Goal: Task Accomplishment & Management: Use online tool/utility

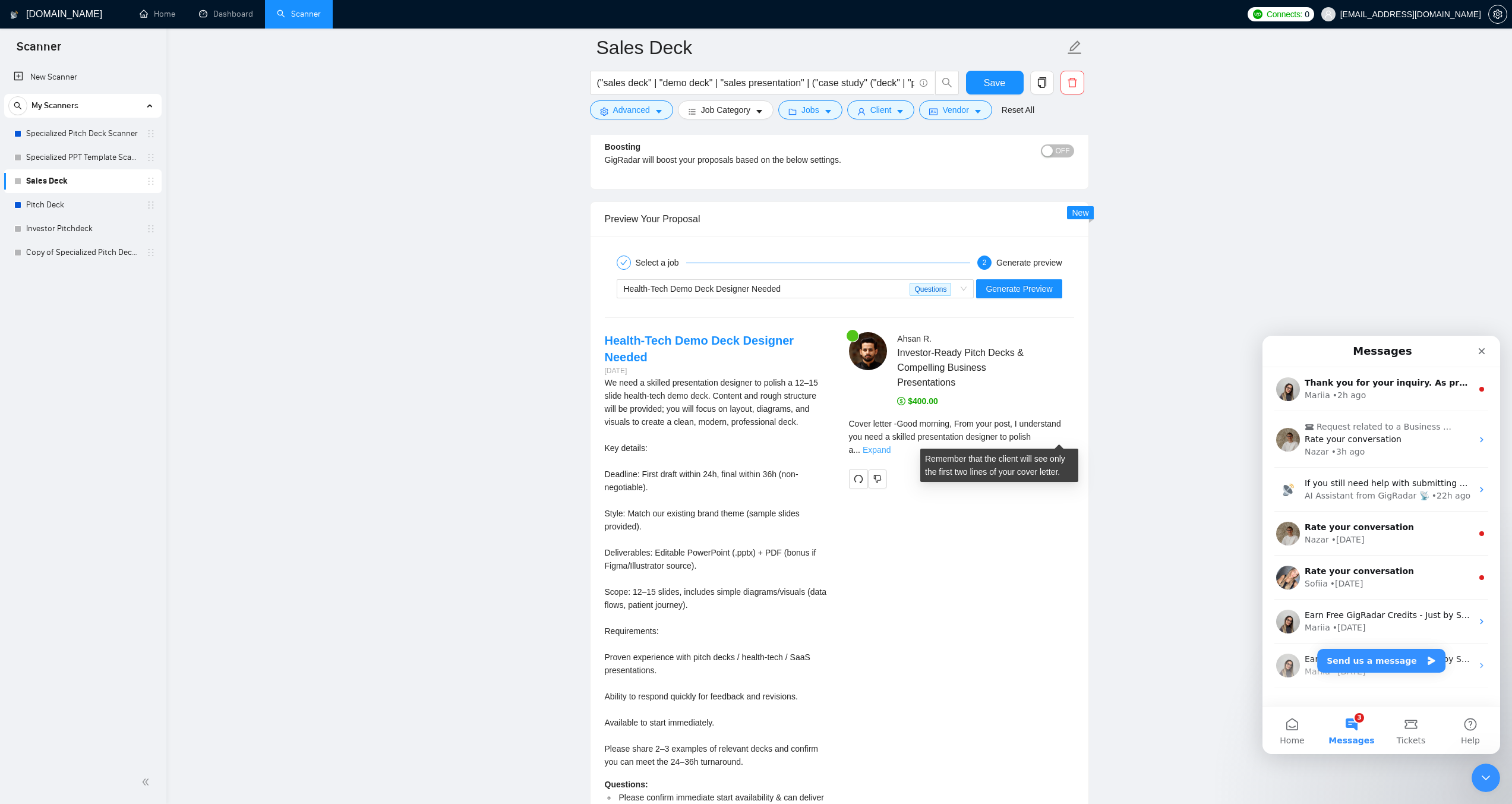
click at [891, 445] on link "Expand" at bounding box center [877, 450] width 28 height 10
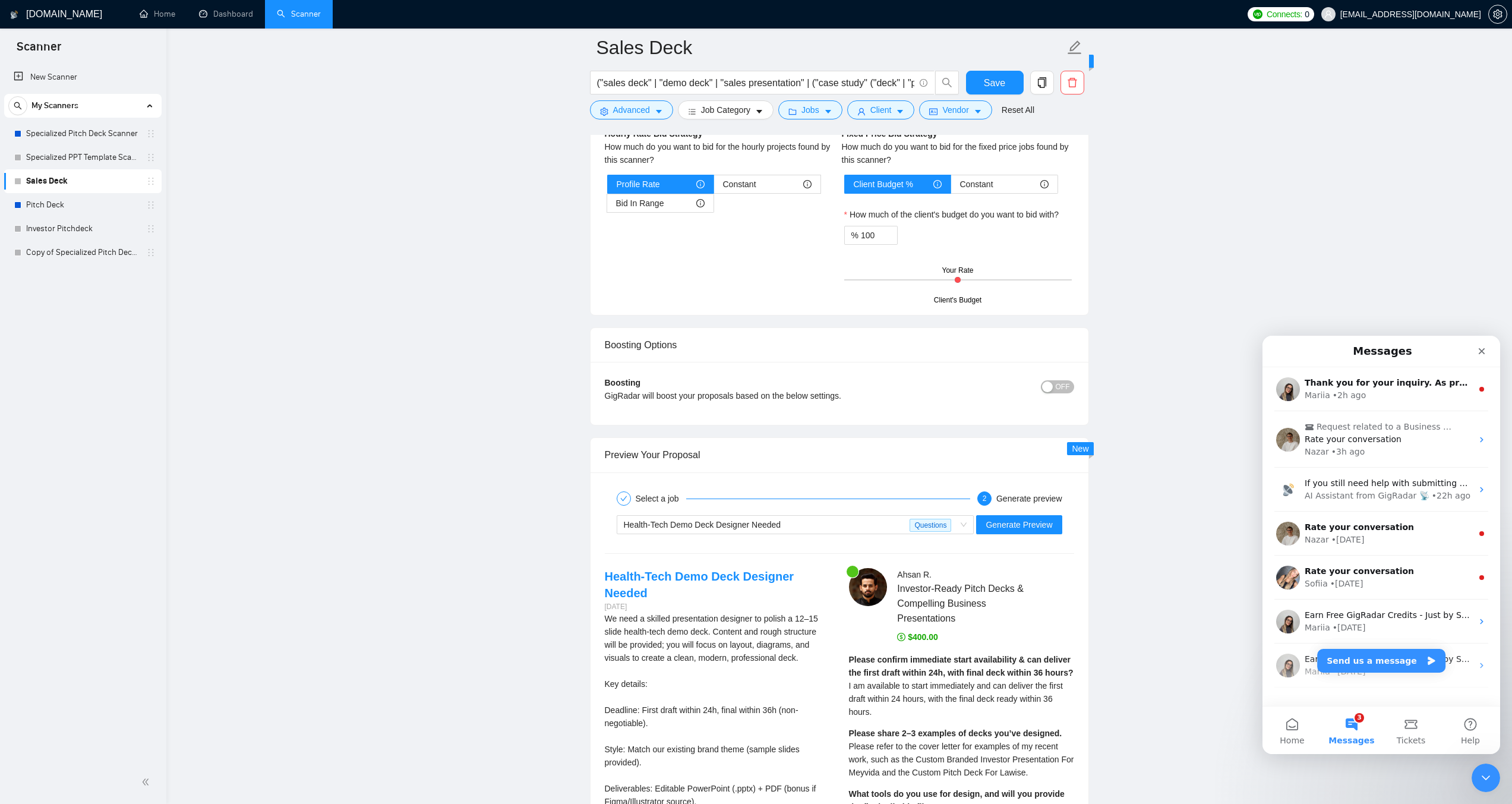
scroll to position [3006, 0]
click at [1017, 523] on span "Generate Preview" at bounding box center [1018, 527] width 66 height 13
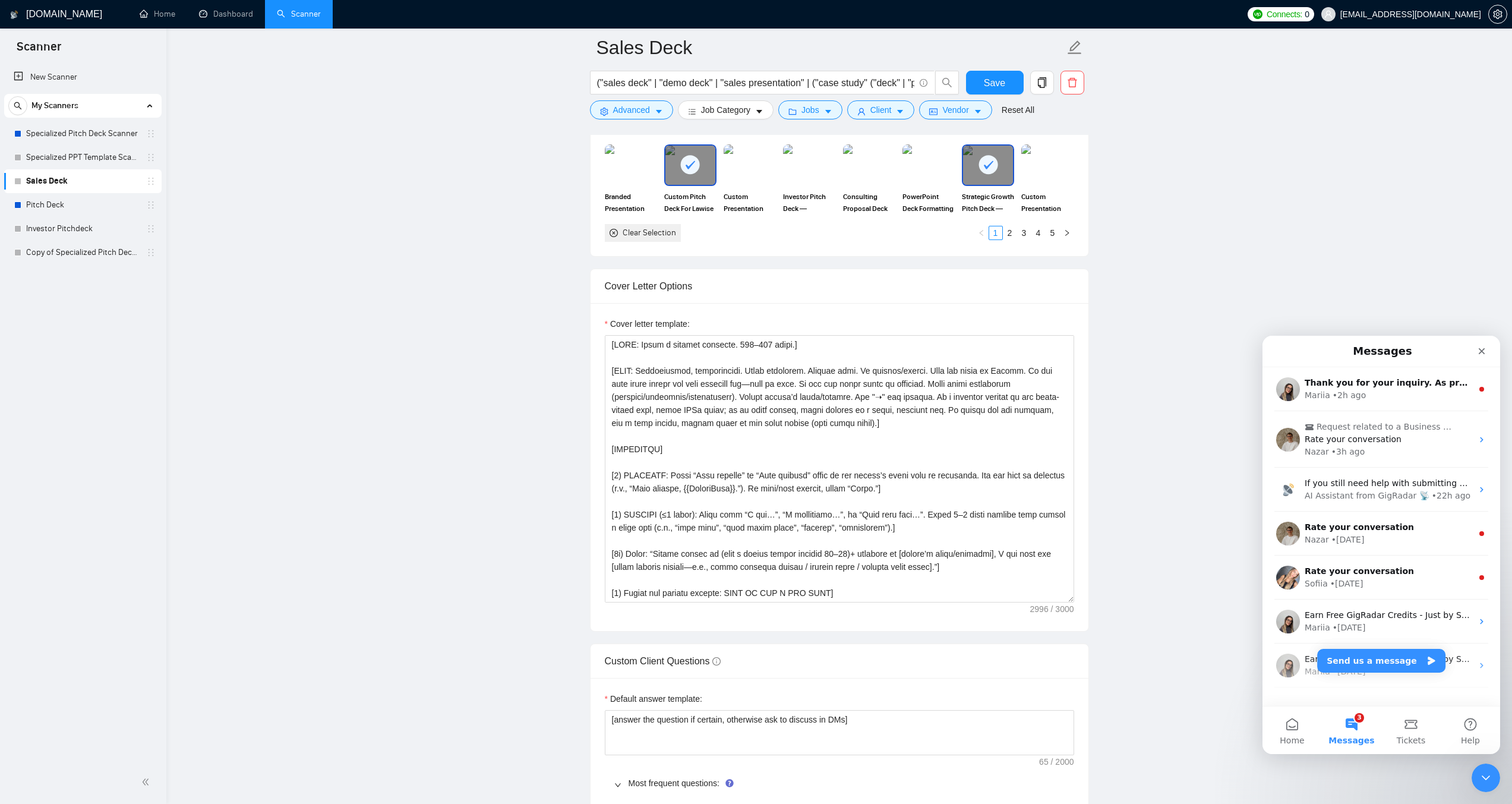
scroll to position [1223, 0]
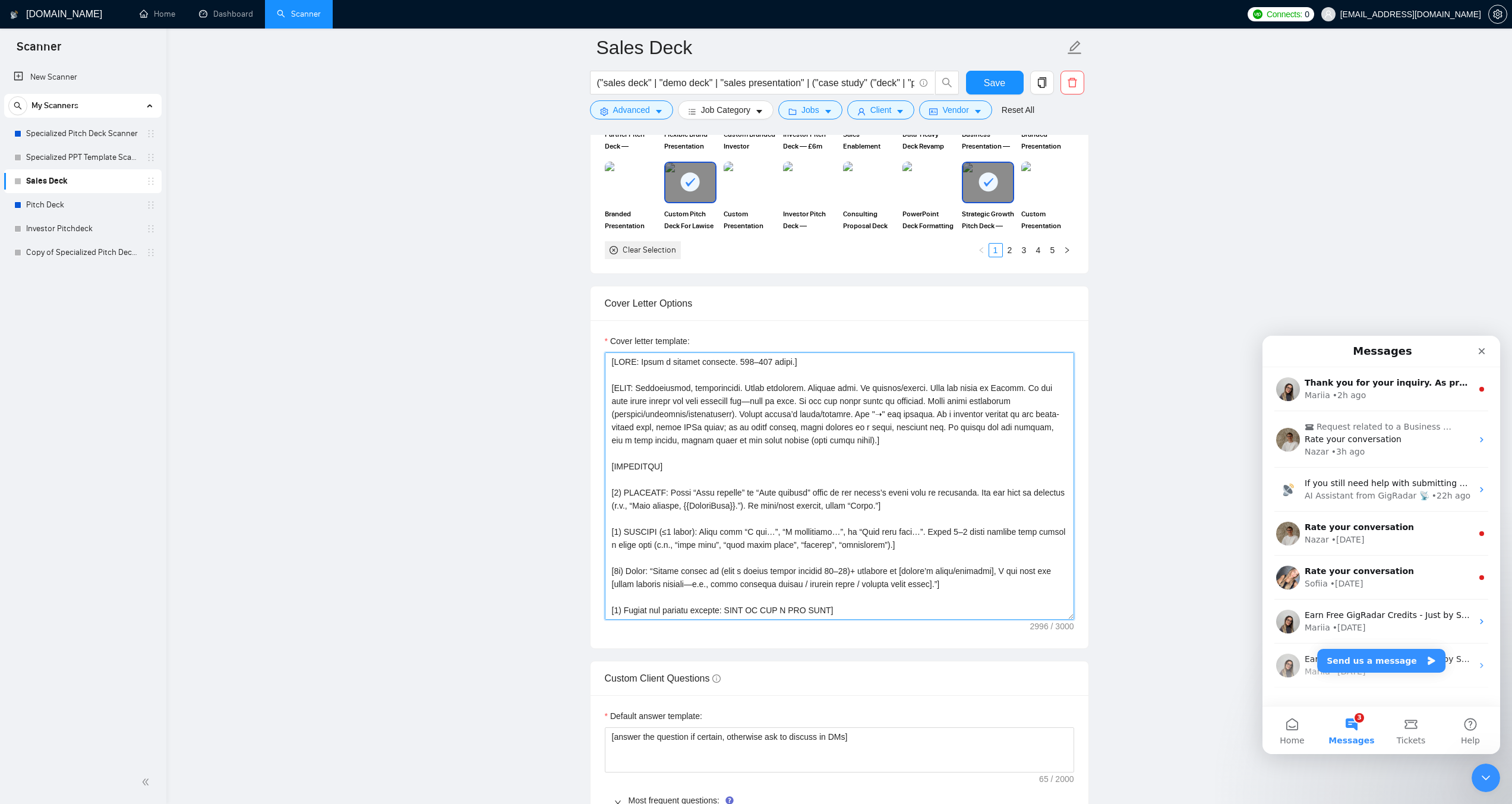
click at [736, 485] on textarea "Cover letter template:" at bounding box center [839, 486] width 469 height 267
drag, startPoint x: 973, startPoint y: 573, endPoint x: 950, endPoint y: 573, distance: 23.0
click at [950, 573] on textarea "Cover letter template:" at bounding box center [839, 486] width 469 height 267
click at [792, 439] on textarea "Cover letter template:" at bounding box center [839, 486] width 469 height 267
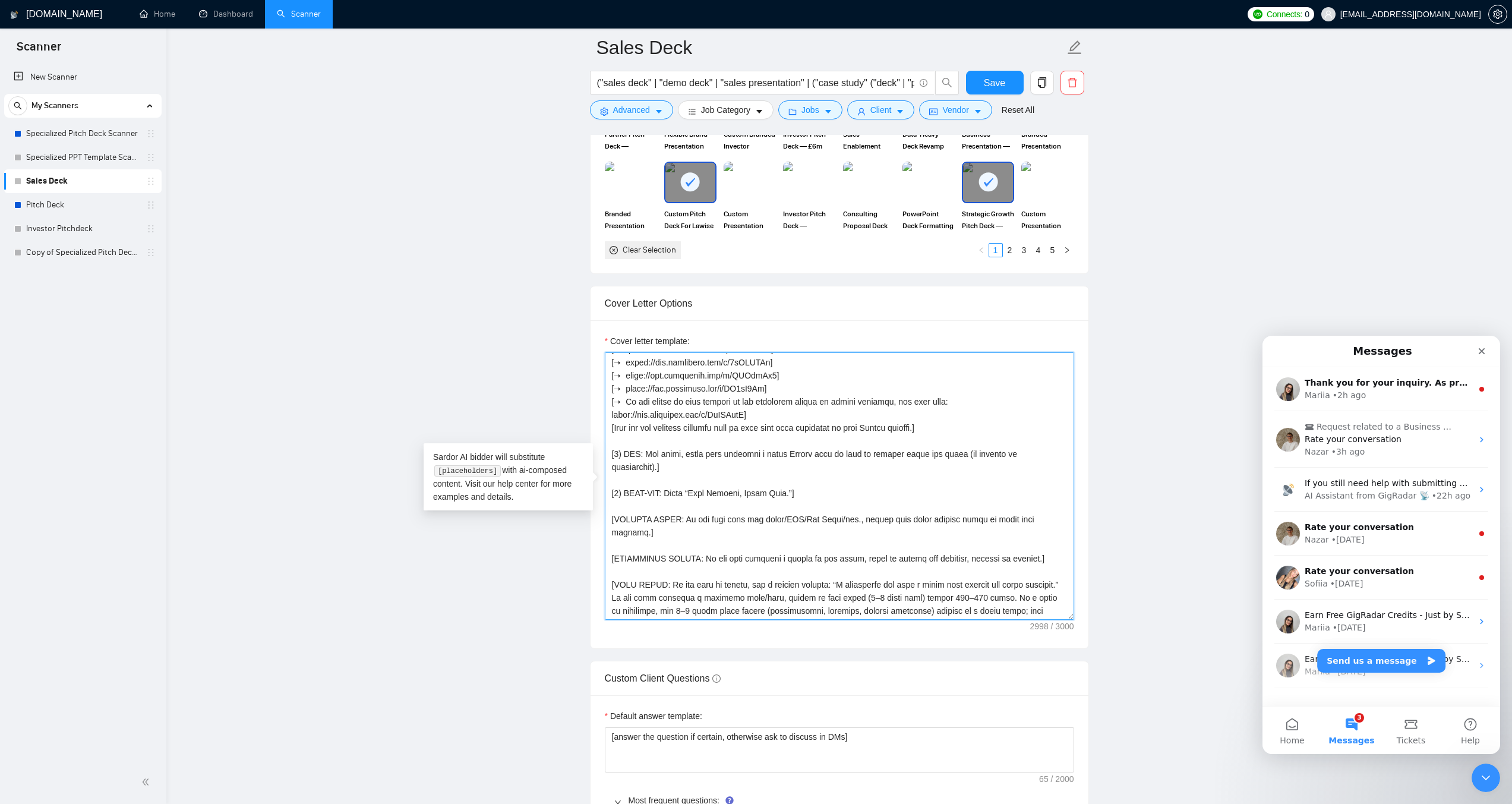
scroll to position [379, 0]
drag, startPoint x: 1032, startPoint y: 594, endPoint x: 685, endPoint y: 610, distance: 347.4
click at [685, 610] on textarea "Cover letter template:" at bounding box center [839, 486] width 469 height 267
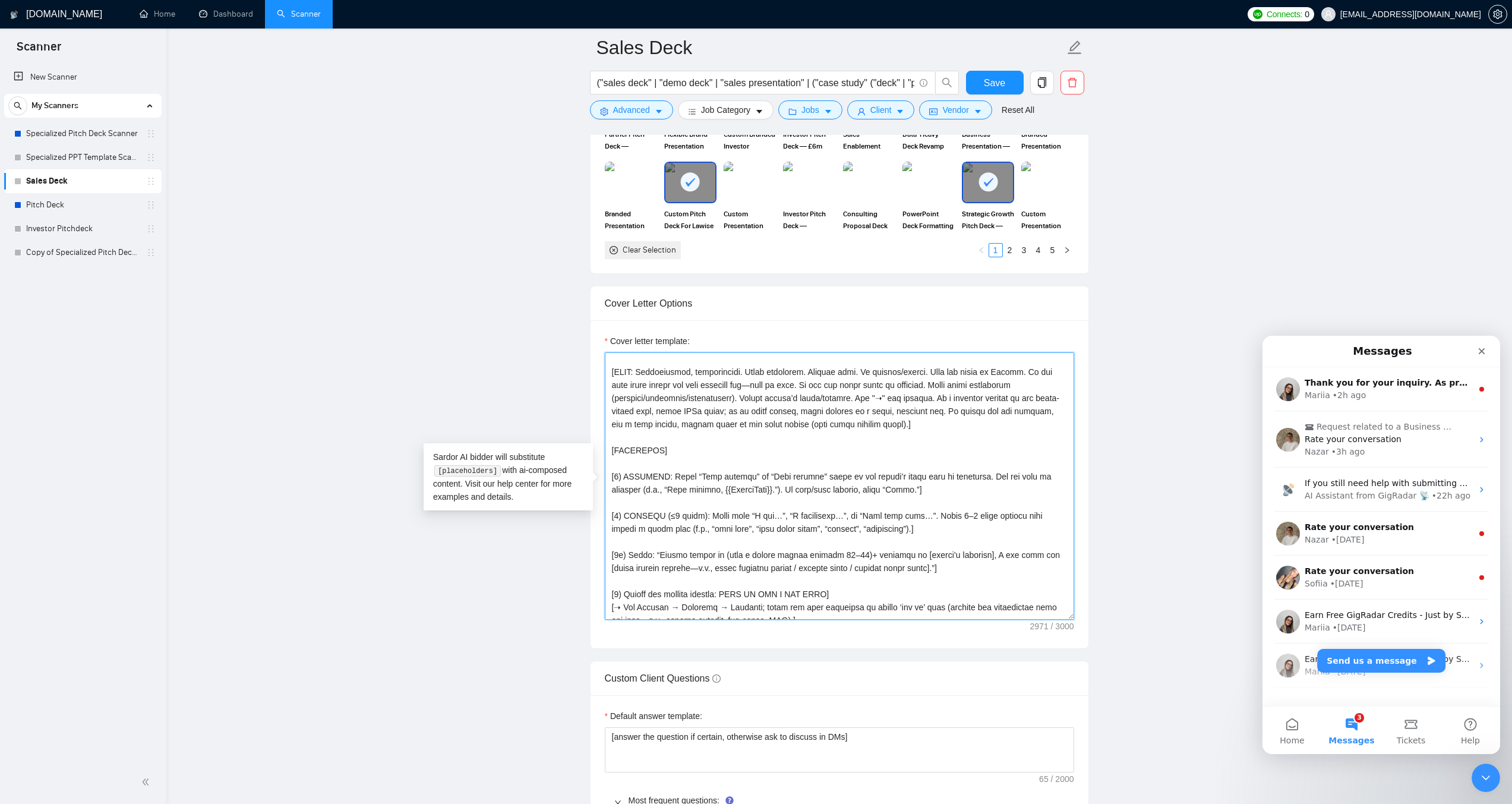
scroll to position [10, 0]
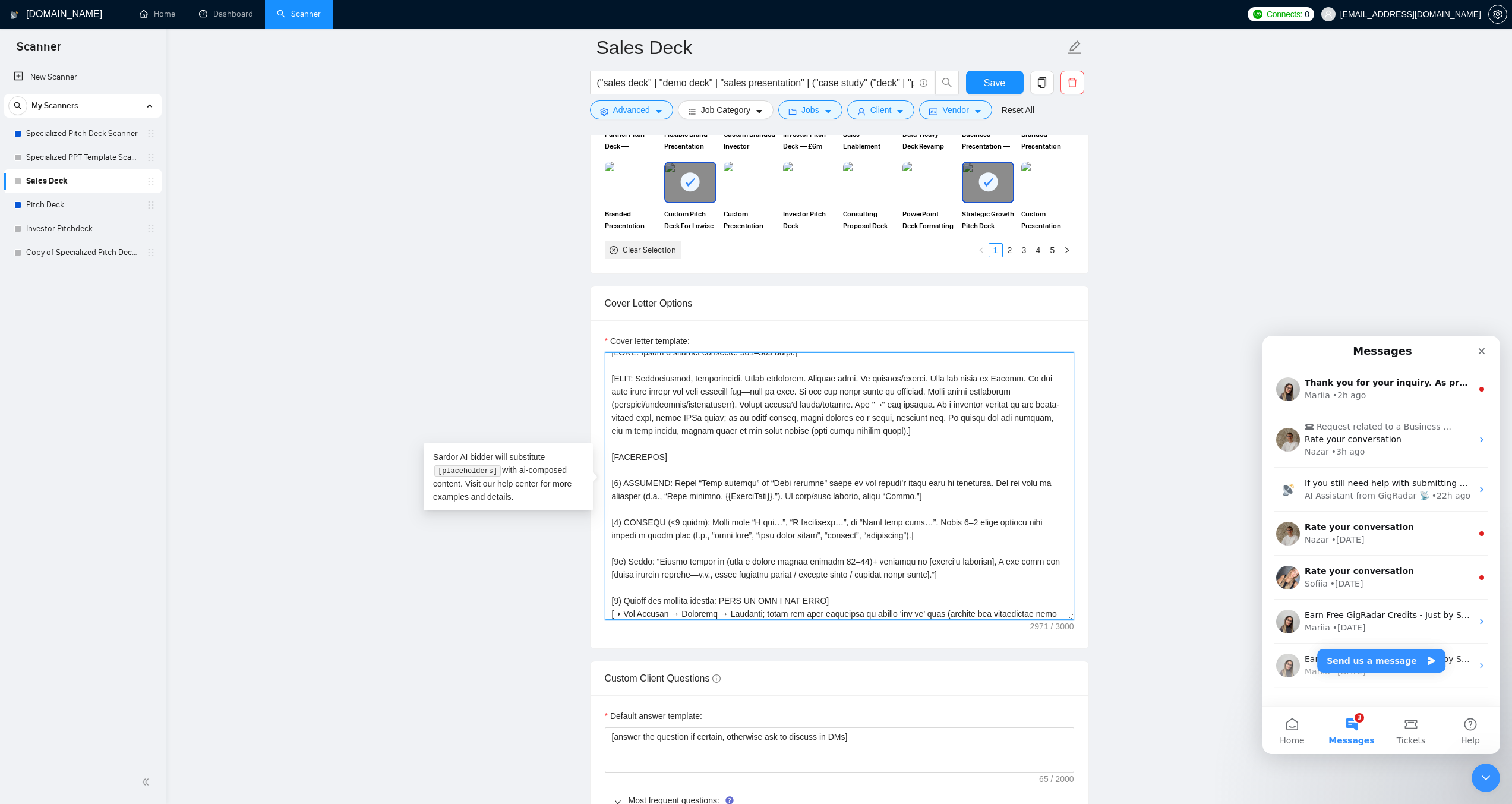
click at [846, 431] on textarea "Cover letter template:" at bounding box center [839, 486] width 469 height 267
click at [749, 433] on textarea "Cover letter template:" at bounding box center [839, 486] width 469 height 267
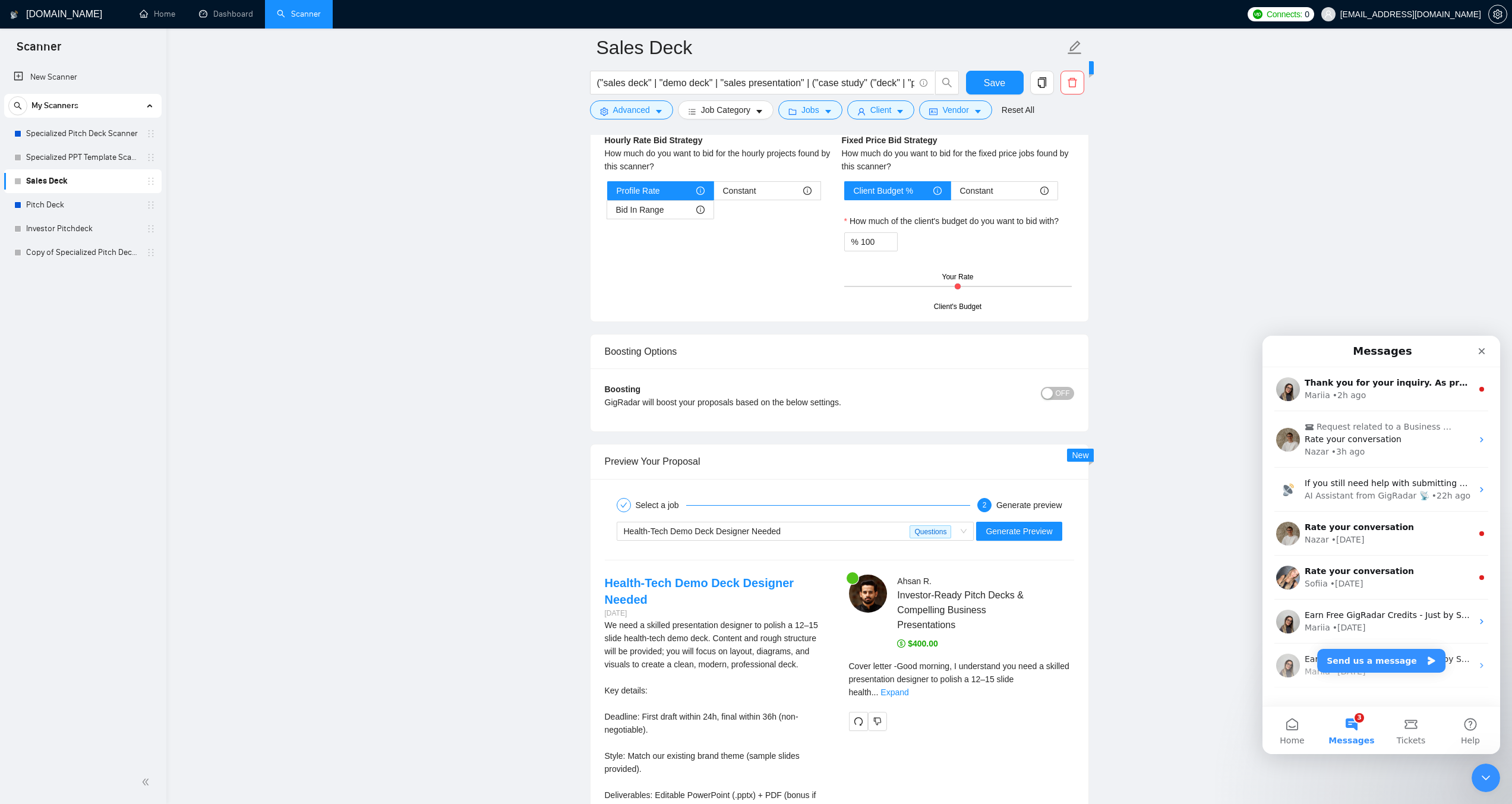
scroll to position [3006, 0]
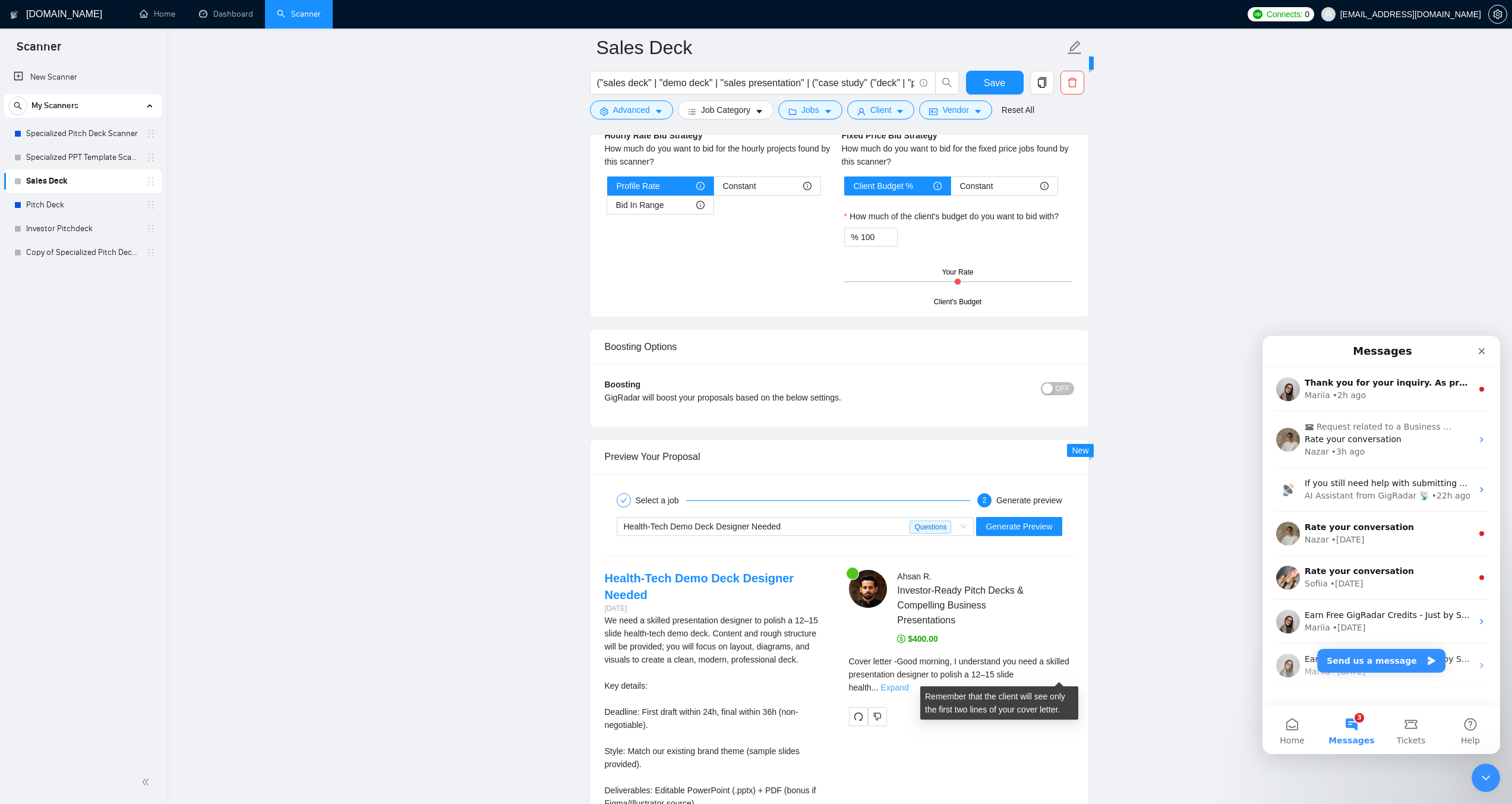
click at [908, 683] on link "Expand" at bounding box center [894, 688] width 28 height 10
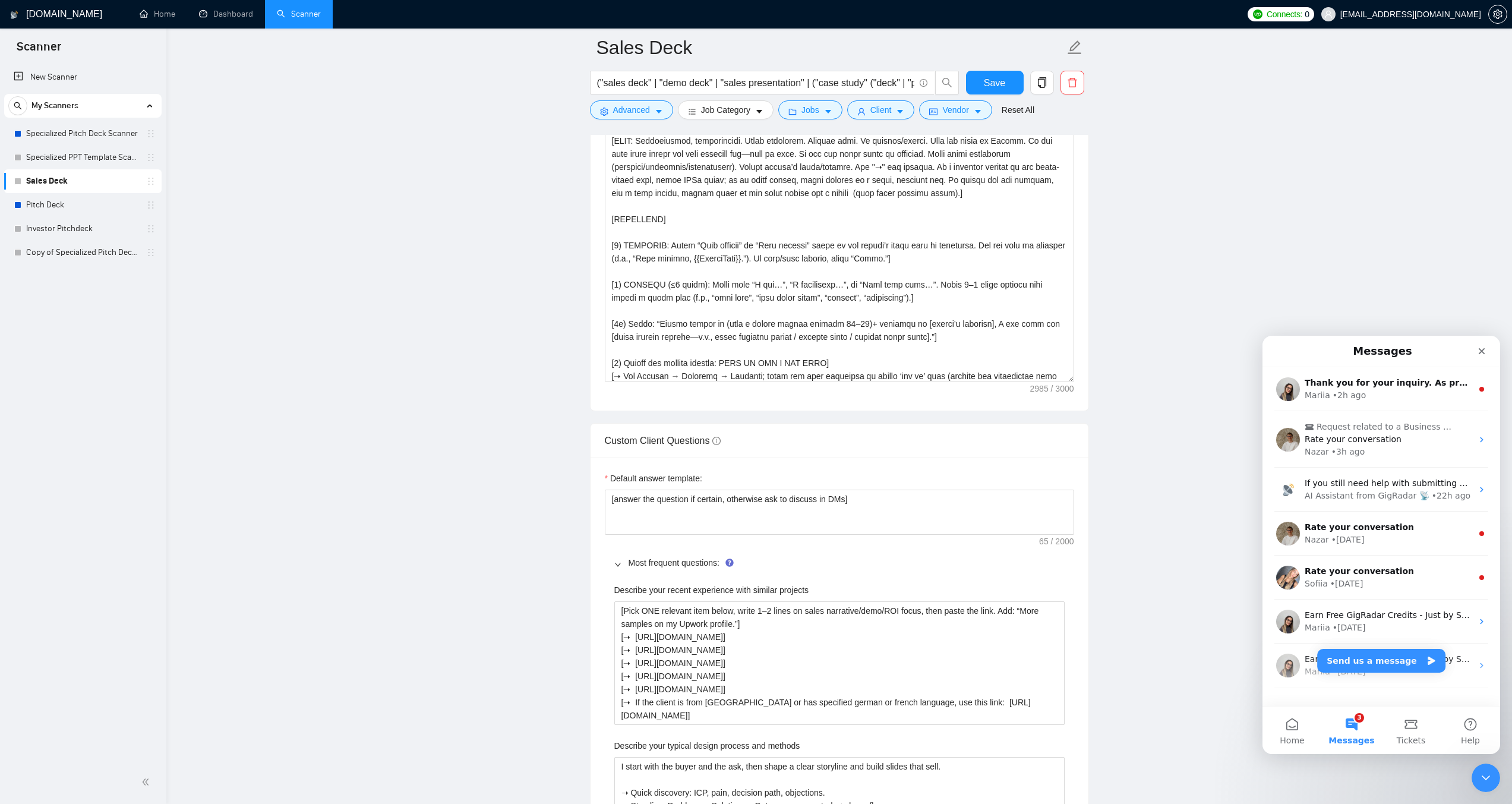
scroll to position [1223, 0]
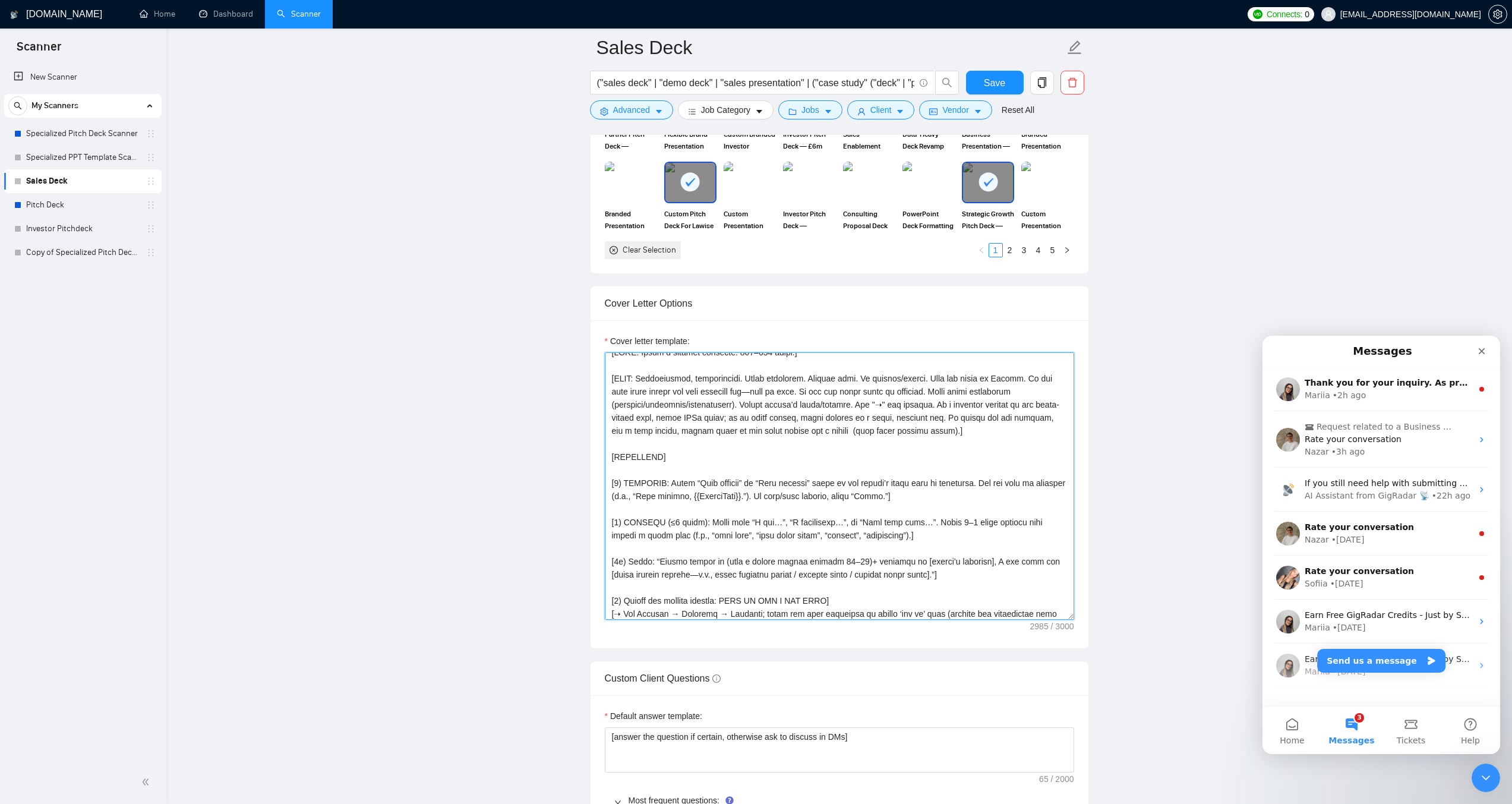
click at [801, 432] on textarea "Cover letter template:" at bounding box center [839, 486] width 469 height 267
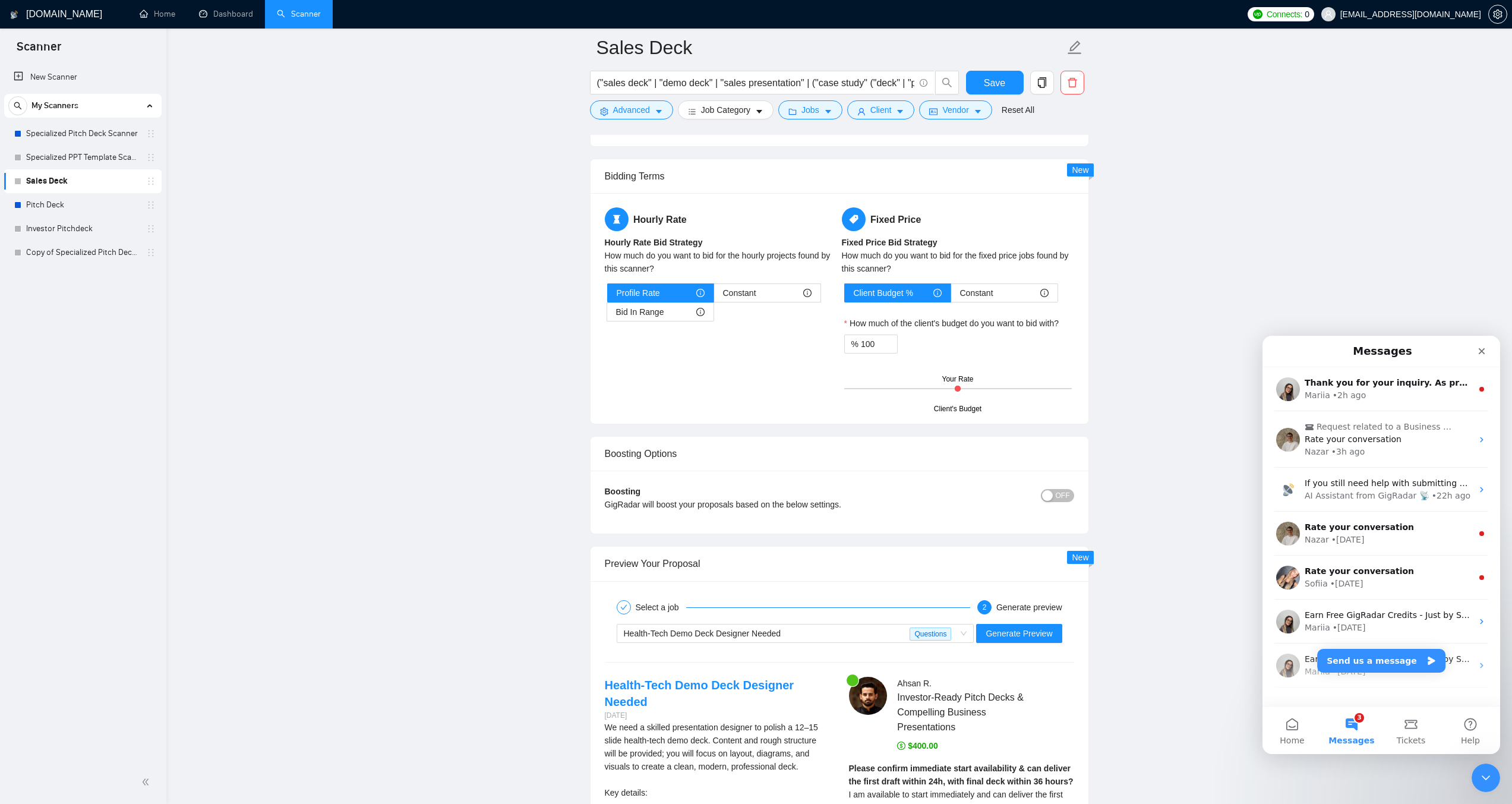
scroll to position [3125, 0]
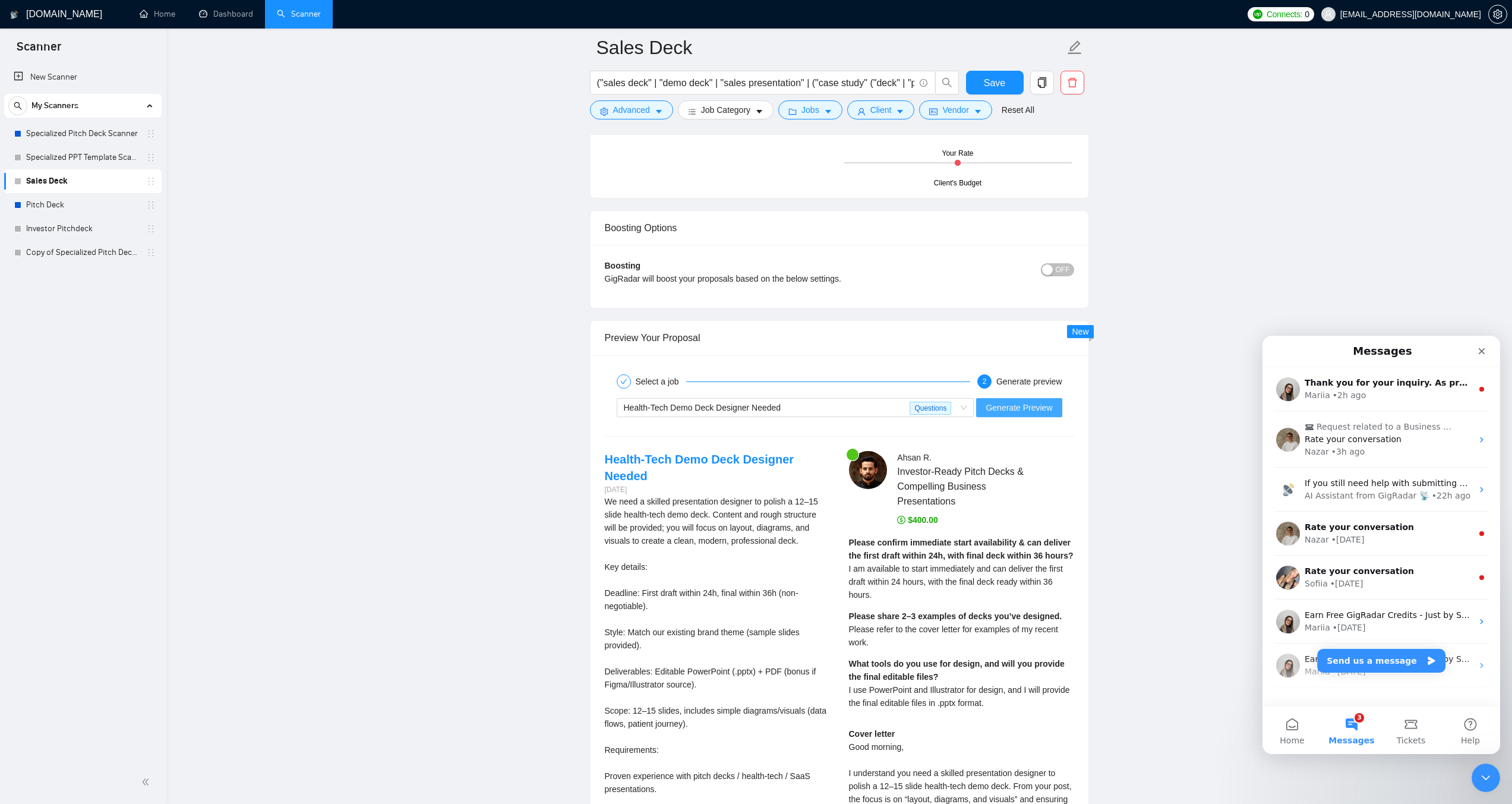
type textarea "[LORE: Ipsum d sitamet consecte. 188–880 adipi.] [ELIT: Seddoeiusmod, temporinc…"
click at [1006, 413] on button "Generate Preview" at bounding box center [1019, 408] width 86 height 19
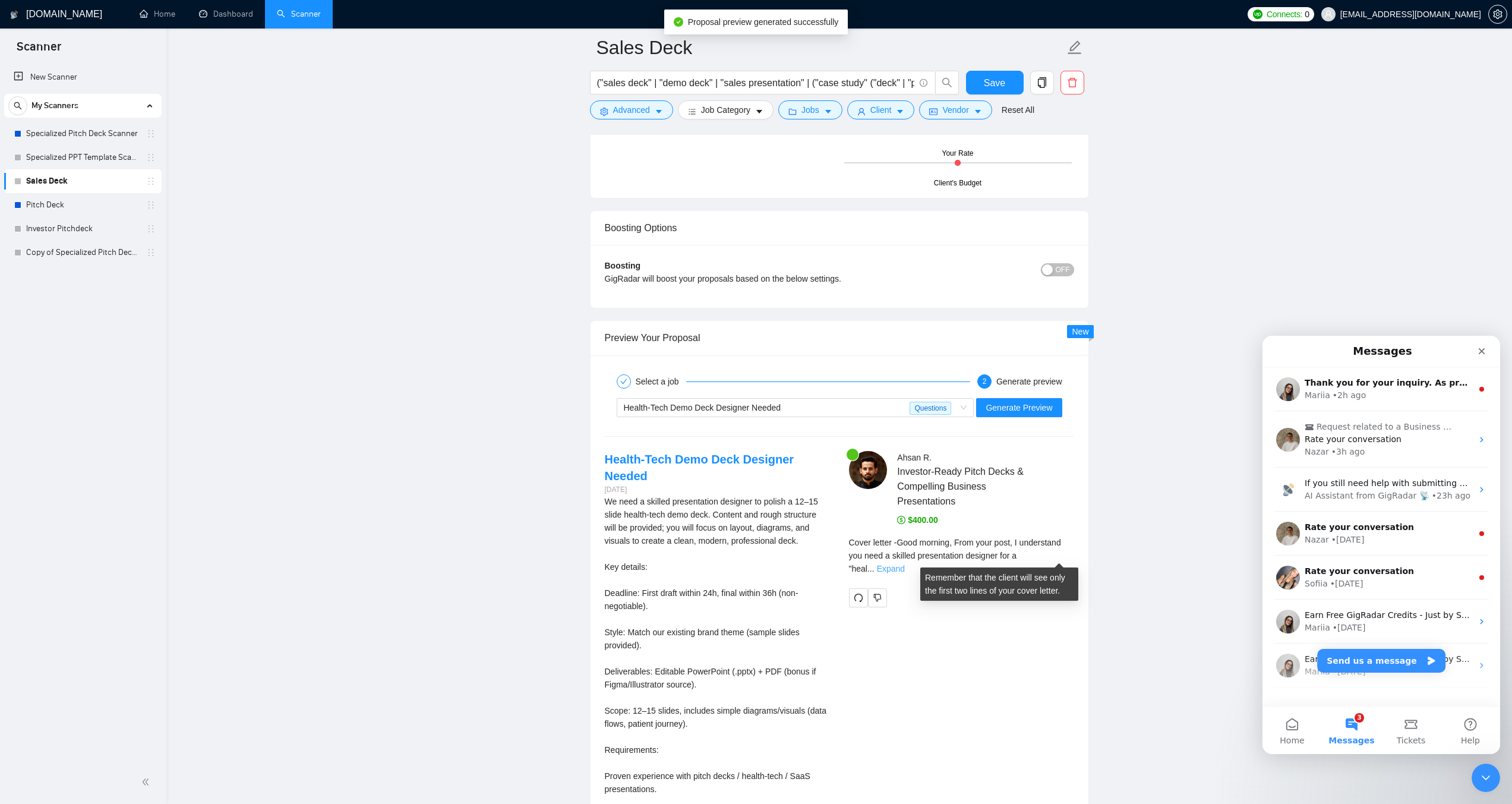
click at [905, 564] on link "Expand" at bounding box center [891, 569] width 28 height 10
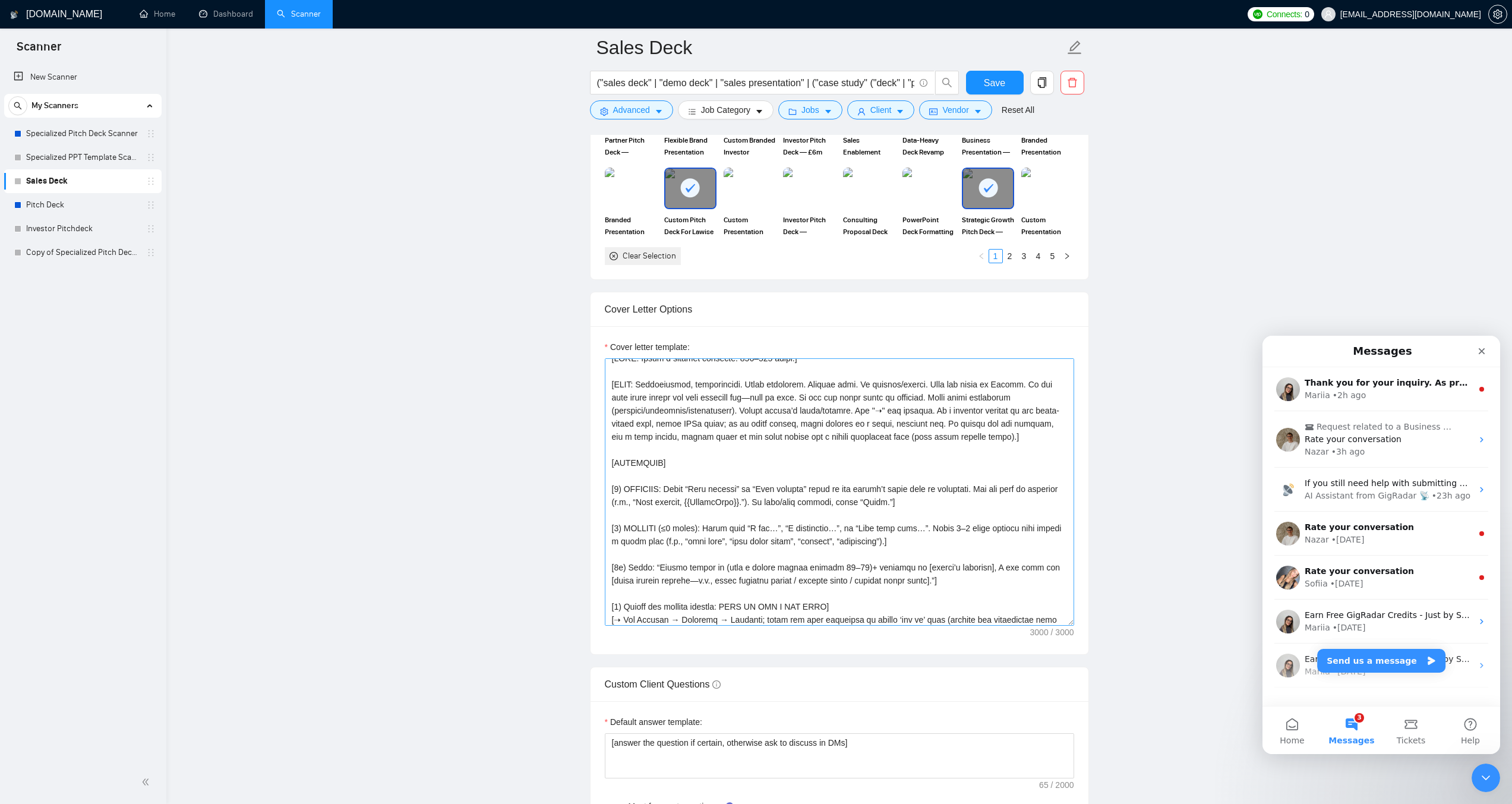
scroll to position [1211, 0]
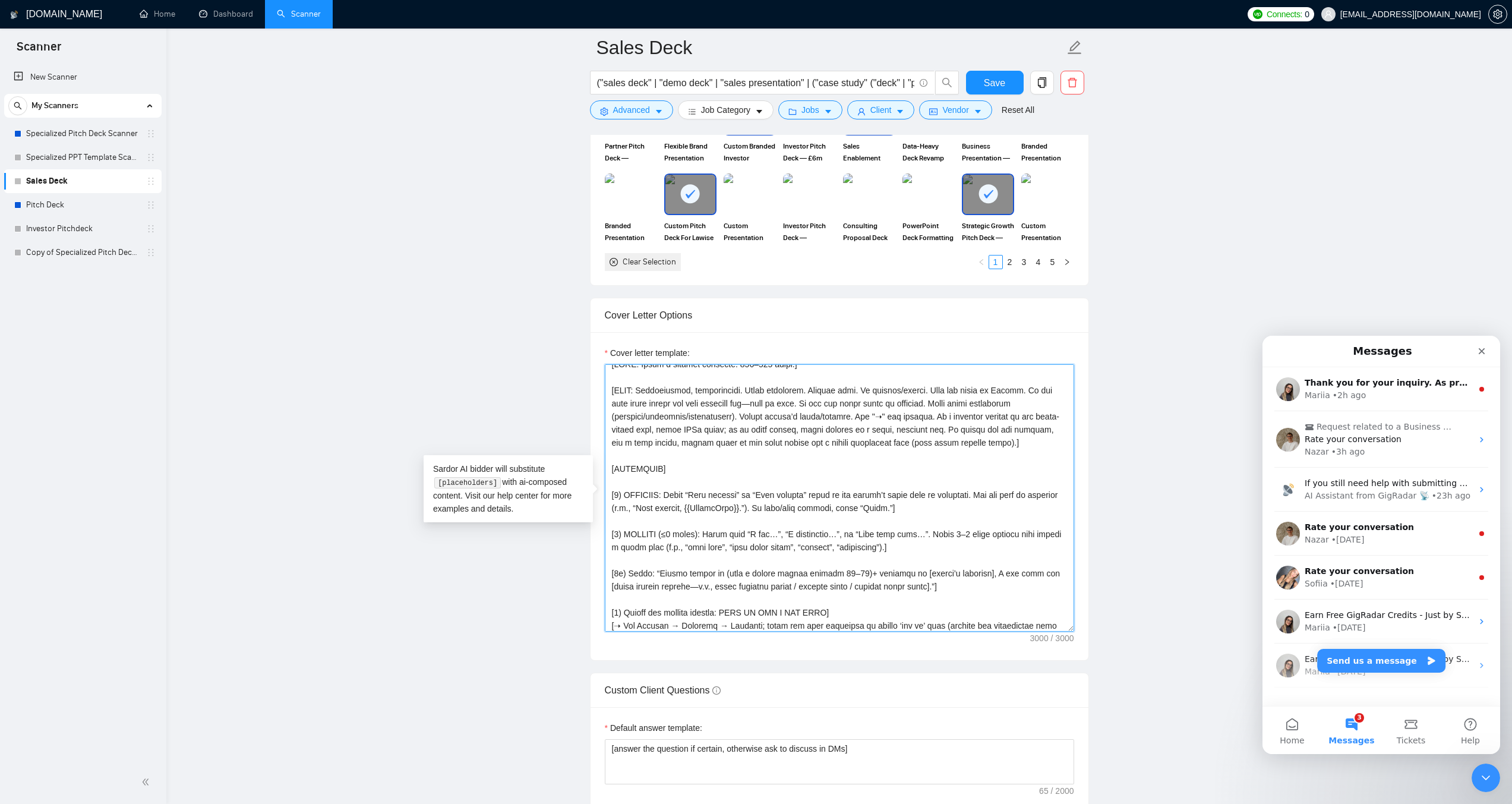
drag, startPoint x: 920, startPoint y: 415, endPoint x: 958, endPoint y: 445, distance: 48.4
click at [958, 445] on textarea "Cover letter template:" at bounding box center [839, 498] width 469 height 267
click at [79, 150] on link "Specialized PPT Template Scanner" at bounding box center [82, 157] width 113 height 24
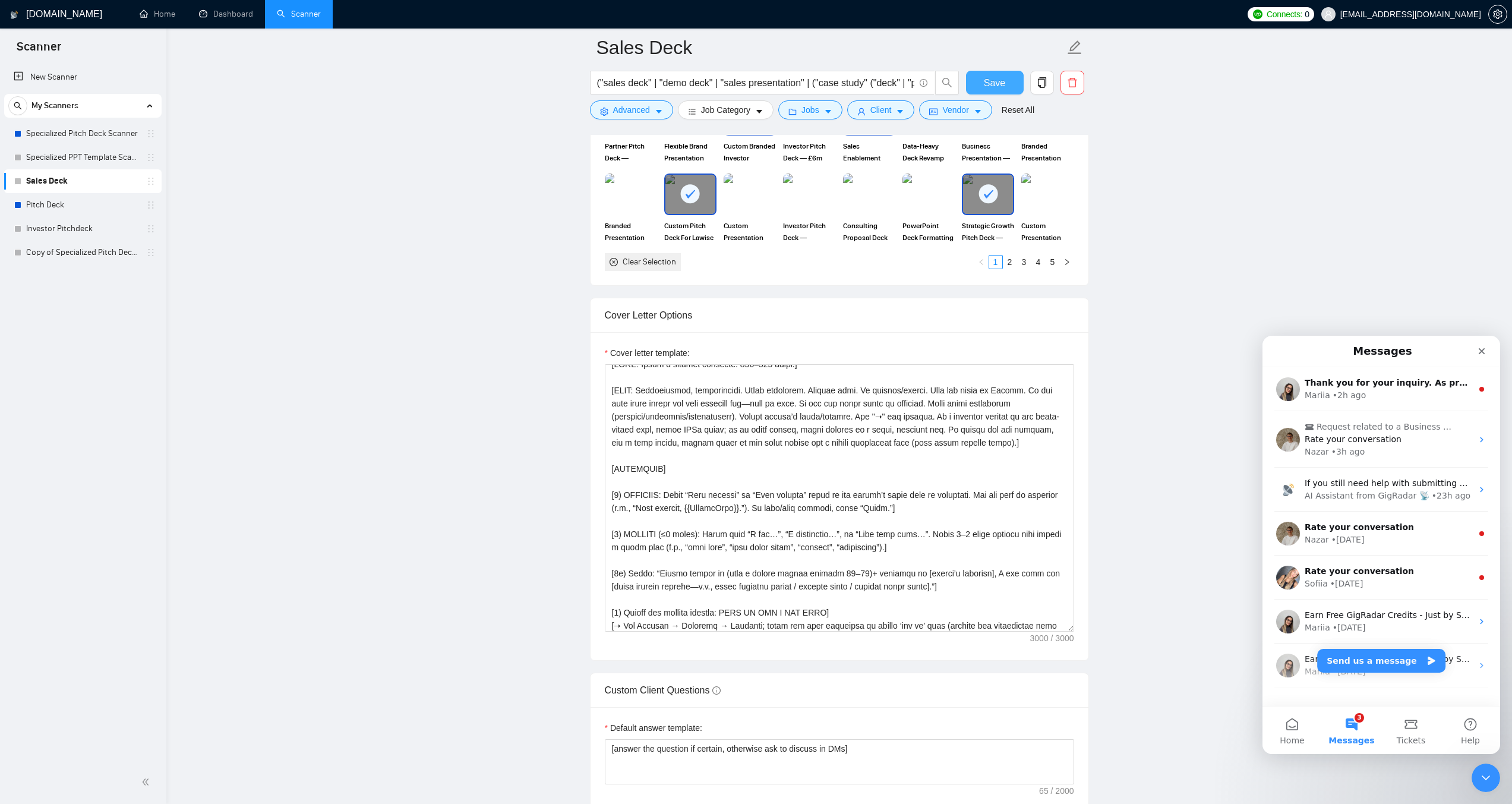
click at [993, 78] on span "Save" at bounding box center [994, 83] width 21 height 15
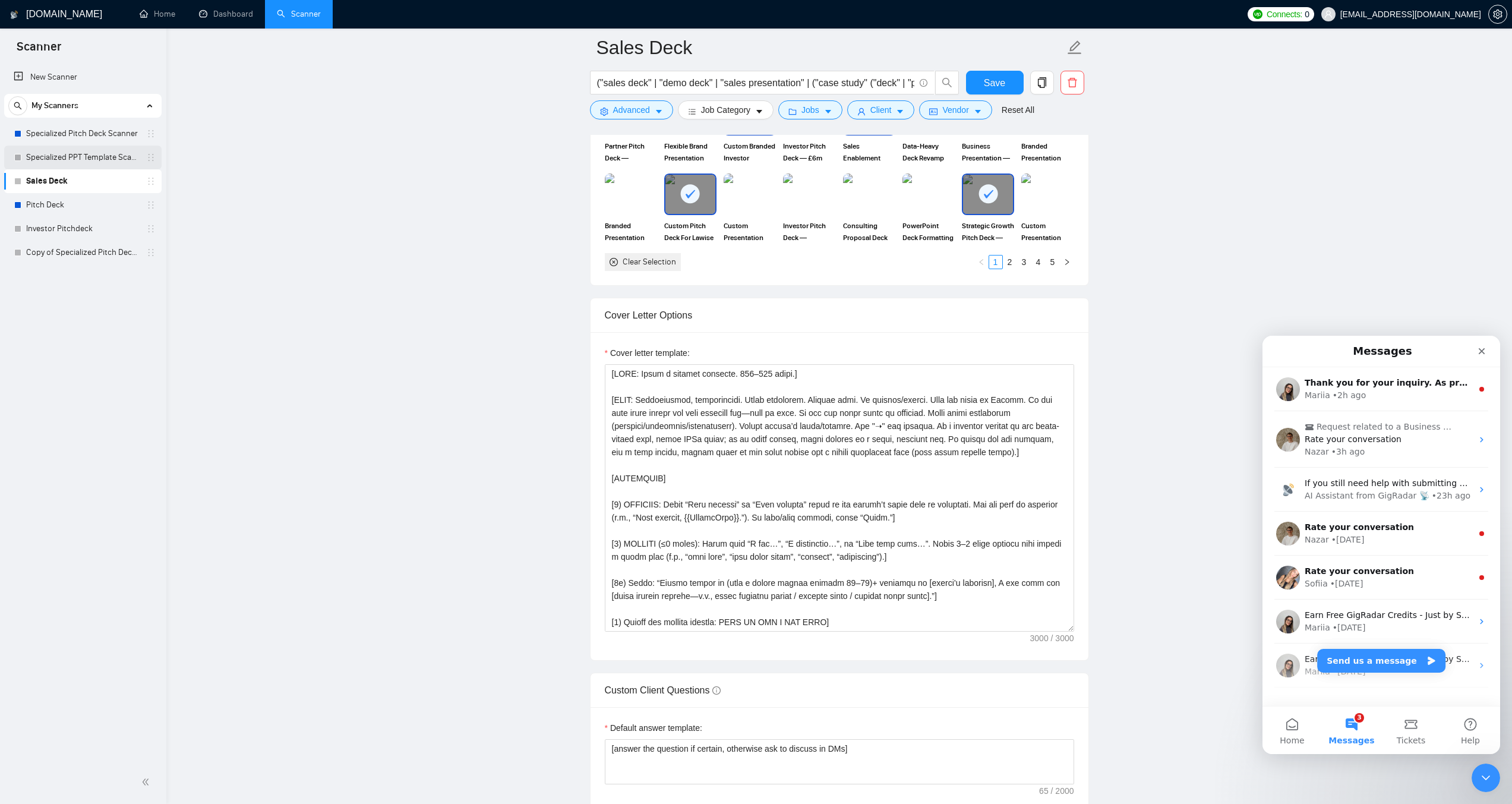
click at [48, 161] on link "Specialized PPT Template Scanner" at bounding box center [82, 157] width 113 height 24
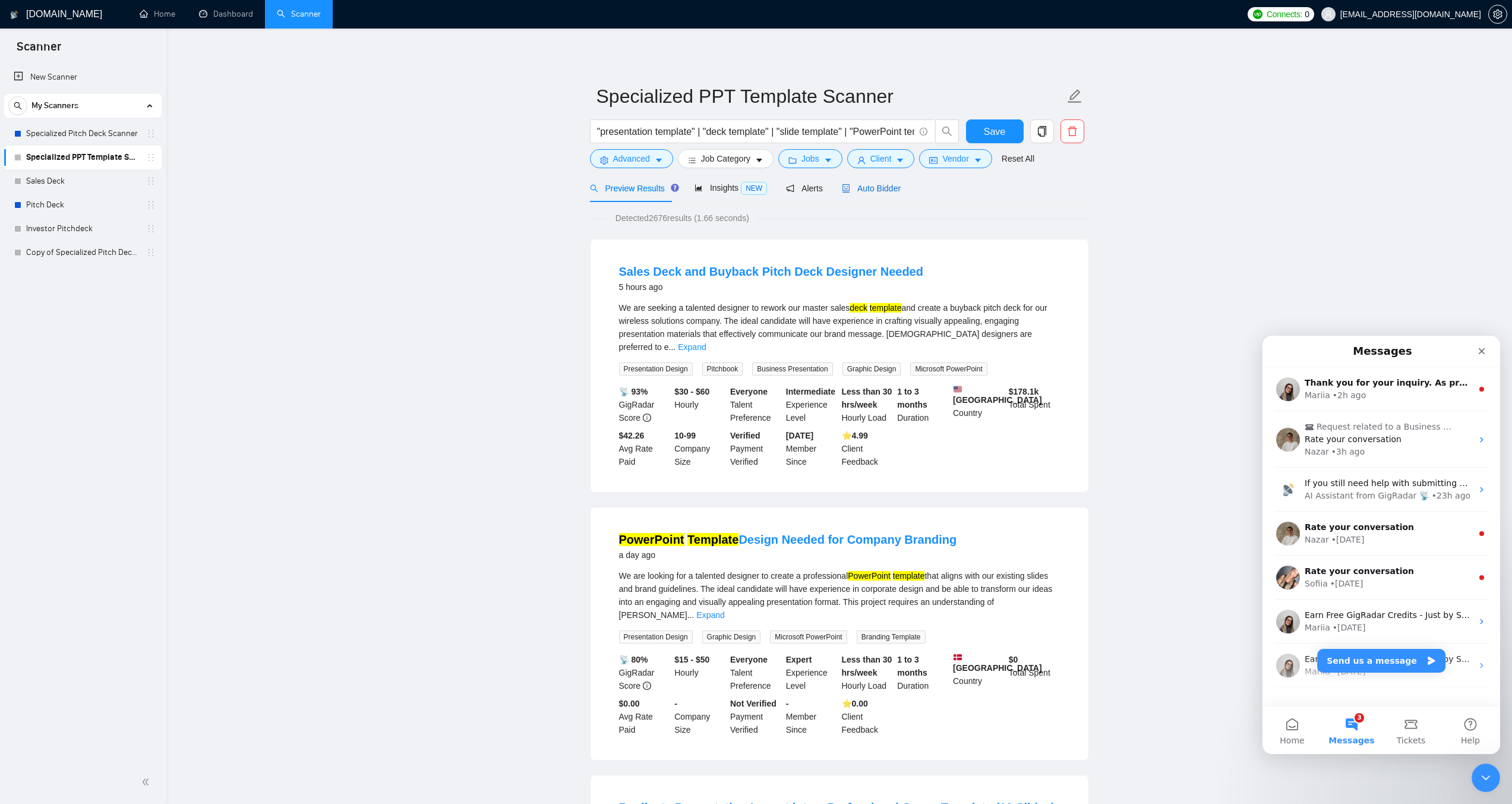
click at [881, 192] on span "Auto Bidder" at bounding box center [871, 188] width 59 height 10
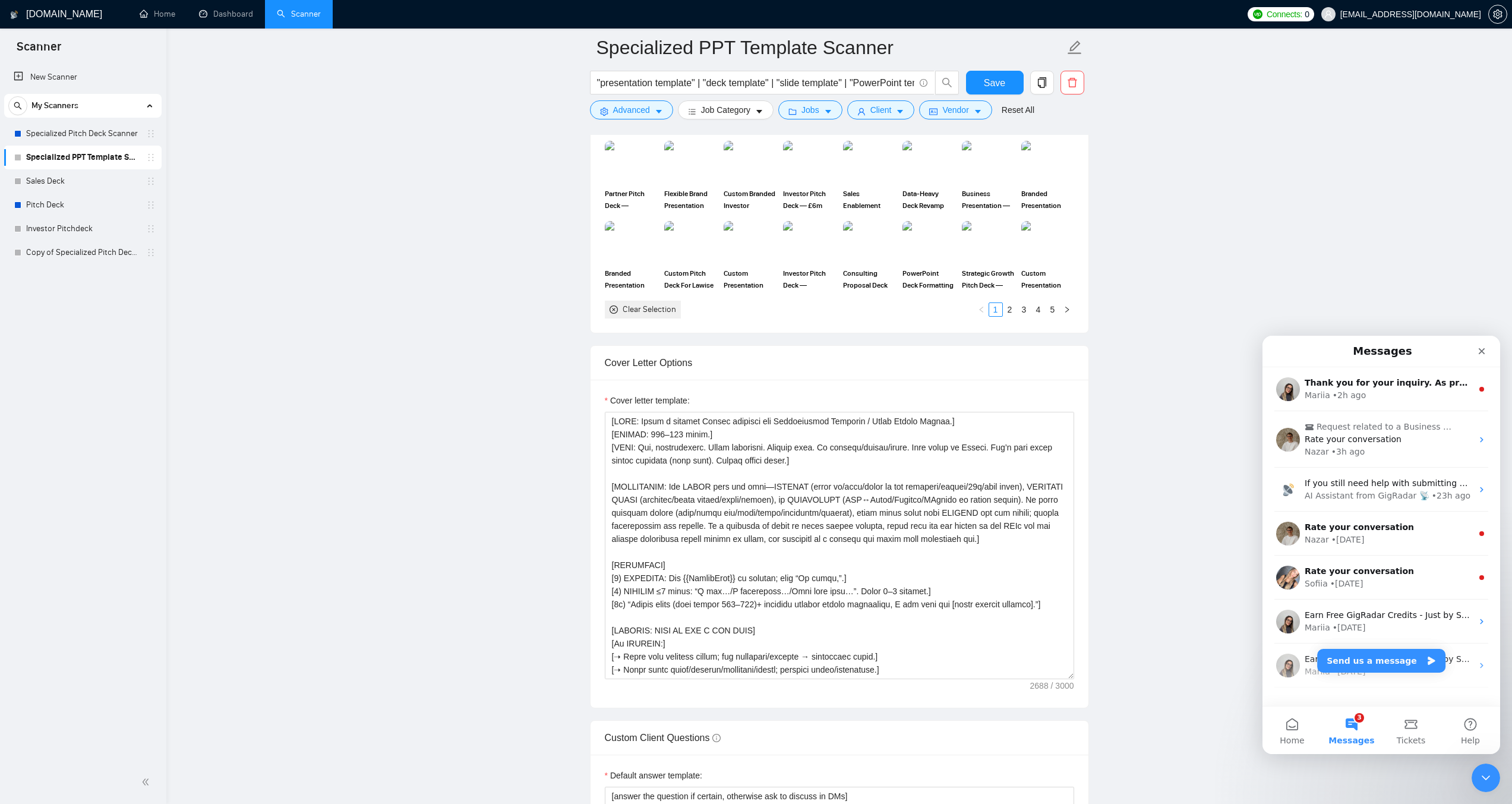
scroll to position [1188, 0]
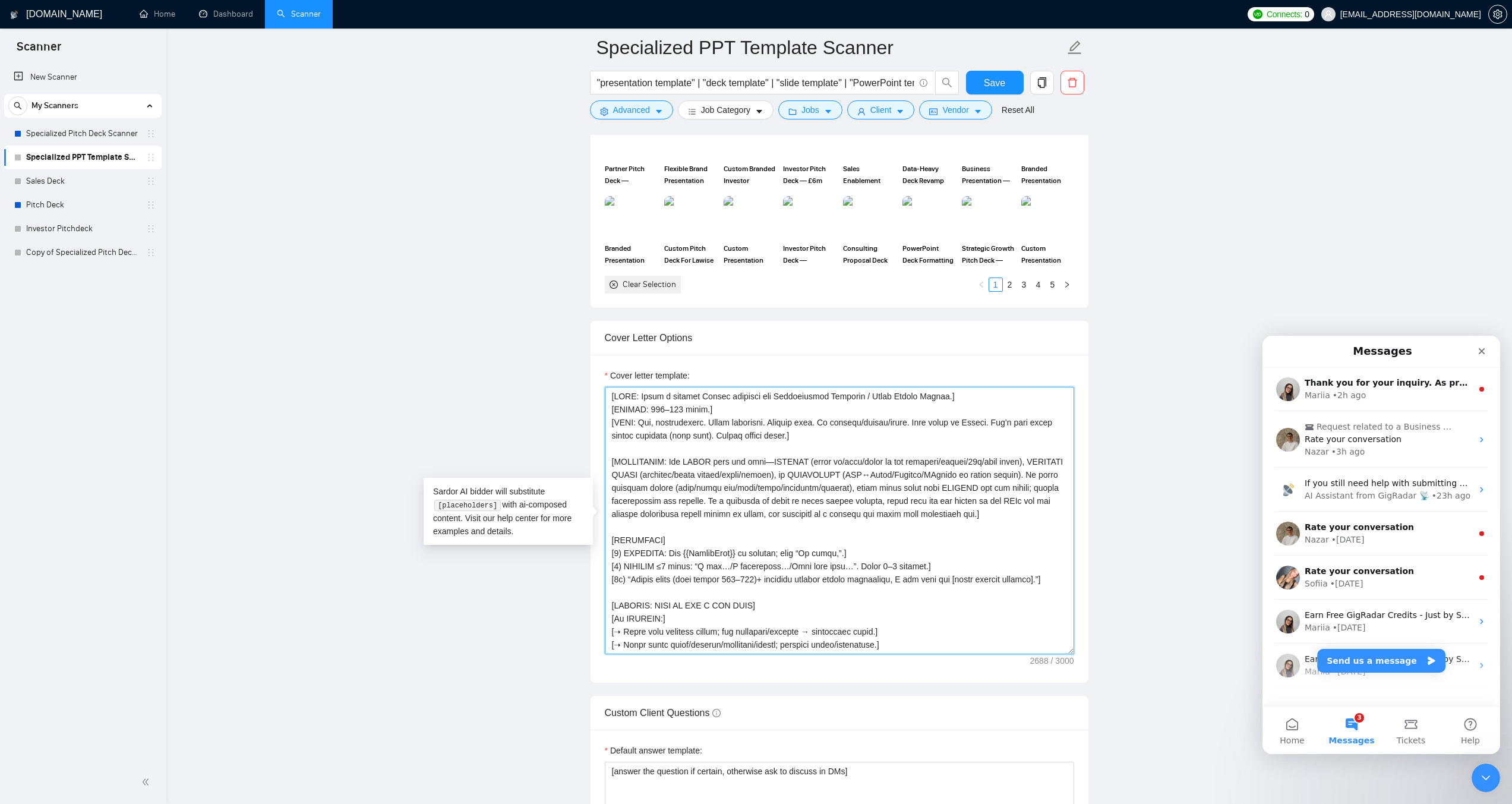
click at [1033, 514] on textarea "Cover letter template:" at bounding box center [839, 520] width 469 height 267
paste textarea "For cover-letter questions, check FAQs first; if missing, reply briefly. For sa…"
type textarea "[LORE: Ipsum d sitamet Consec adipisci eli Seddoeiusmod Temporin / Utlab Etdolo…"
drag, startPoint x: 63, startPoint y: 123, endPoint x: 810, endPoint y: 76, distance: 748.5
click at [63, 123] on link "Specialized Pitch Deck Scanner" at bounding box center [82, 133] width 113 height 24
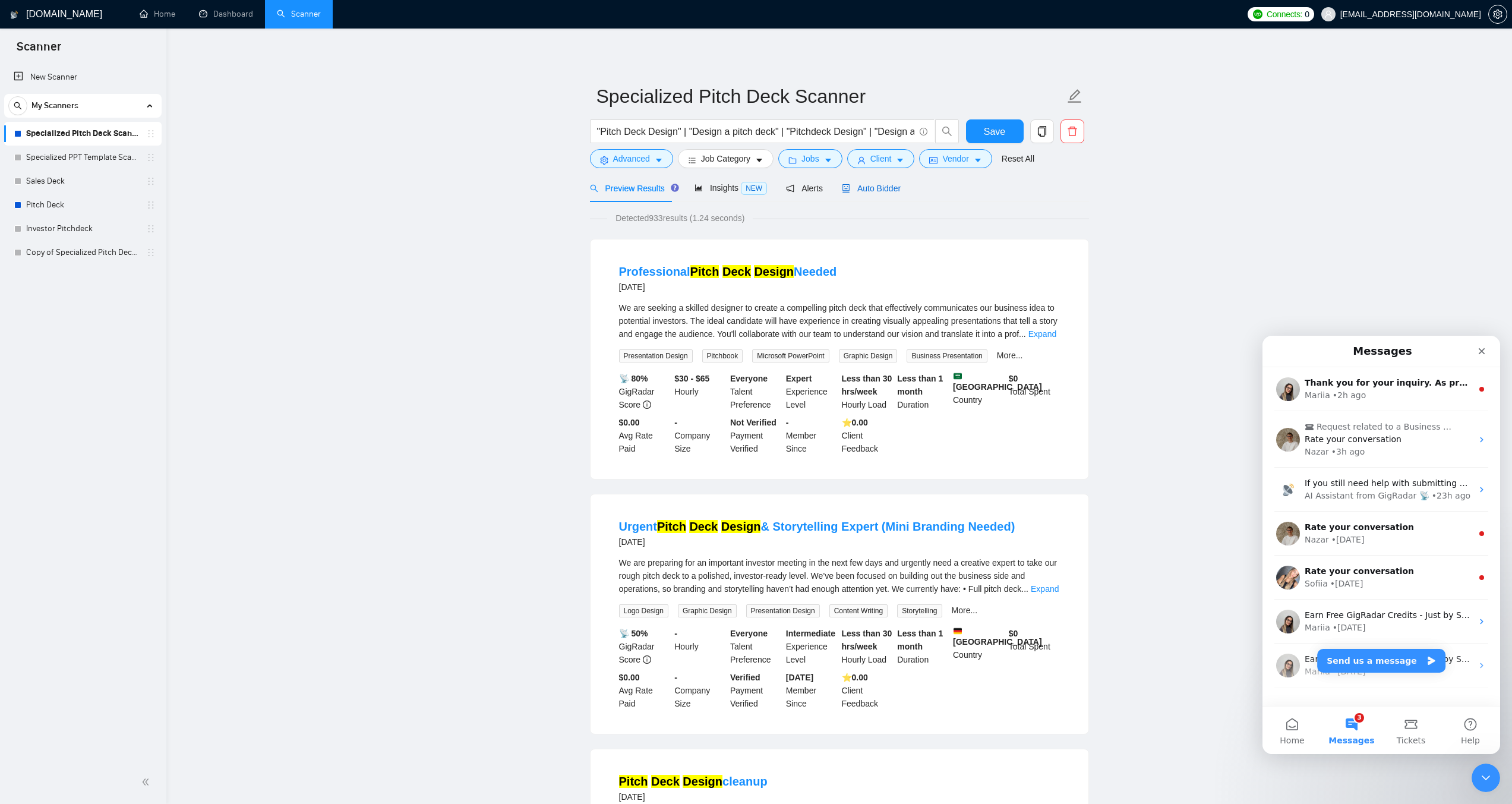
click at [875, 190] on span "Auto Bidder" at bounding box center [871, 188] width 59 height 10
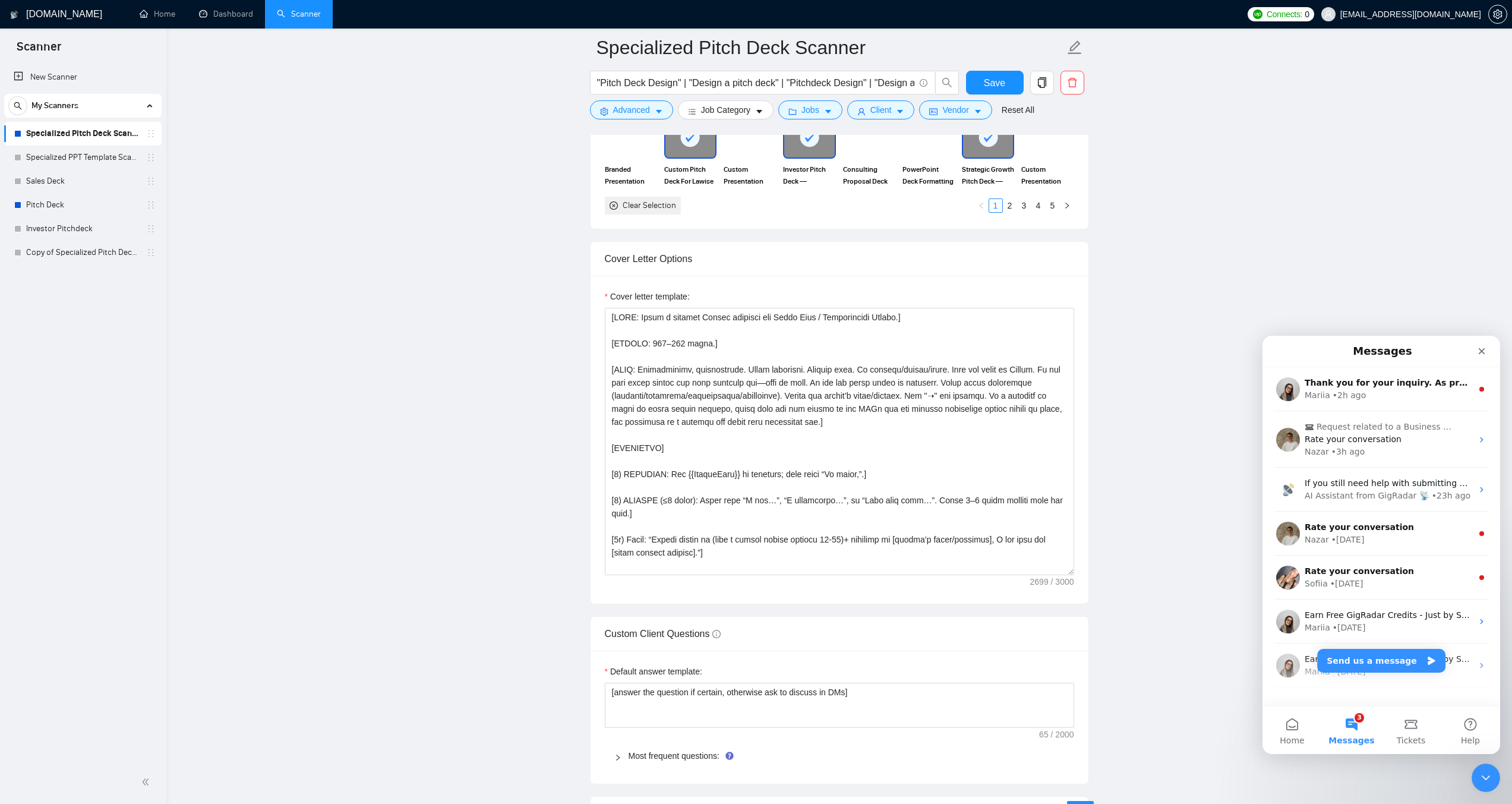
scroll to position [1307, 0]
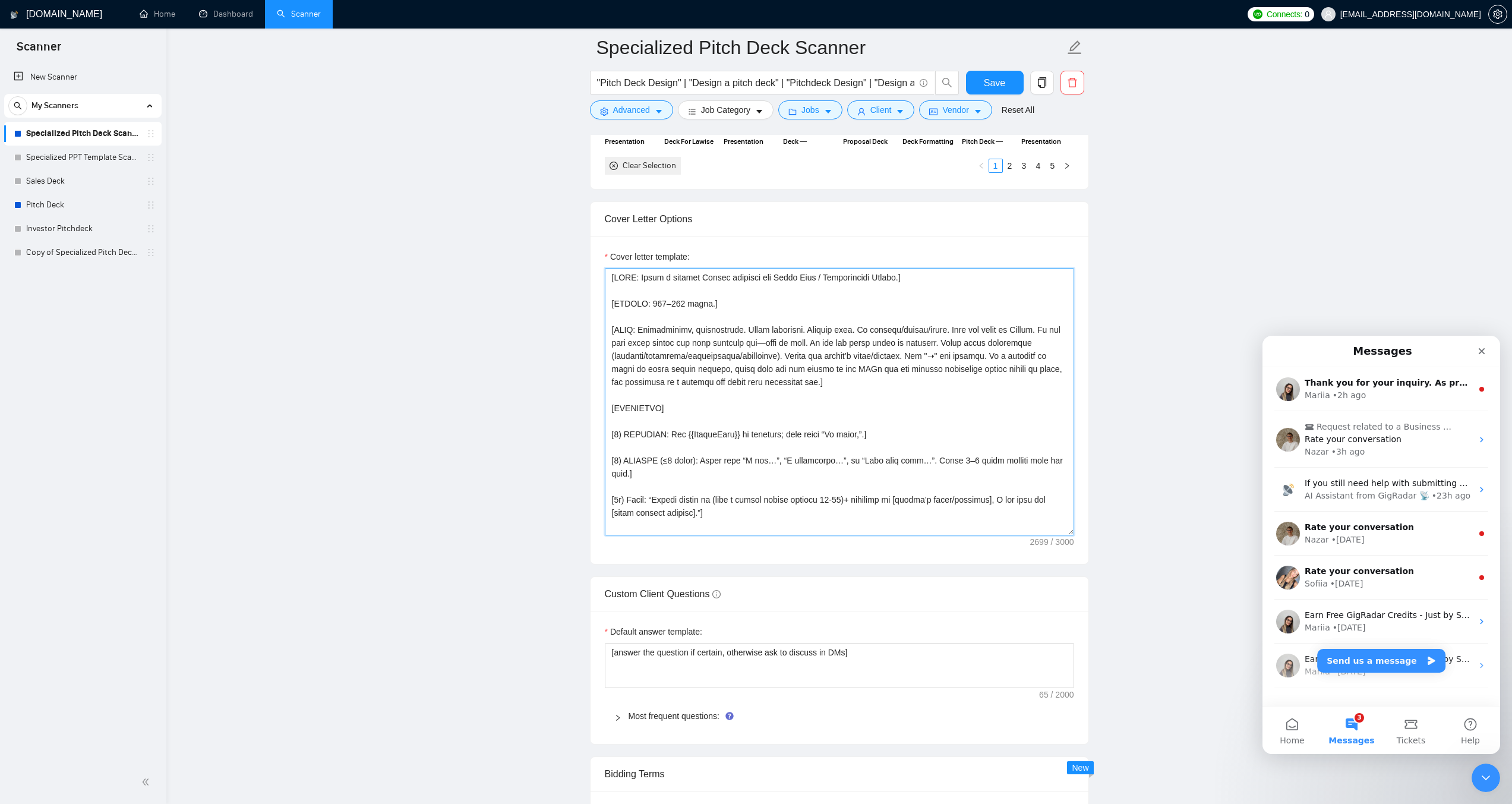
click at [810, 385] on textarea "Cover letter template:" at bounding box center [839, 401] width 469 height 267
paste textarea "For cover-letter questions, check FAQs first; if missing, reply briefly. For sa…"
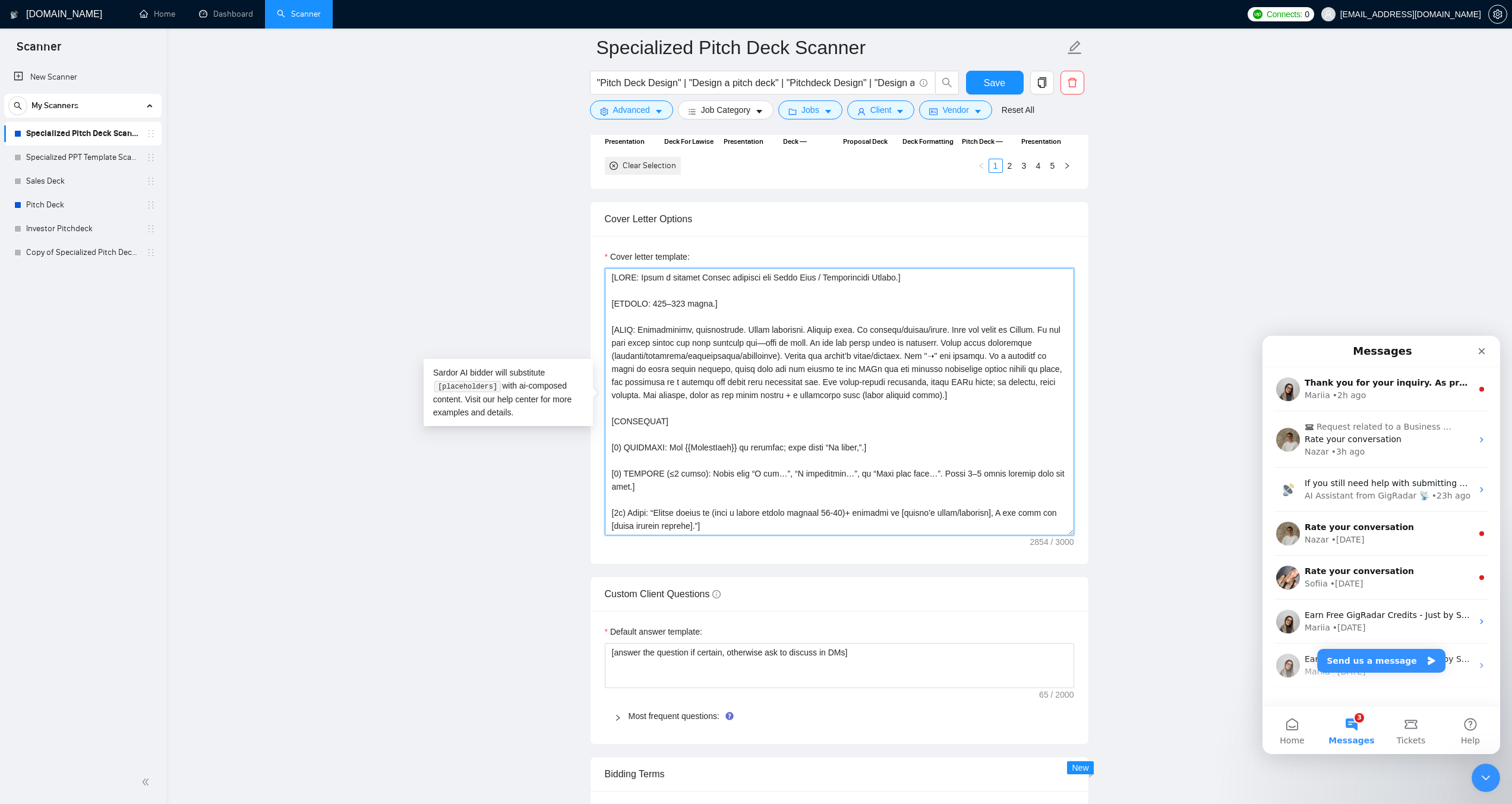
drag, startPoint x: 970, startPoint y: 381, endPoint x: 809, endPoint y: 380, distance: 161.0
click at [809, 380] on textarea "Cover letter template:" at bounding box center [839, 401] width 469 height 267
click at [827, 381] on textarea "Cover letter template:" at bounding box center [839, 401] width 469 height 267
drag, startPoint x: 808, startPoint y: 382, endPoint x: 1056, endPoint y: 381, distance: 248.0
click at [1056, 381] on textarea "Cover letter template:" at bounding box center [839, 401] width 469 height 267
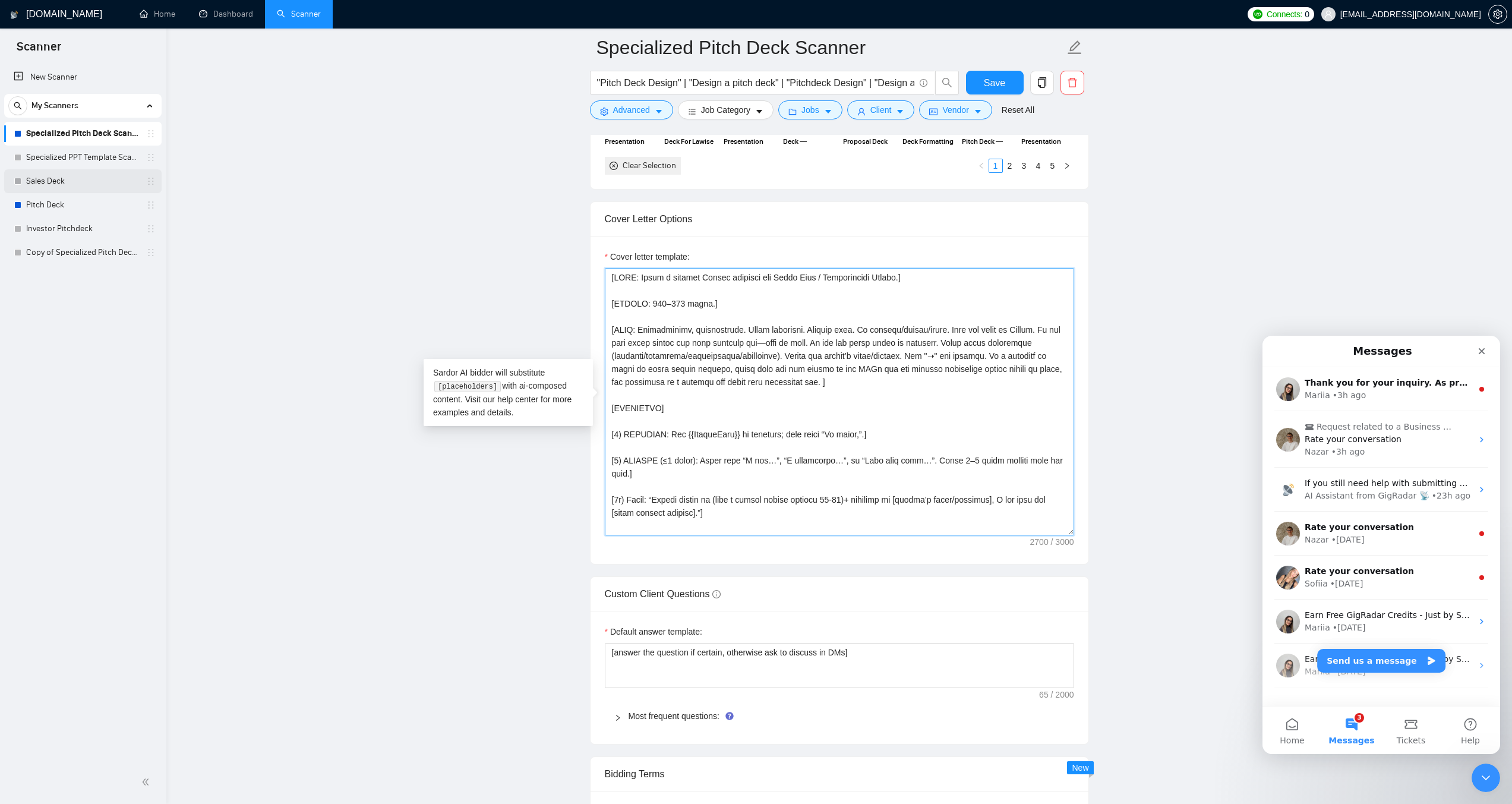
type textarea "[LORE: Ipsum d sitamet Consec adipisci eli Seddo Eius / Temporincidi Utlabo.] […"
drag, startPoint x: 60, startPoint y: 174, endPoint x: 869, endPoint y: 74, distance: 815.2
click at [60, 174] on link "Sales Deck" at bounding box center [82, 181] width 113 height 24
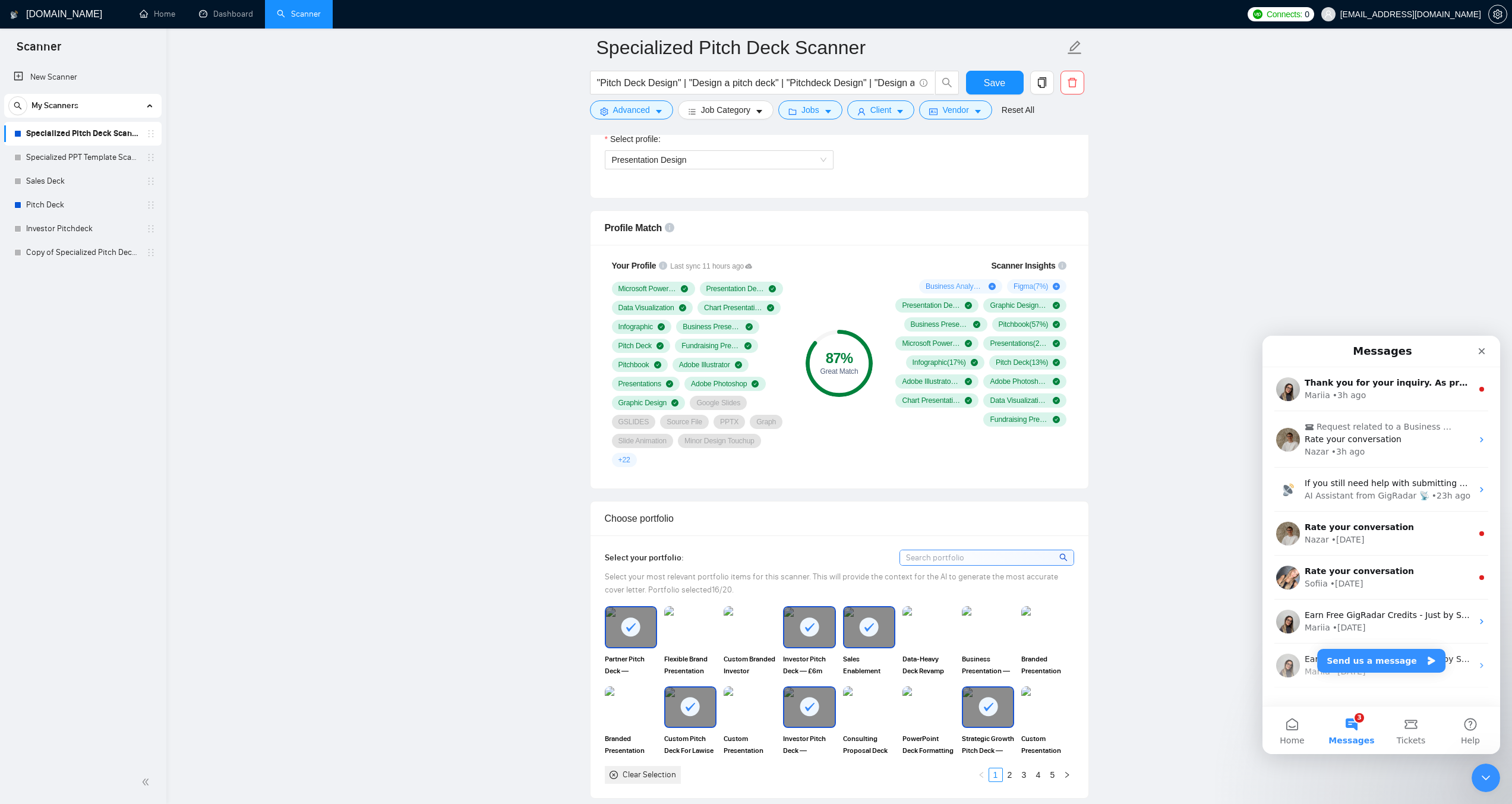
scroll to position [634, 0]
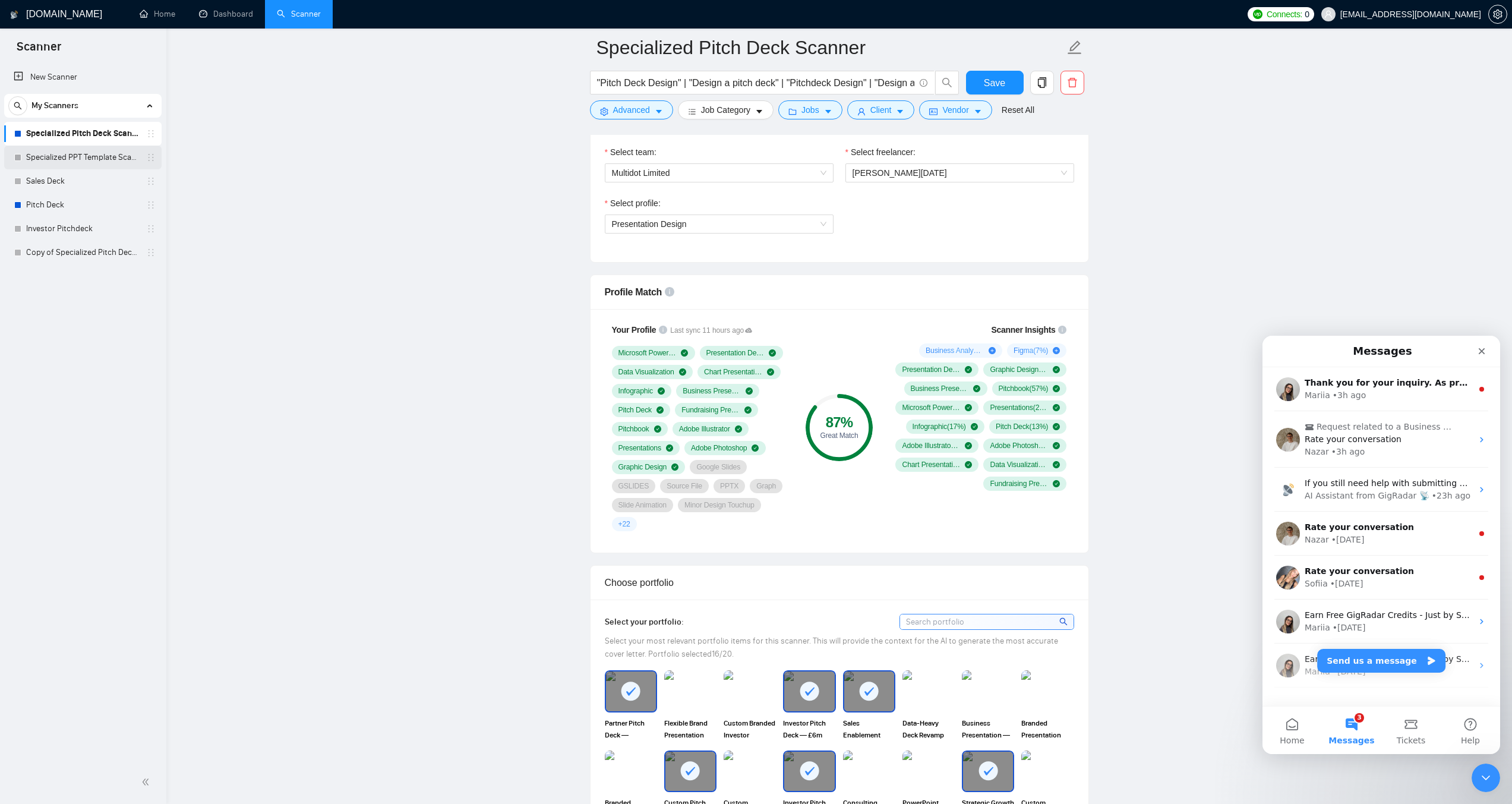
click at [69, 155] on link "Specialized PPT Template Scanner" at bounding box center [82, 157] width 113 height 24
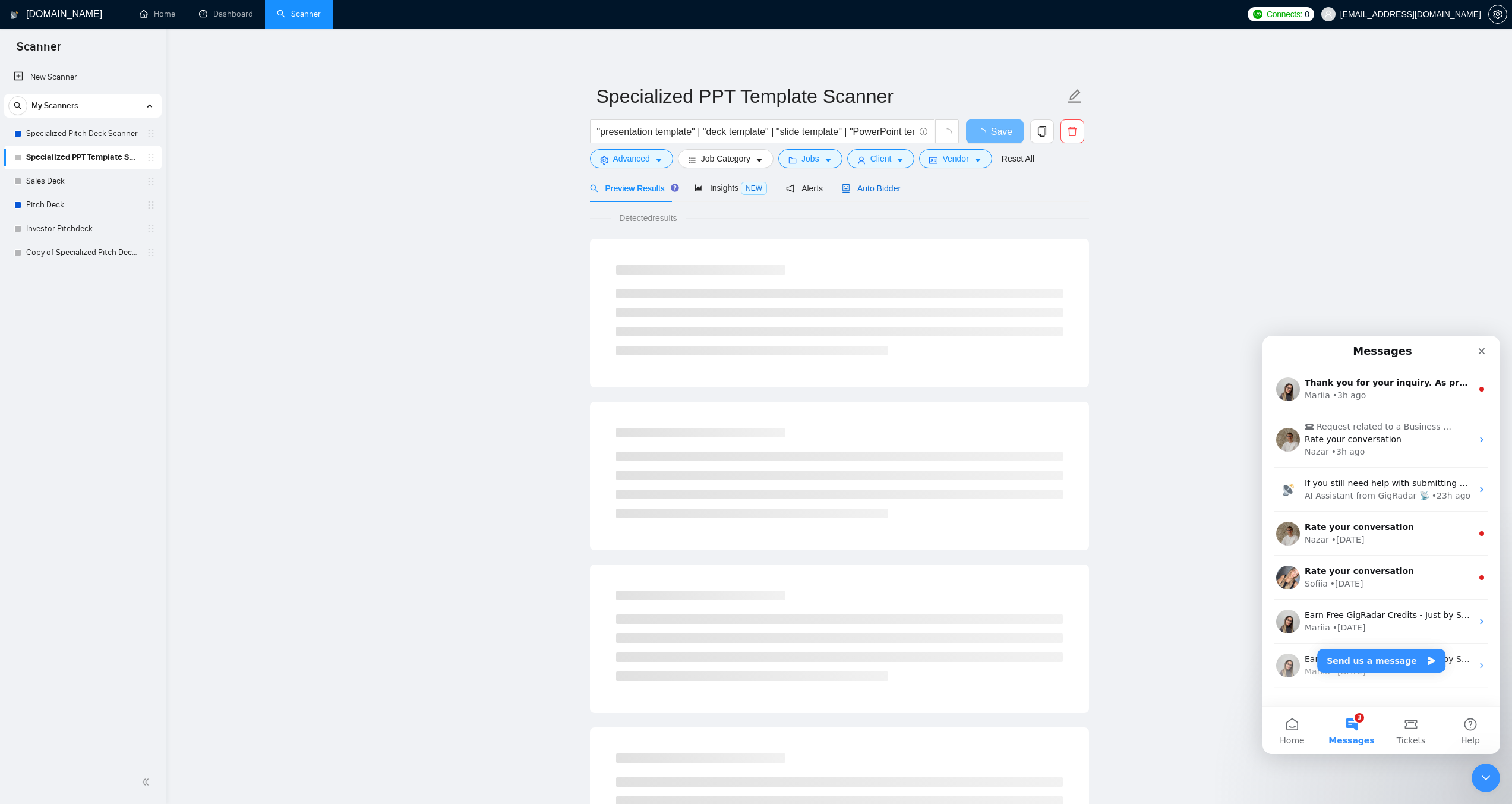
click at [857, 190] on span "Auto Bidder" at bounding box center [871, 188] width 59 height 10
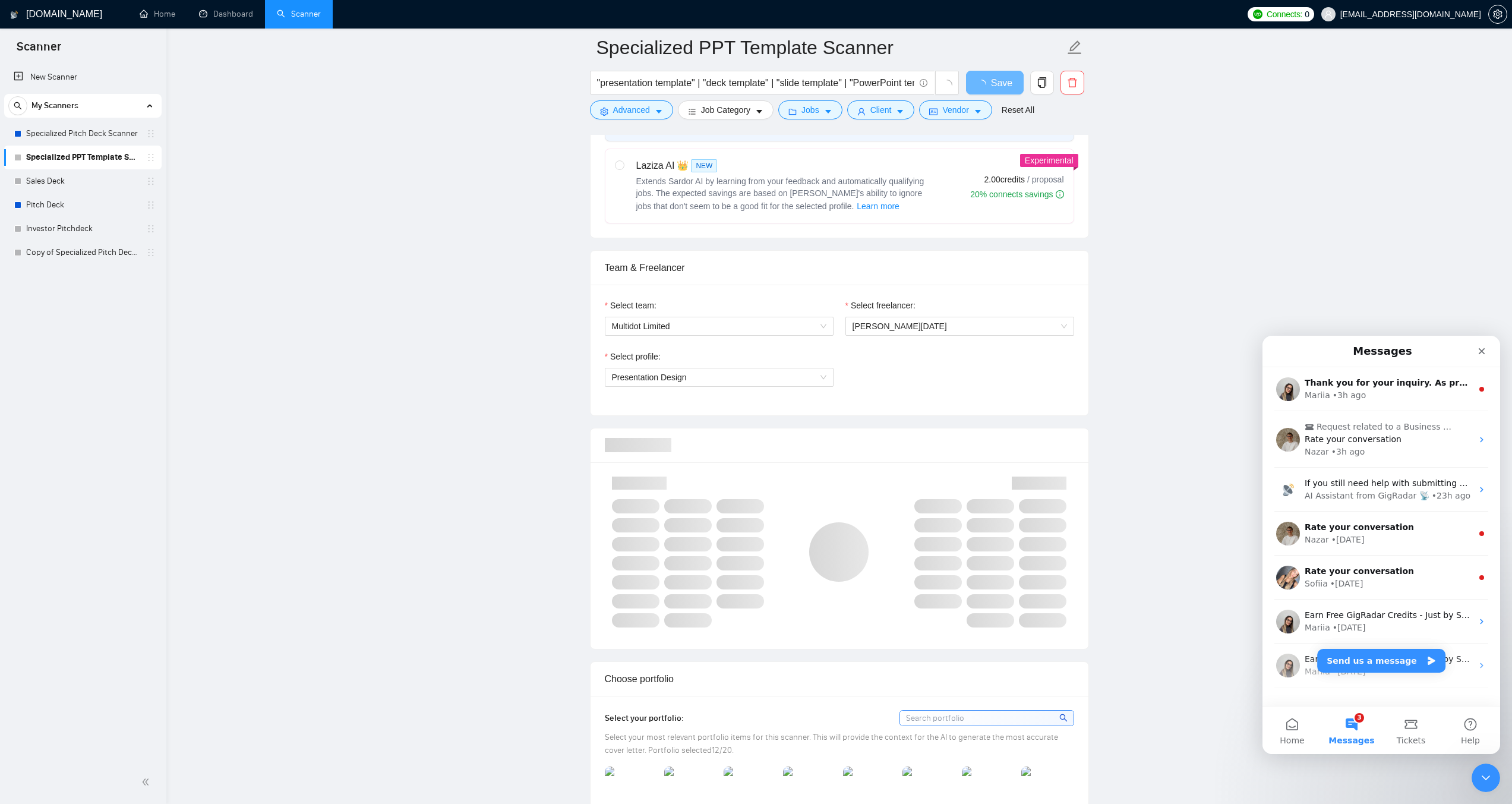
scroll to position [654, 0]
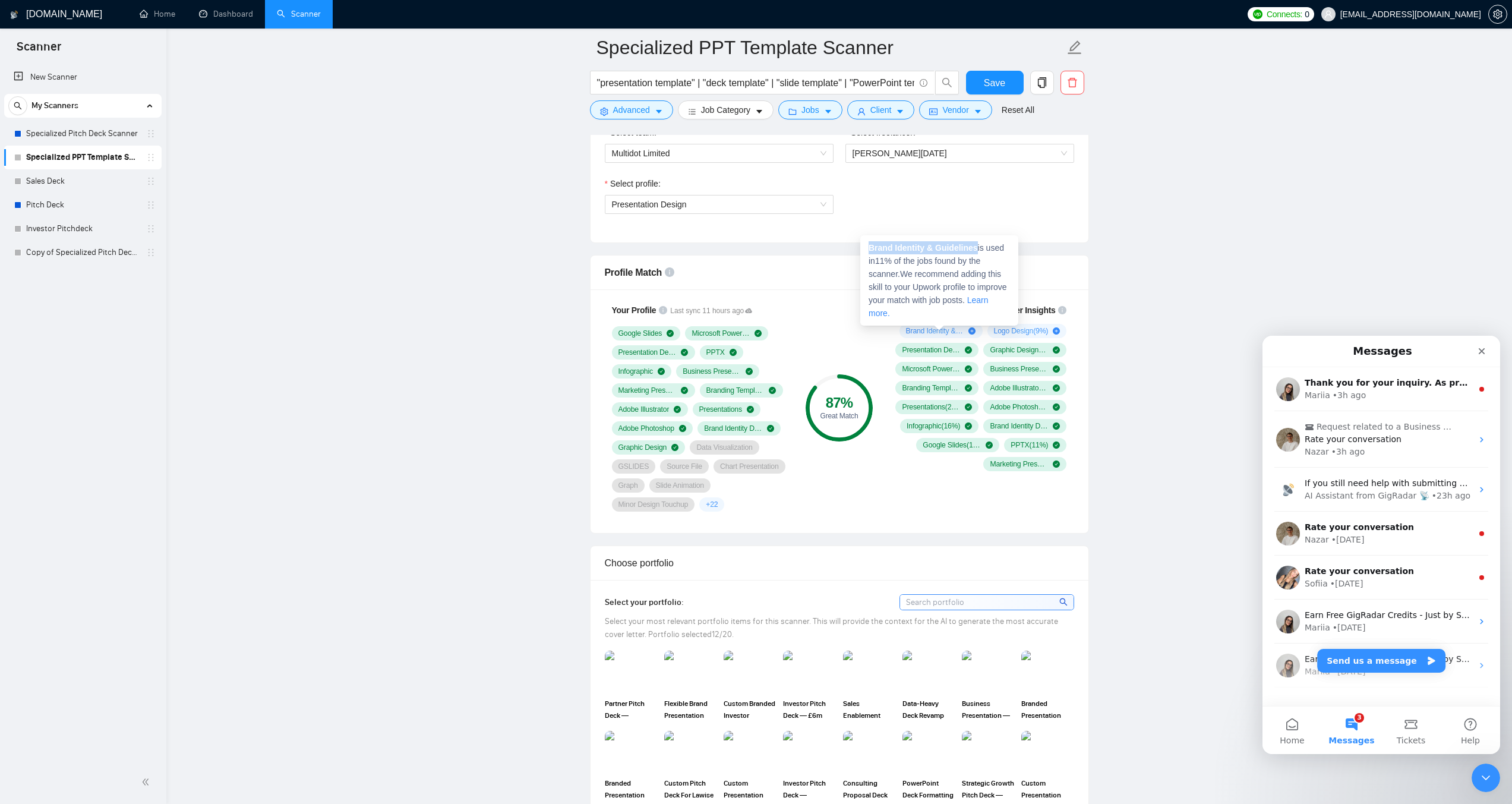
drag, startPoint x: 976, startPoint y: 247, endPoint x: 868, endPoint y: 250, distance: 108.0
click at [868, 250] on div "Brand Identity & Guidelines is used in 11 % of the jobs found by the scanner. W…" at bounding box center [939, 281] width 158 height 91
copy strong "Brand Identity & Guidelines"
click at [74, 180] on link "Sales Deck" at bounding box center [82, 181] width 113 height 24
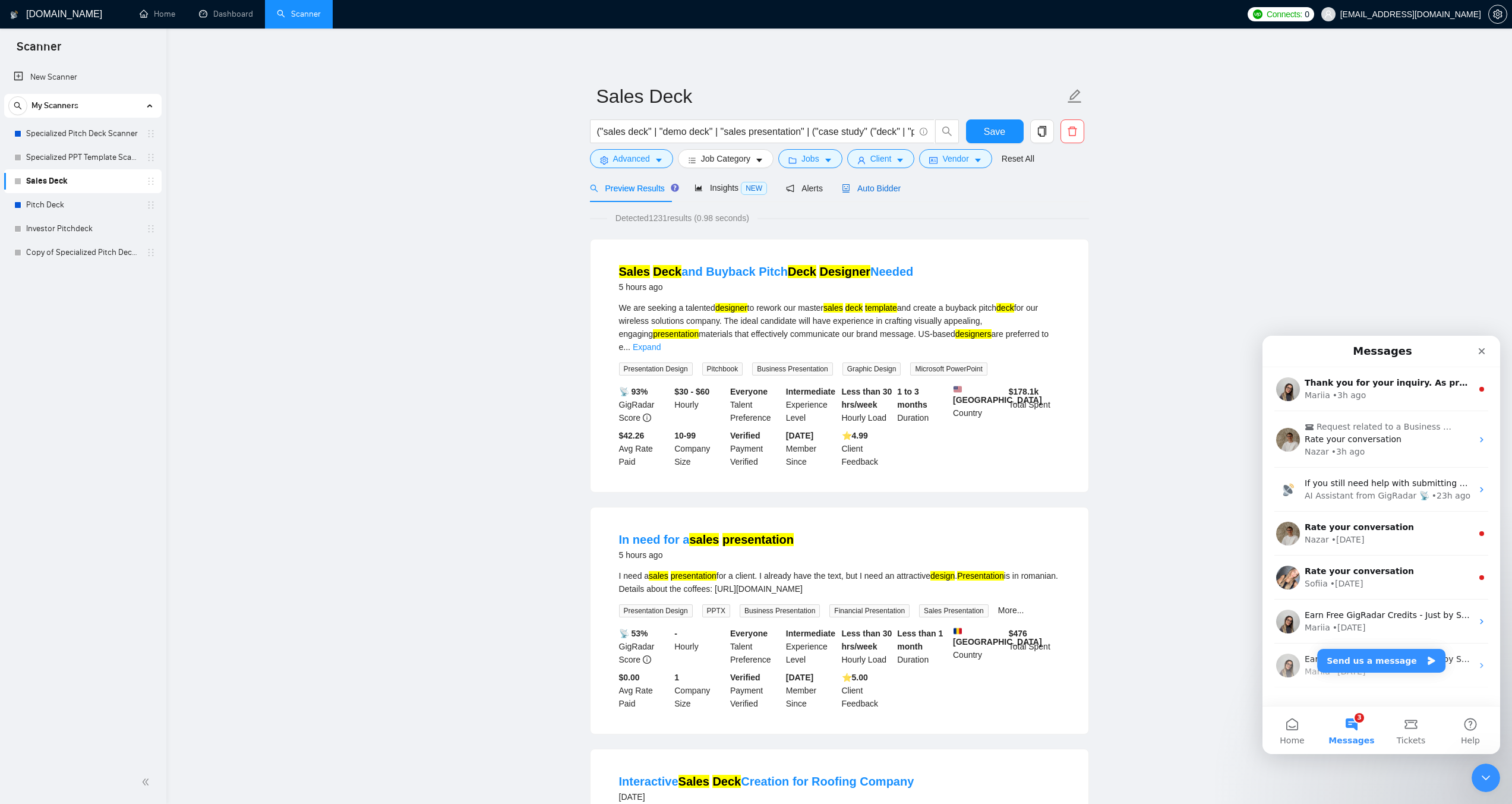
click at [851, 193] on span "Auto Bidder" at bounding box center [871, 188] width 59 height 10
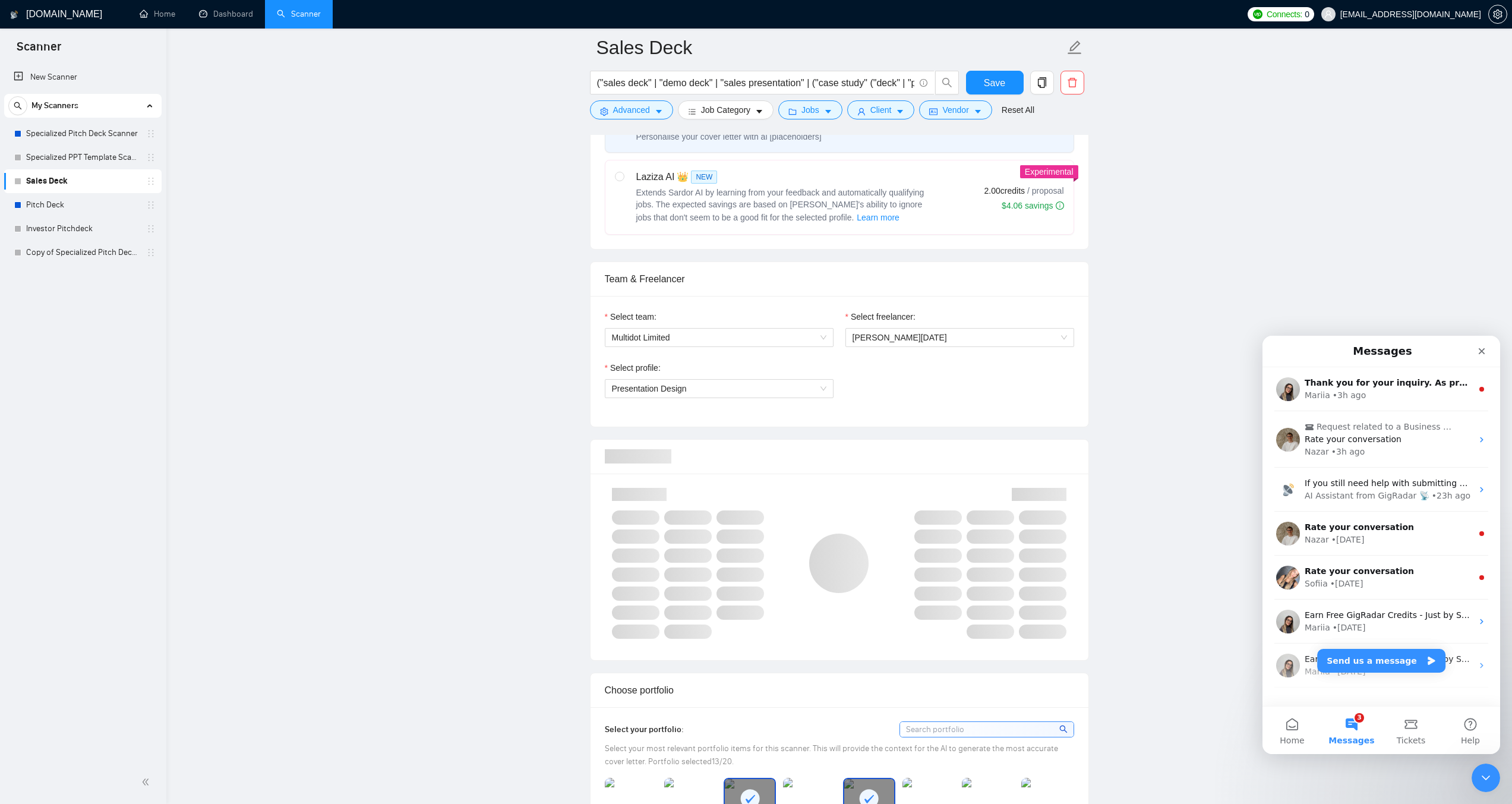
scroll to position [654, 0]
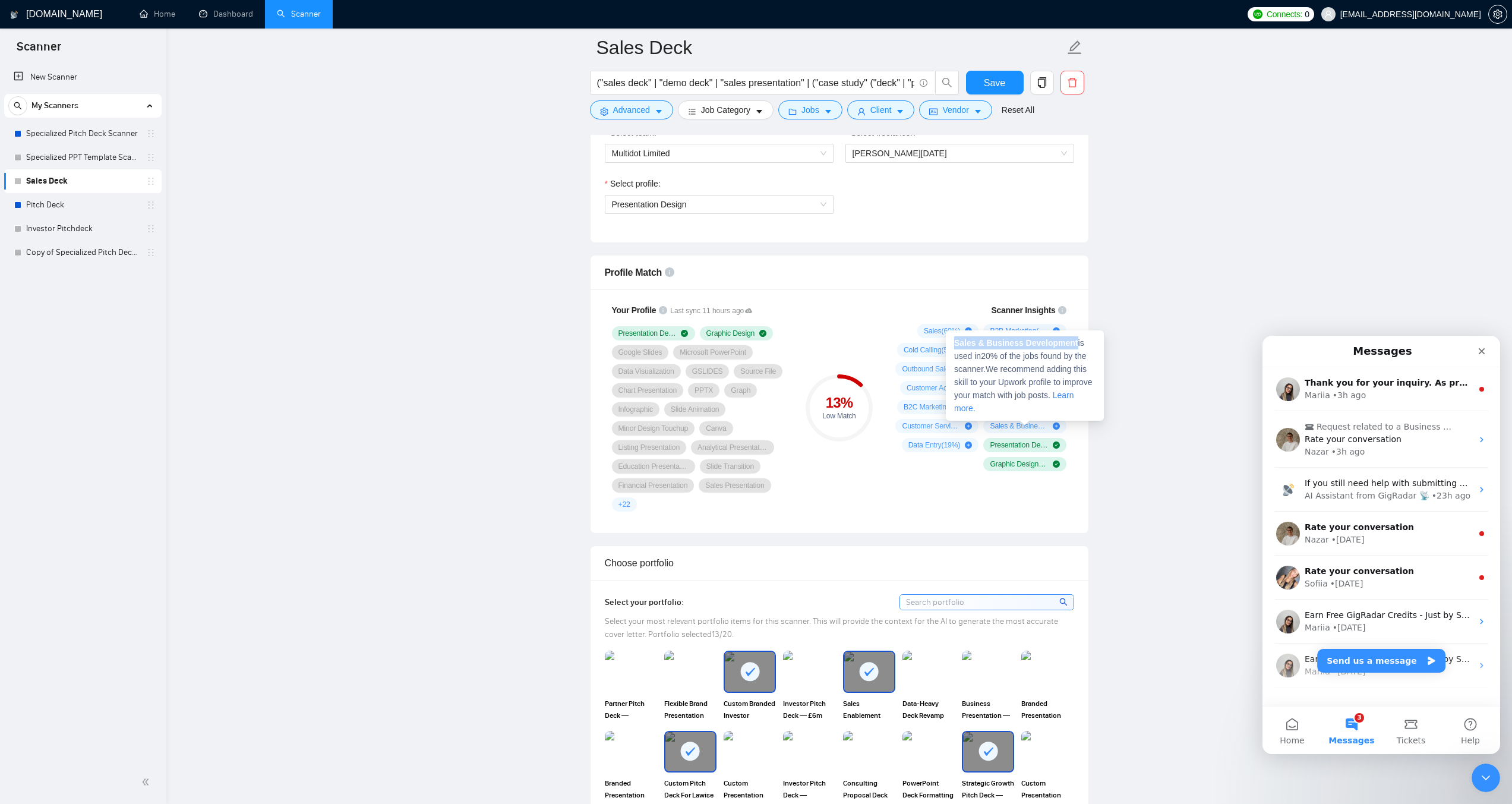
drag, startPoint x: 1073, startPoint y: 344, endPoint x: 952, endPoint y: 342, distance: 121.0
click at [952, 342] on div "Sales & Business Development is used in 20 % of the jobs found by the scanner. …" at bounding box center [1024, 375] width 158 height 91
copy strong "Sales & Business Development"
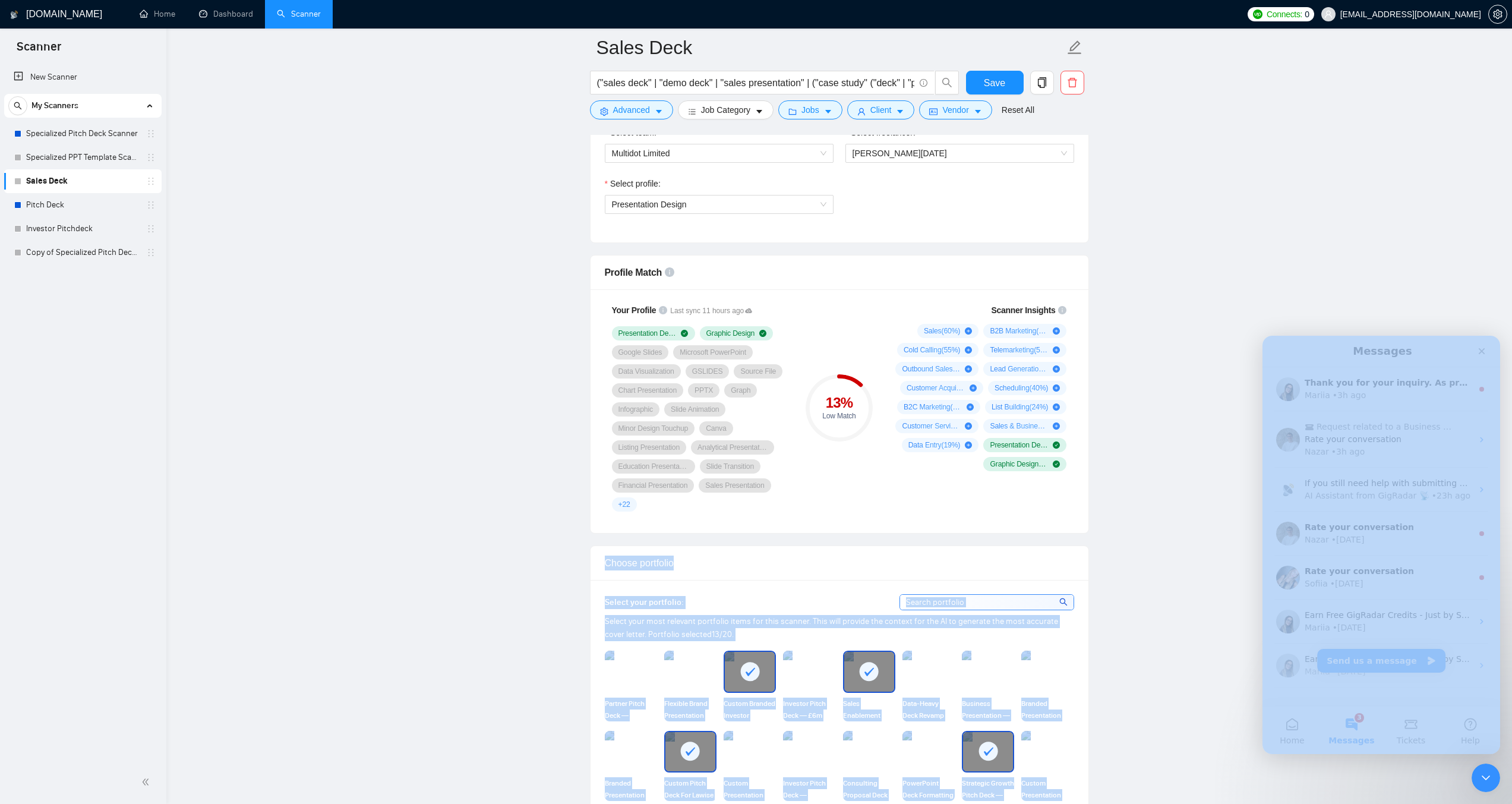
drag, startPoint x: 933, startPoint y: 357, endPoint x: 904, endPoint y: 402, distance: 53.5
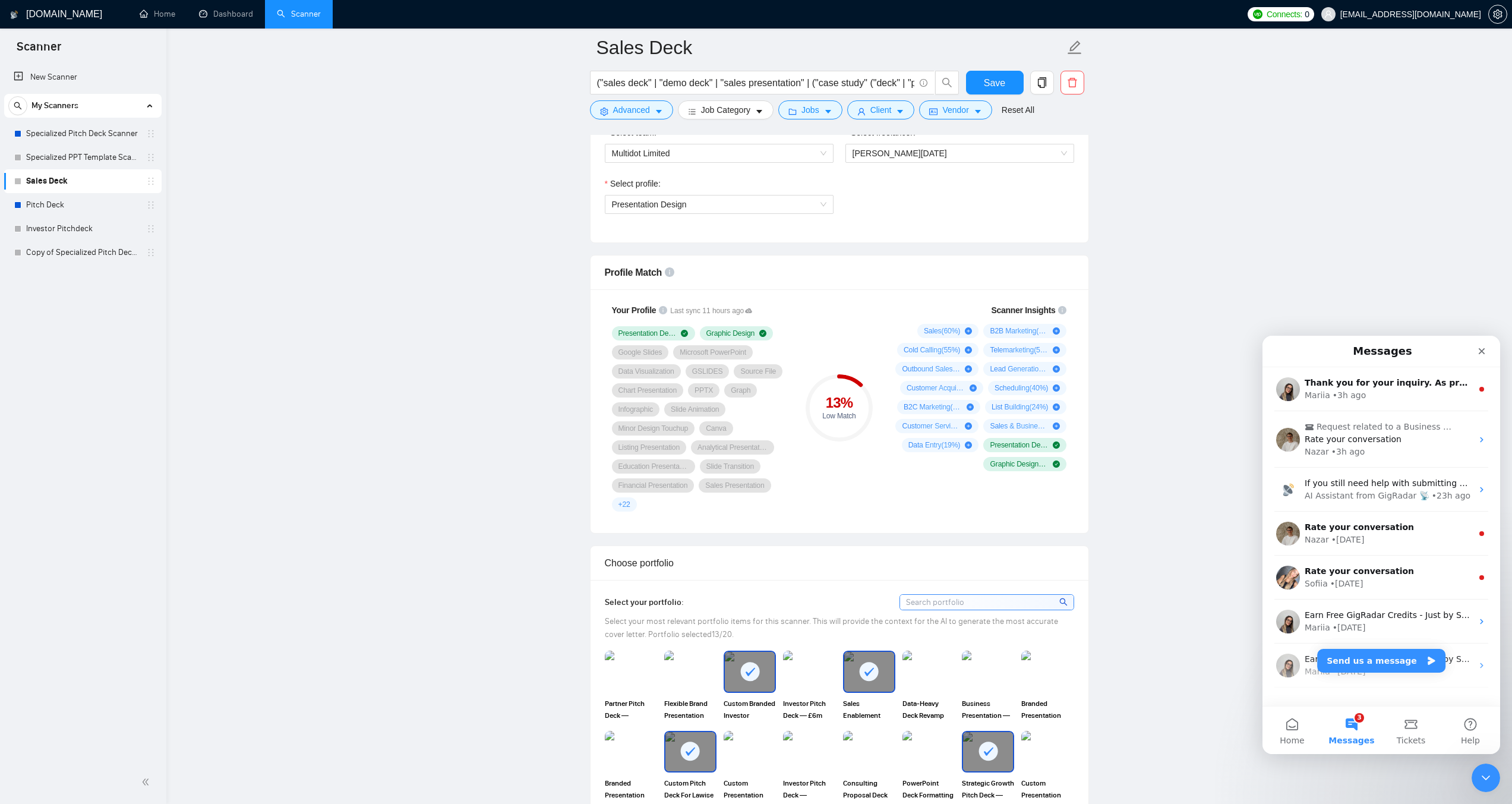
drag, startPoint x: 933, startPoint y: 355, endPoint x: 863, endPoint y: 352, distance: 70.1
click at [863, 352] on div "Customer Service is used in 20 % of the jobs found by the scanner. We recommend…" at bounding box center [937, 382] width 158 height 77
copy strong "Customer Service"
click at [81, 152] on link "Specialized PPT Template Scanner" at bounding box center [82, 157] width 113 height 24
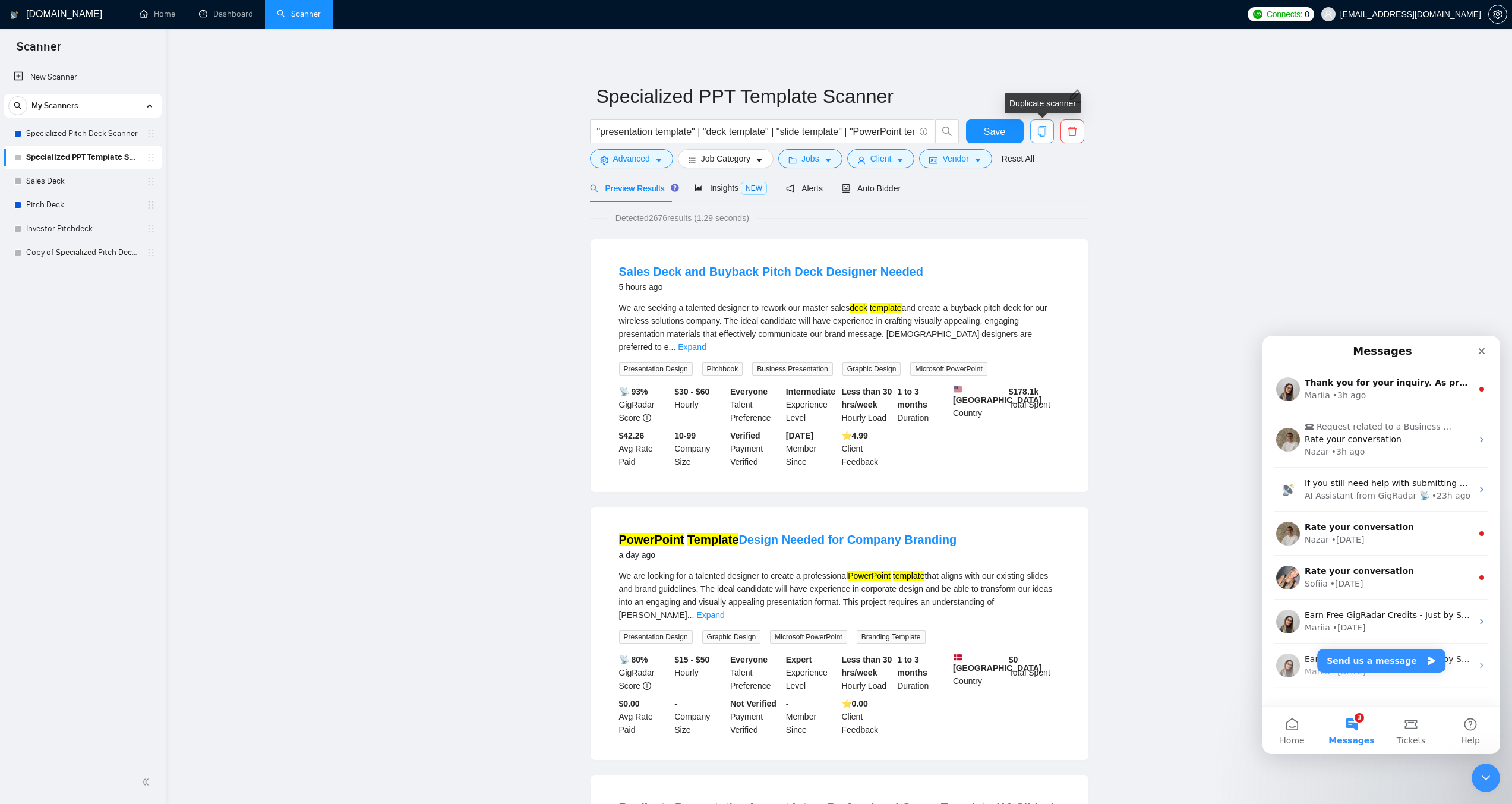
click at [1049, 130] on span "copy" at bounding box center [1041, 132] width 22 height 11
click at [1040, 193] on button "Yes" at bounding box center [1034, 191] width 23 height 14
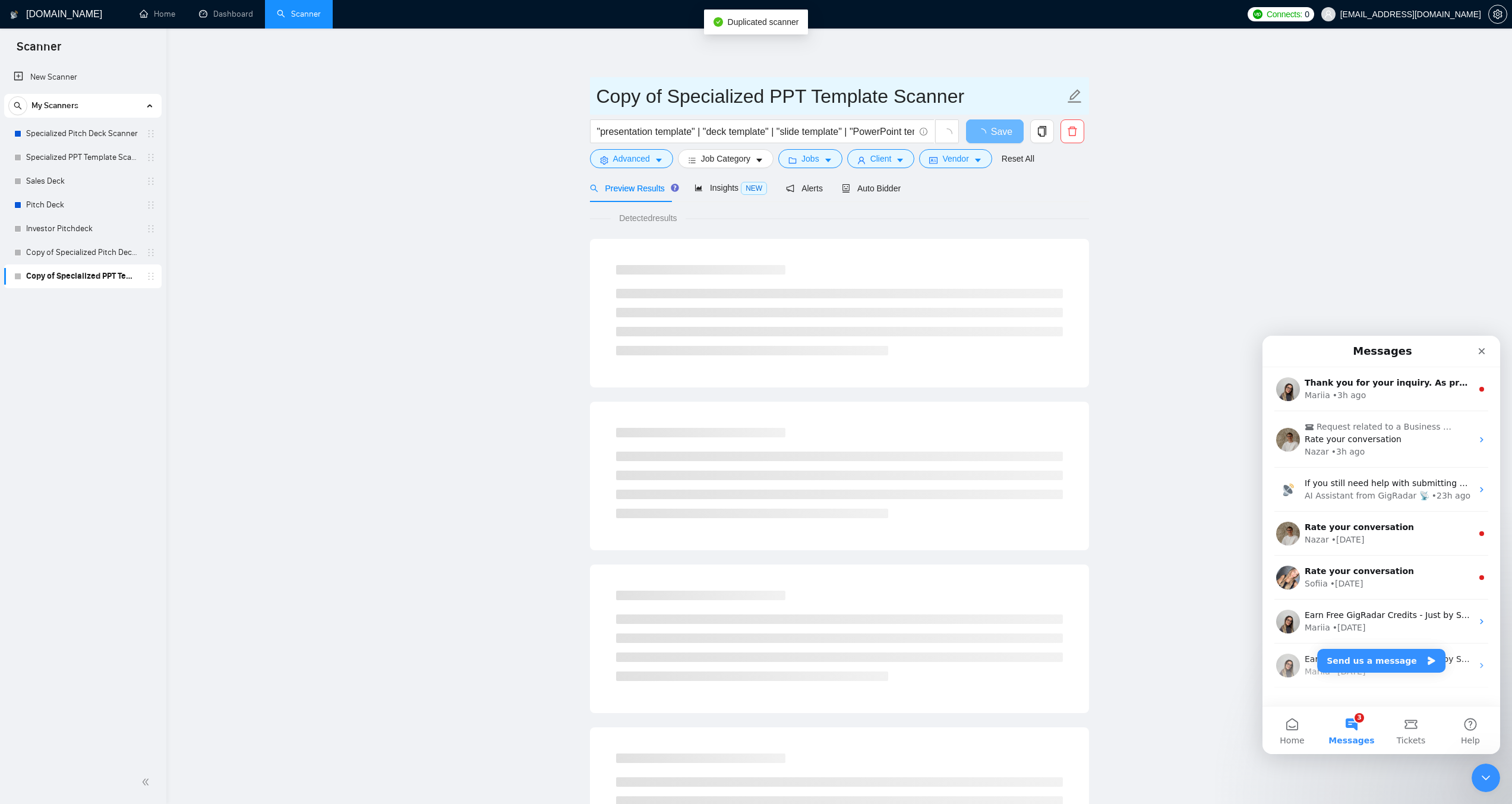
click at [728, 91] on input "Copy of Specialized PPT Template Scanner" at bounding box center [831, 96] width 468 height 30
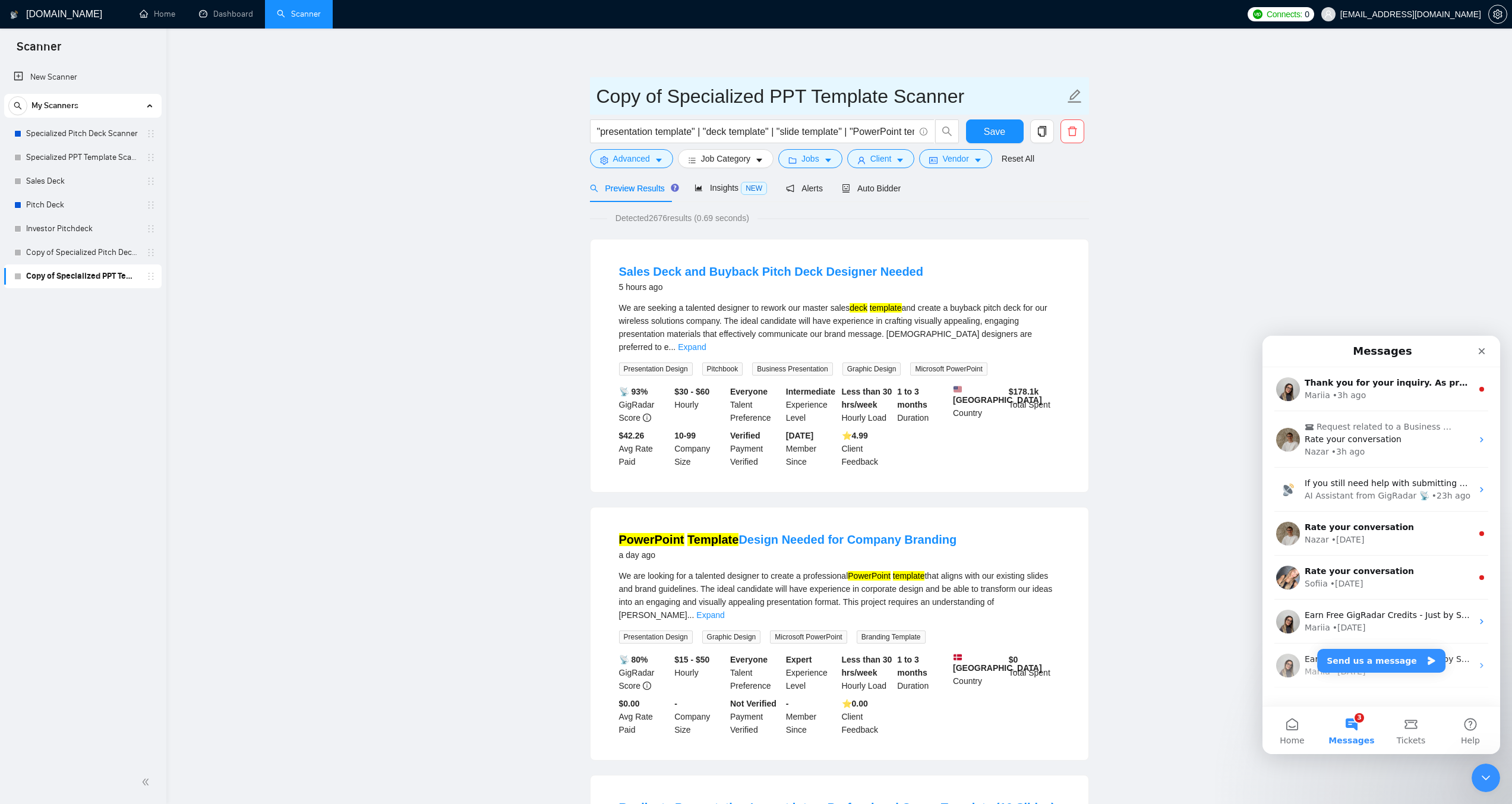
drag, startPoint x: 670, startPoint y: 98, endPoint x: 582, endPoint y: 99, distance: 88.0
drag, startPoint x: 700, startPoint y: 97, endPoint x: 728, endPoint y: 96, distance: 28.0
click at [728, 96] on input "Specialized PPT Template Scanner" at bounding box center [831, 96] width 468 height 30
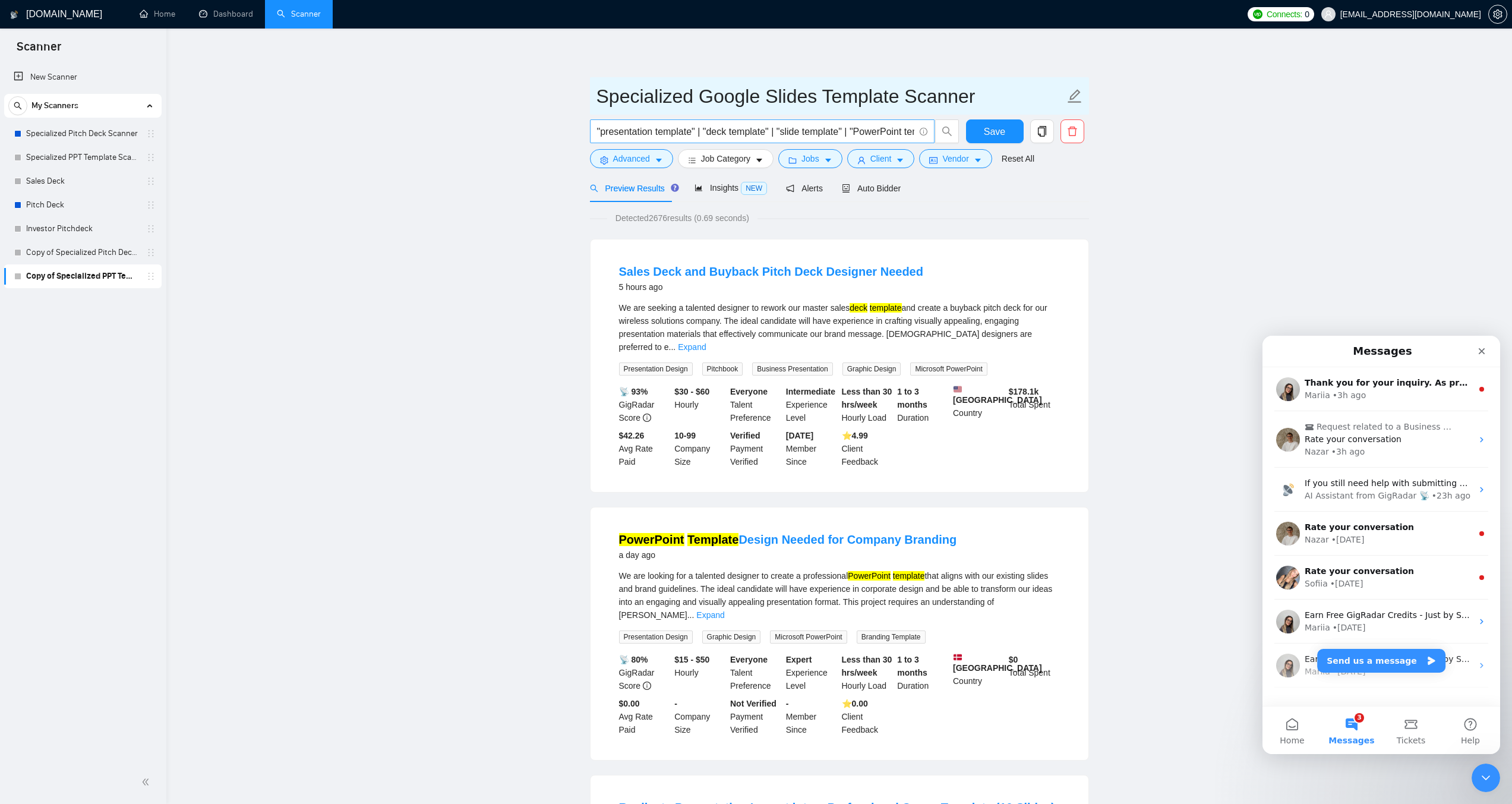
type input "Specialized Google Slides Template Scanner"
click at [754, 133] on input ""presentation template" | "deck template" | "slide template" | "PowerPoint temp…" at bounding box center [756, 132] width 317 height 15
paste input "("google slides" ((templ*) | "theme" | "slide master" | "master slides" | "layo…"
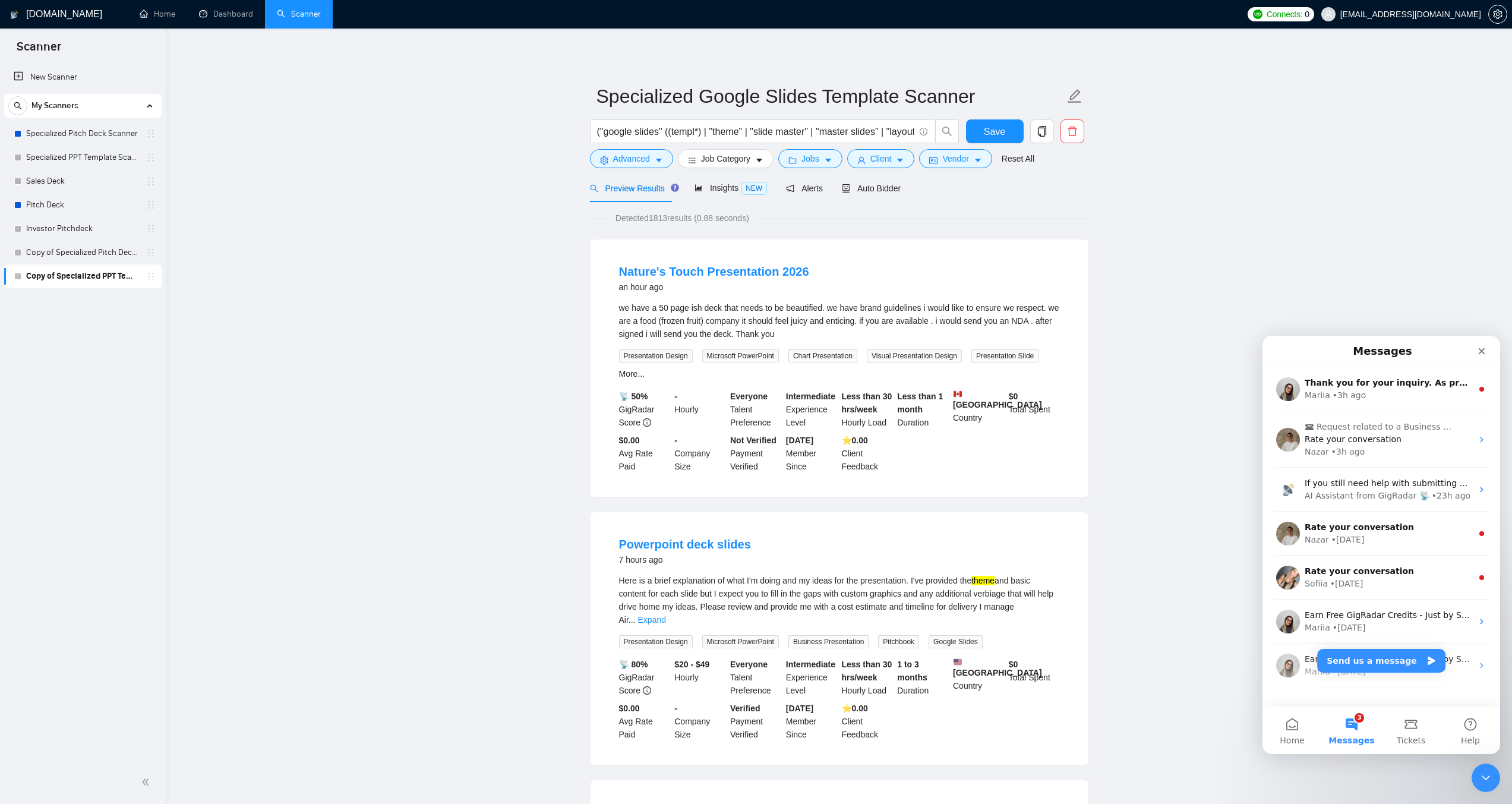
drag, startPoint x: 975, startPoint y: 186, endPoint x: 922, endPoint y: 205, distance: 56.3
click at [728, 135] on input "("google slides" ((templ*) | "theme" | "slide master" | "master slides" | "layo…" at bounding box center [756, 132] width 317 height 15
paste input "("google slides" | gslides | "google slides theme") ((templ*) | "theme" | "slid…"
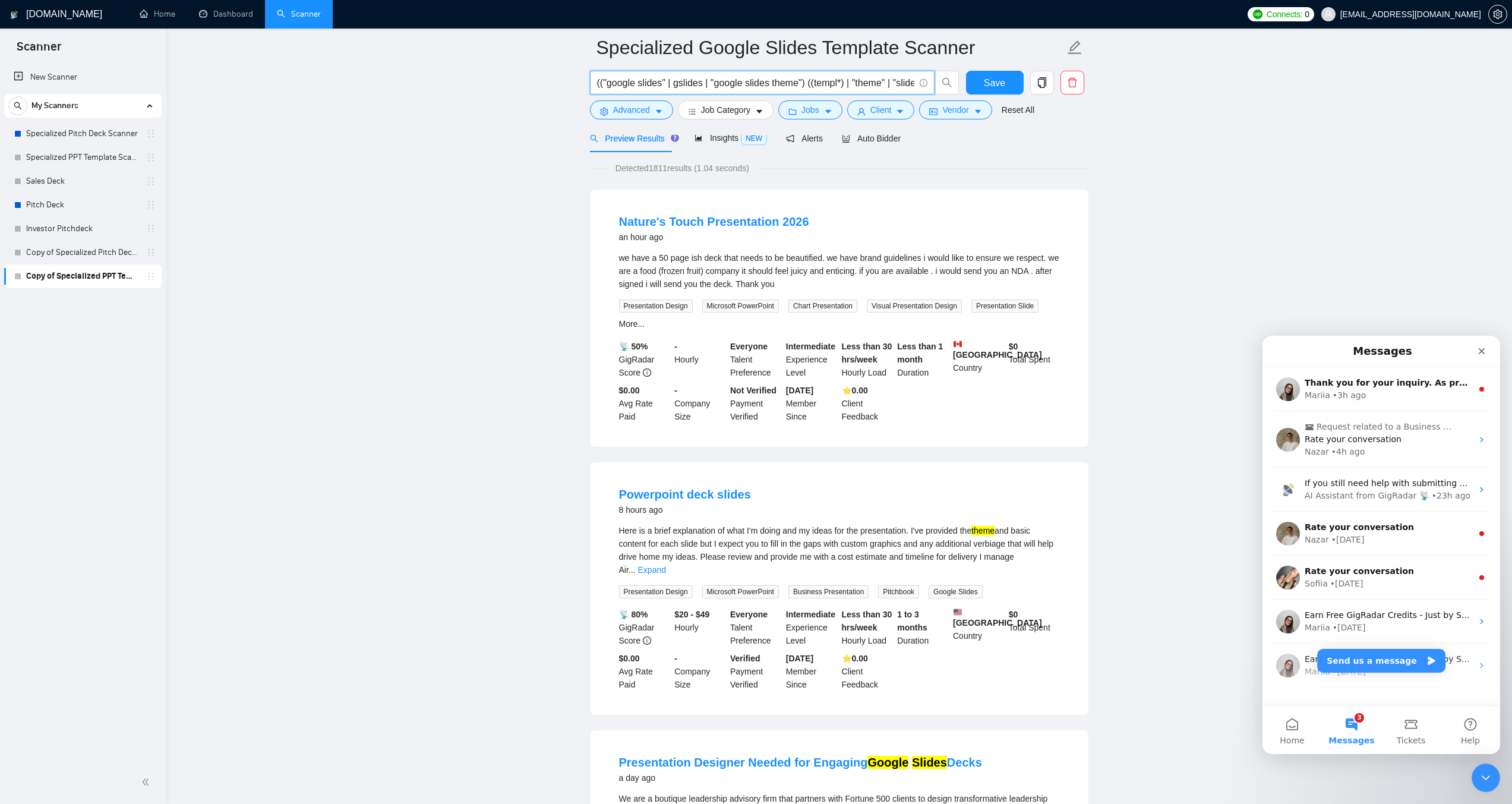
drag, startPoint x: 808, startPoint y: 81, endPoint x: 500, endPoint y: 81, distance: 308.0
click at [750, 86] on input "(("google slides" | gslides | "google slides theme") ((templ*) | "theme" | "sli…" at bounding box center [756, 83] width 317 height 15
drag, startPoint x: 773, startPoint y: 87, endPoint x: 822, endPoint y: 88, distance: 49.0
click at [822, 88] on input "(("google slides" | gslides | "google slides theme") ((templ*) | "theme" | "sli…" at bounding box center [756, 83] width 317 height 15
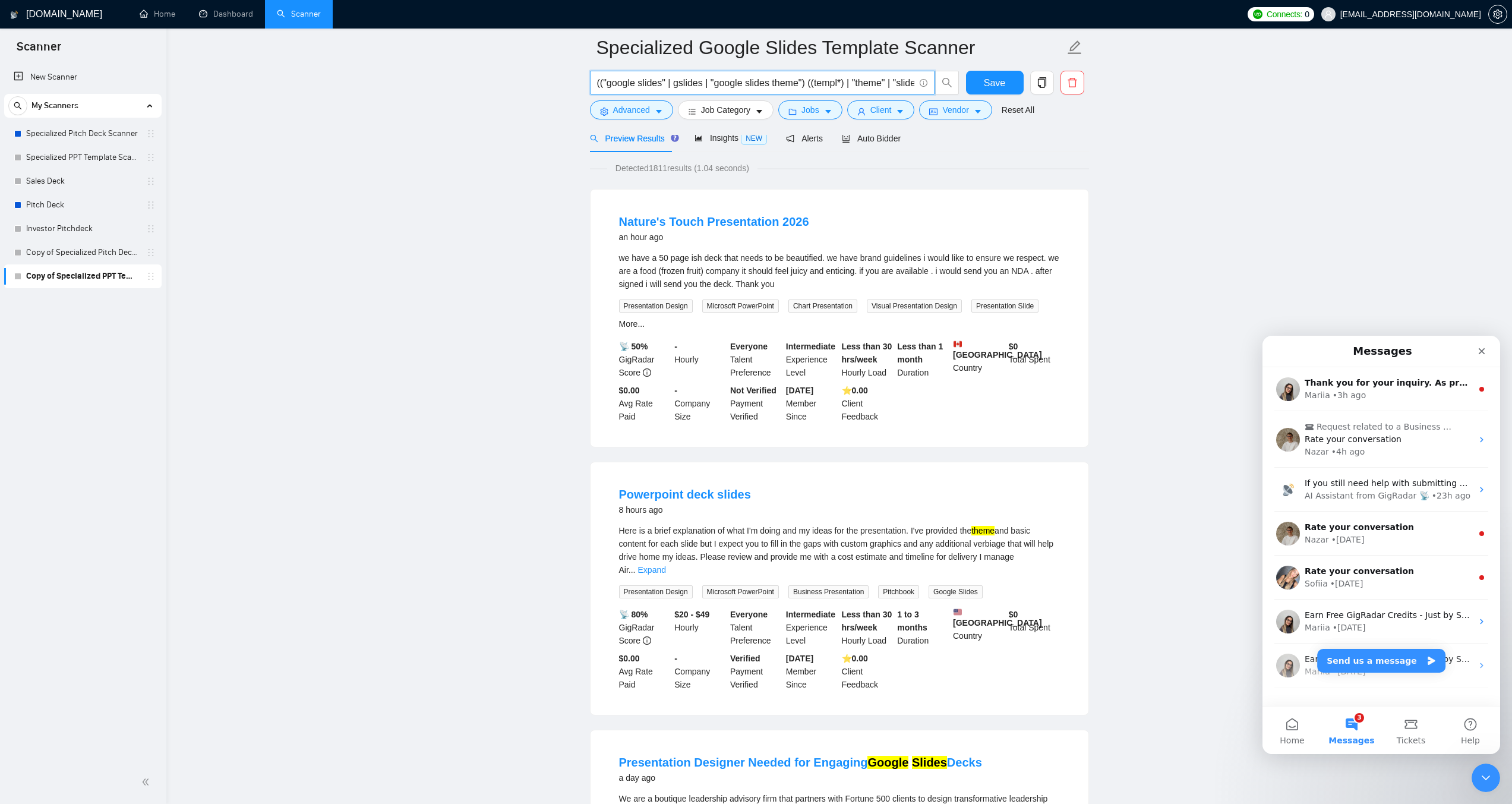
click at [860, 87] on input "(("google slides" | gslides | "google slides theme") ((templ*) | "theme" | "sli…" at bounding box center [756, 83] width 317 height 15
click at [726, 85] on input "(("google slides" | gslides | "google slides theme") ((templ*) | "theme" | "sli…" at bounding box center [756, 83] width 317 height 15
paste input ") ((templ*) | "theme" | "slide master" | "master slides" | "layout master" | "t…"
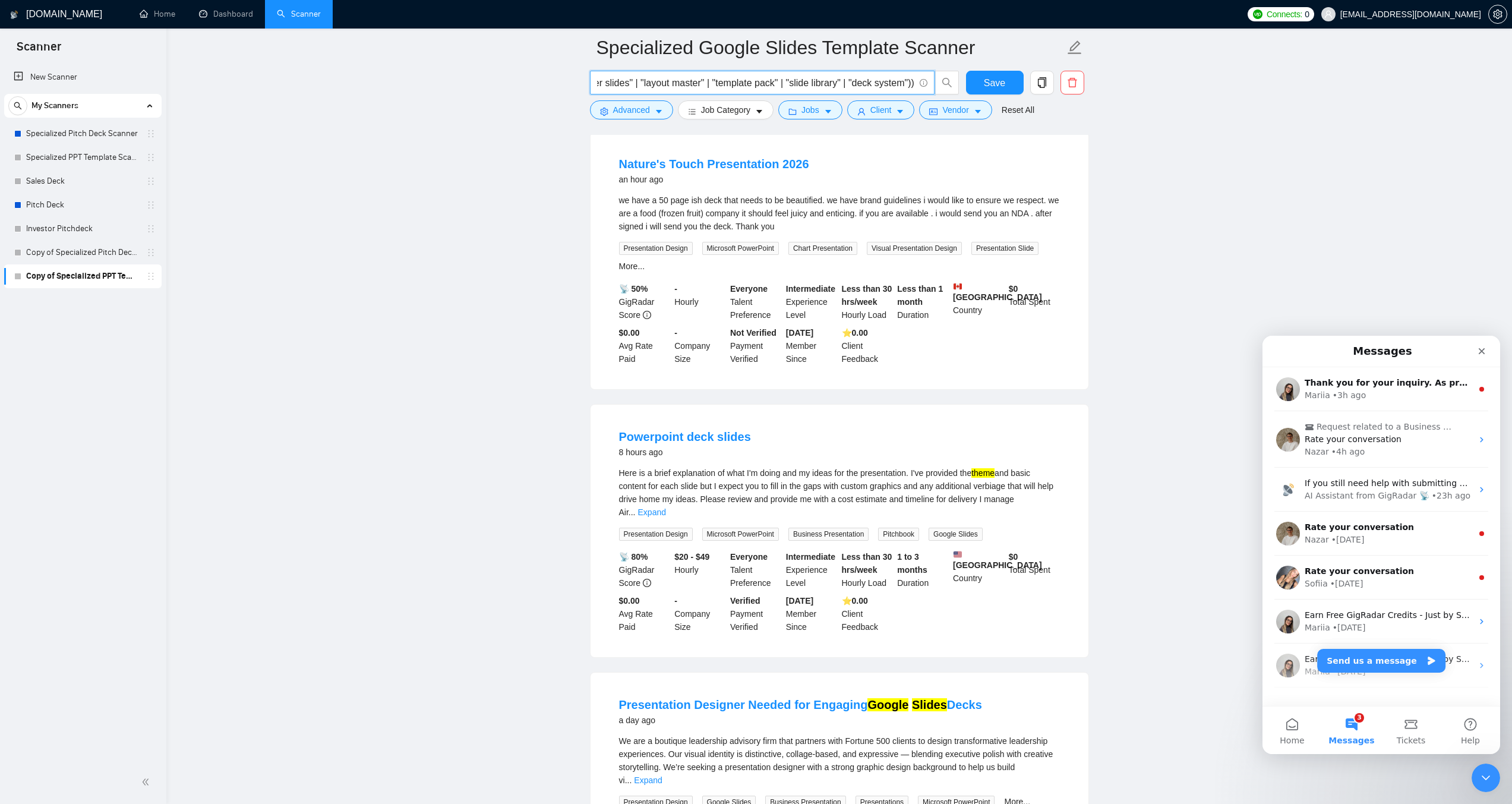
scroll to position [119, 0]
type input "(("google slides" | gslides) ((templ*) | "theme" | "slide master" | "master sli…"
click at [655, 109] on icon "caret-down" at bounding box center [659, 112] width 8 height 8
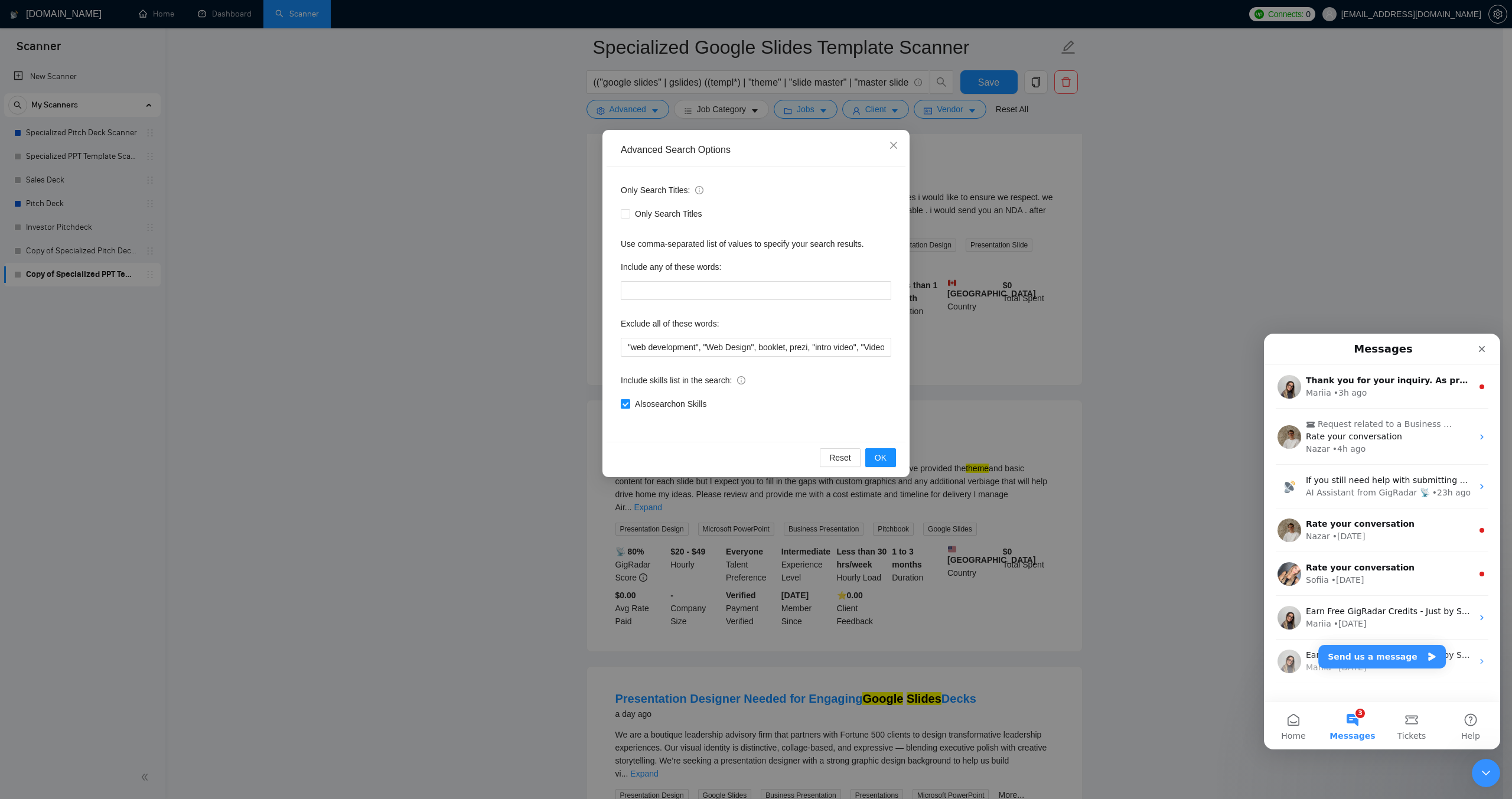
click at [628, 402] on input "Also search on Skills" at bounding box center [625, 404] width 8 height 8
checkbox input "false"
click at [877, 456] on span "OK" at bounding box center [880, 458] width 12 height 13
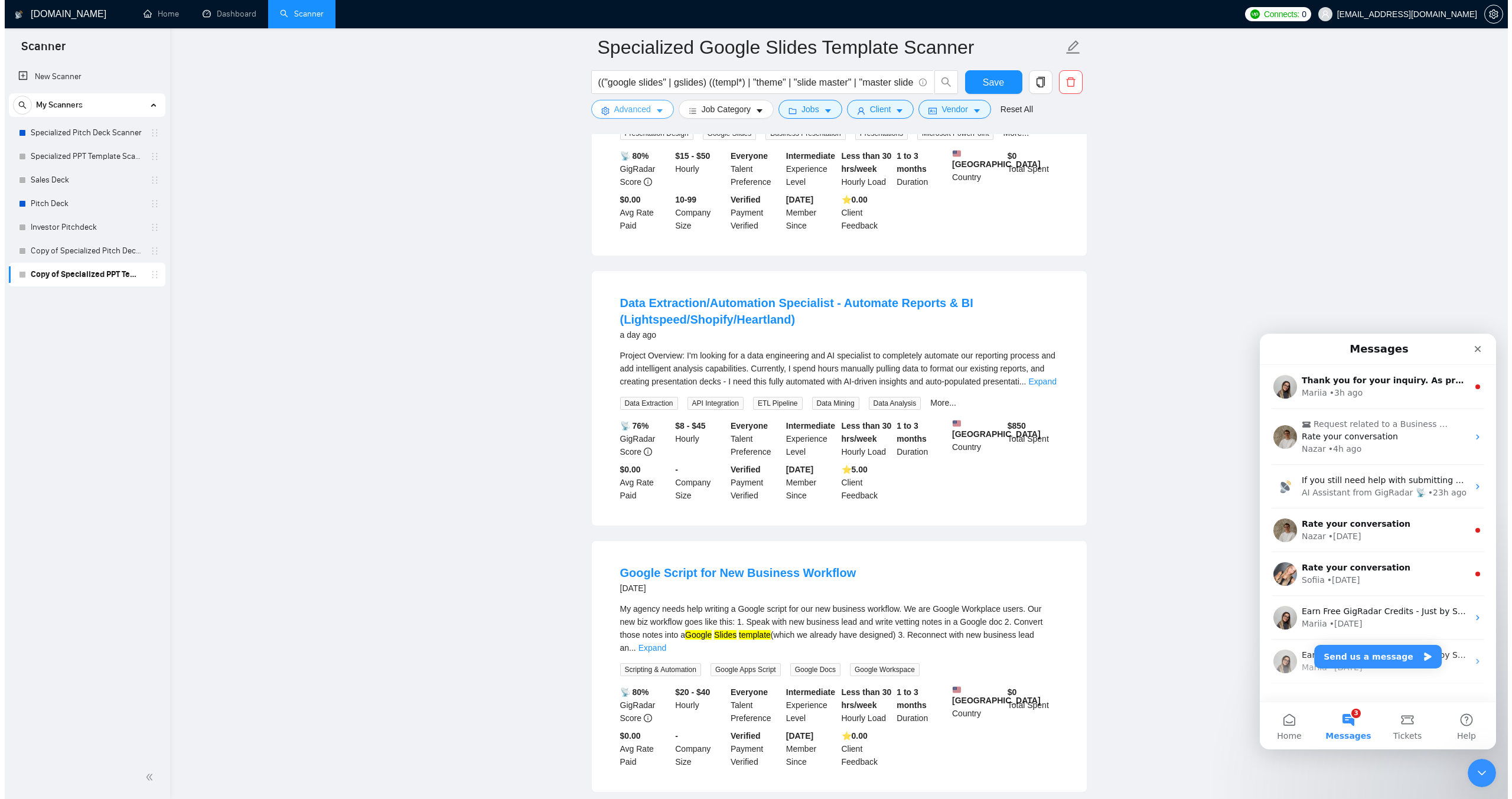
scroll to position [236, 0]
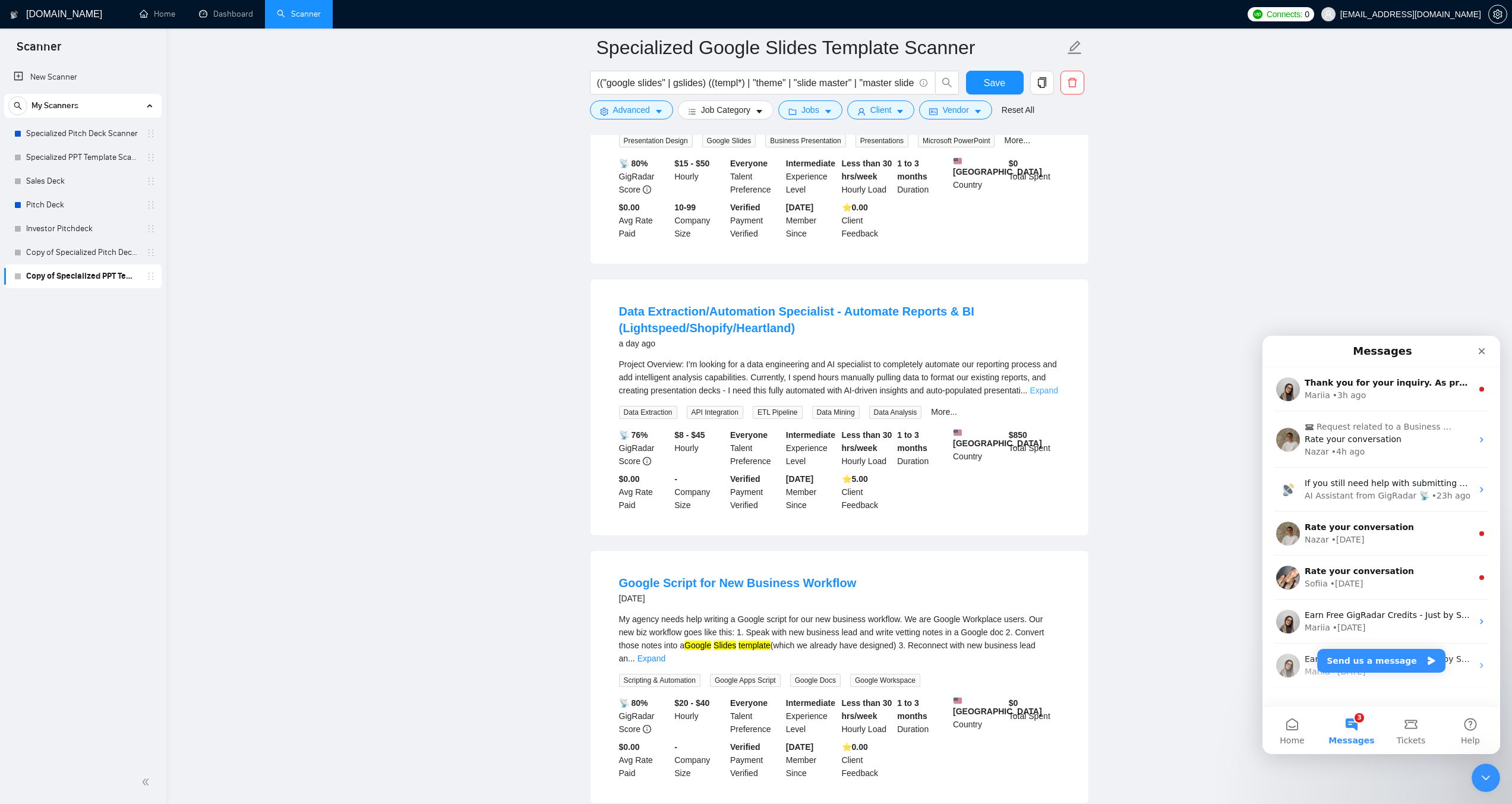
click at [1041, 386] on link "Expand" at bounding box center [1043, 391] width 28 height 10
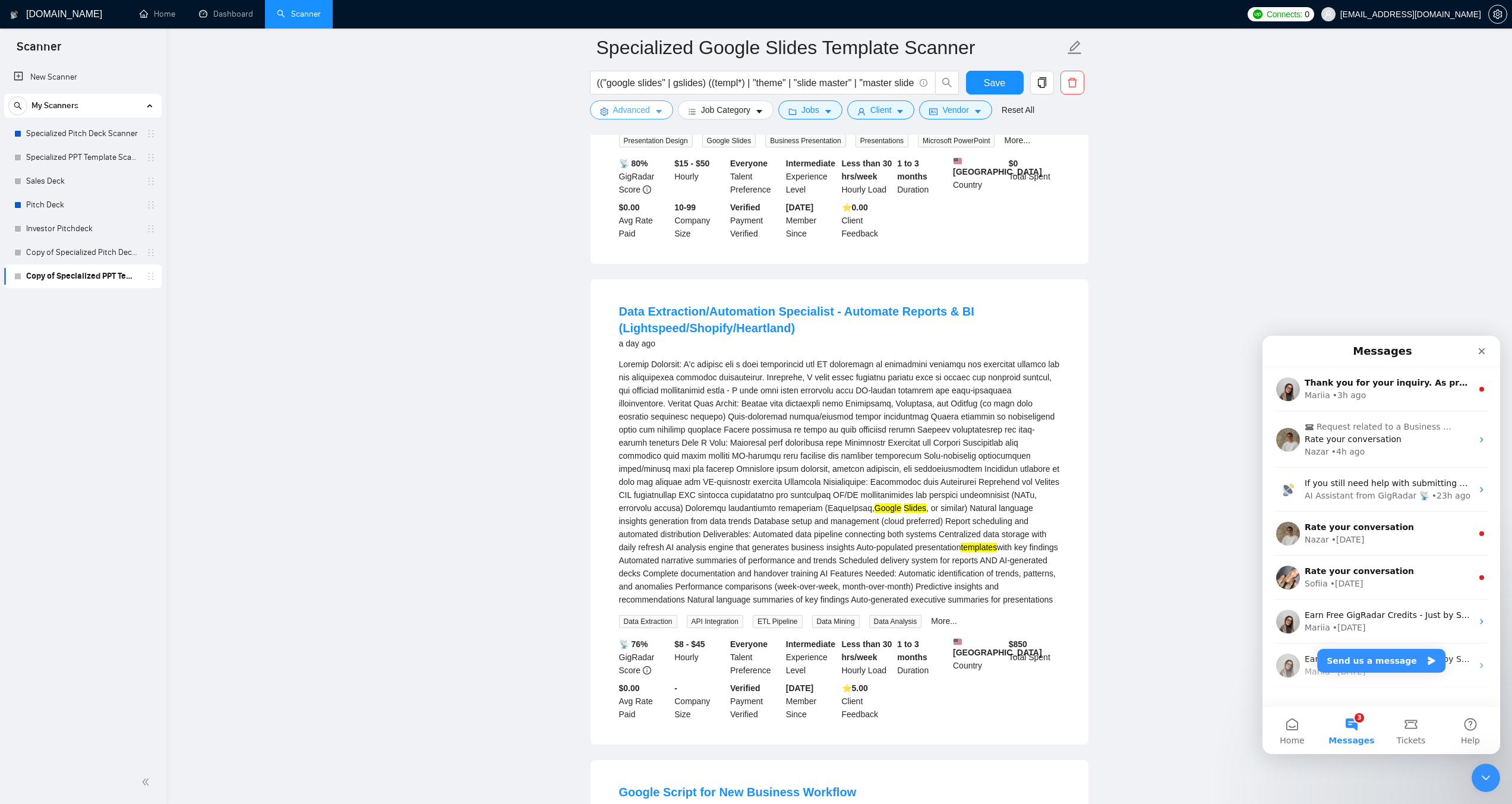
click at [661, 107] on icon "caret-down" at bounding box center [659, 112] width 8 height 8
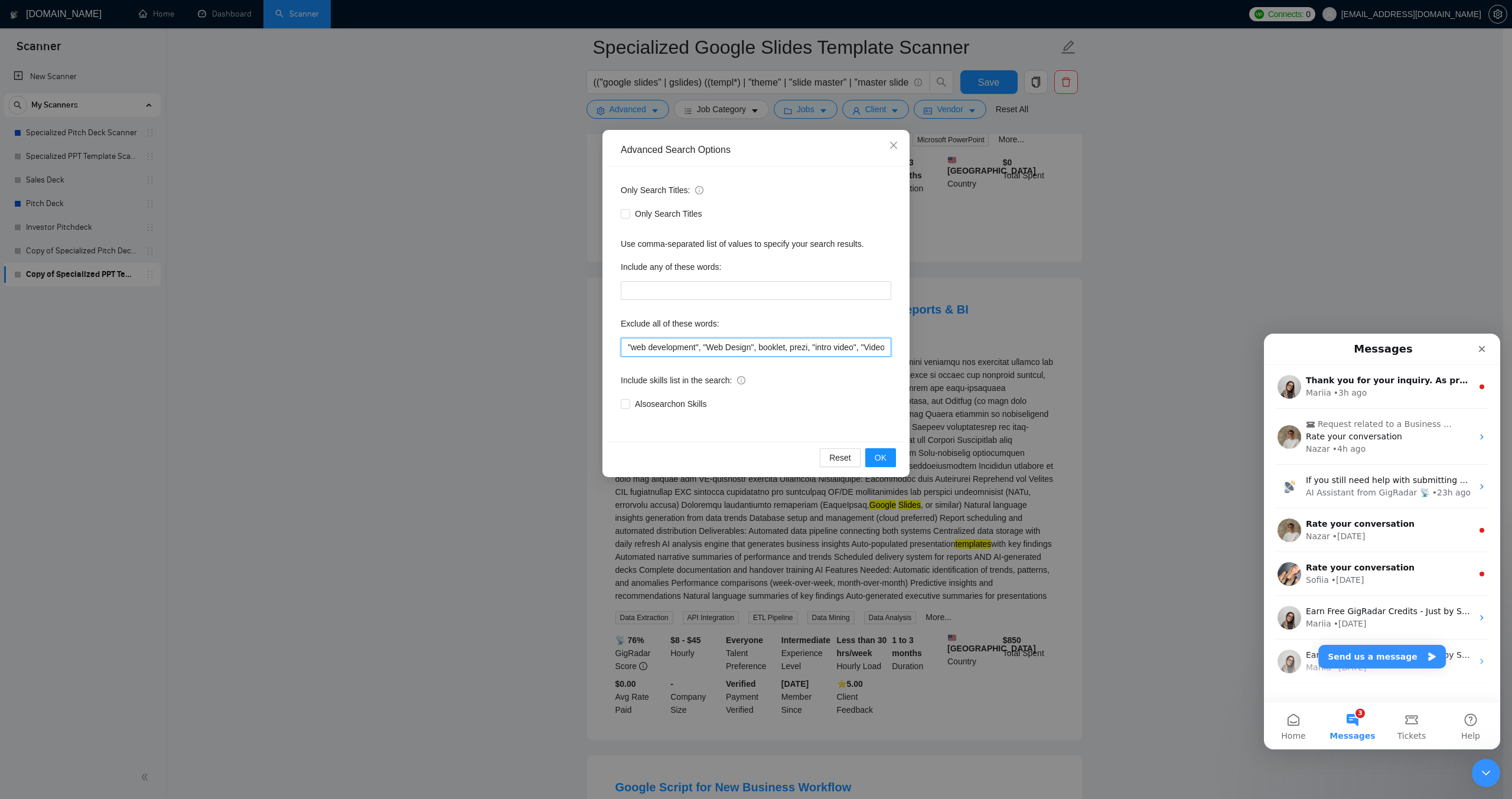
click at [671, 343] on input ""web development", "Web Design", booklet, prezi, "intro video", "Video design"" at bounding box center [756, 347] width 270 height 19
paste input "vba, macro, macros, add-in, addin, plugin, developer, programming, coder, scrip…"
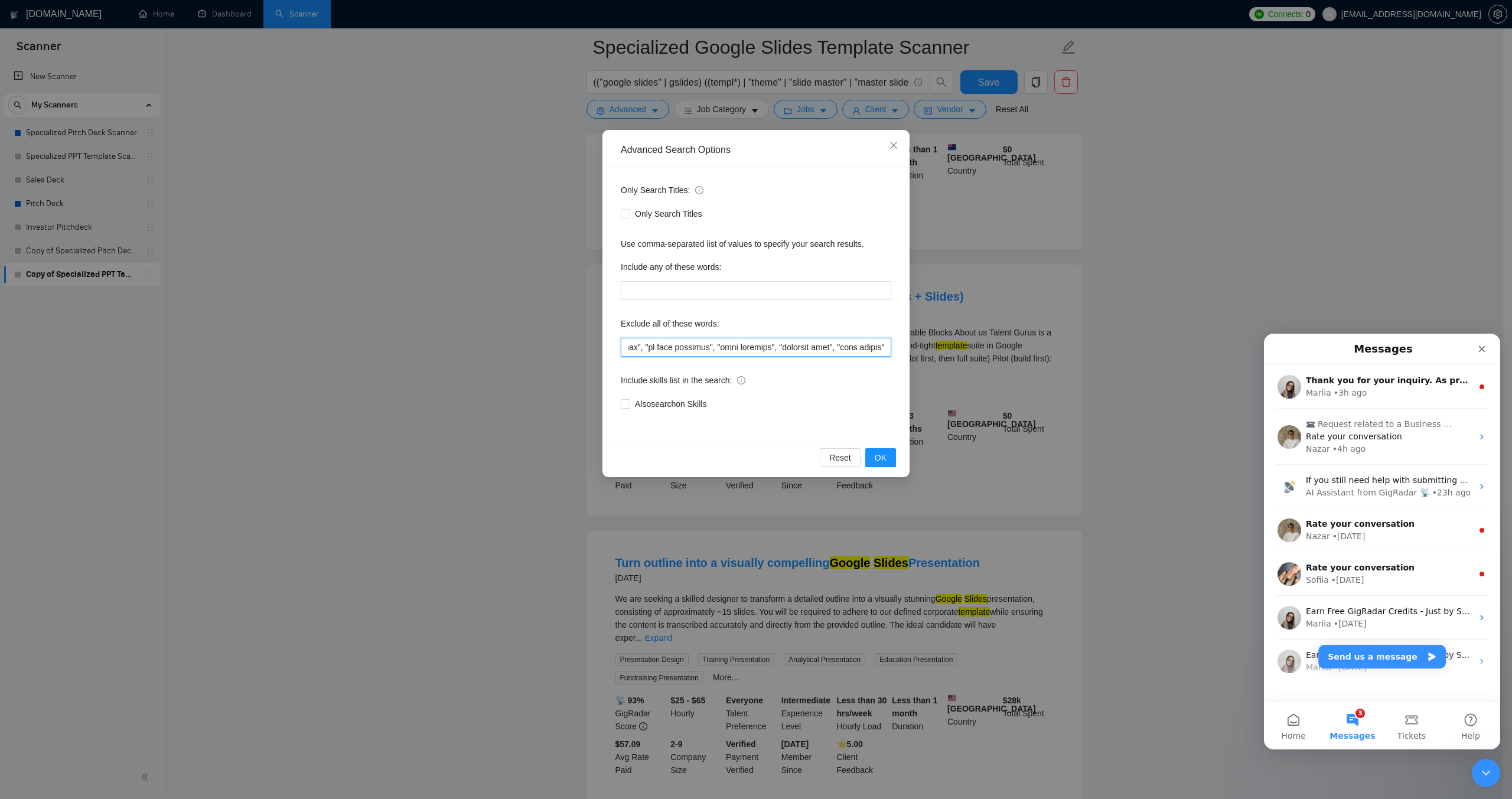
scroll to position [0, 3913]
drag, startPoint x: 799, startPoint y: 350, endPoint x: 876, endPoint y: 347, distance: 77.1
click at [876, 347] on input "text" at bounding box center [756, 347] width 270 height 19
type input "vba, macro, macros, add-in, addin, plugin, developer, programming, coder, scrip…"
click at [886, 458] on span "OK" at bounding box center [880, 458] width 12 height 13
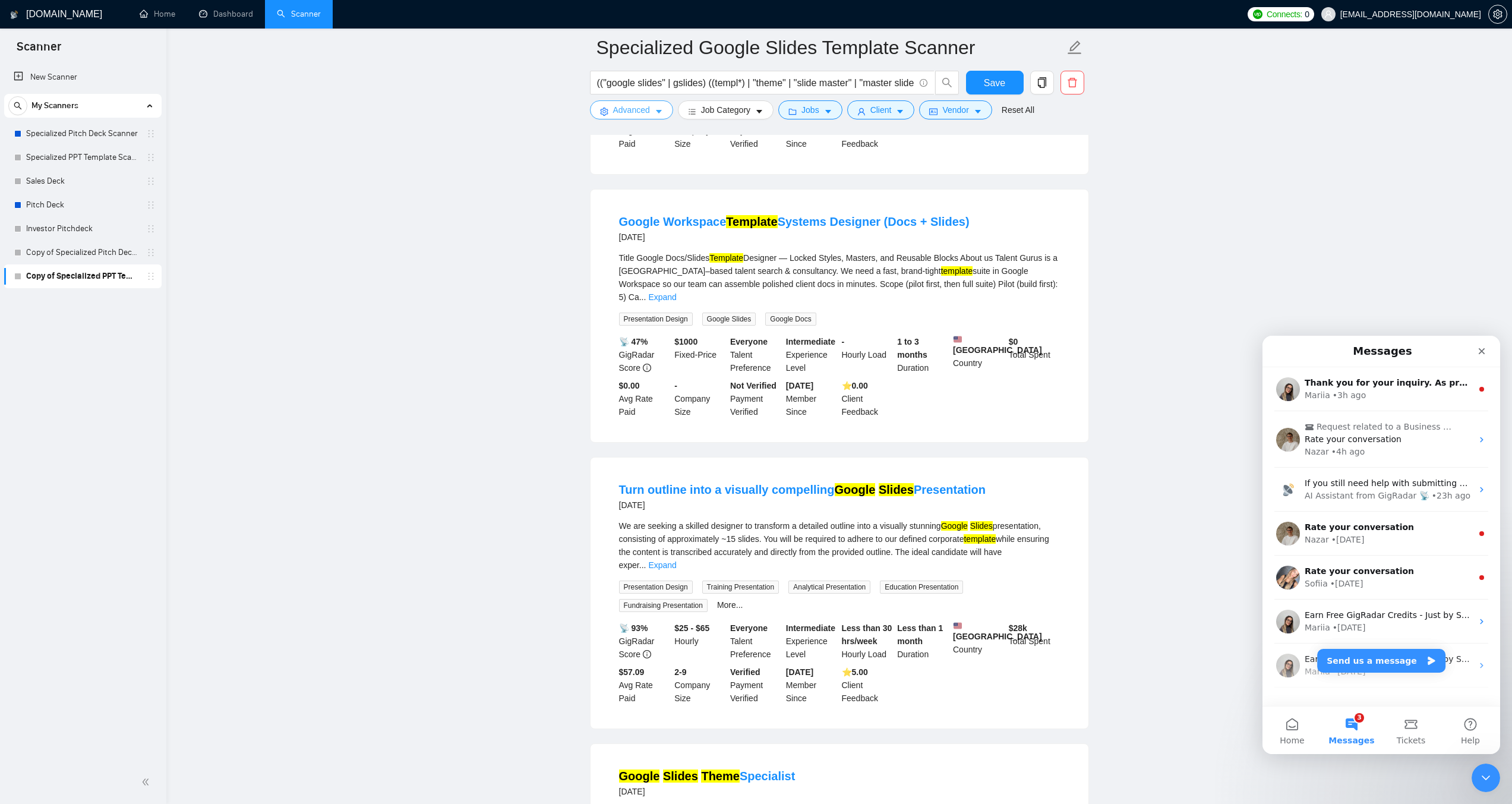
scroll to position [297, 0]
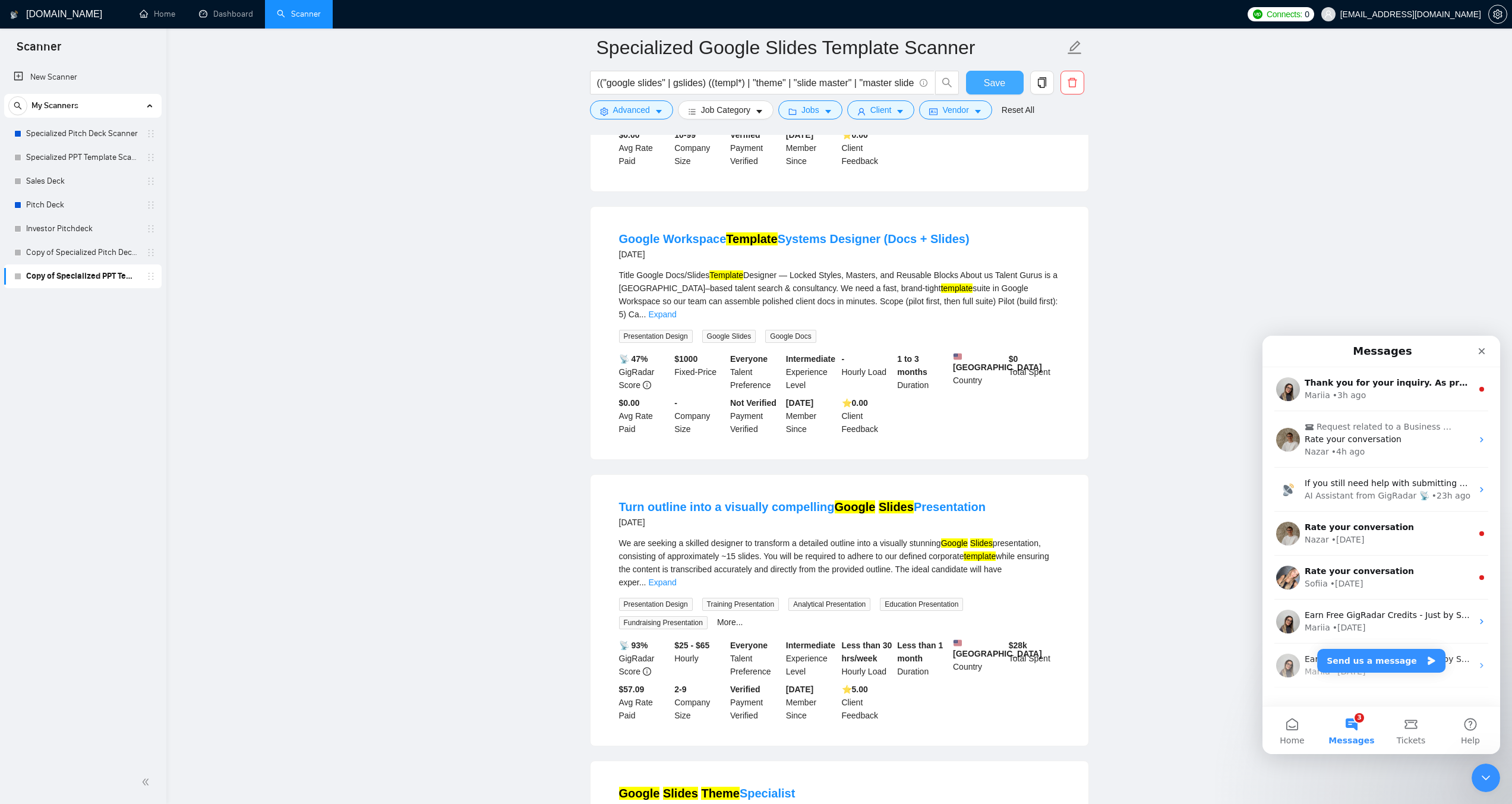
click at [983, 81] on button "Save" at bounding box center [995, 82] width 58 height 24
click at [44, 180] on link "Sales Deck" at bounding box center [82, 181] width 113 height 24
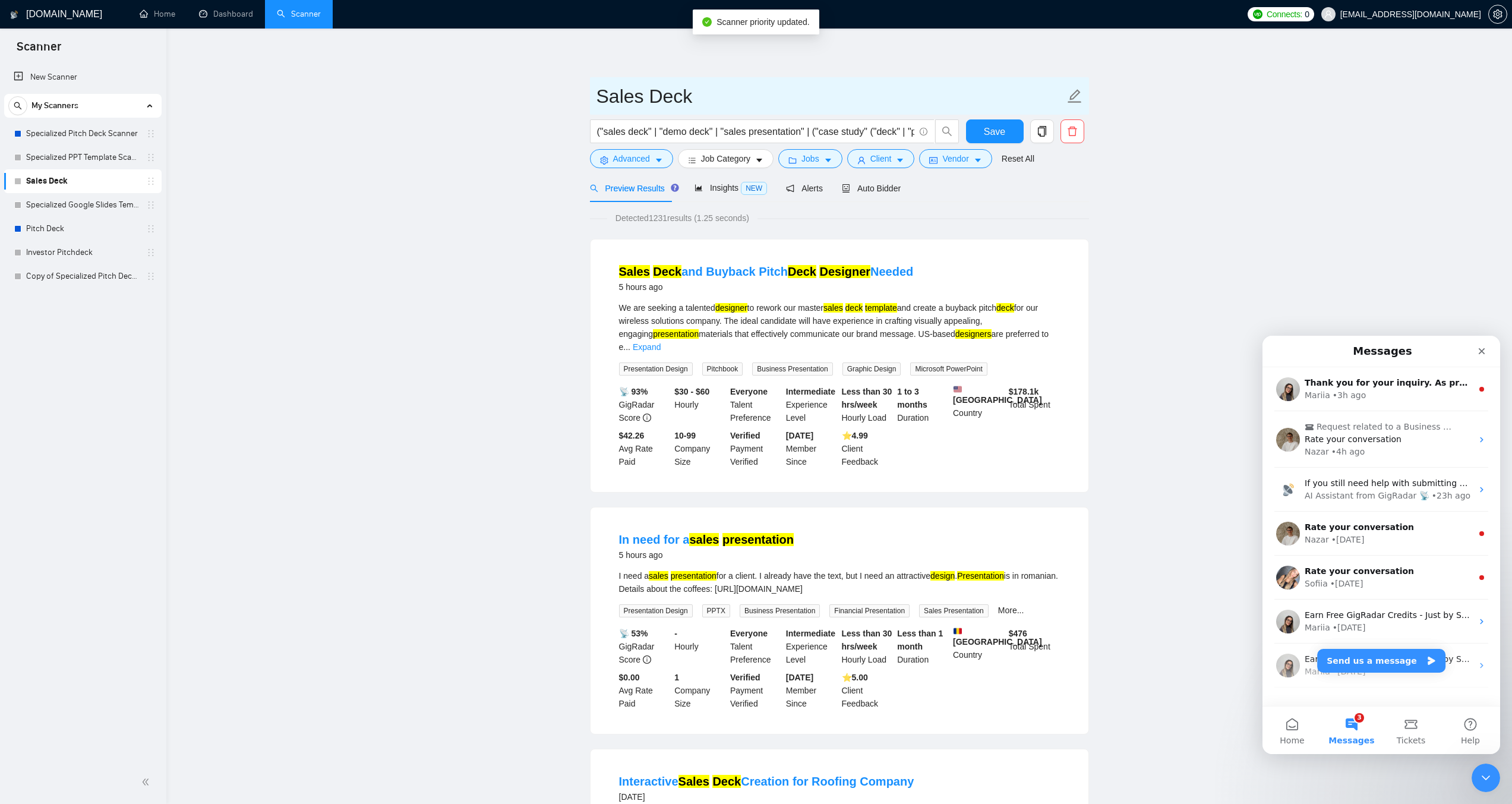
click at [597, 95] on input "Sales Deck" at bounding box center [831, 96] width 468 height 30
click at [822, 98] on input "Specialized Sales Deck" at bounding box center [831, 96] width 468 height 30
type input "Specialized Sales Deck Scanner"
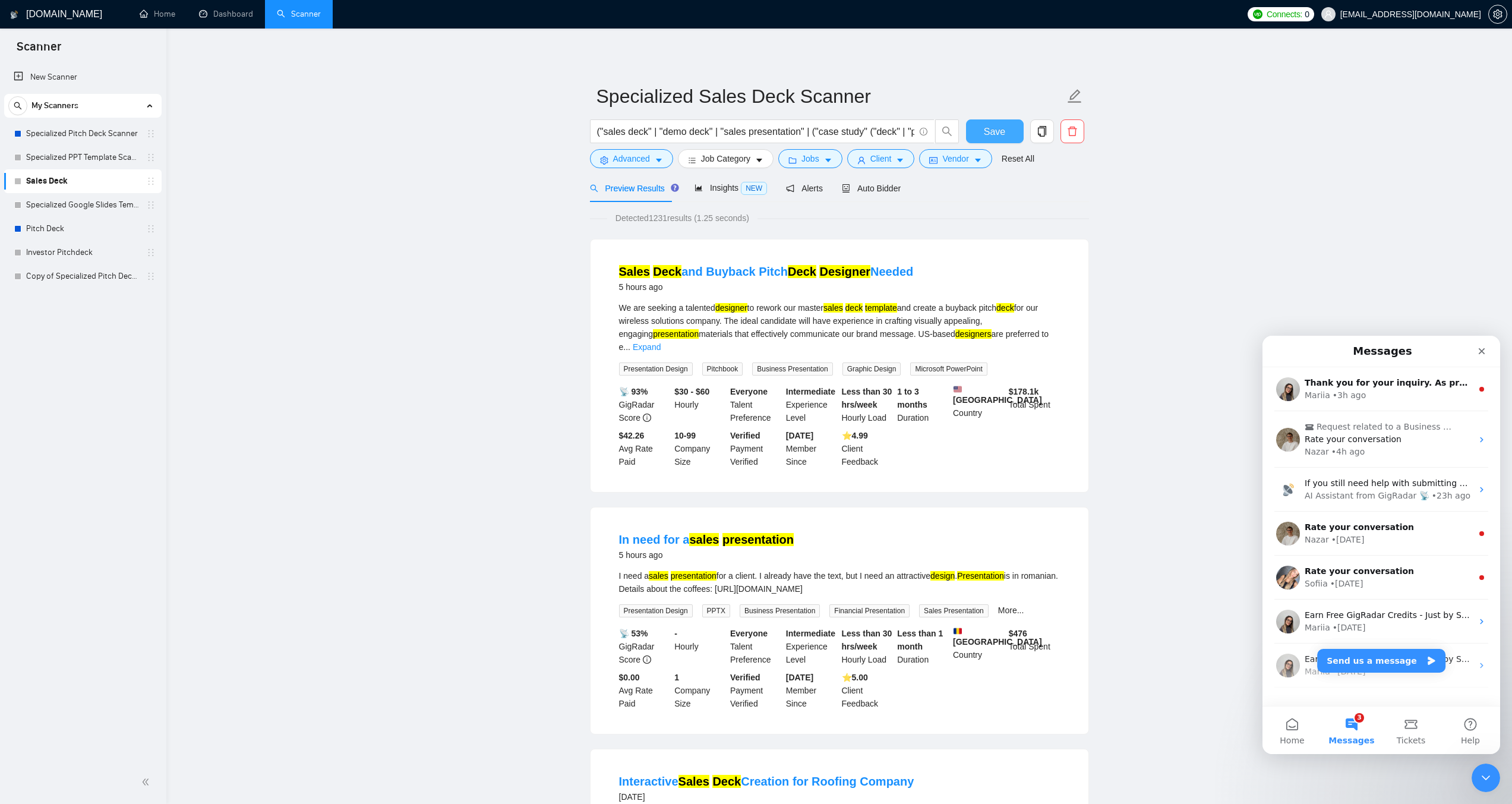
click at [985, 133] on span "Save" at bounding box center [994, 132] width 21 height 15
click at [104, 207] on link "Specialized Google Slides Template Scanner" at bounding box center [82, 205] width 113 height 24
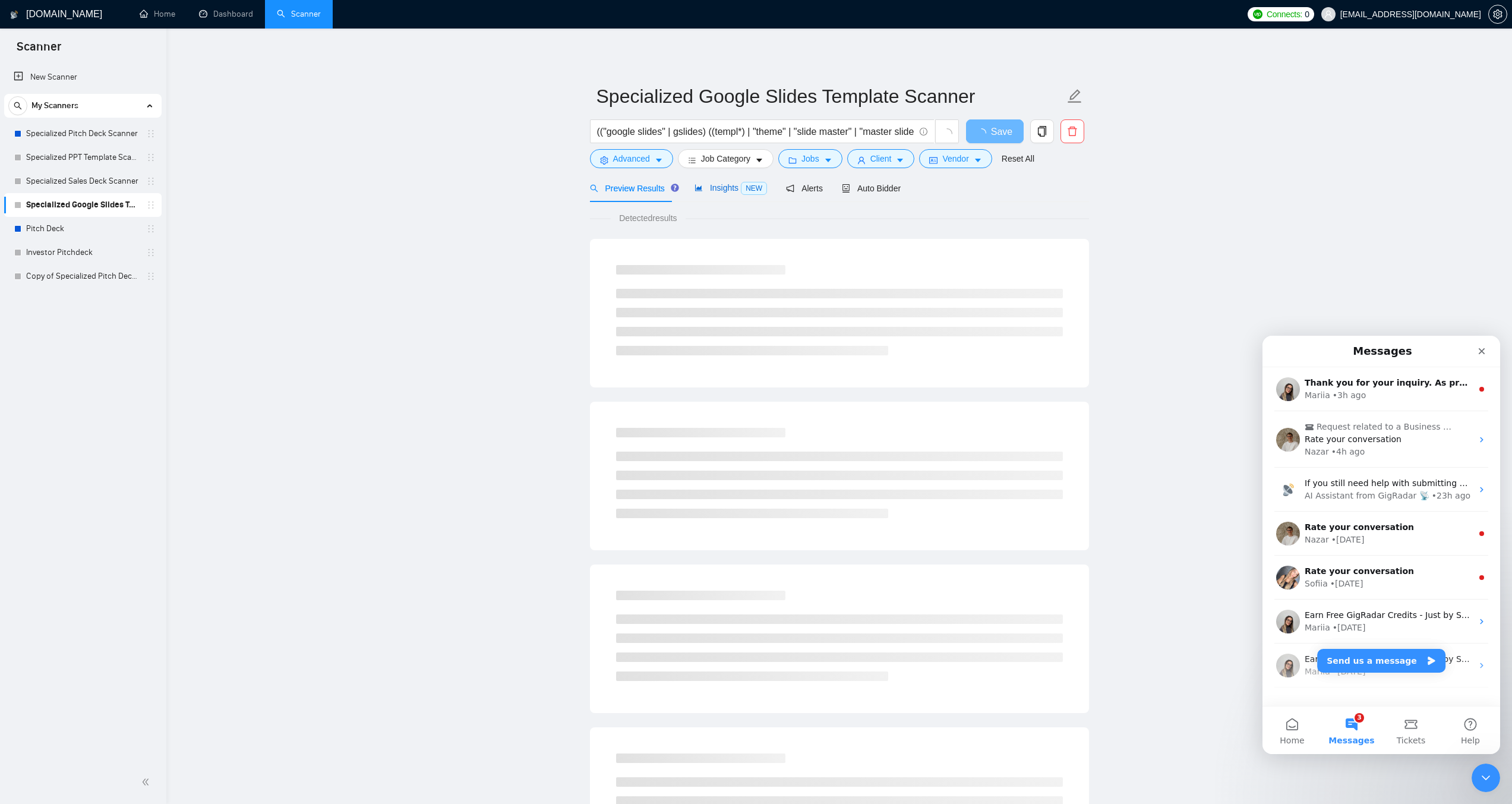
click at [705, 187] on span "Insights NEW" at bounding box center [731, 188] width 72 height 10
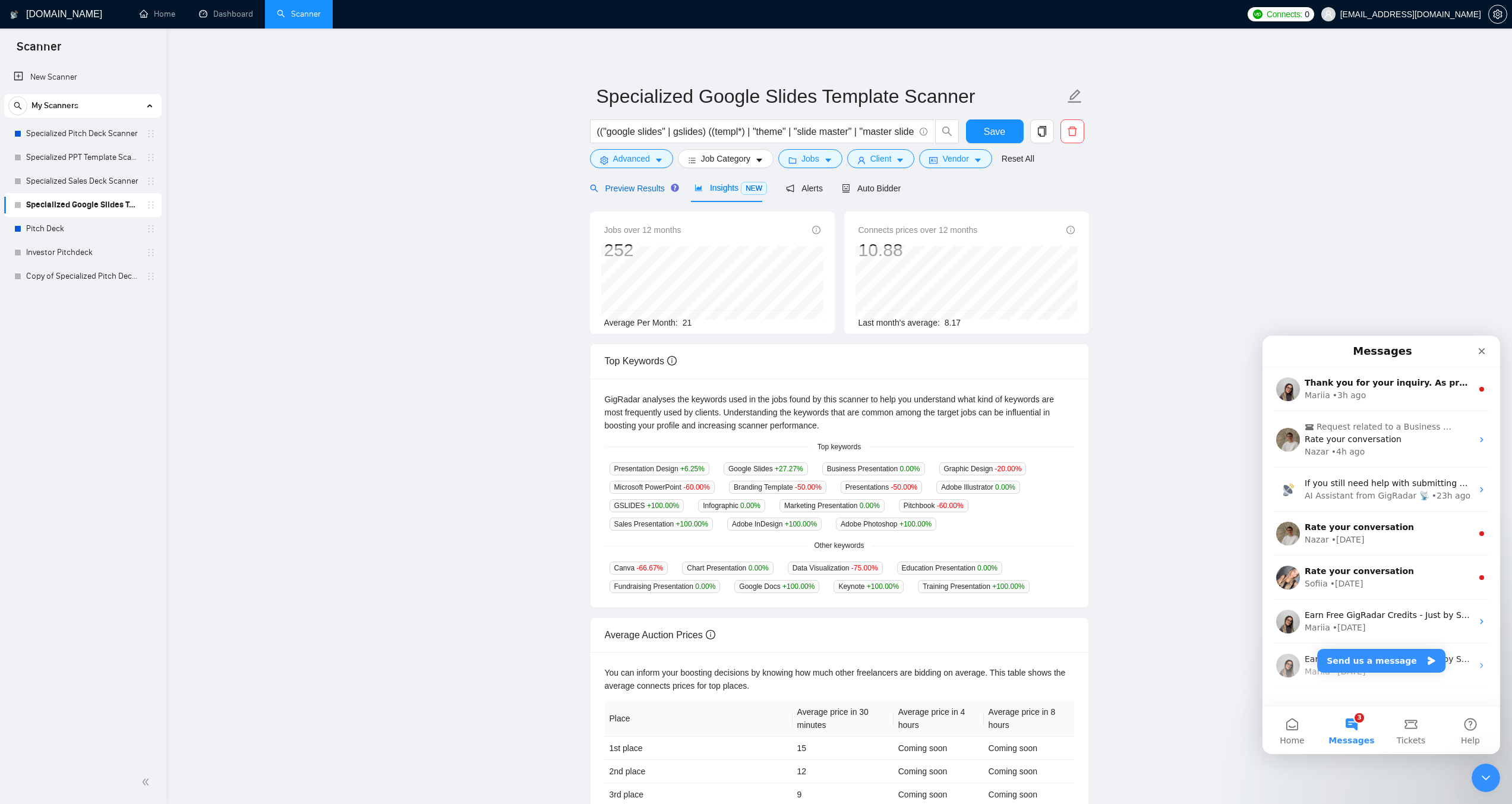
click at [652, 185] on span "Preview Results" at bounding box center [633, 188] width 86 height 10
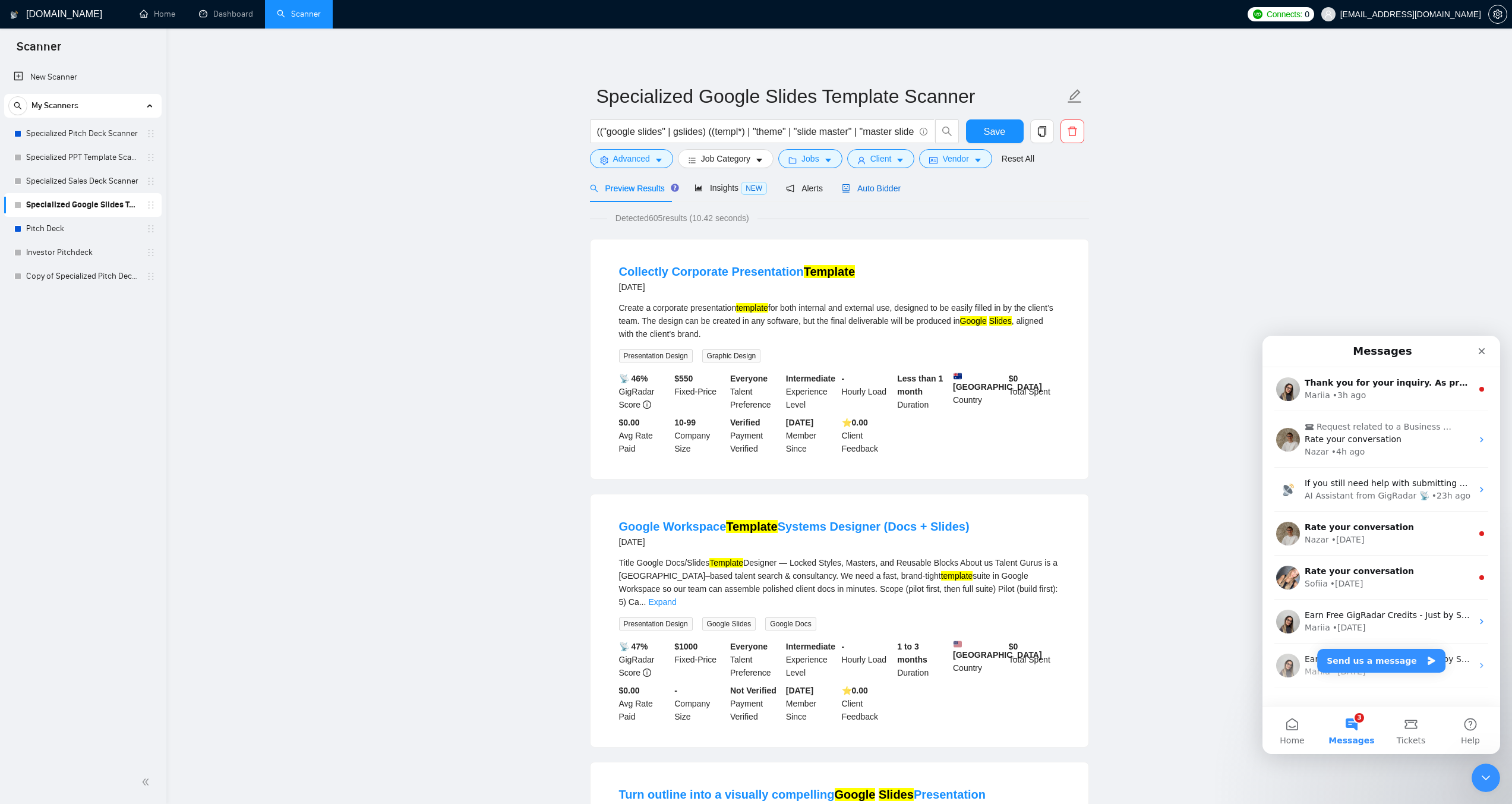
click at [860, 190] on span "Auto Bidder" at bounding box center [871, 188] width 59 height 10
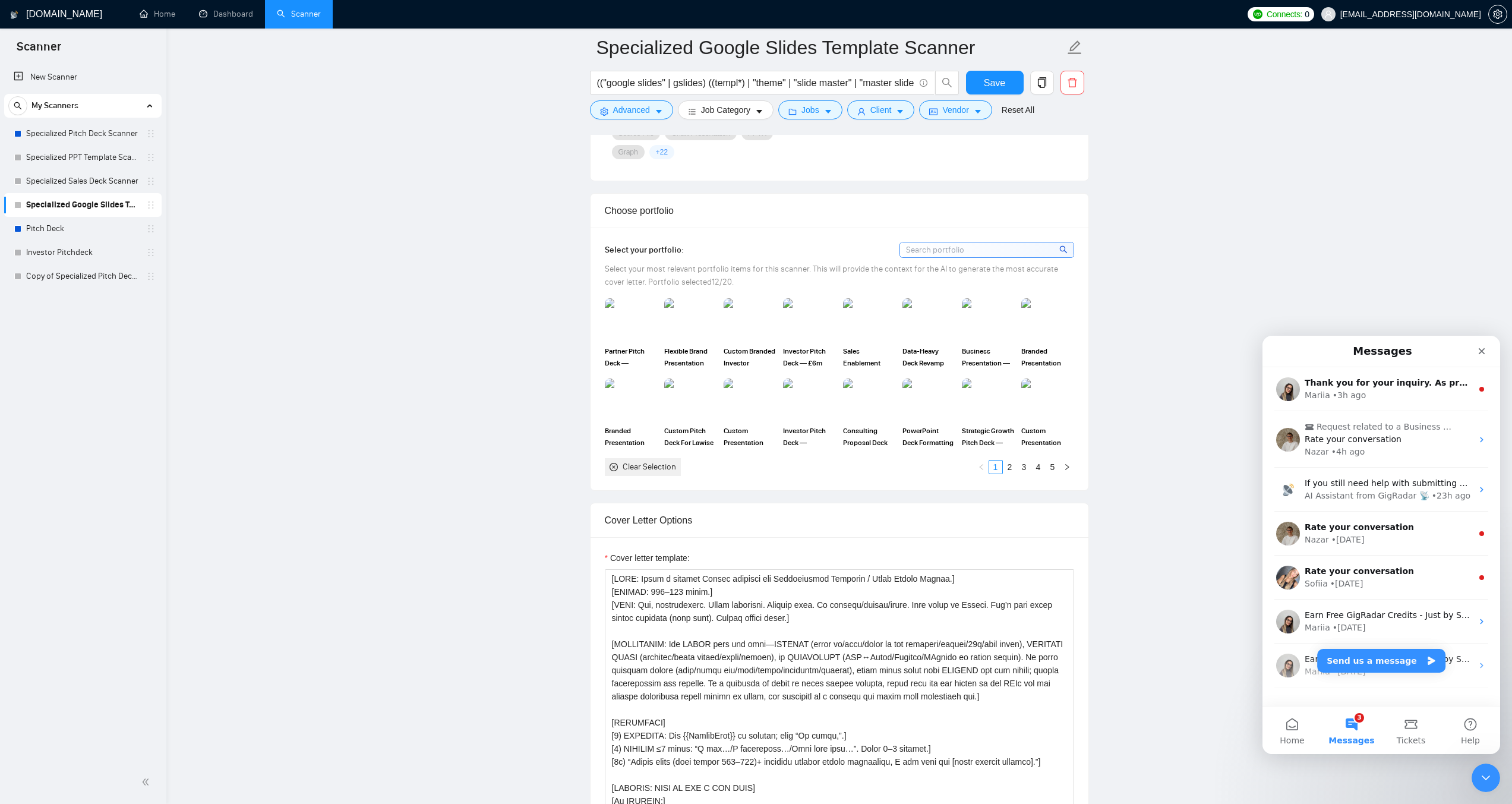
scroll to position [1010, 0]
click at [1012, 464] on link "2" at bounding box center [1010, 463] width 13 height 13
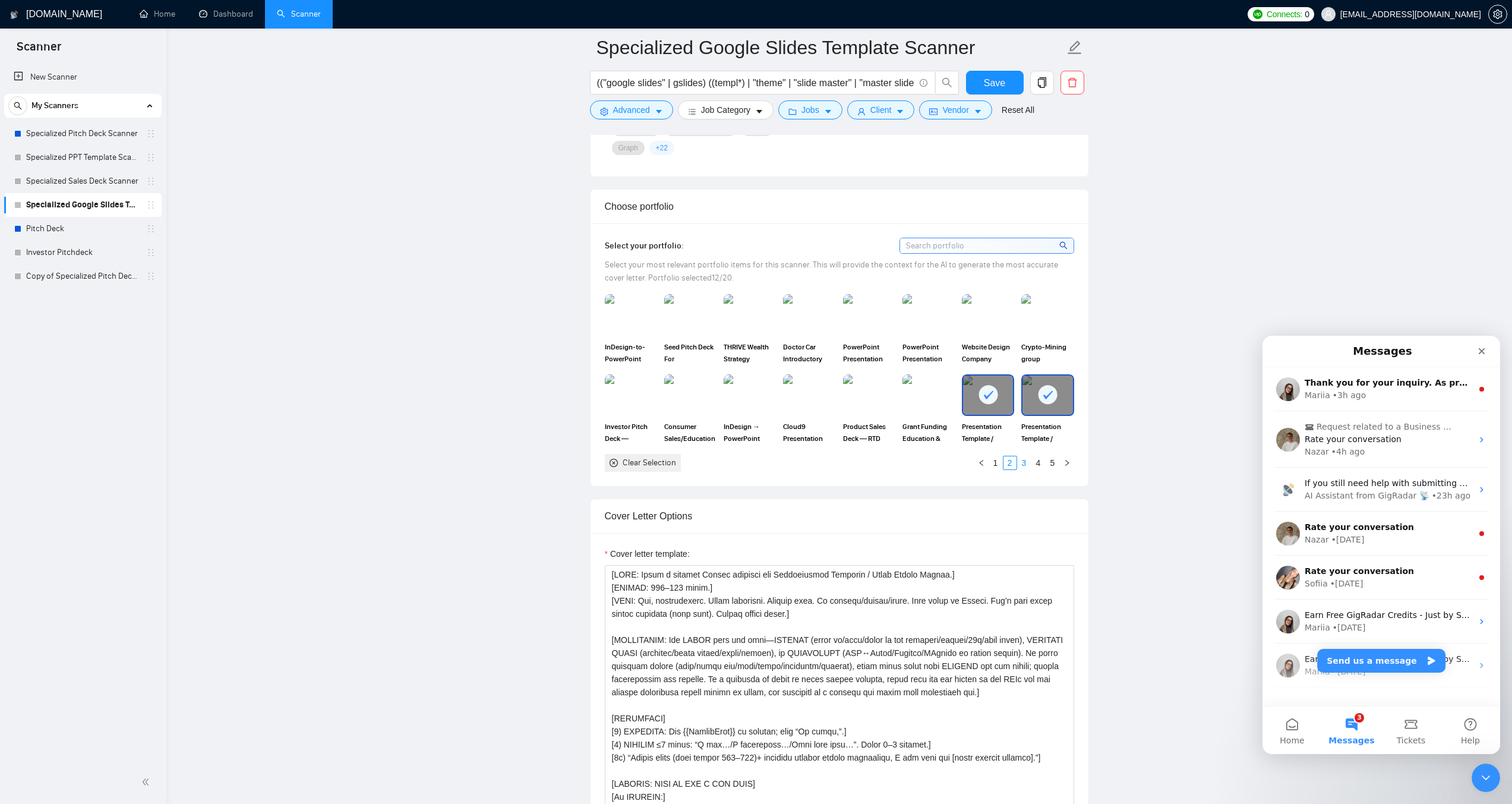
click at [1021, 460] on link "3" at bounding box center [1024, 463] width 13 height 13
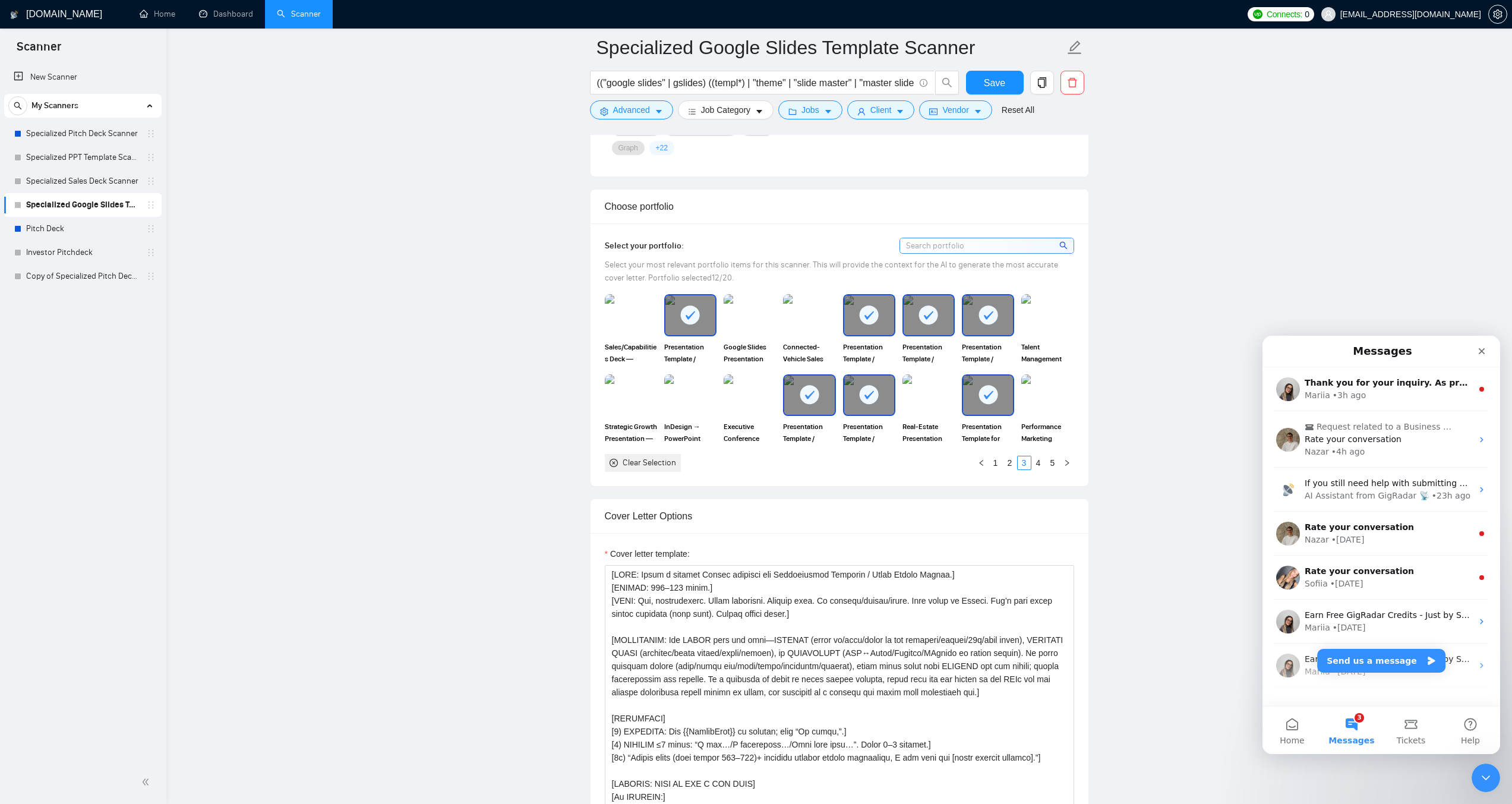
click at [985, 394] on rect at bounding box center [988, 395] width 19 height 19
click at [865, 383] on div at bounding box center [869, 395] width 50 height 39
click at [866, 311] on rect at bounding box center [869, 315] width 19 height 19
click at [747, 317] on img at bounding box center [749, 314] width 50 height 39
click at [691, 313] on rect at bounding box center [690, 315] width 19 height 19
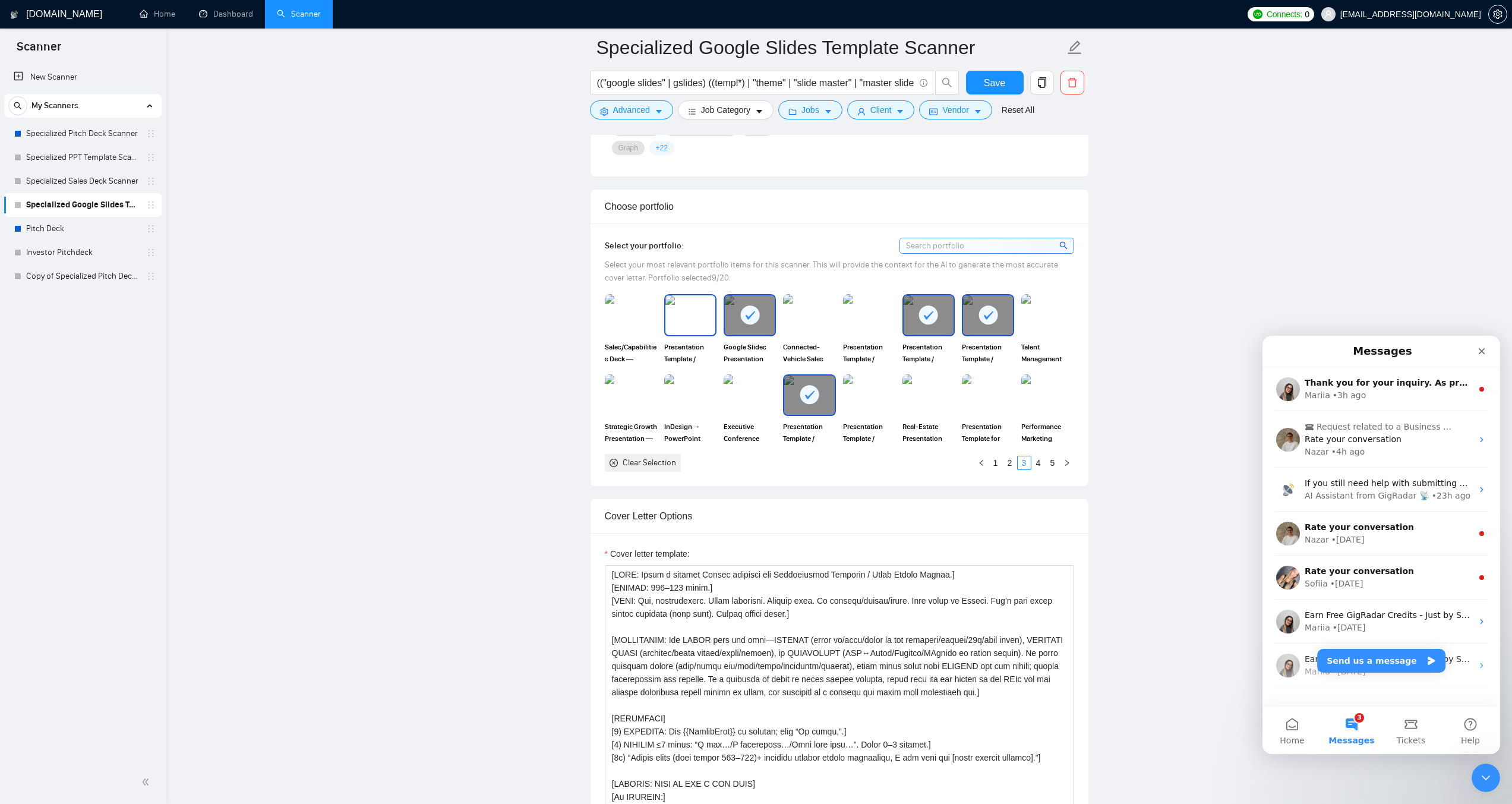
click at [698, 326] on img at bounding box center [690, 314] width 50 height 39
click at [698, 326] on div at bounding box center [690, 314] width 50 height 39
click at [1043, 461] on link "4" at bounding box center [1038, 463] width 13 height 13
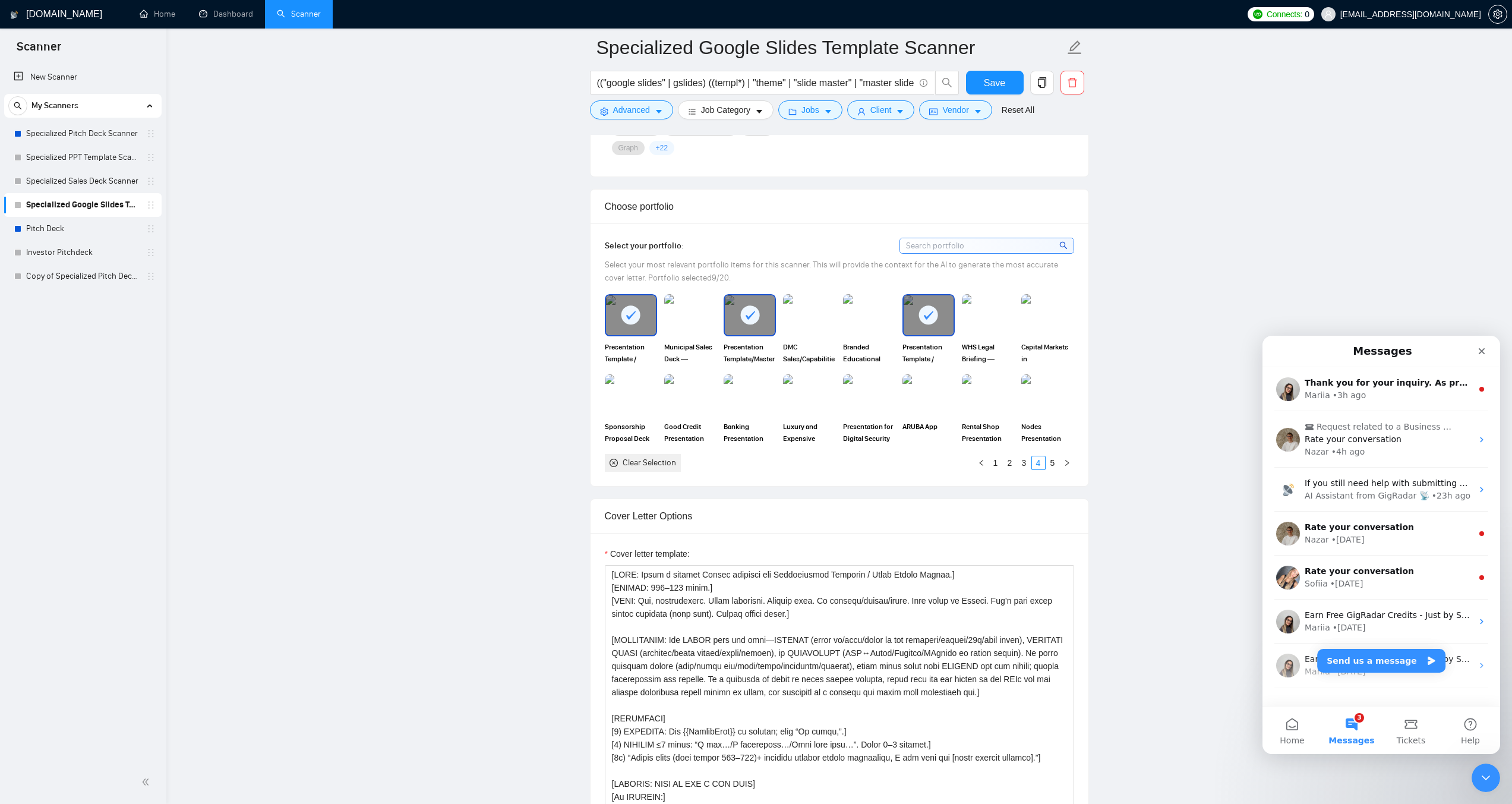
click at [636, 317] on rect at bounding box center [631, 315] width 19 height 19
click at [1050, 463] on link "5" at bounding box center [1053, 463] width 13 height 13
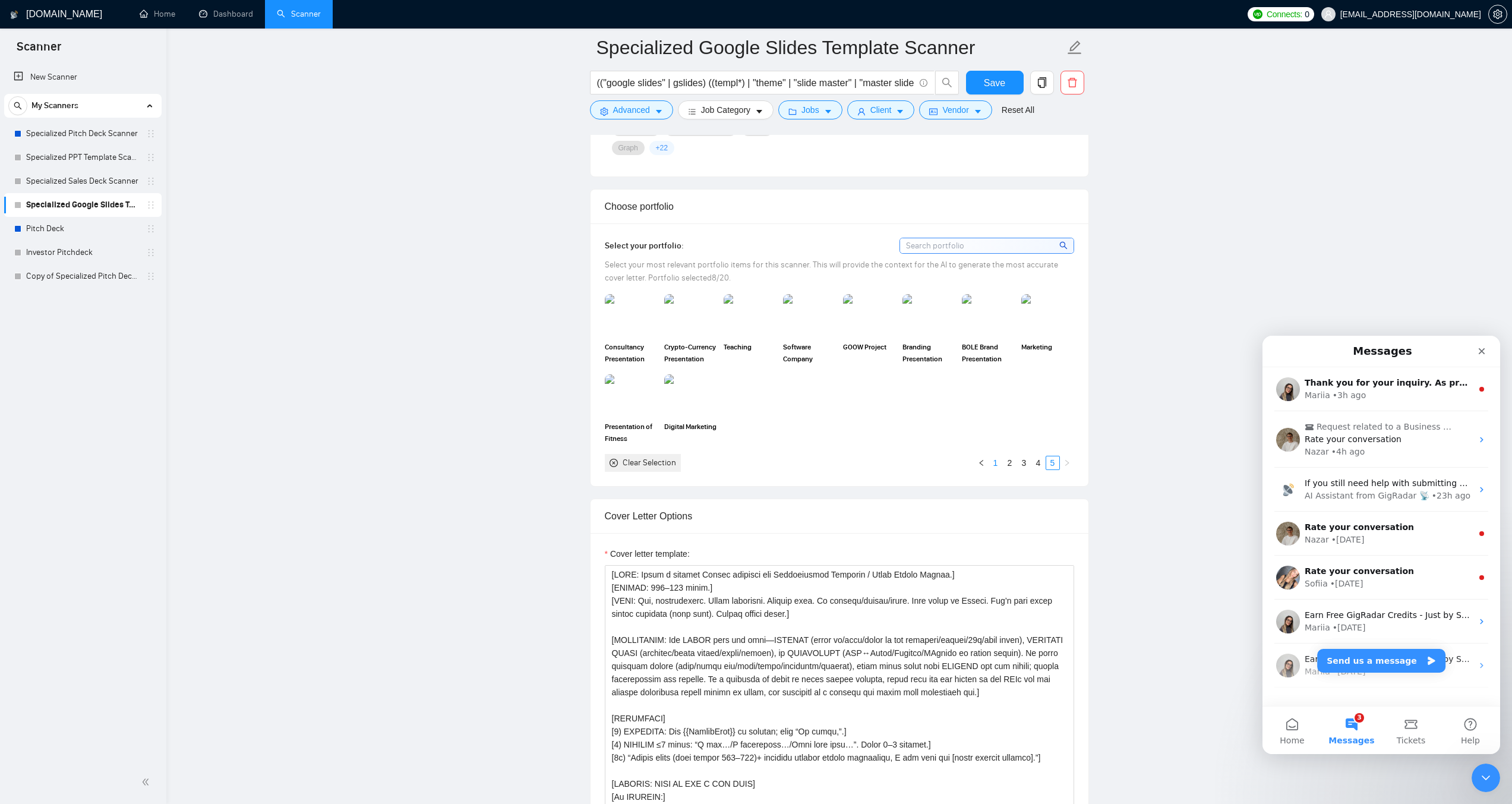
click at [997, 459] on link "1" at bounding box center [996, 463] width 13 height 13
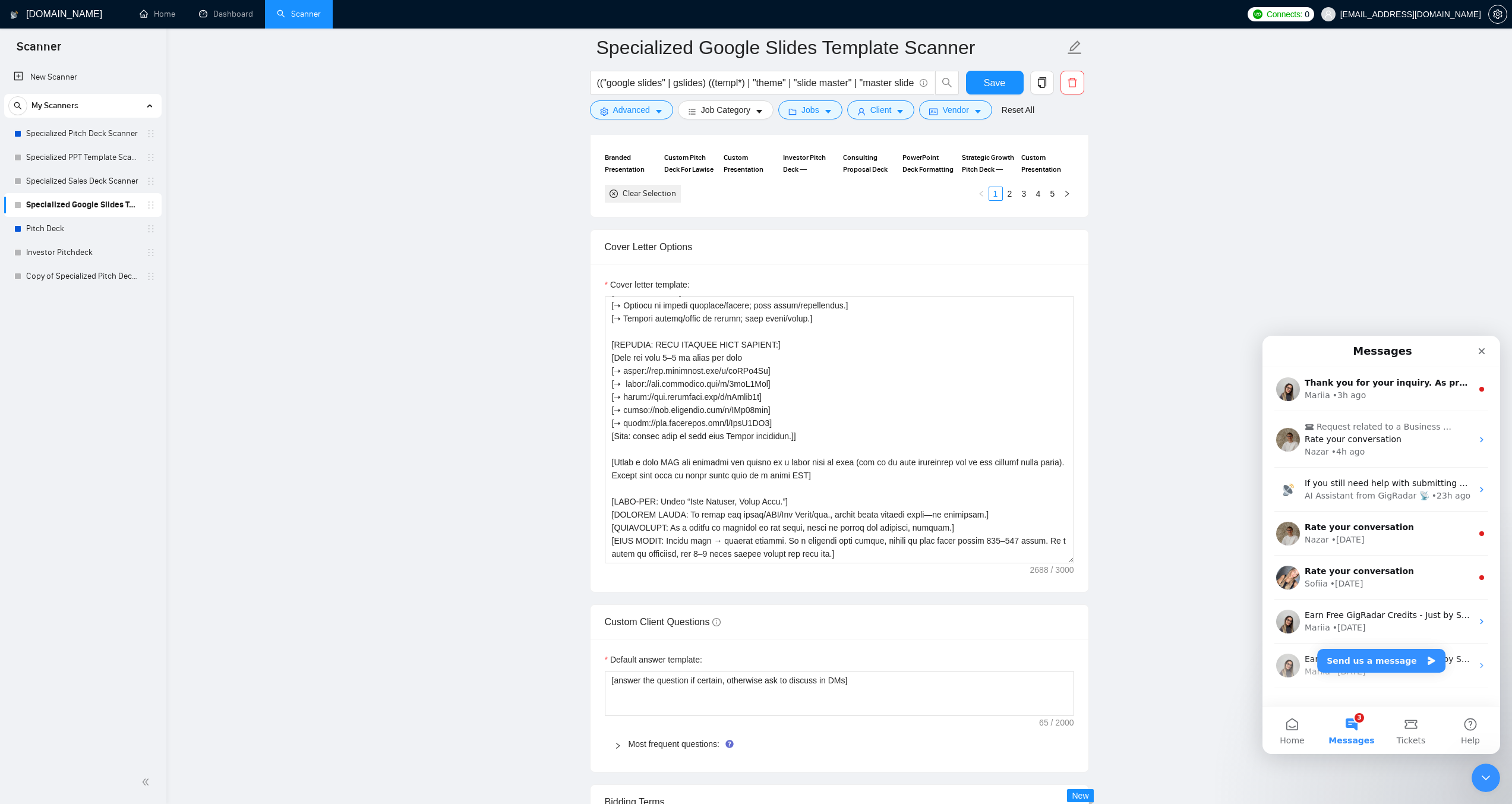
scroll to position [1248, 0]
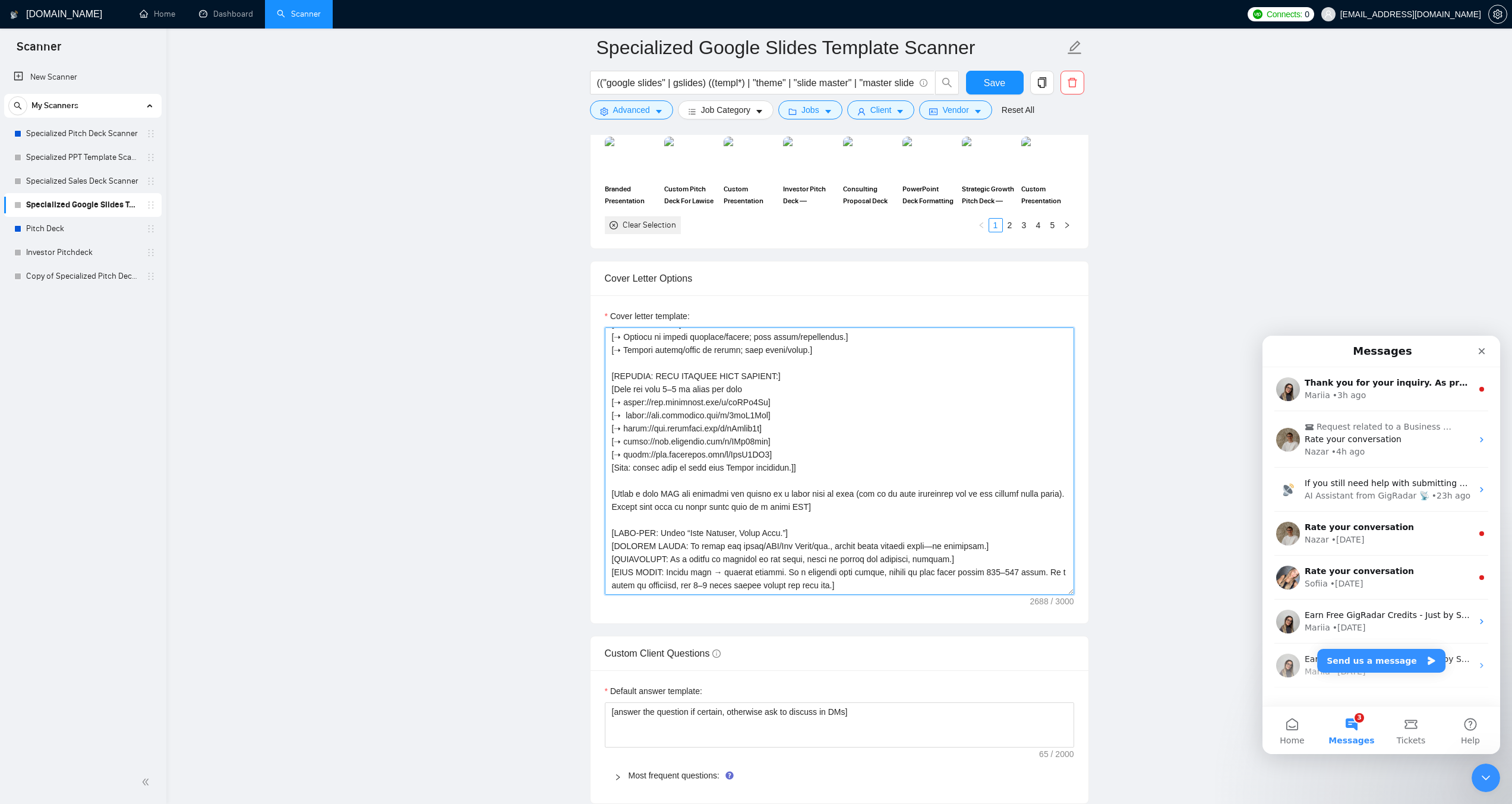
click at [741, 489] on textarea "Cover letter template:" at bounding box center [839, 461] width 469 height 267
click at [696, 387] on textarea "Cover letter template:" at bounding box center [839, 461] width 469 height 267
paste textarea "Loremi Dolors Ametcons / Adipi Elitse Doeius.] [TEMPOR: 456–146 incid.] [UTLA: …"
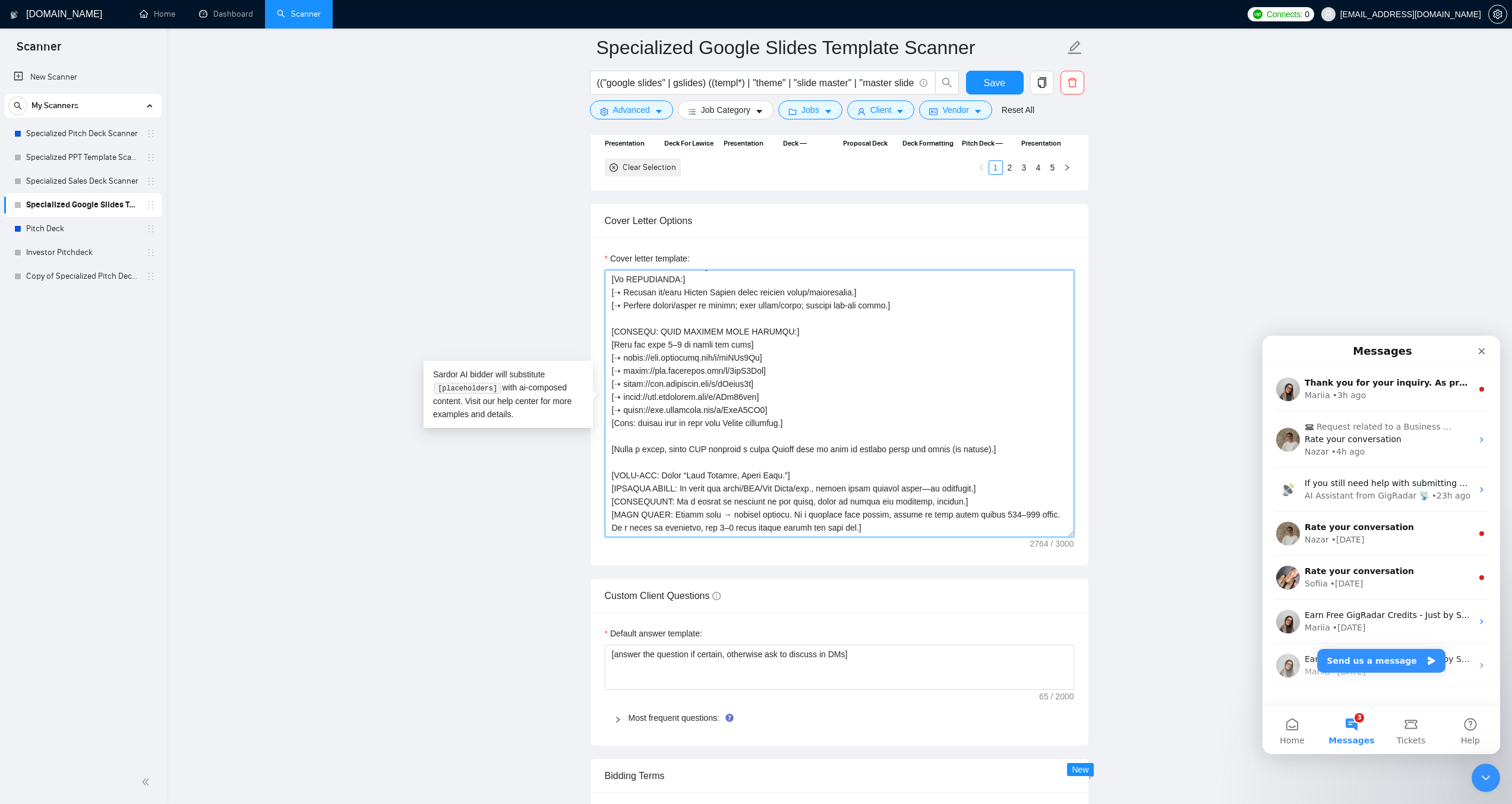
scroll to position [1307, 0]
click at [624, 355] on textarea "Cover letter template:" at bounding box center [839, 401] width 469 height 267
click at [755, 343] on textarea "Cover letter template:" at bounding box center [839, 401] width 469 height 267
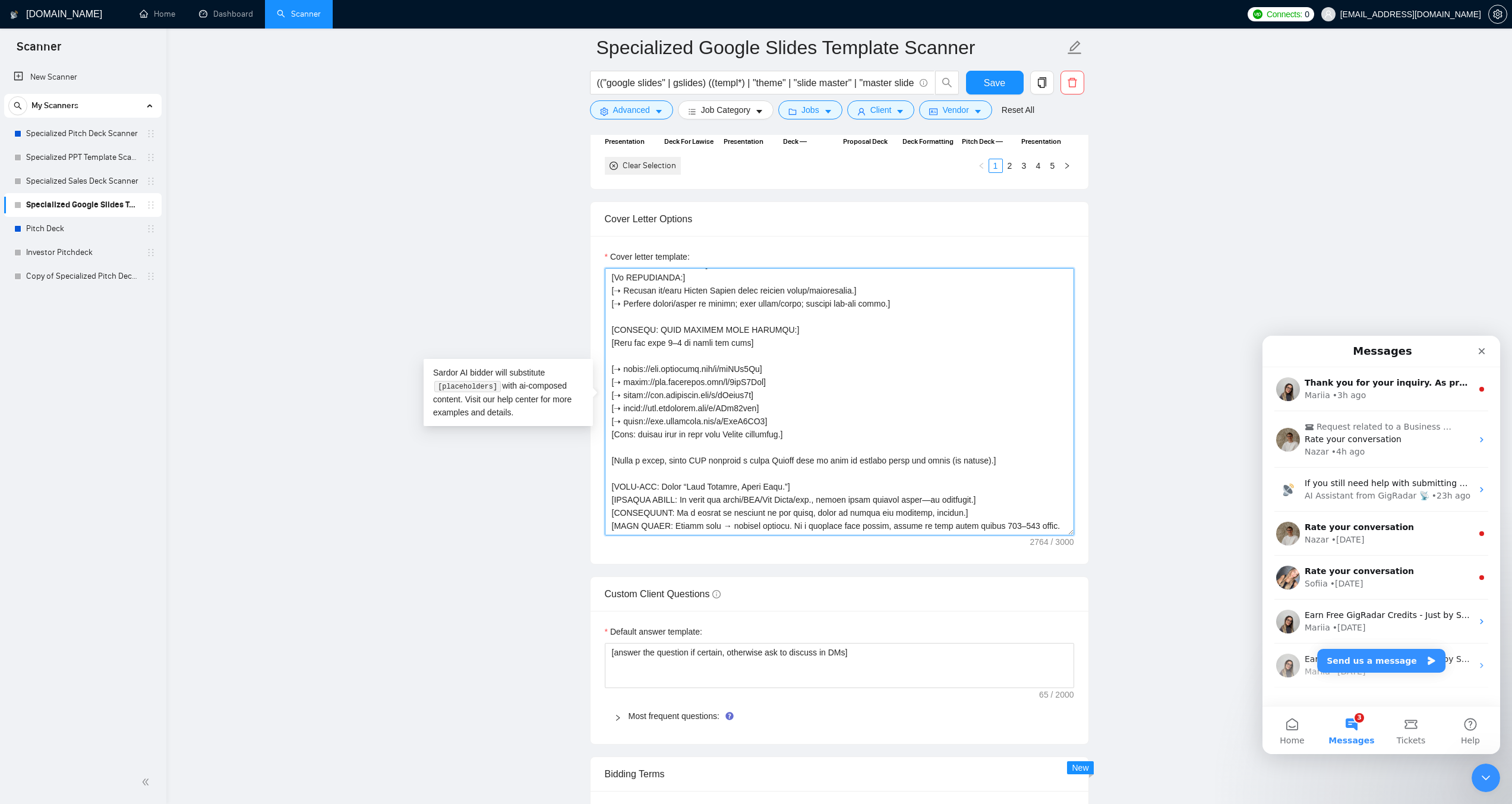
scroll to position [363, 0]
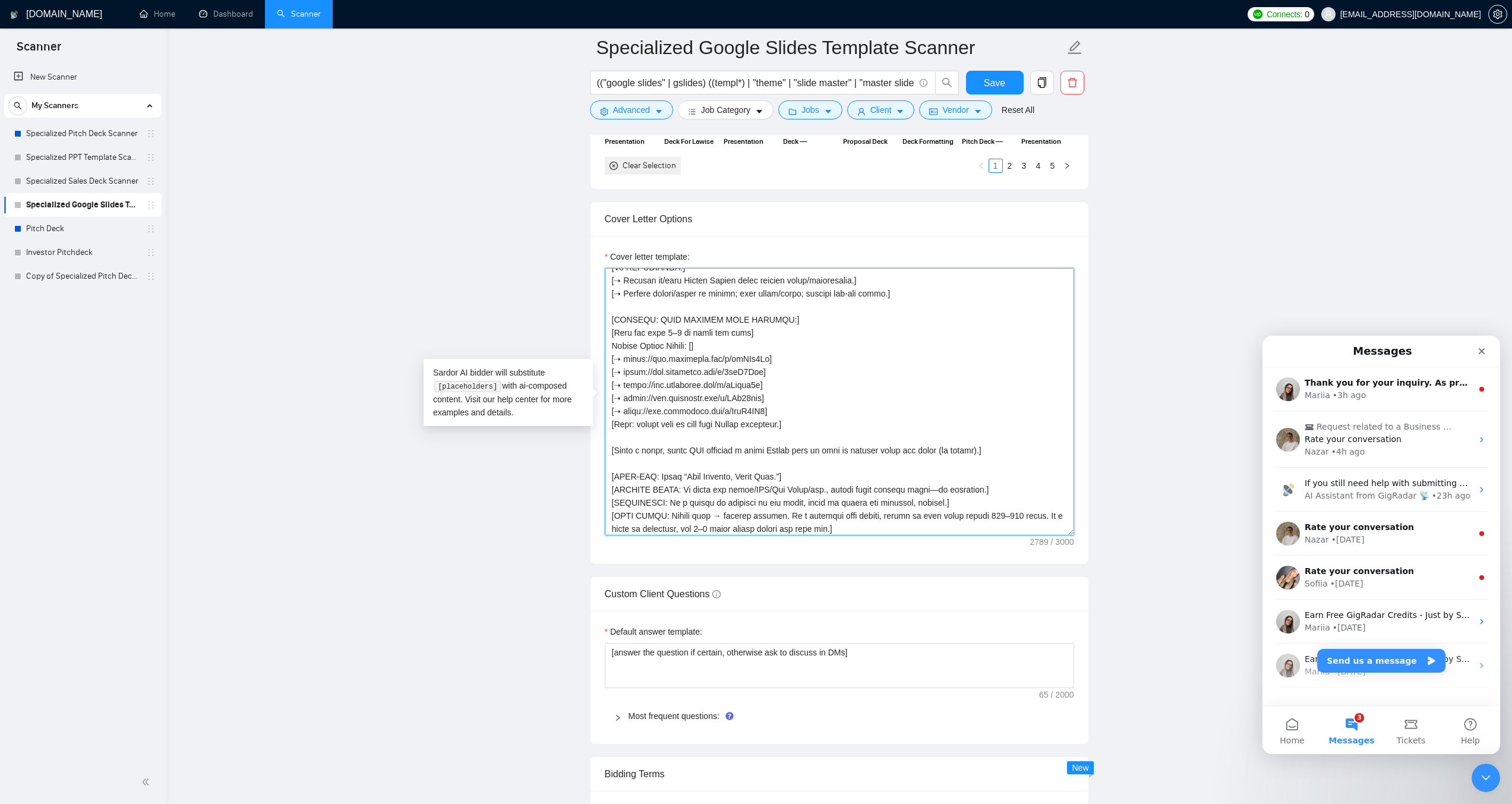
paste textarea "[URL][DOMAIN_NAME]"
click at [616, 358] on textarea "Cover letter template:" at bounding box center [839, 401] width 469 height 267
click at [699, 346] on textarea "Cover letter template:" at bounding box center [839, 401] width 469 height 267
paste textarea "➝"
click at [866, 345] on textarea "Cover letter template:" at bounding box center [839, 401] width 469 height 267
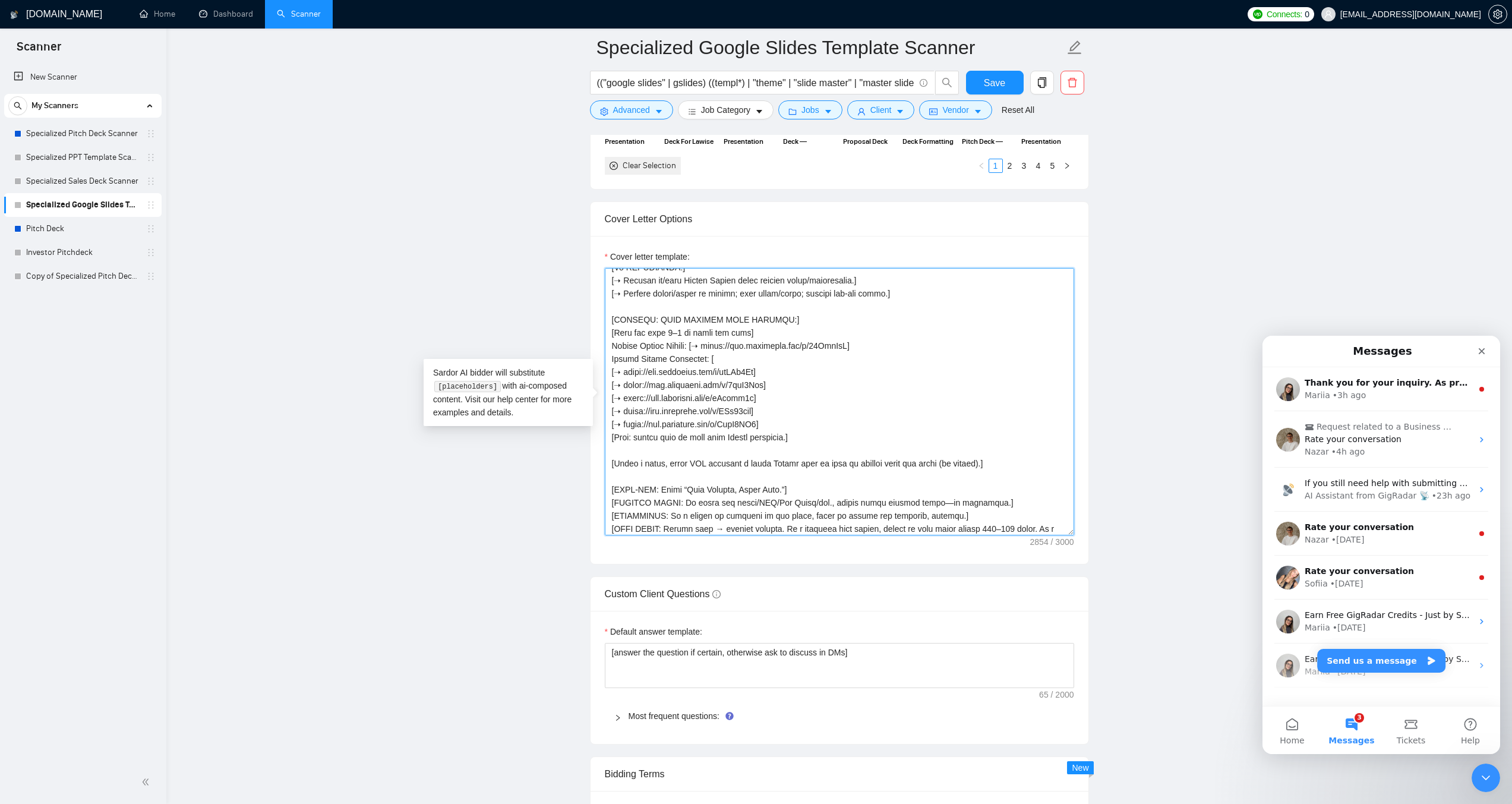
paste textarea "[URL][DOMAIN_NAME]"
drag, startPoint x: 710, startPoint y: 343, endPoint x: 701, endPoint y: 343, distance: 9.0
click at [701, 343] on textarea "Cover letter template:" at bounding box center [839, 401] width 469 height 267
click at [709, 359] on textarea "Cover letter template:" at bounding box center [839, 401] width 469 height 267
paste textarea "➝"
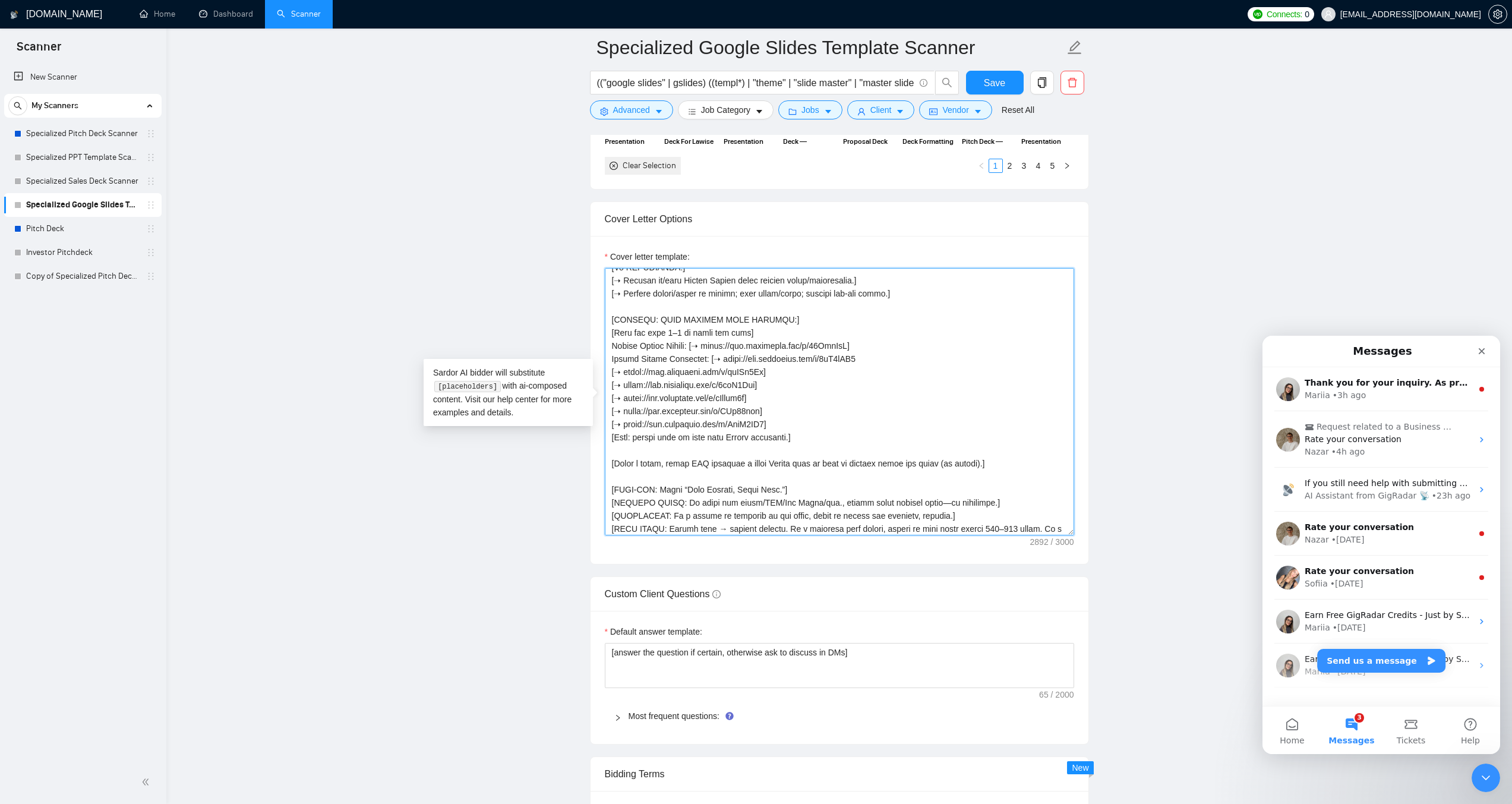
click at [869, 357] on textarea "Cover letter template:" at bounding box center [839, 401] width 469 height 267
drag, startPoint x: 768, startPoint y: 371, endPoint x: 625, endPoint y: 369, distance: 143.0
click at [625, 369] on textarea "Cover letter template:" at bounding box center [839, 401] width 469 height 267
paste textarea "dLJqLxBK"
click at [877, 345] on textarea "Cover letter template:" at bounding box center [839, 401] width 469 height 267
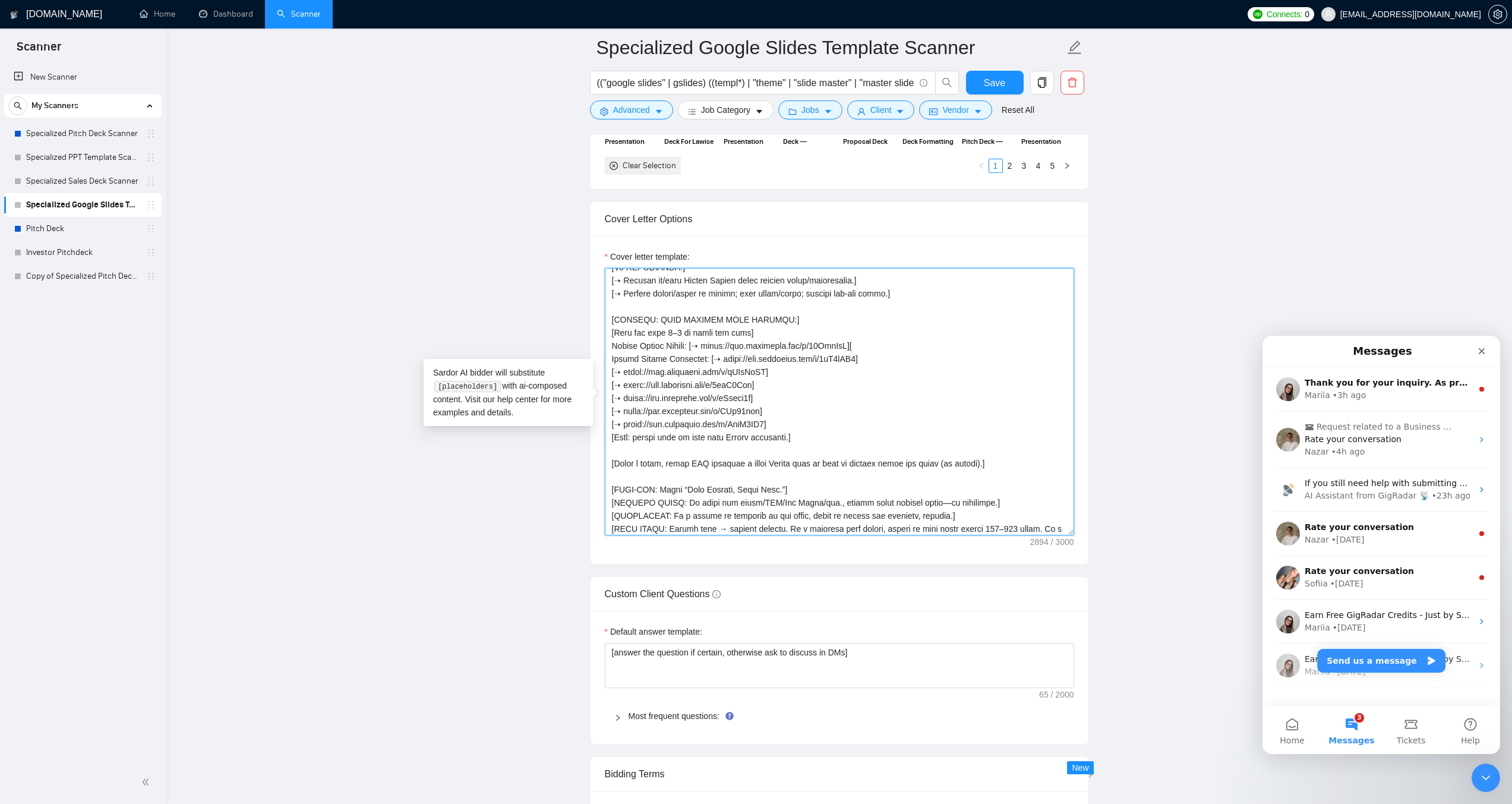
paste textarea "[URL][DOMAIN_NAME]"
drag, startPoint x: 710, startPoint y: 347, endPoint x: 702, endPoint y: 348, distance: 8.1
click at [702, 348] on textarea "Cover letter template:" at bounding box center [839, 401] width 469 height 267
click at [866, 345] on textarea "Cover letter template:" at bounding box center [839, 401] width 469 height 267
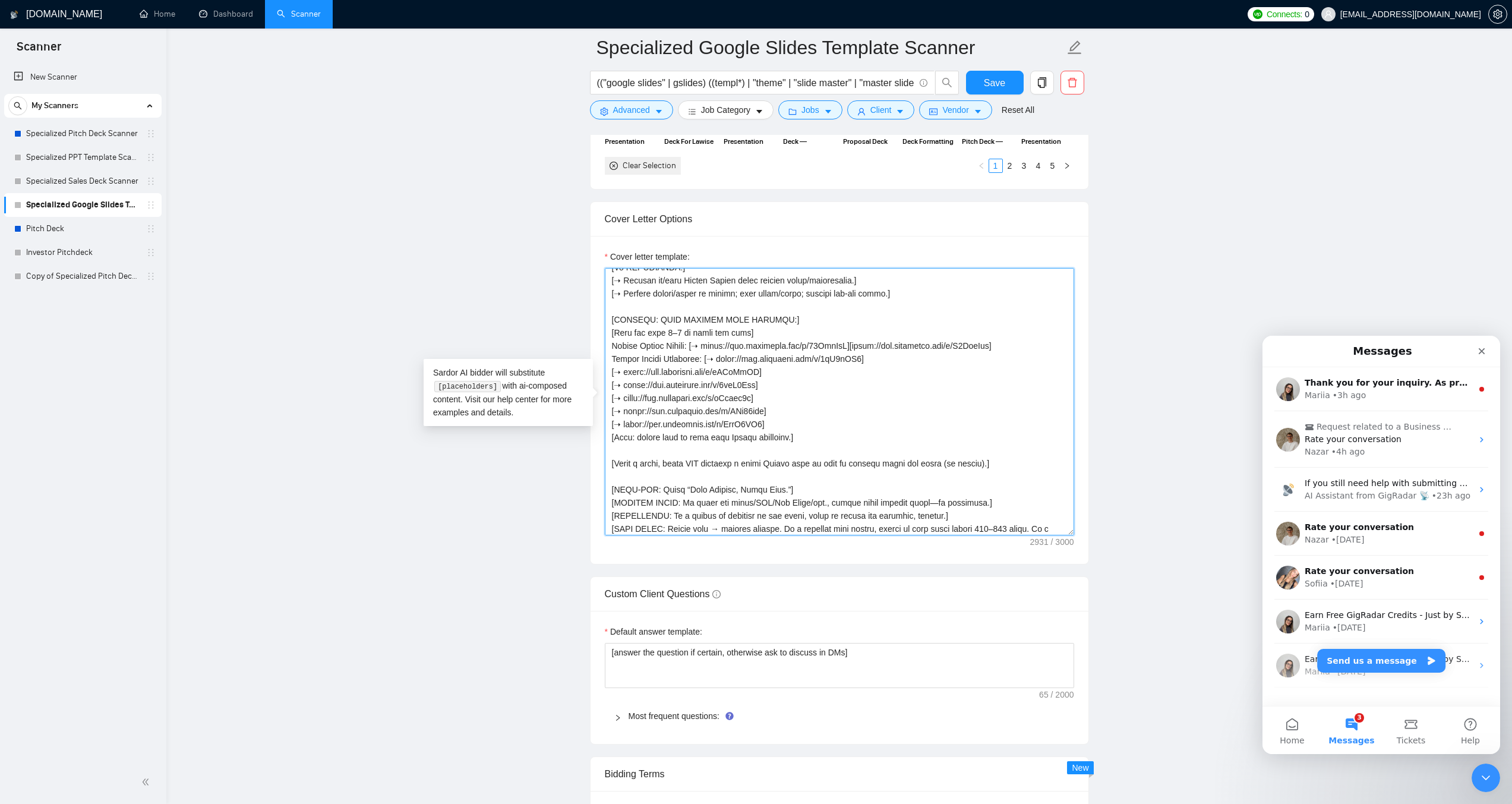
paste textarea "➝"
click at [1035, 345] on textarea "Cover letter template:" at bounding box center [839, 401] width 469 height 267
paste textarea "[URL][DOMAIN_NAME]"
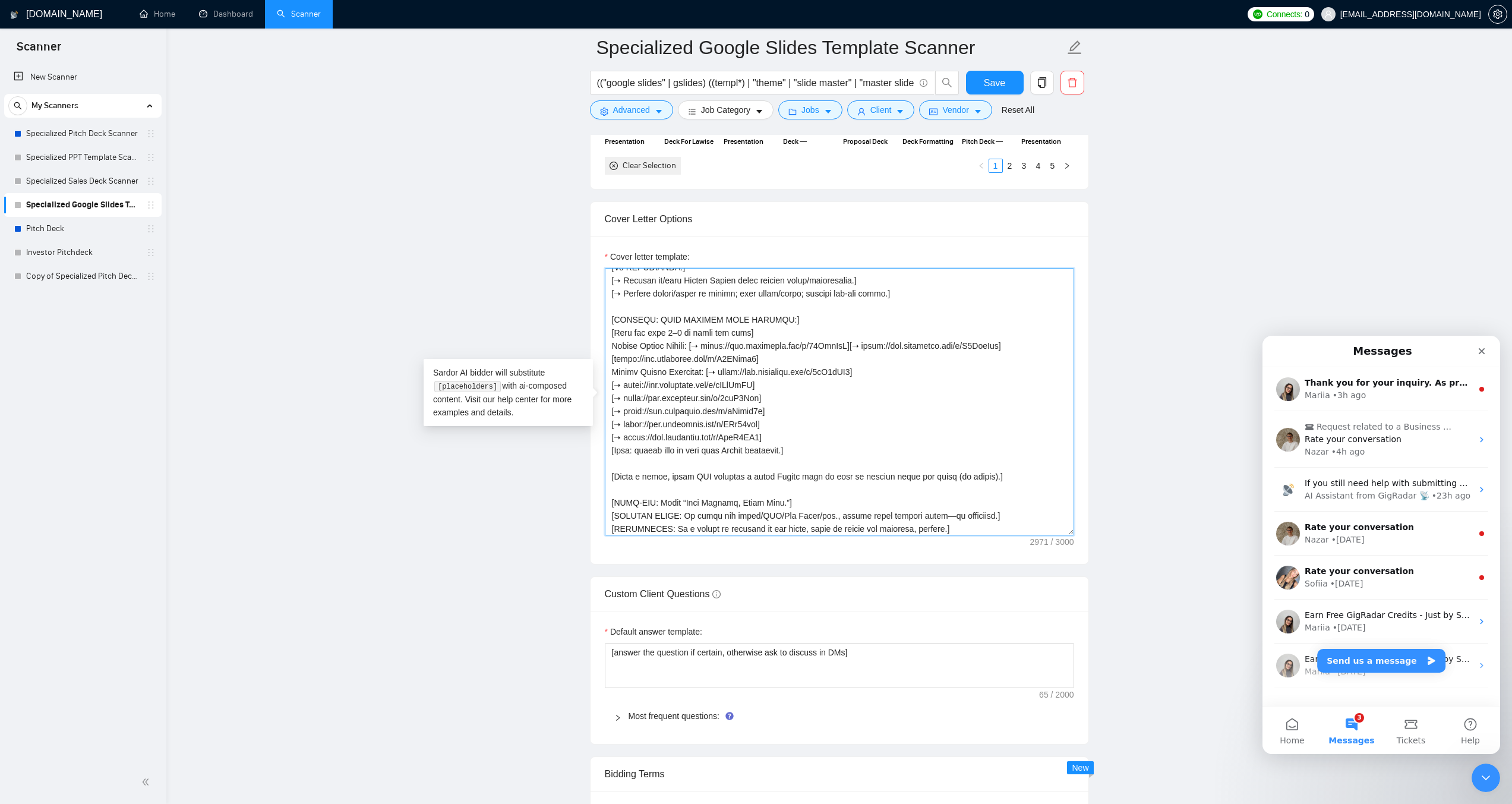
click at [868, 343] on textarea "Cover letter template:" at bounding box center [839, 401] width 469 height 267
click at [614, 356] on textarea "Cover letter template:" at bounding box center [839, 401] width 469 height 267
paste textarea "➝"
drag, startPoint x: 782, startPoint y: 435, endPoint x: 606, endPoint y: 427, distance: 176.2
click at [606, 427] on textarea "Cover letter template:" at bounding box center [839, 401] width 469 height 267
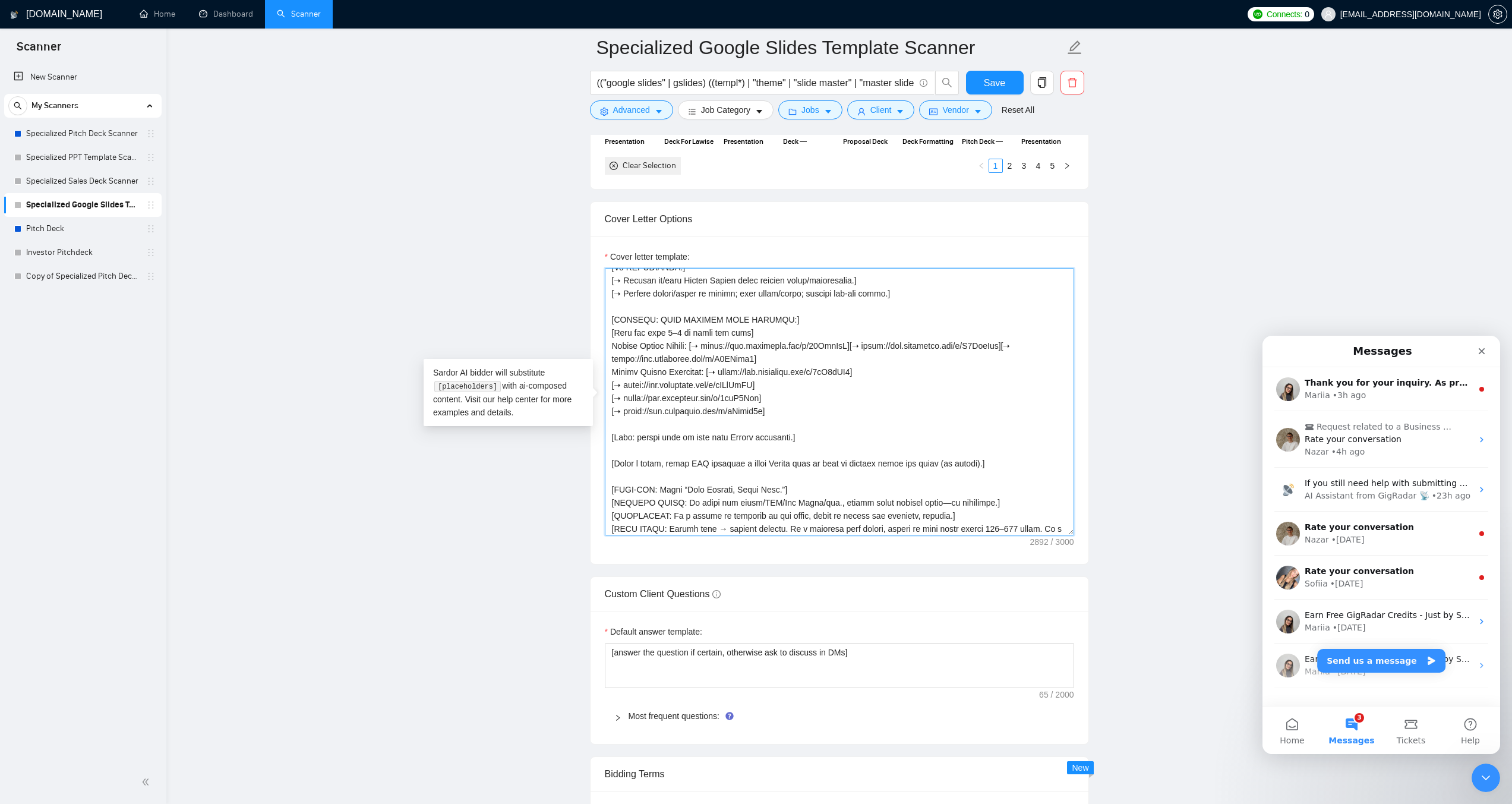
drag, startPoint x: 770, startPoint y: 385, endPoint x: 626, endPoint y: 382, distance: 144.0
click at [626, 382] on textarea "Cover letter template:" at bounding box center [839, 401] width 469 height 267
paste textarea "➝"
paste textarea "FkuX5XY0"
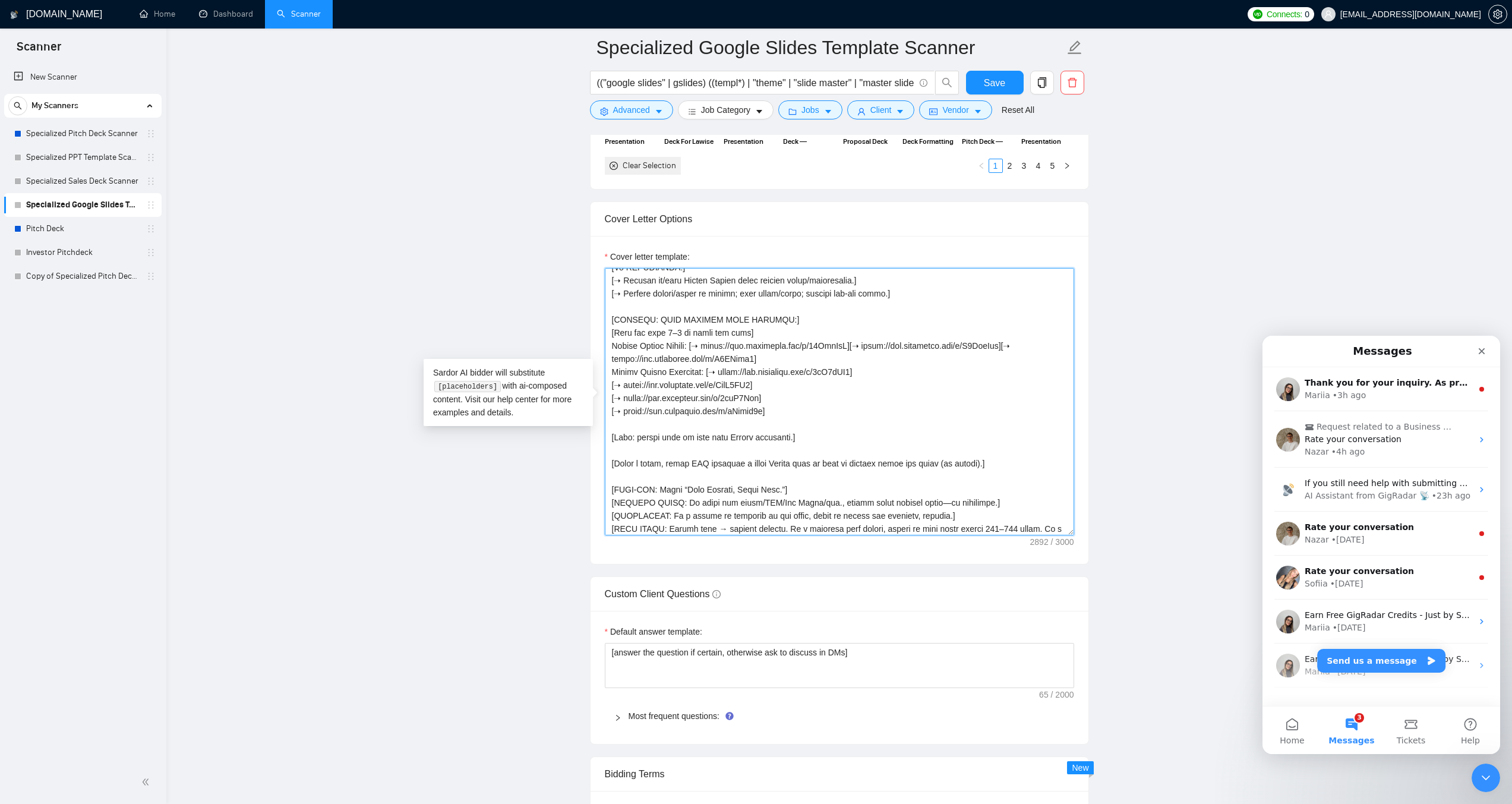
drag, startPoint x: 772, startPoint y: 399, endPoint x: 626, endPoint y: 394, distance: 146.1
click at [626, 394] on textarea "Cover letter template:" at bounding box center [839, 401] width 469 height 267
paste textarea "3geOUR66"
click at [789, 397] on textarea "Cover letter template:" at bounding box center [839, 401] width 469 height 267
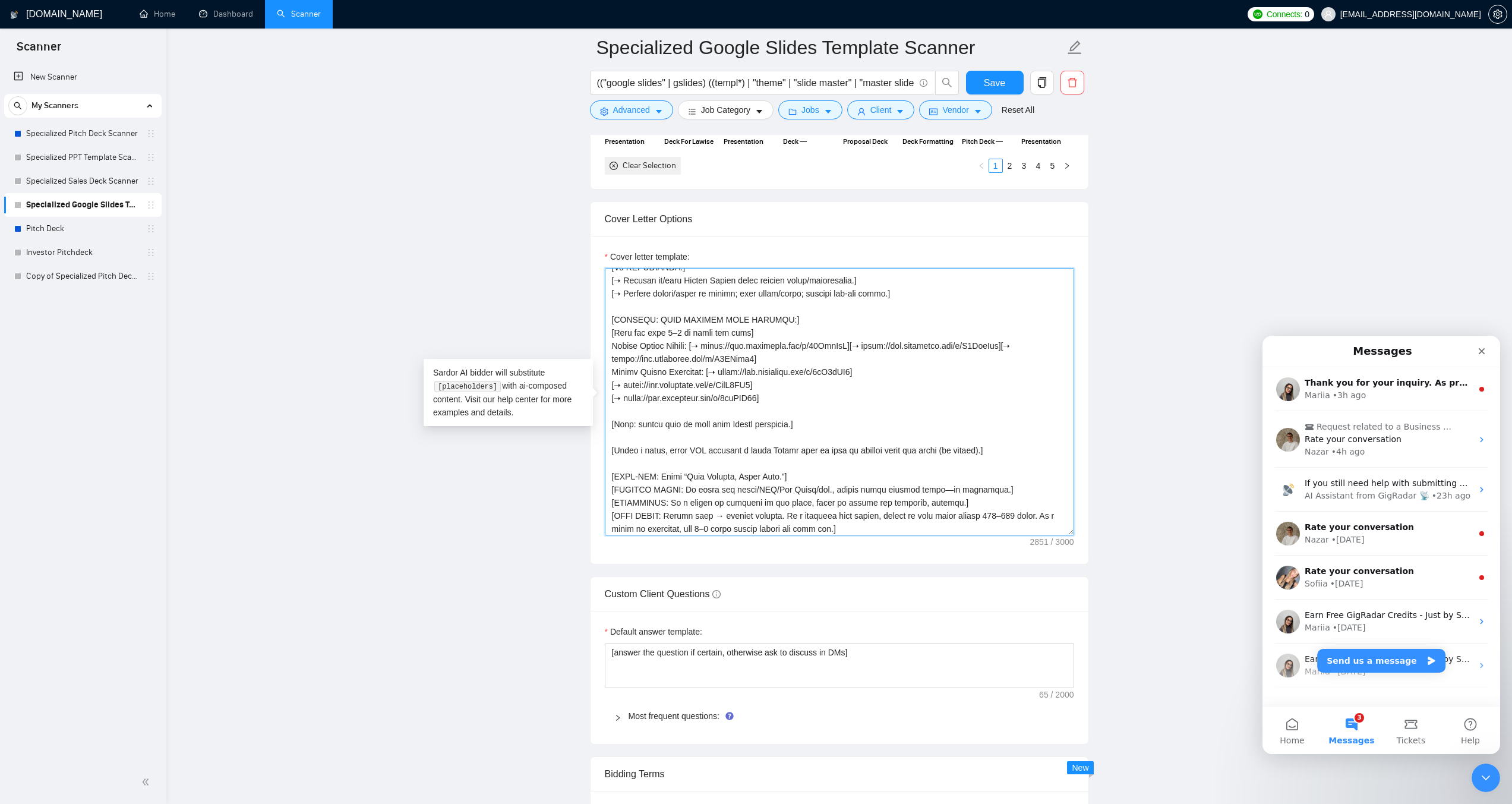
drag, startPoint x: 743, startPoint y: 331, endPoint x: 632, endPoint y: 327, distance: 111.1
click at [632, 327] on textarea "Cover letter template:" at bounding box center [839, 401] width 469 height 267
click at [697, 346] on textarea "Cover letter template:" at bounding box center [839, 401] width 469 height 267
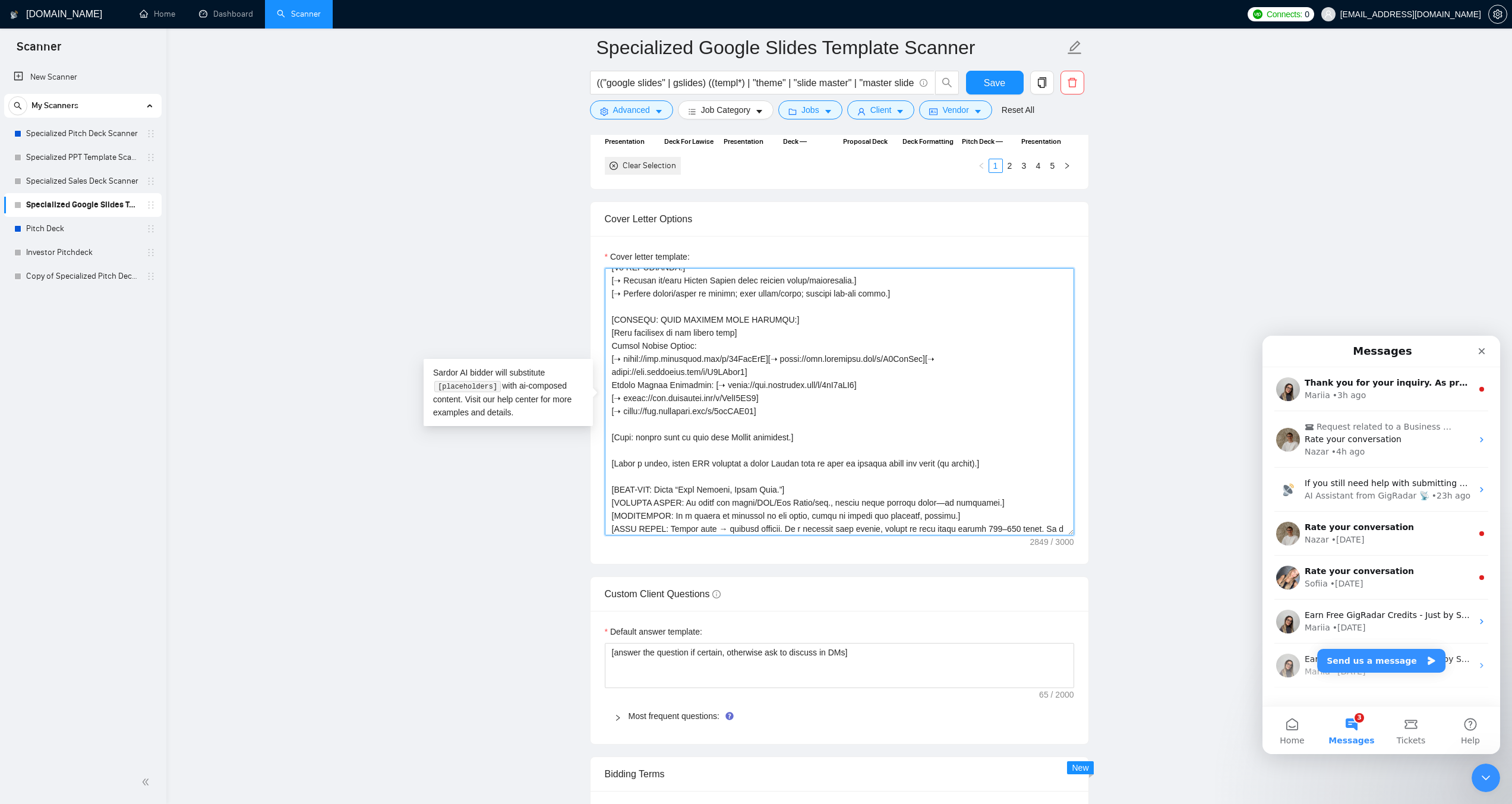
click at [777, 357] on textarea "Cover letter template:" at bounding box center [839, 401] width 469 height 267
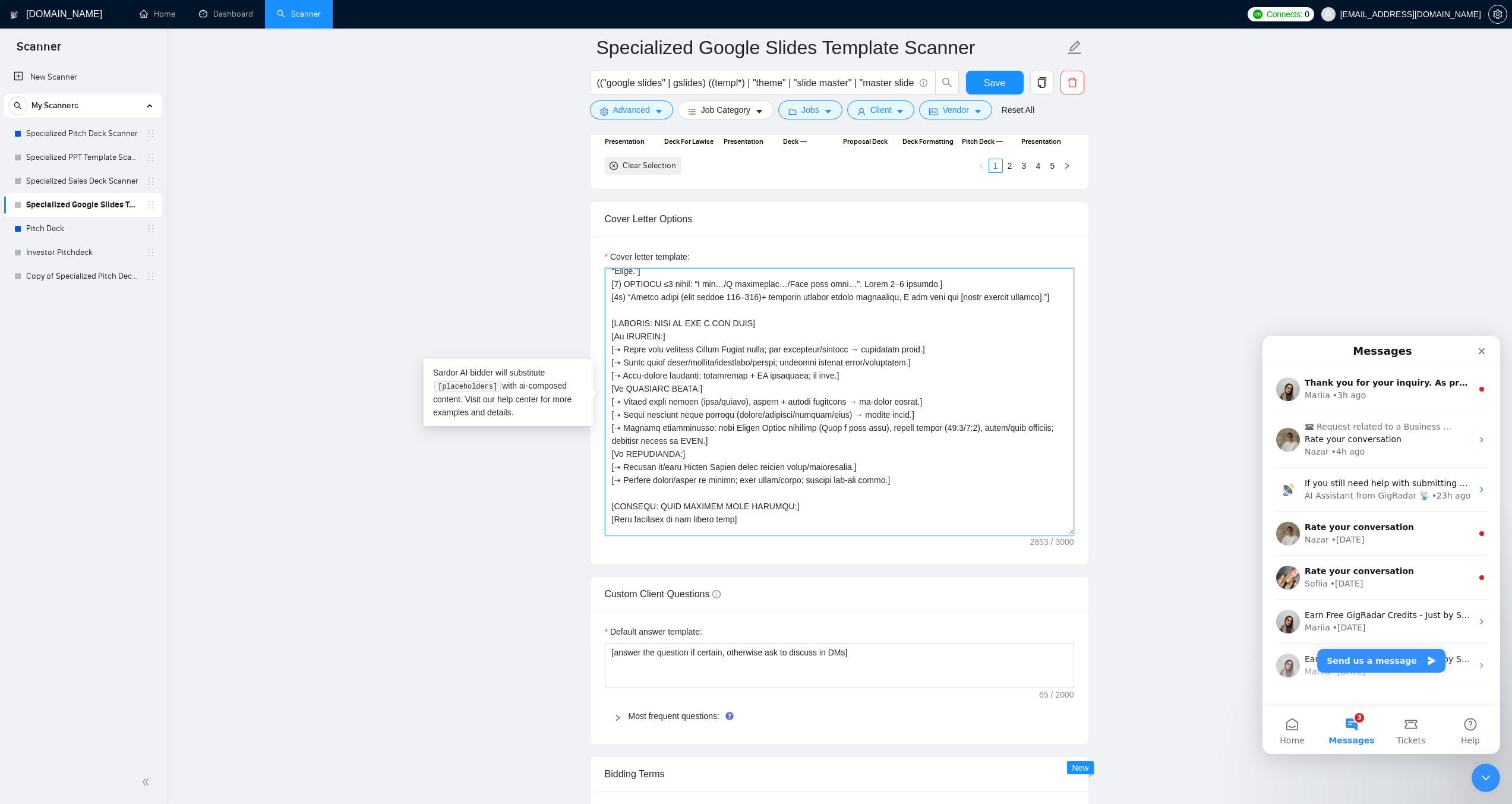
scroll to position [185, 0]
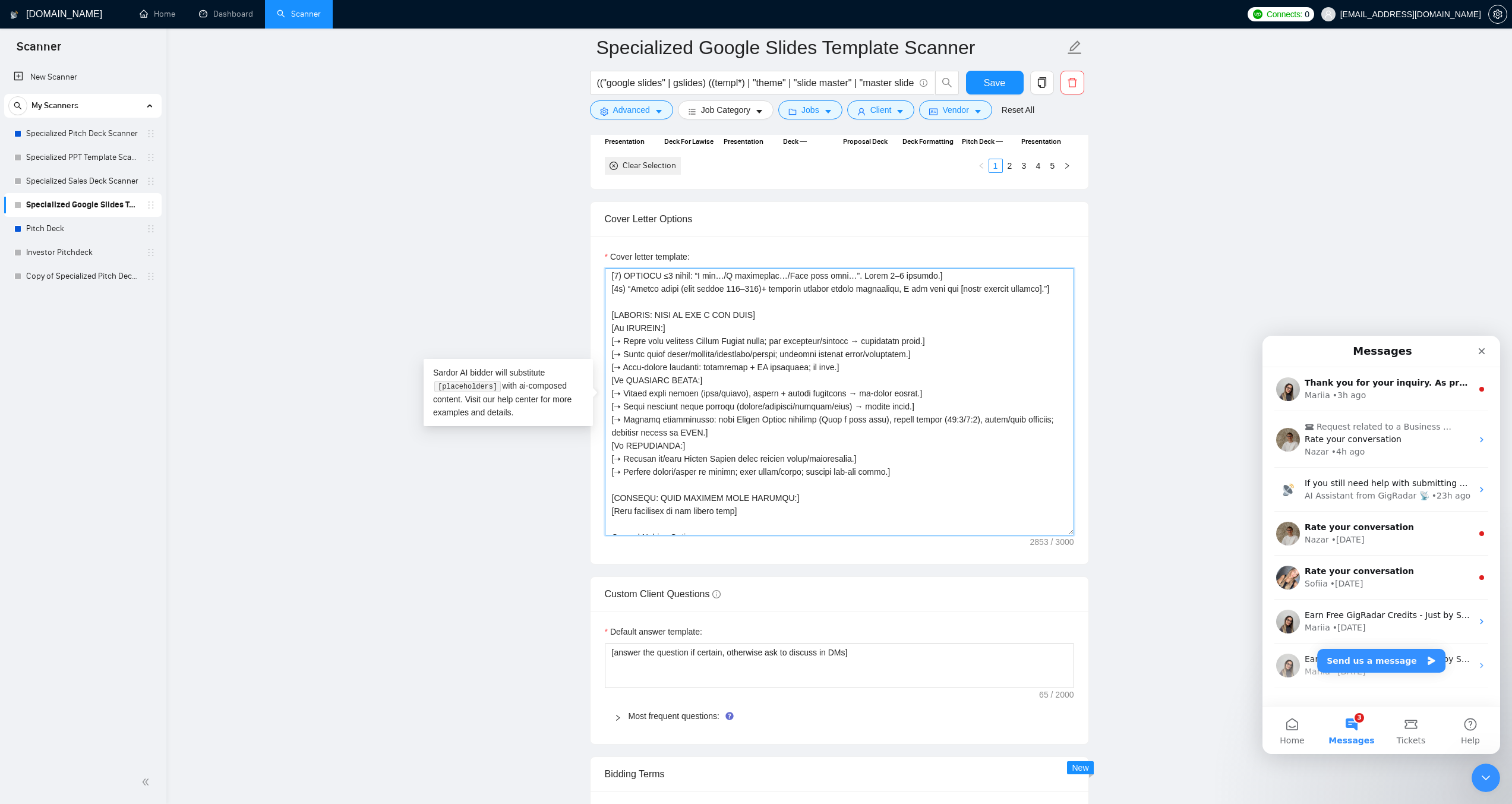
type textarea "[LORE: Ipsum d sitamet Consec adipisci eli Seddoe Tempor Incididu / Utlab Etdol…"
click at [545, 332] on main "Specialized Google Slides Template Scanner (("google slides" | gslides) ((templ…" at bounding box center [839, 382] width 1307 height 3284
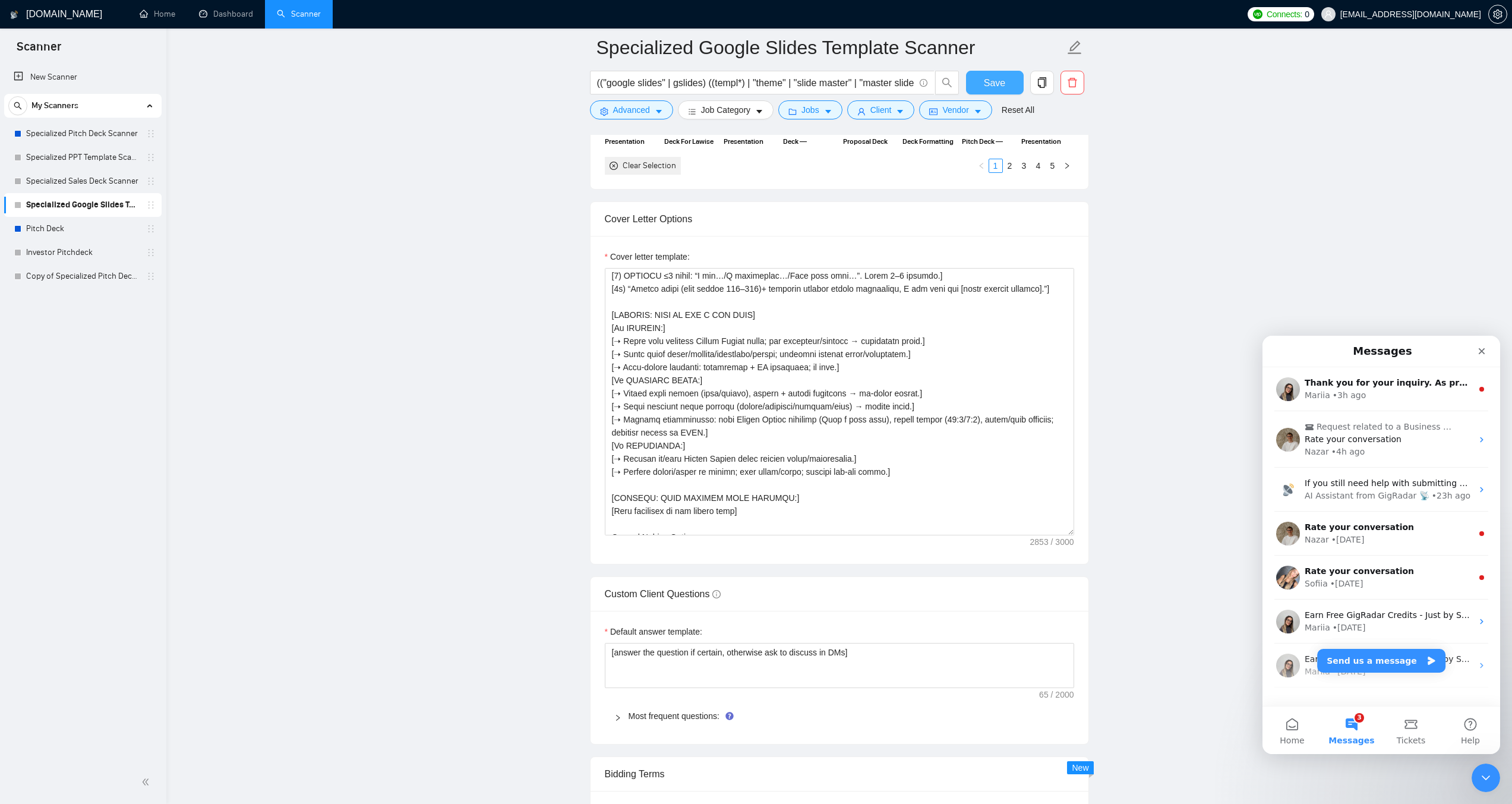
click at [987, 87] on span "Save" at bounding box center [994, 83] width 21 height 15
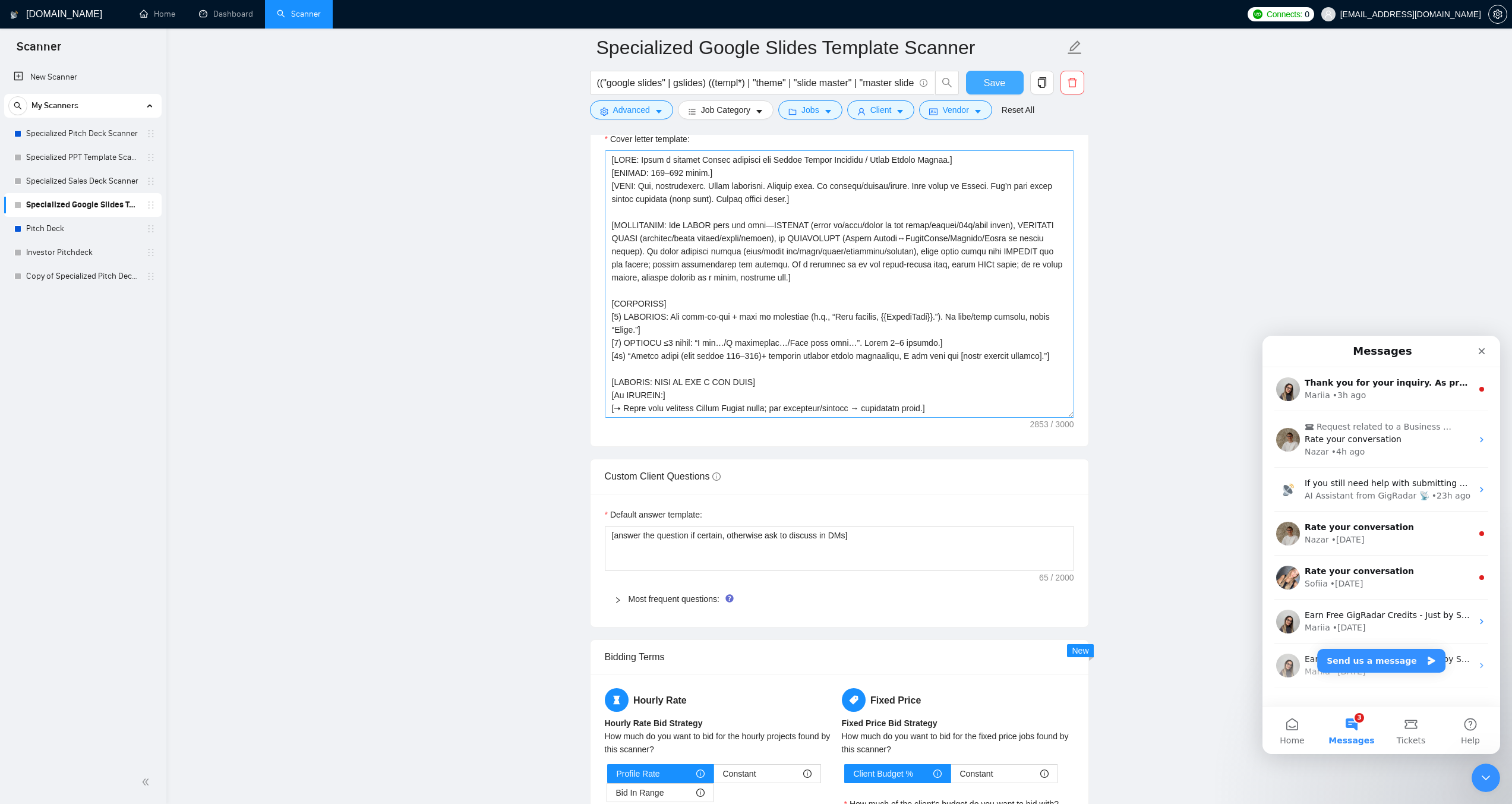
scroll to position [1367, 0]
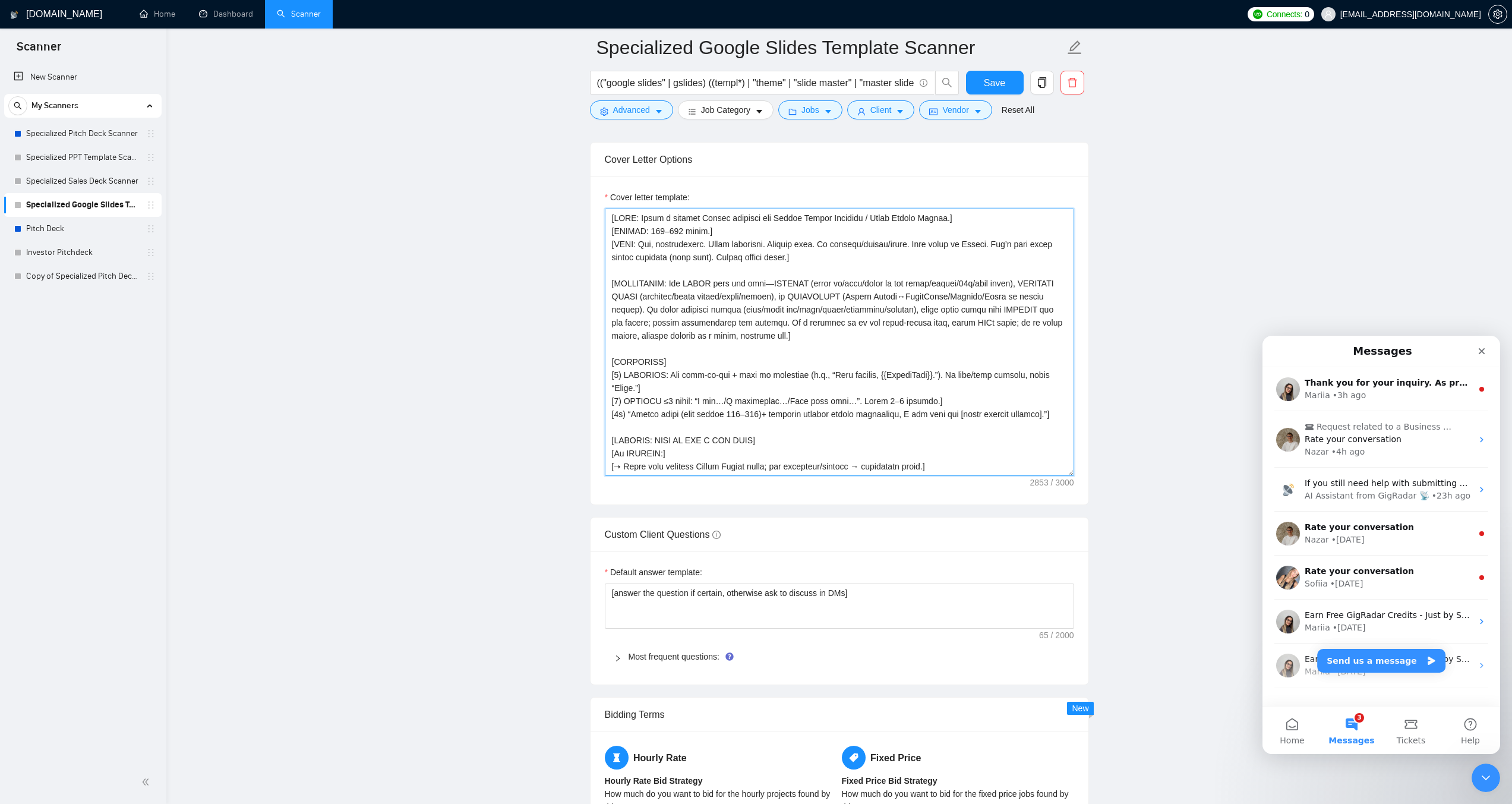
click at [719, 301] on textarea "Cover letter template:" at bounding box center [839, 342] width 469 height 267
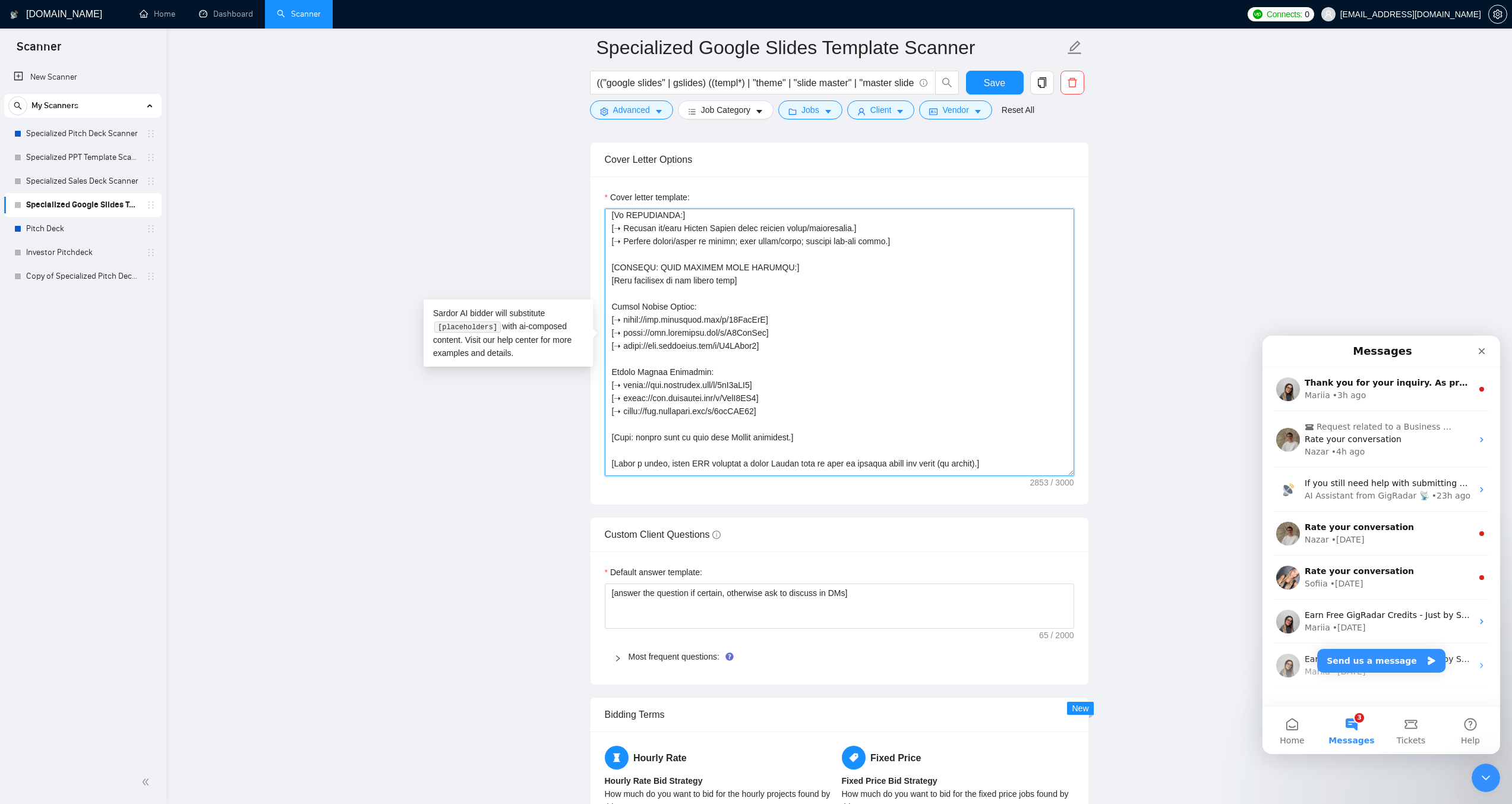
scroll to position [357, 0]
drag, startPoint x: 784, startPoint y: 412, endPoint x: 599, endPoint y: 306, distance: 213.2
click at [614, 659] on icon "right" at bounding box center [618, 659] width 7 height 7
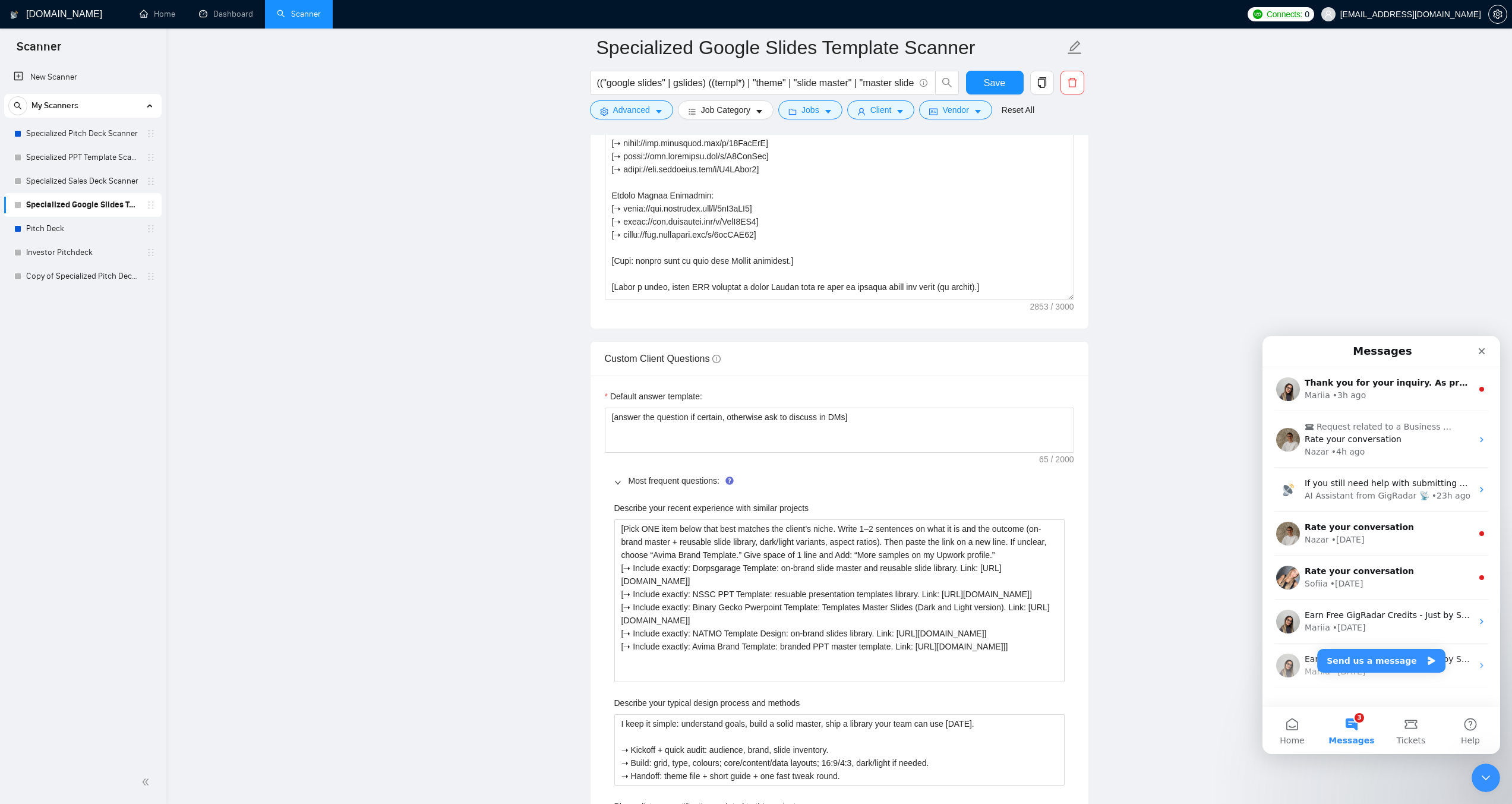
scroll to position [1604, 0]
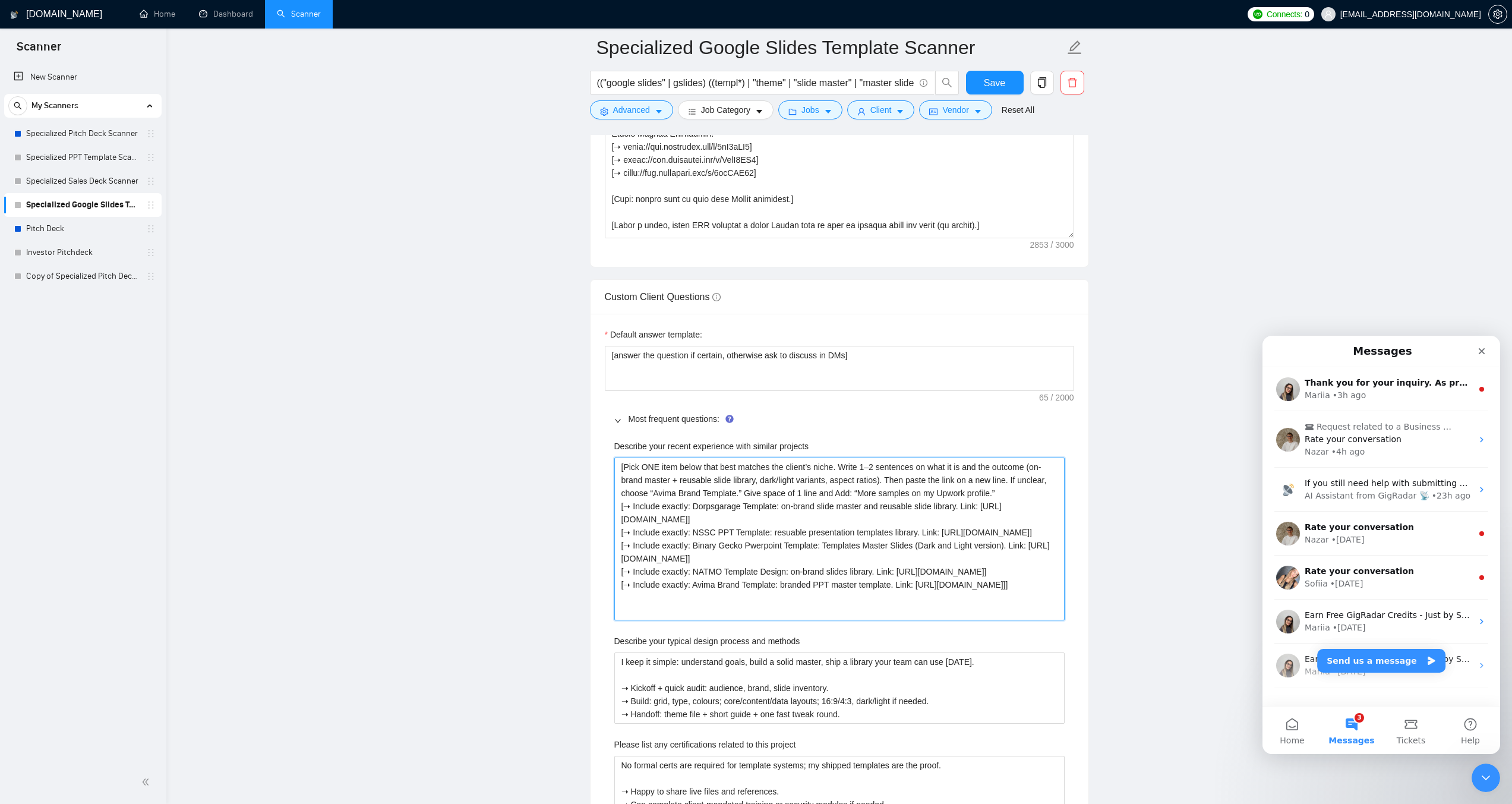
drag, startPoint x: 801, startPoint y: 611, endPoint x: 688, endPoint y: 474, distance: 177.6
click at [688, 474] on projects "[Pick ONE item below that best matches the client’s niche. Write 1–2 sentences …" at bounding box center [839, 539] width 450 height 163
click at [770, 518] on projects "[Pick ONE item below that best matches the client’s niche. Write 1–2 sentences …" at bounding box center [839, 539] width 450 height 163
drag, startPoint x: 784, startPoint y: 609, endPoint x: 624, endPoint y: 463, distance: 216.6
click at [624, 463] on projects "[Pick ONE item below that best matches the client’s niche. Write 1–2 sentences …" at bounding box center [839, 539] width 450 height 163
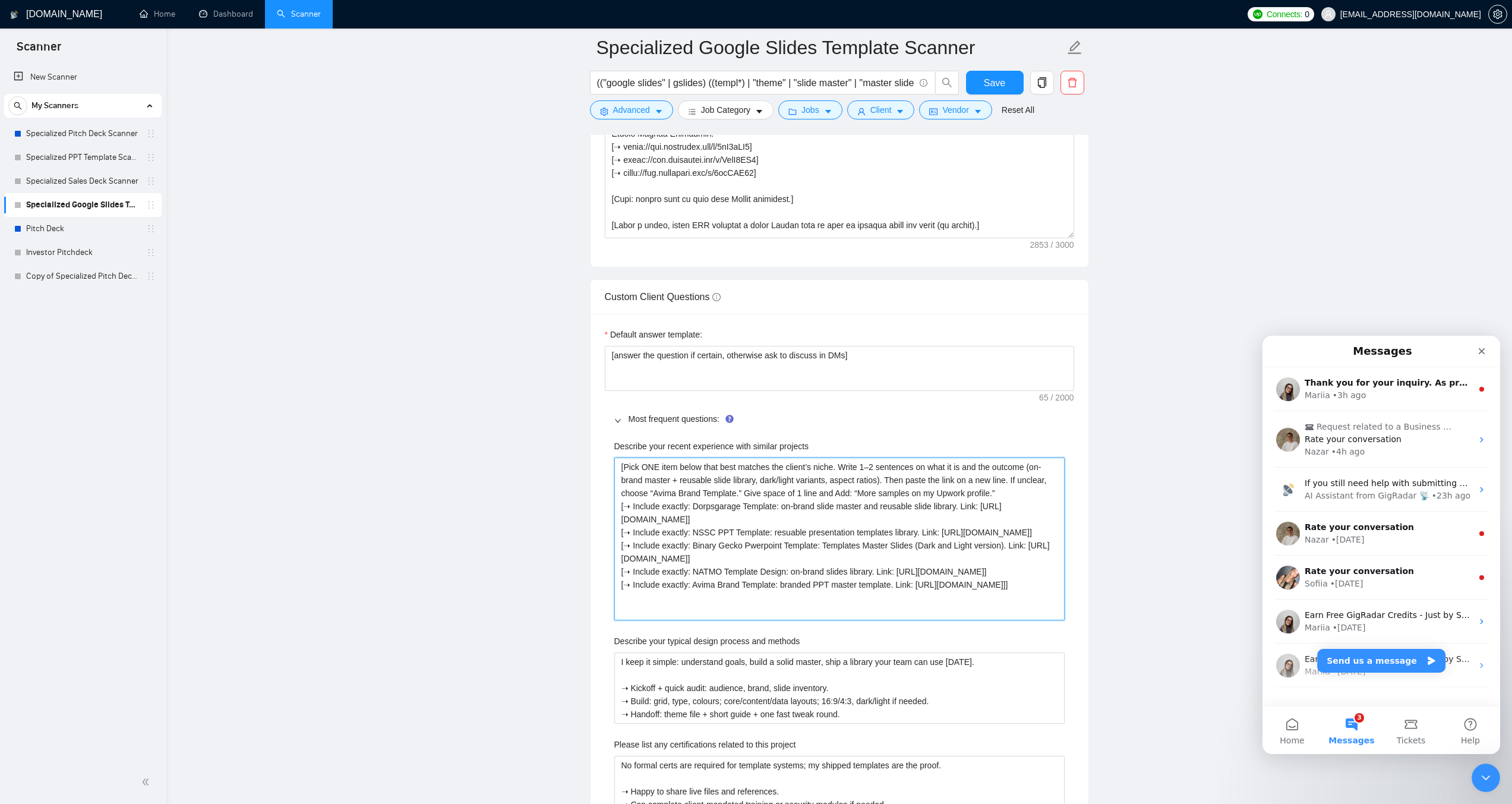
type projects "[W"
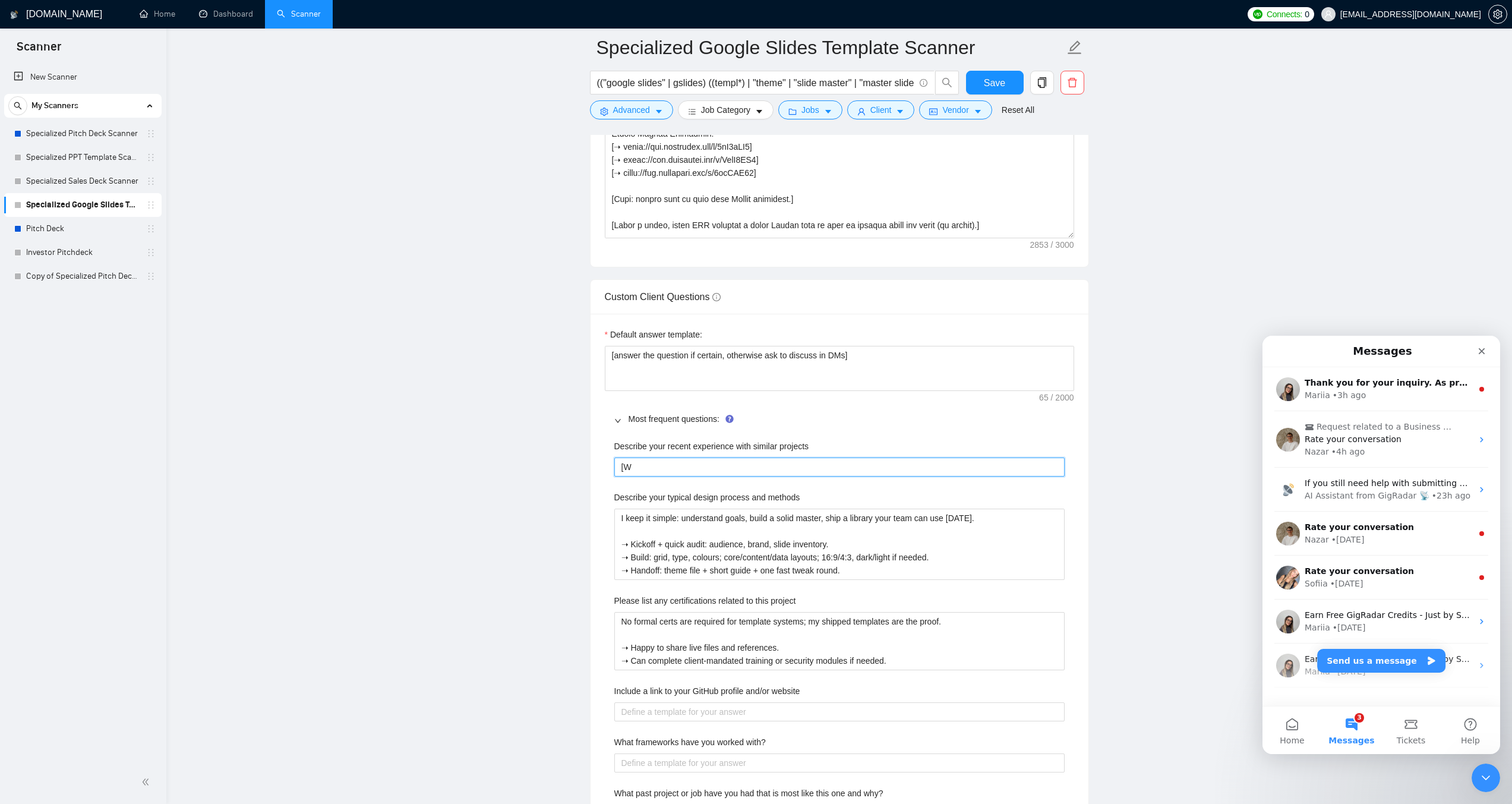
type projects "[Wr"
type projects "[Wri"
type projects "[Writ"
type projects "[Write"
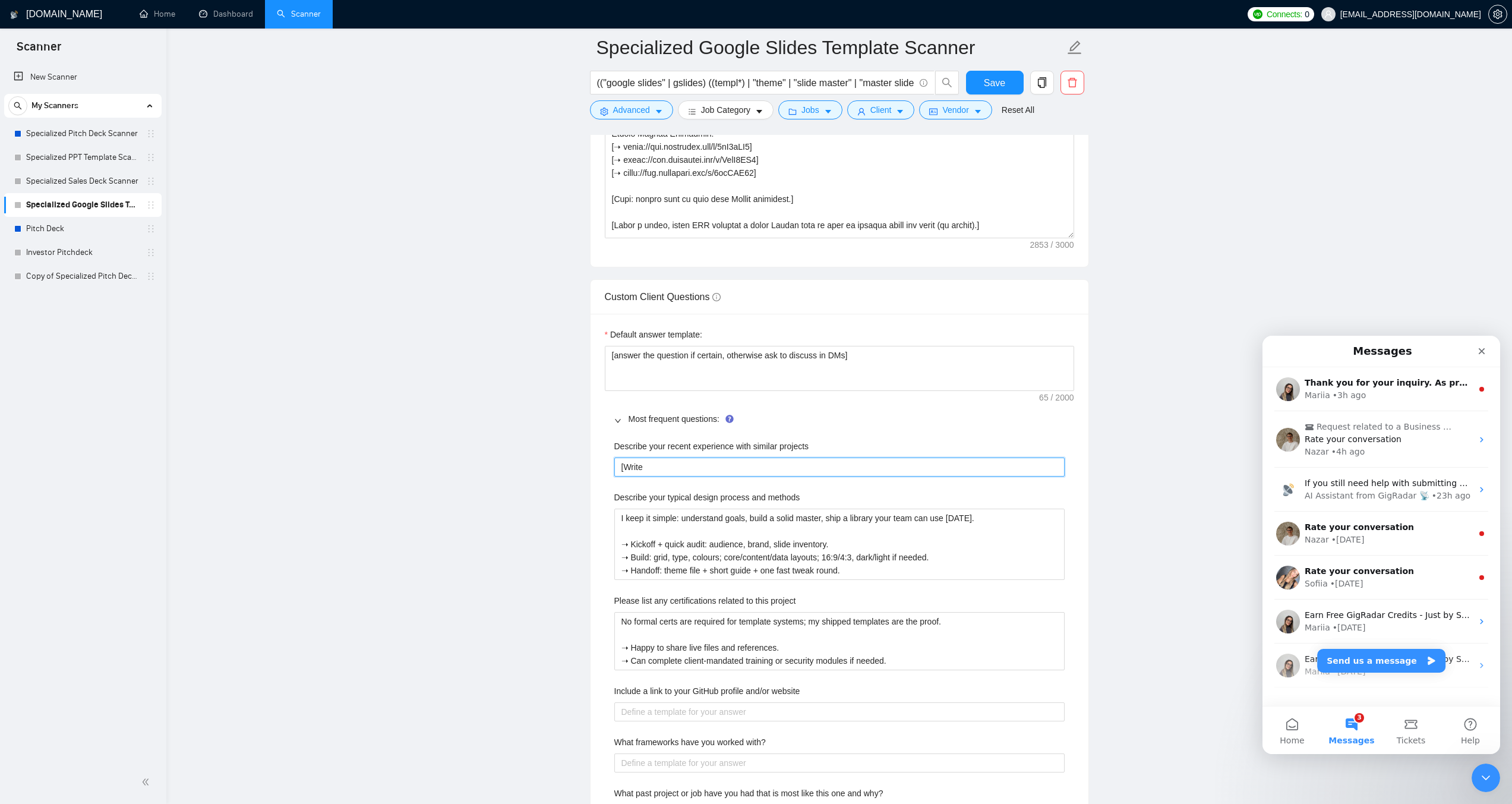
type projects "[Write a"
type projects "[Write ab"
type projects "[Write abo"
type projects "[Write abou"
type projects "[Write abo"
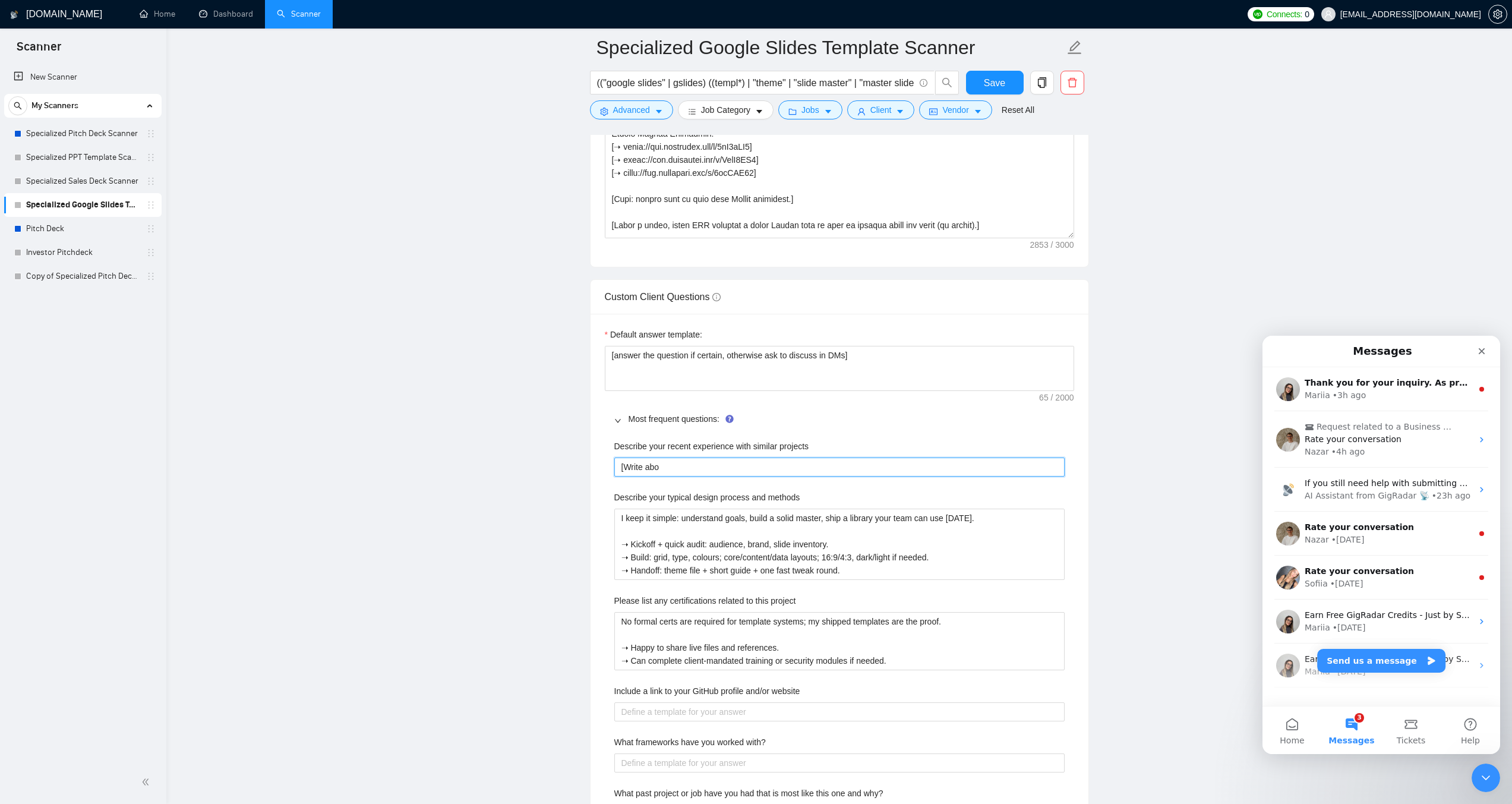
type projects "[Write ab"
type projects "[Write a"
type projects "[Write"
type projects "[Write s"
type projects "[Write so"
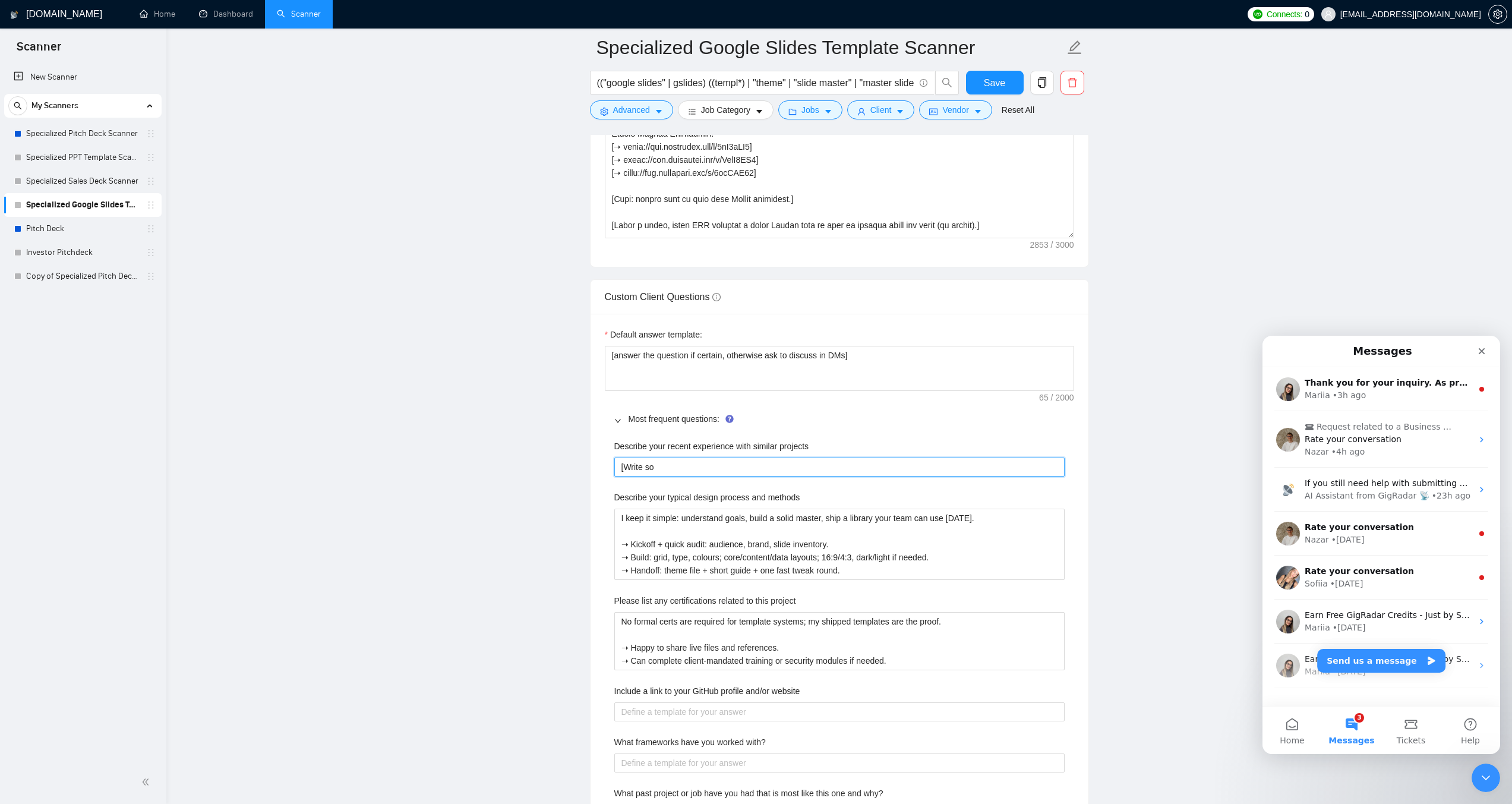
type projects "[Write som"
type projects "[Write some"
type projects "[Write some g"
type projects "[Write some go"
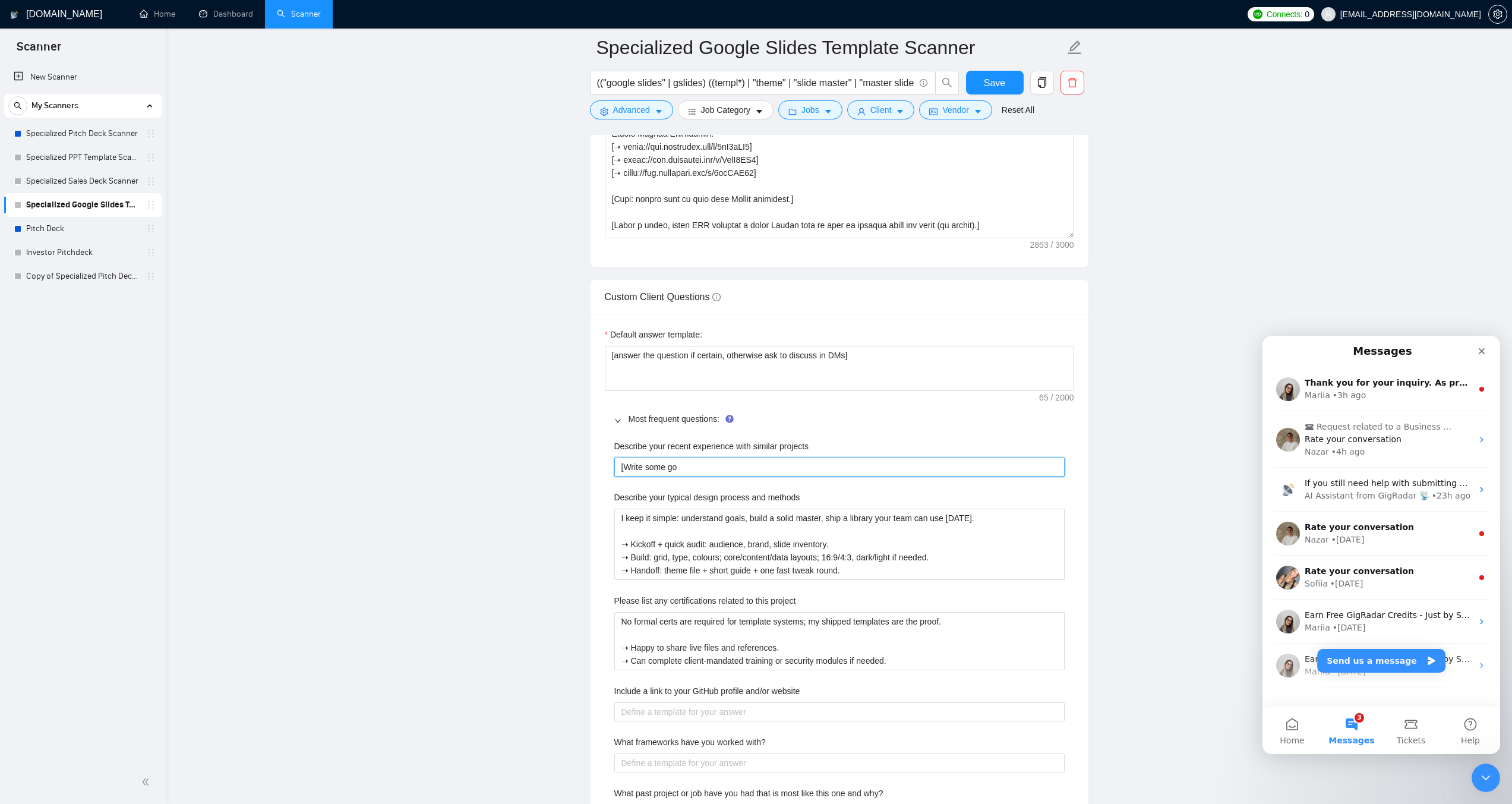
type projects "[Write some goo"
type projects "[Write some good"
type projects "[Write some good d"
type projects "[Write some good"
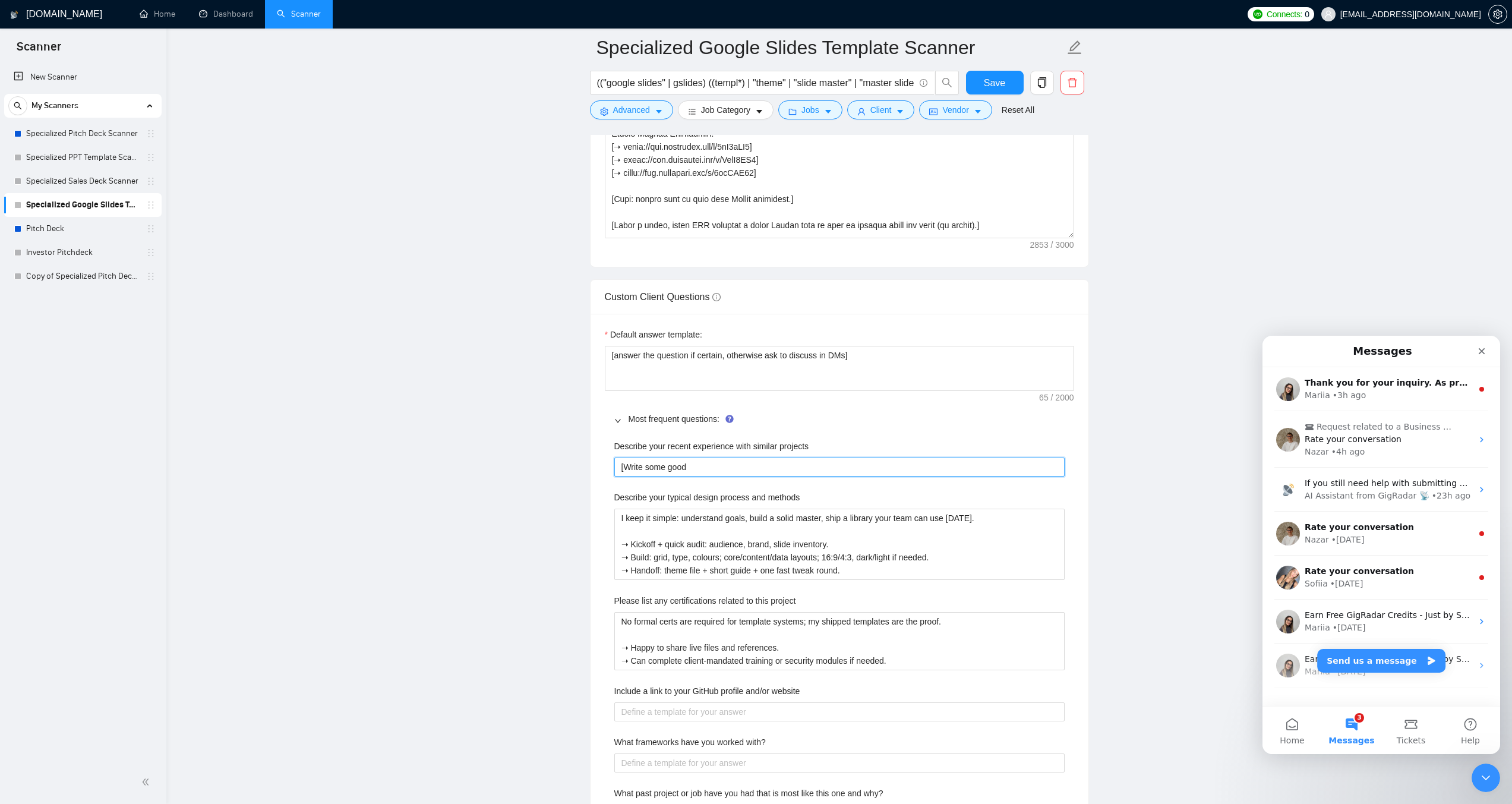
type projects "[Write some good"
type projects "[Write some goo"
type projects "[Write some go"
type projects "[Write some g"
type projects "[Write some"
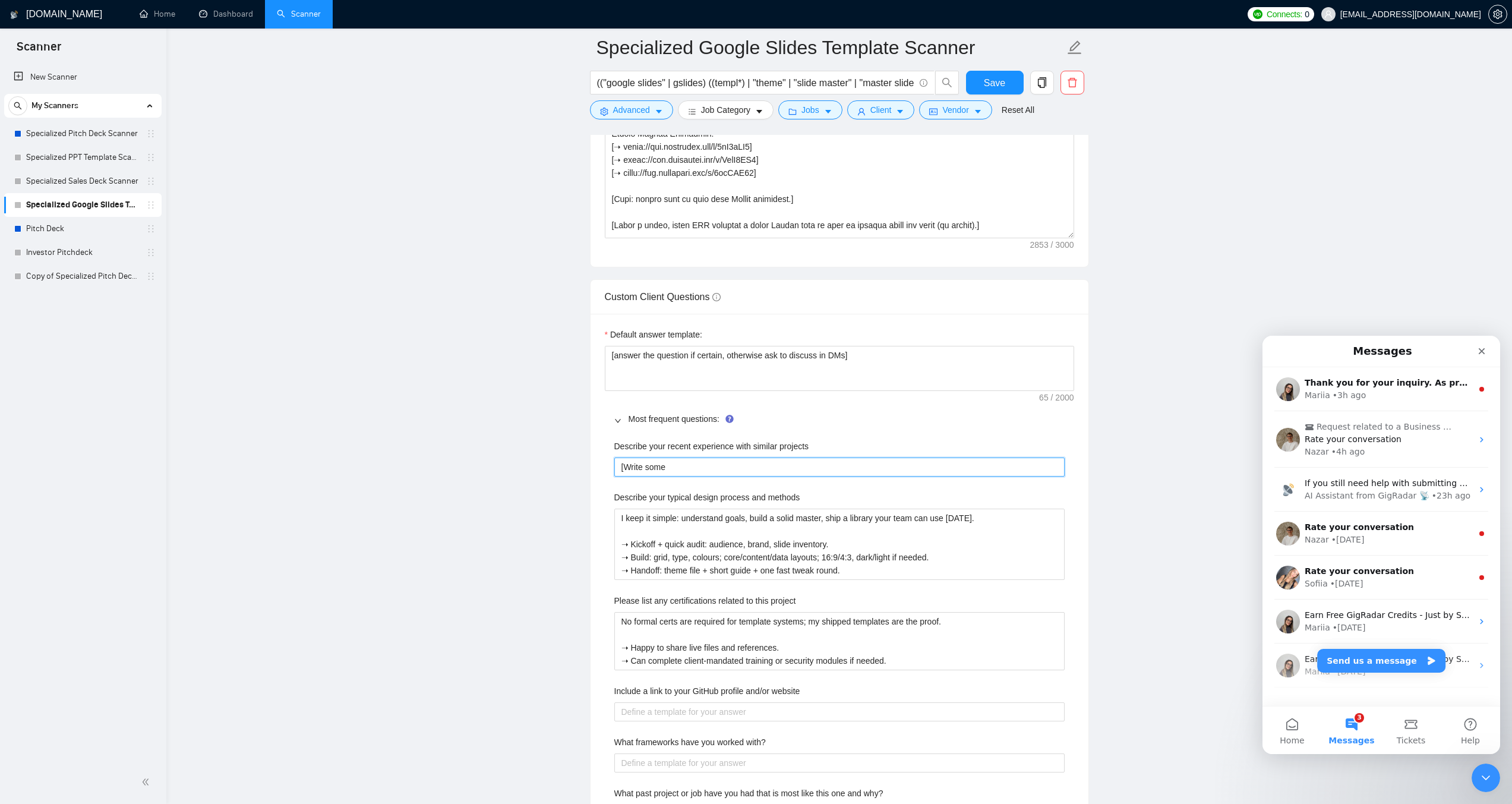
type projects "[Write some d"
type projects "[Write some de"
type projects "[Write some dec"
type projects "[Write some dece"
type projects "[Write some decen"
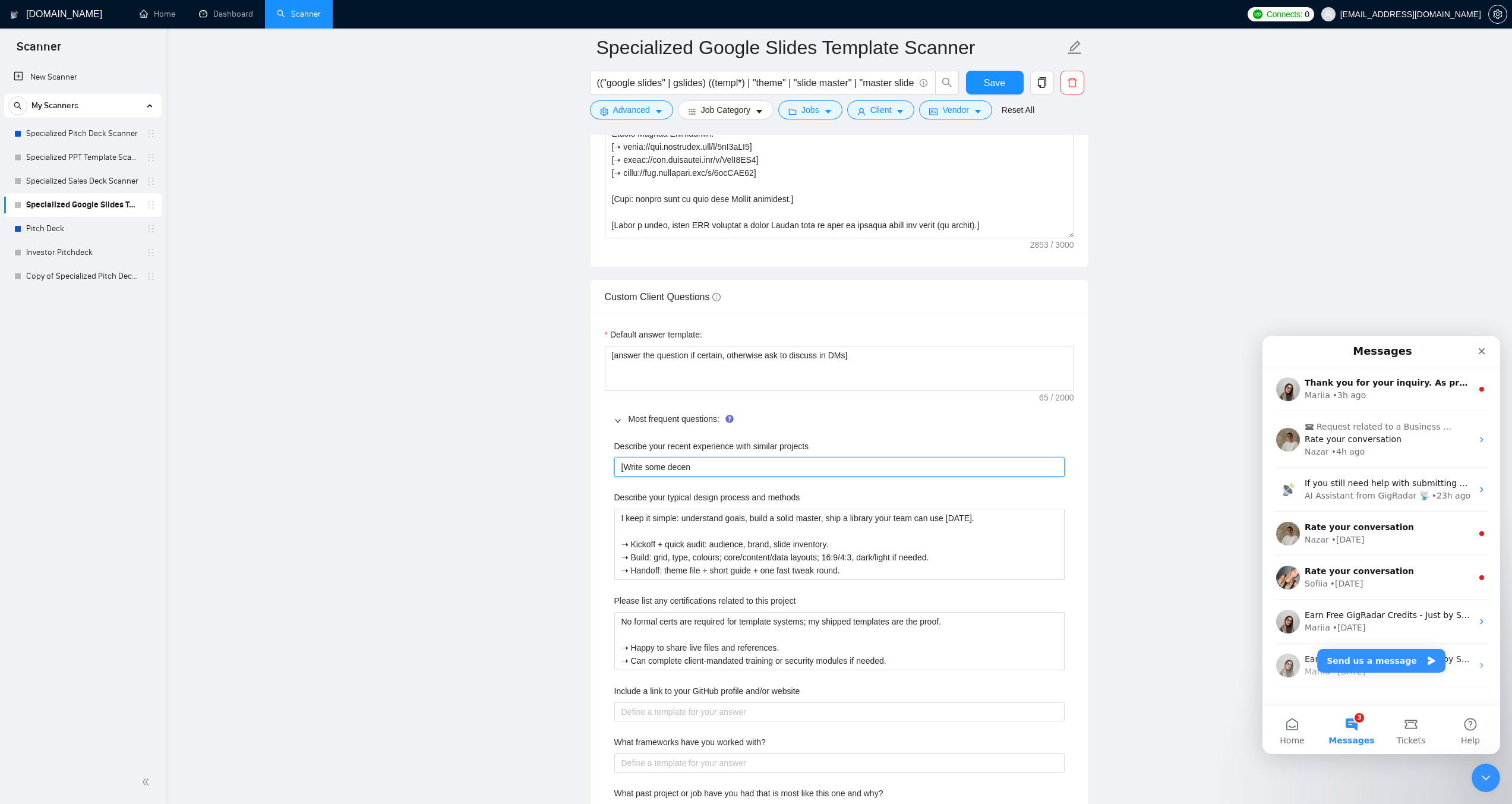
type projects "[Write some decent"
type projects "[Write some decent l"
type projects "[Write some decent li"
type projects "[Write some decent lin"
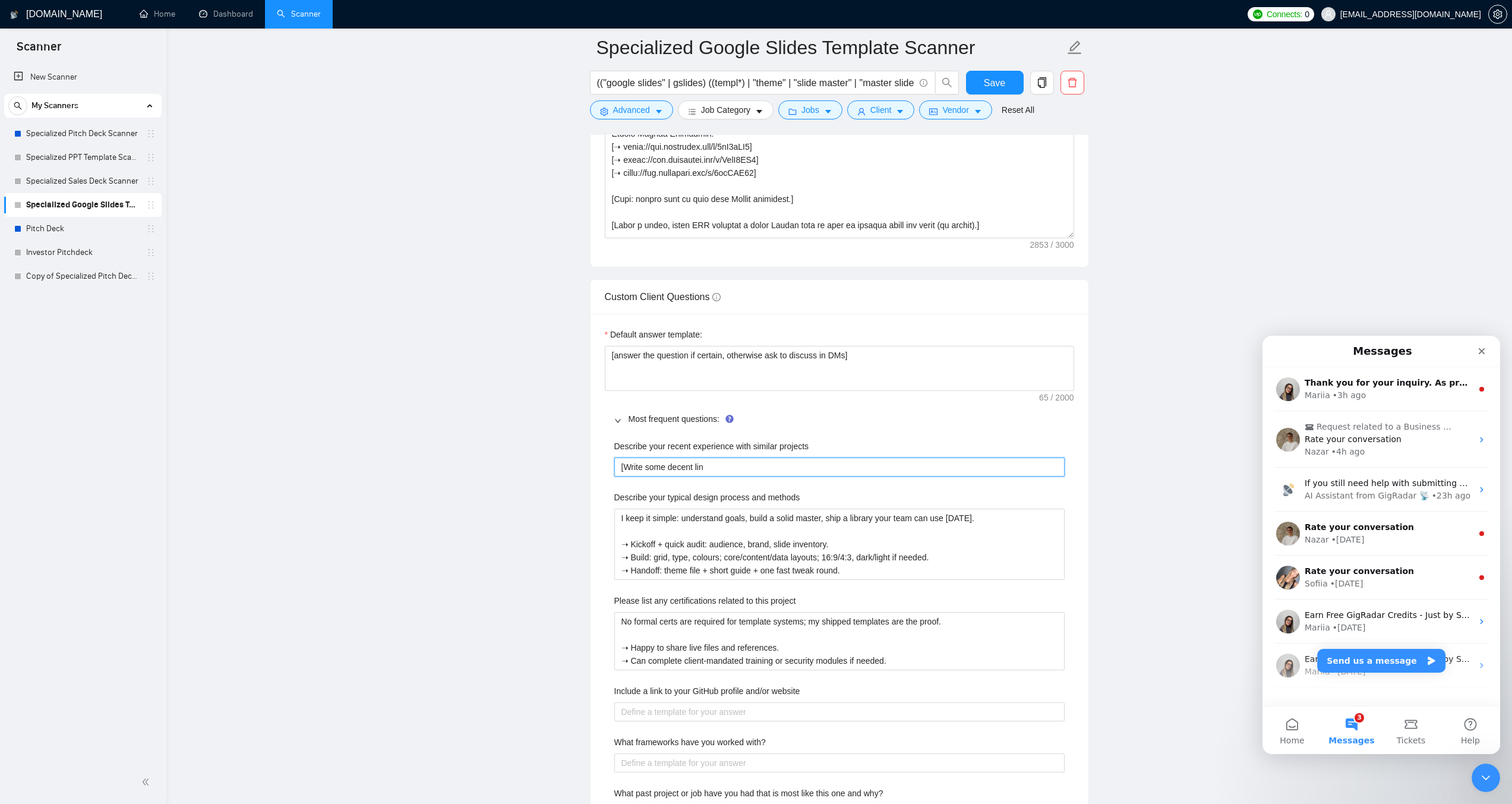
type projects "[Write some decent line"
type projects "[Write some decent lines"
type projects "[Write some decent lines a"
type projects "[Write some decent lines ab"
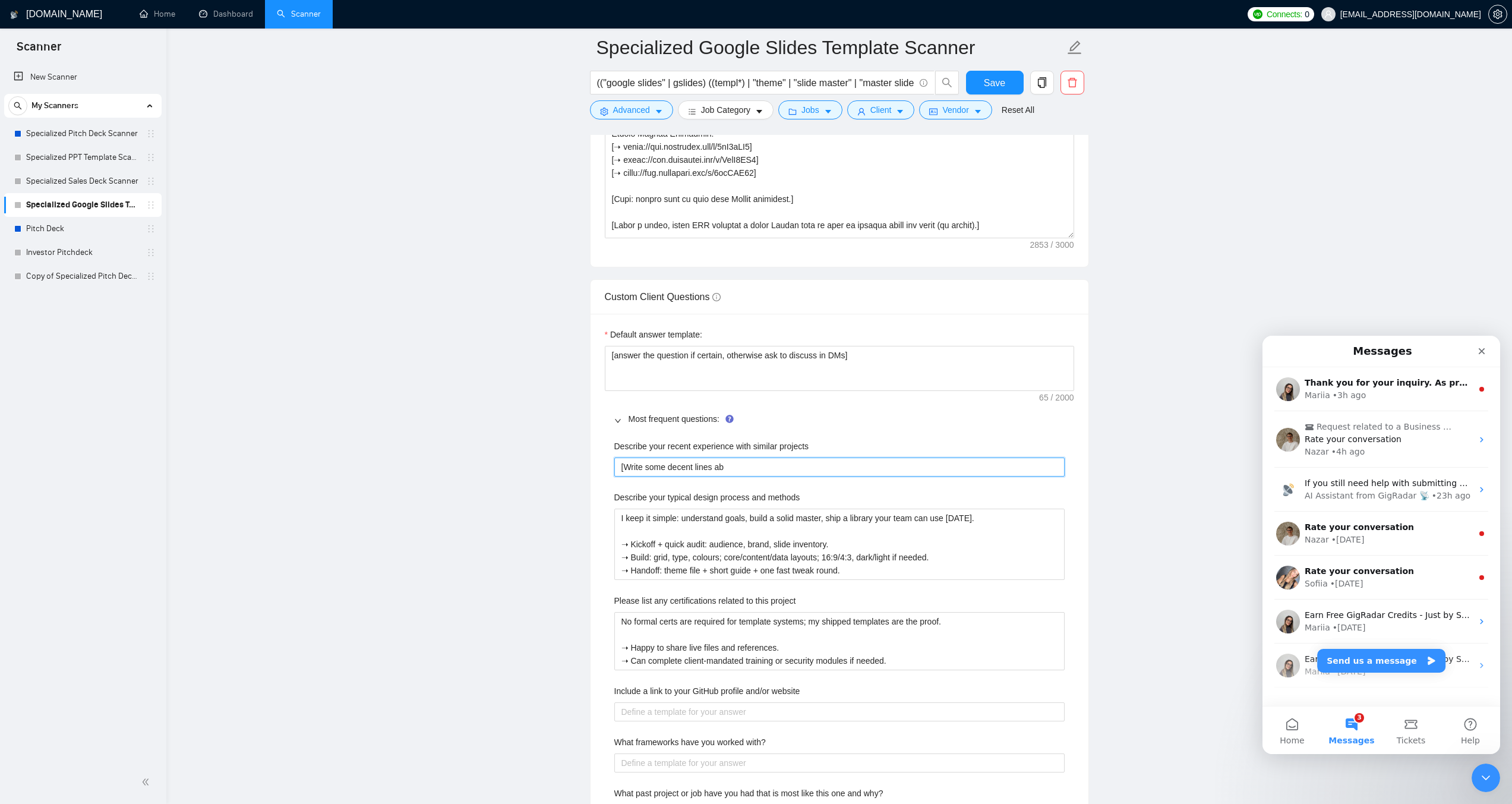
type projects "[Write some decent lines abo"
type projects "[Write some decent lines abou"
type projects "[Write some decent lines about"
type projects "[Write some decent lines about t"
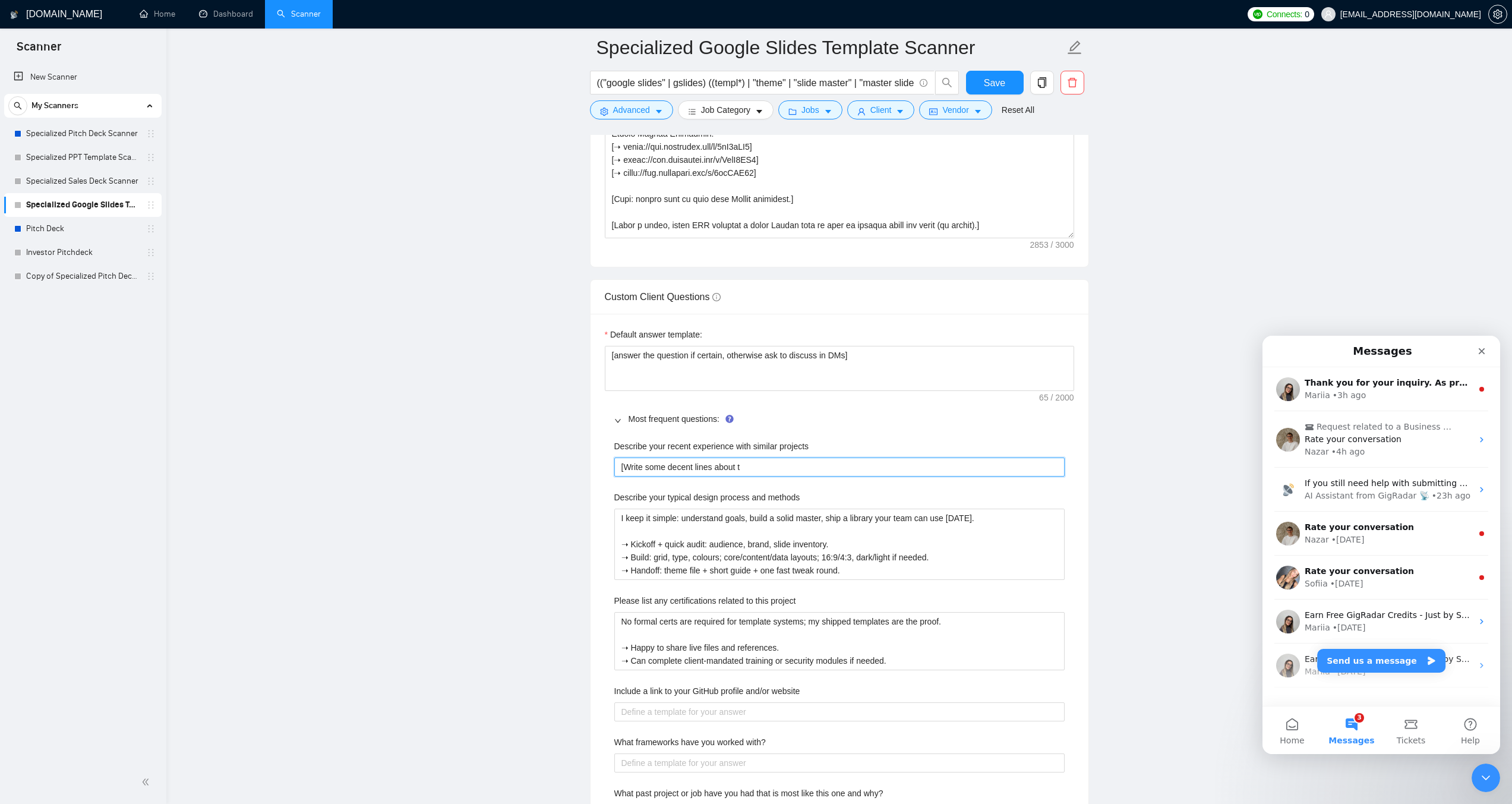
type projects "[Write some decent lines about th"
type projects "[Write some decent lines about the"
type projects "[Write some decent lines about the p"
type projects "[Write some decent lines about the"
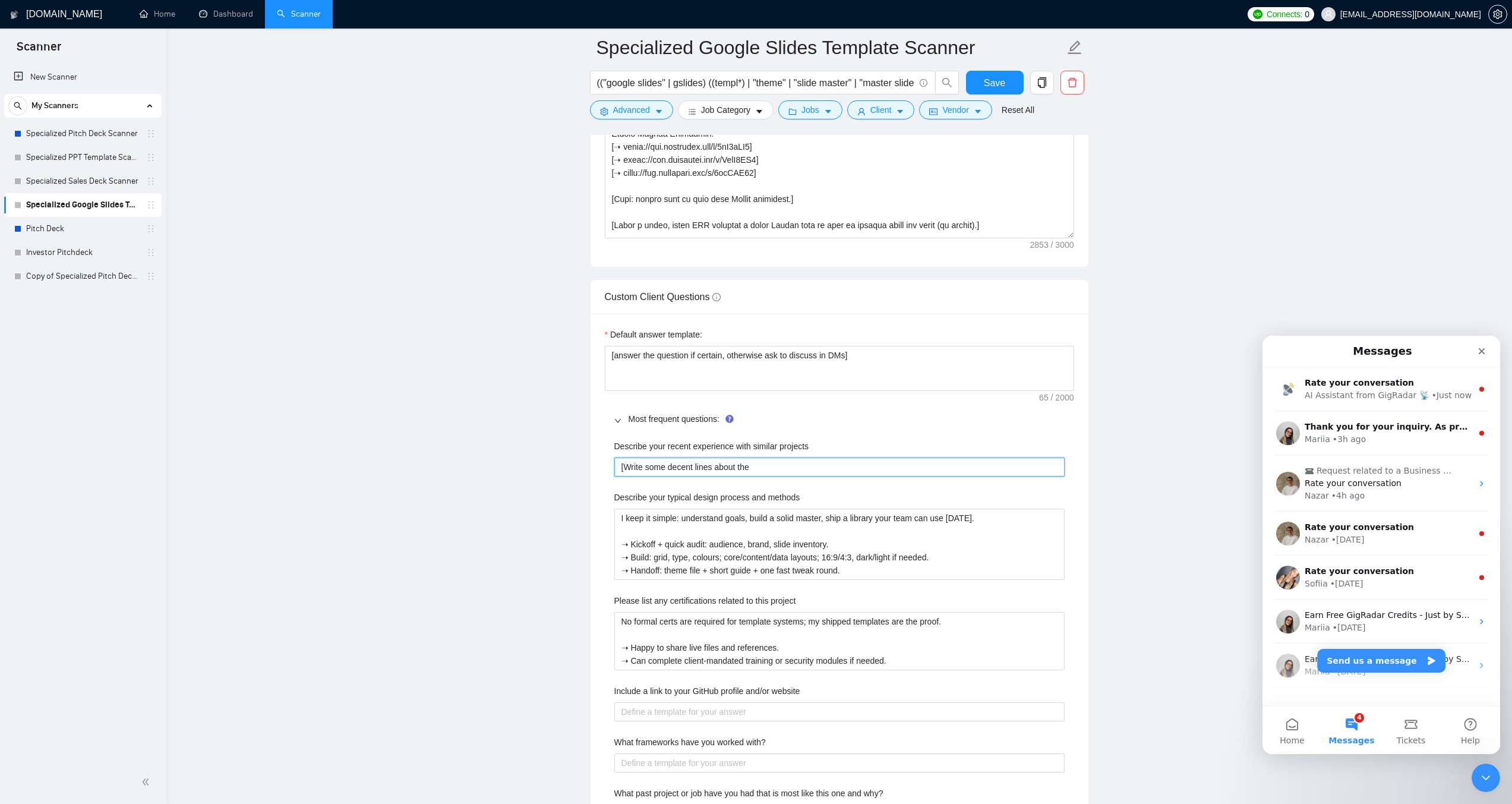
type projects "[Write some decent lines about the"
type projects "[Write some decent lines about th"
type projects "[Write some decent lines about t"
type projects "[Write some decent lines about"
type projects "[Write some decent lines about s"
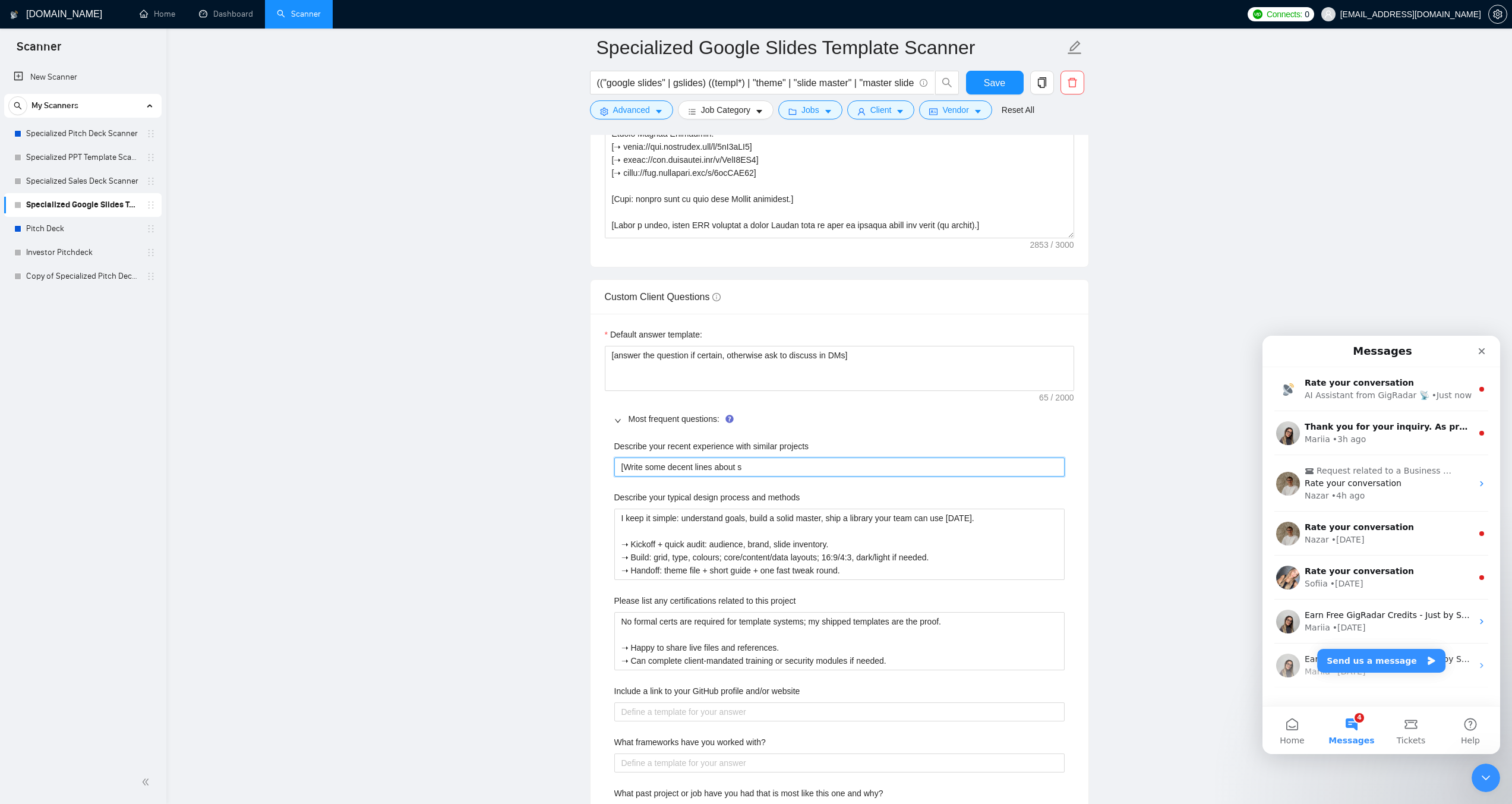
type projects "[Write some decent lines about si"
type projects "[Write some decent lines about sim"
type projects "[Write some decent lines about simi"
type projects "[Write some decent lines about sim"
type projects "[Write some decent lines about si"
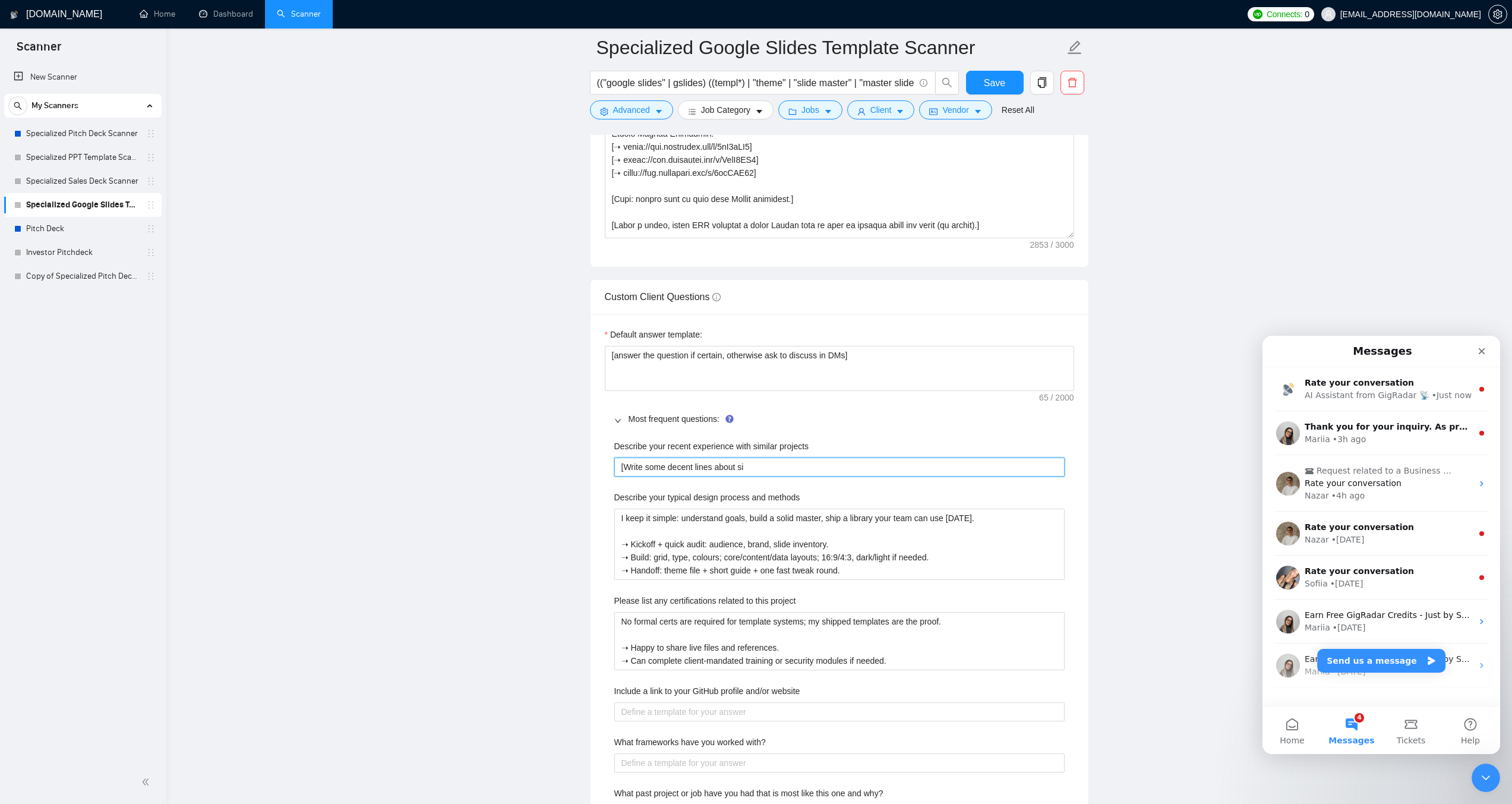
type projects "[Write some decent lines about s"
type projects "[Write some decent lines about"
type projects "[Write some decent lines about a"
type projects "[Write some decent lines about an"
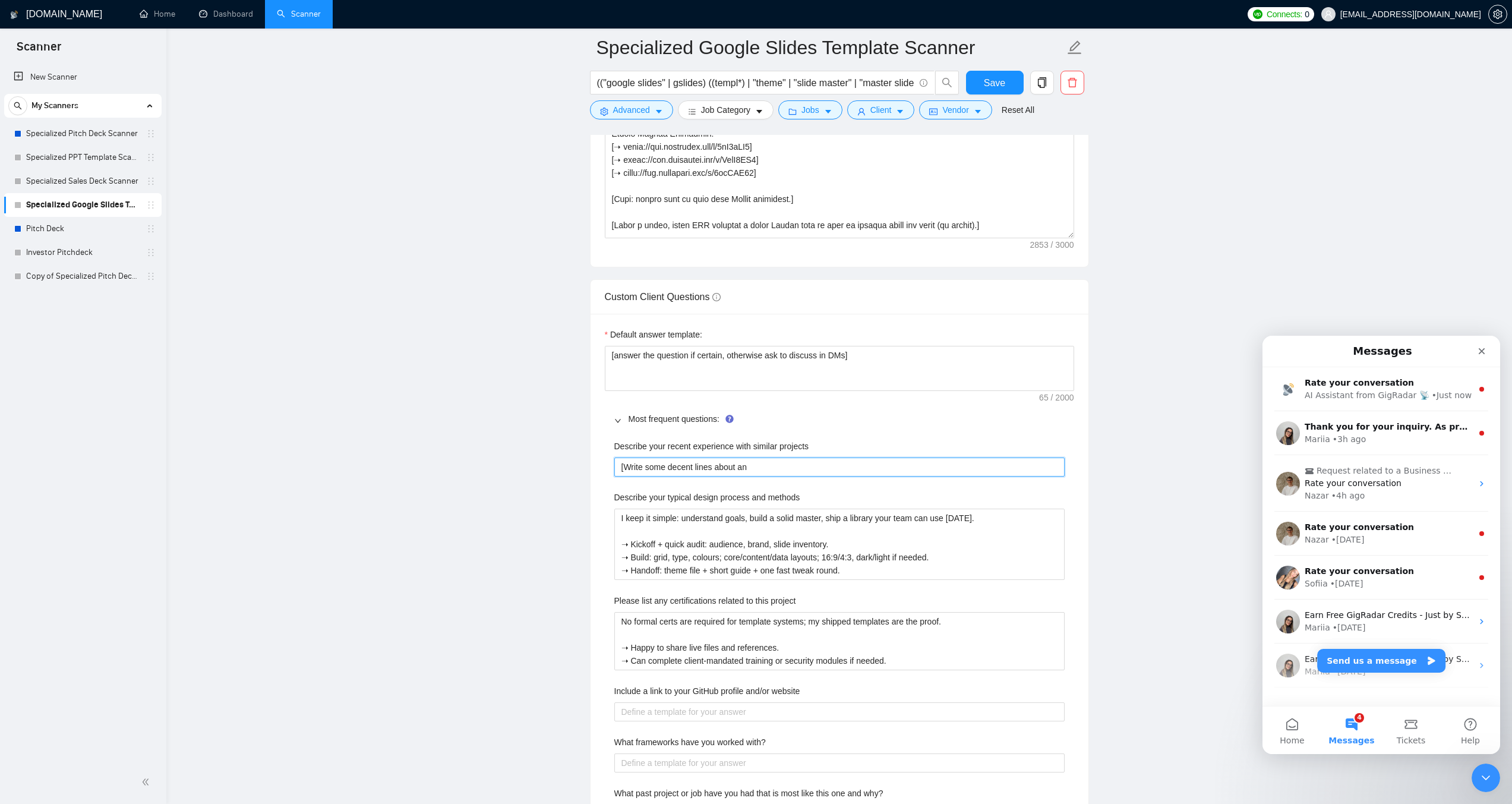
type projects "[Write some decent lines about an e"
type projects "[Write some decent lines about an ex"
type projects "[Write some decent lines about an exp"
type projects "[Write some decent lines about an expe"
type projects "[Write some decent lines about an exper"
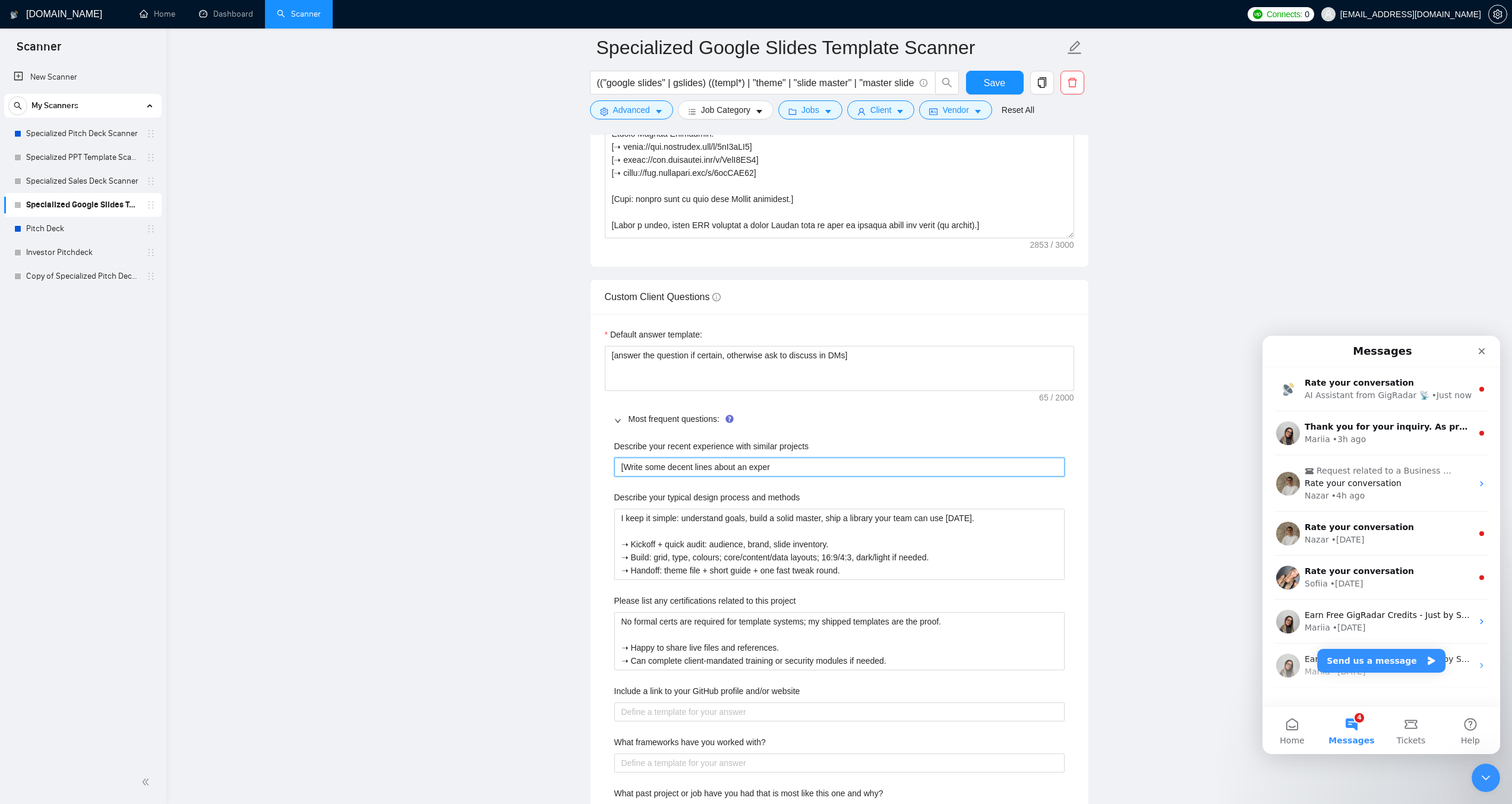
type projects "[Write some decent lines about an experi"
type projects "[Write some decent lines about an experie"
type projects "[Write some decent lines about an experien"
type projects "[Write some decent lines about an experienc"
type projects "[Write some decent lines about an experience"
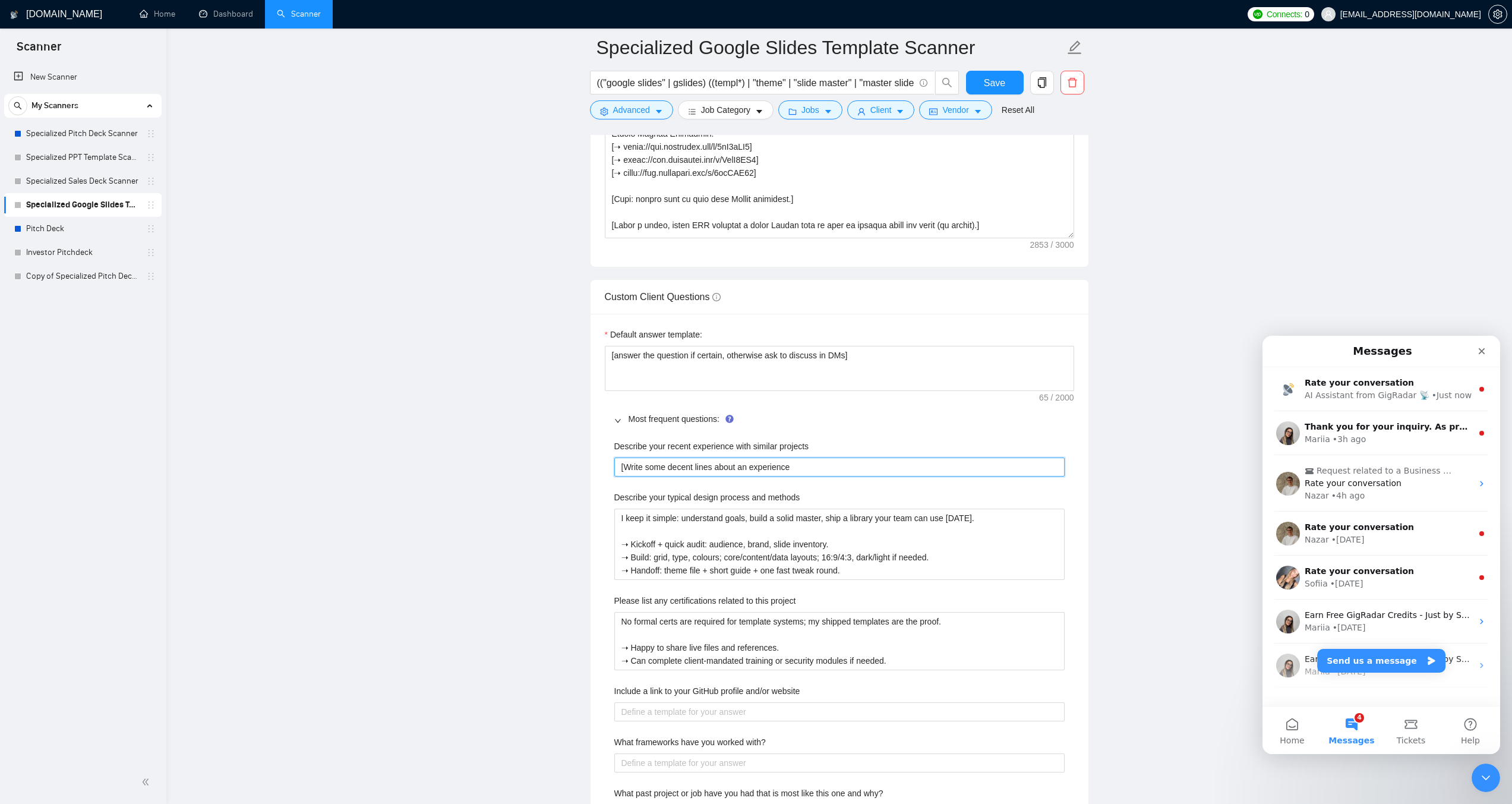
type projects "[Write some decent lines about an experience"
type projects "[Write some decent lines about an experience a"
type projects "[Write some decent lines about an experience an"
type projects "[Write some decent lines about an experience and"
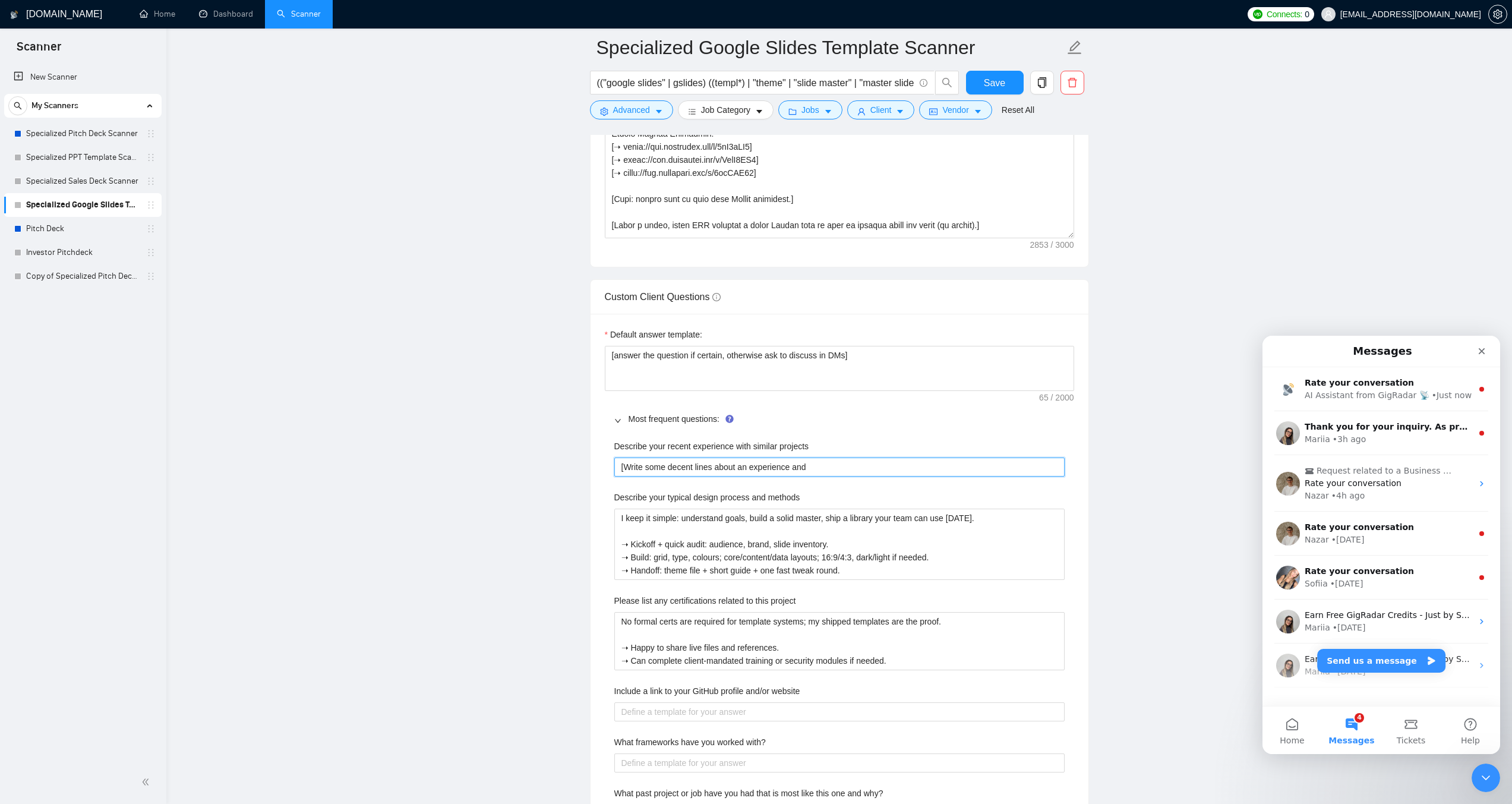
type projects "[Write some decent lines about an experience and f"
type projects "[Write some decent lines about an experience and fo"
type projects "[Write some decent lines about an experience and for"
type projects "[Write some decent lines about an experience and for t"
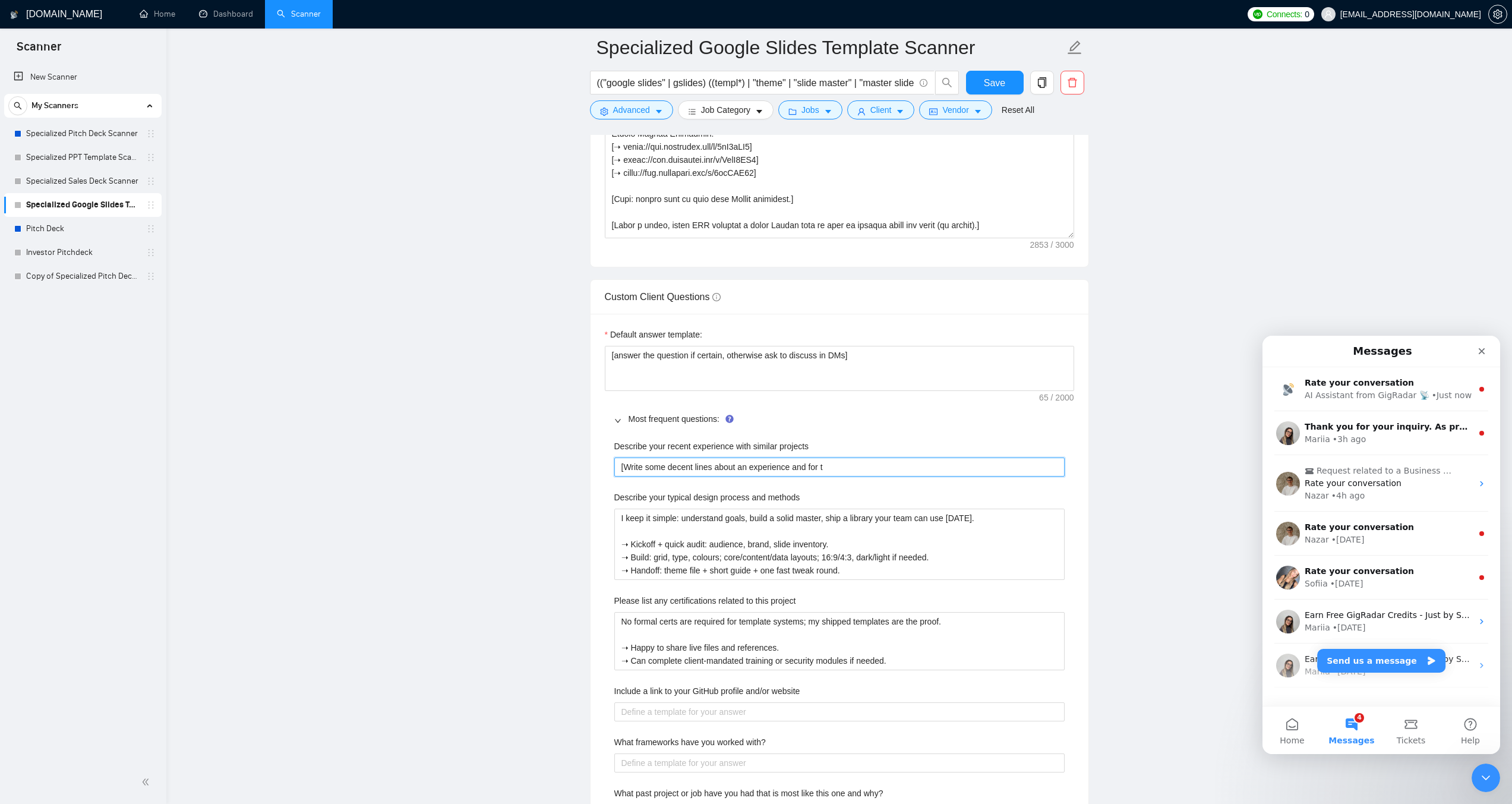
type projects "[Write some decent lines about an experience and for th"
type projects "[Write some decent lines about an experience and for the"
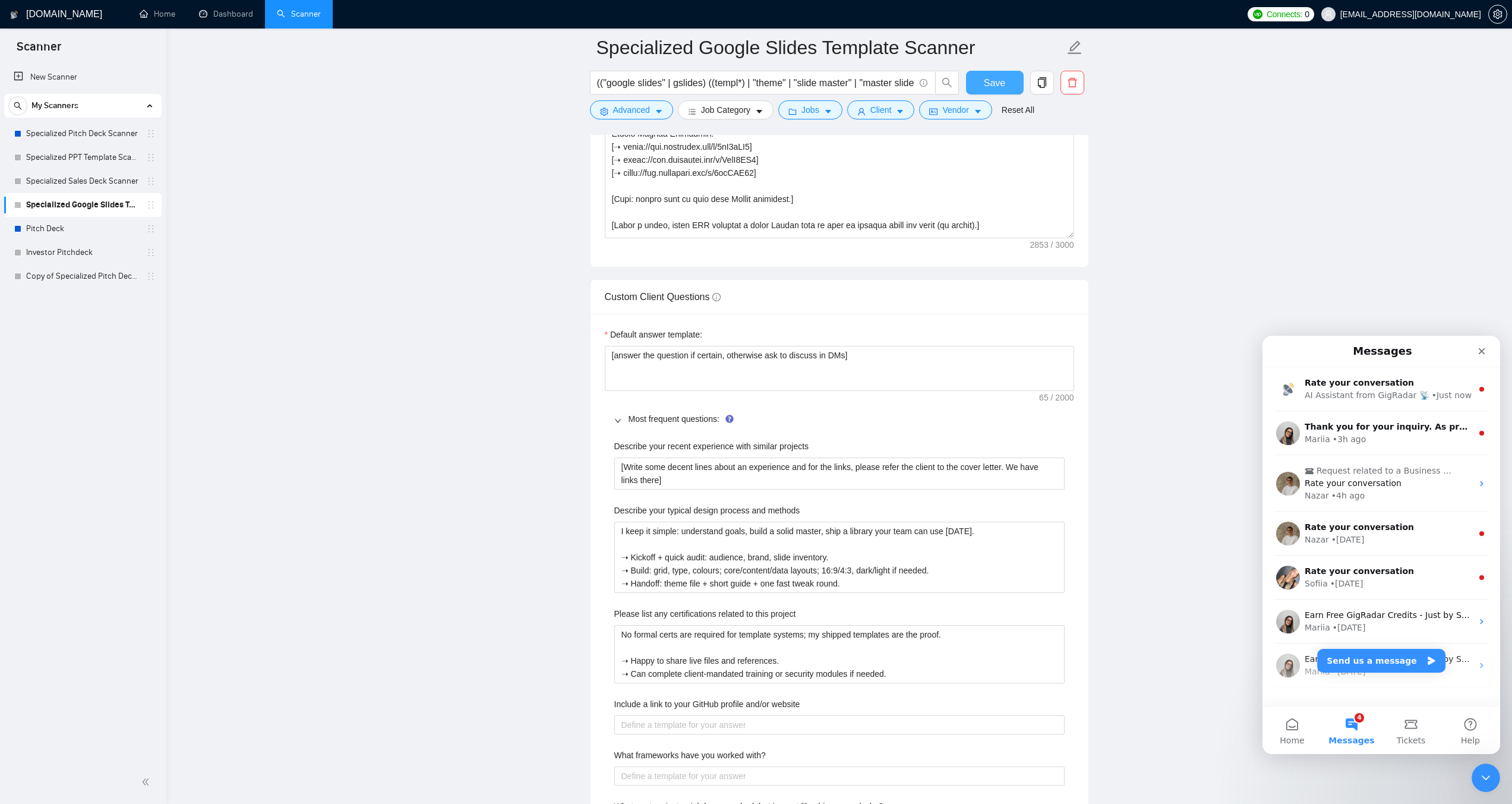
click at [979, 82] on button "Save" at bounding box center [995, 82] width 58 height 24
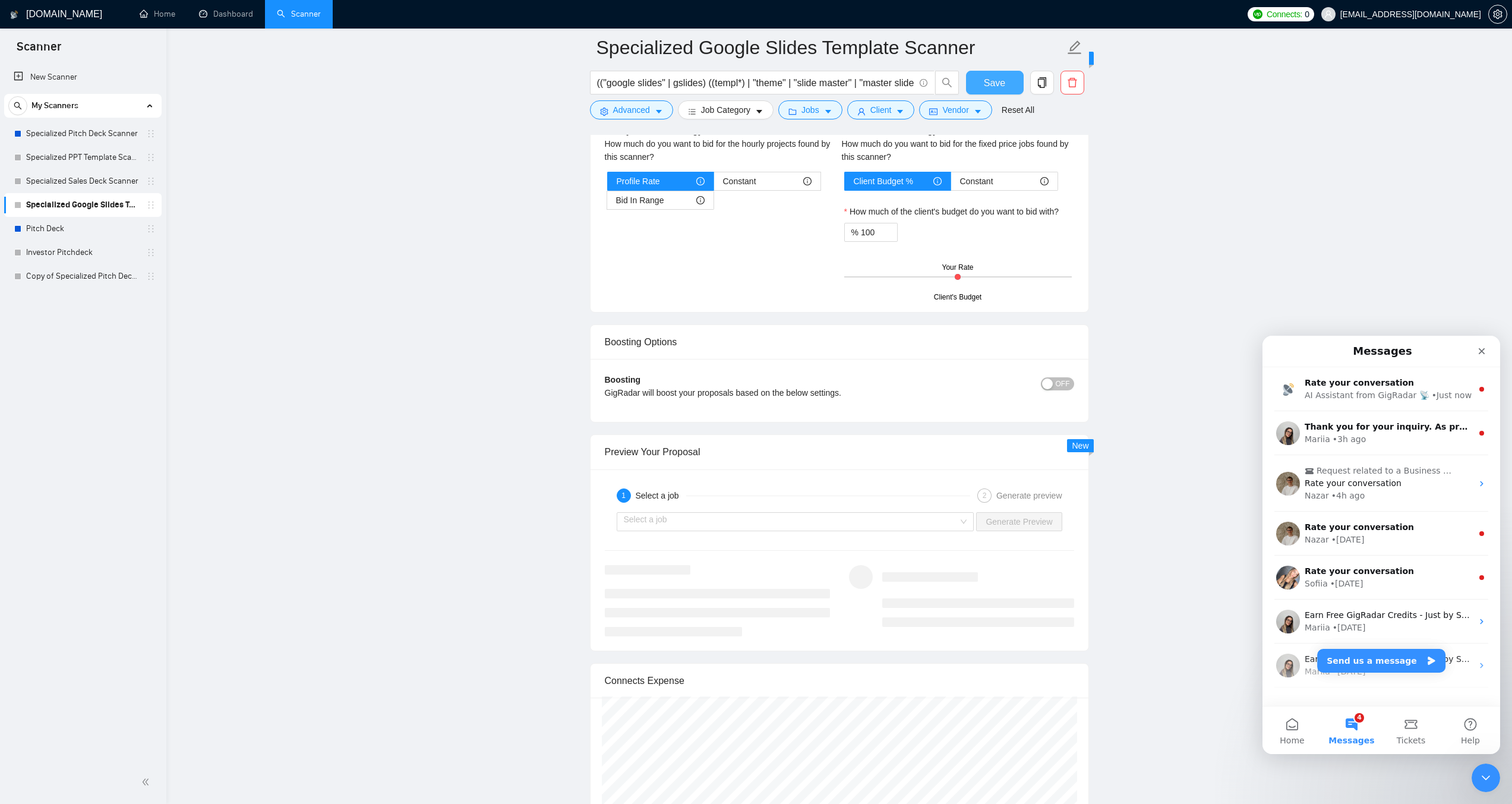
scroll to position [1913, 0]
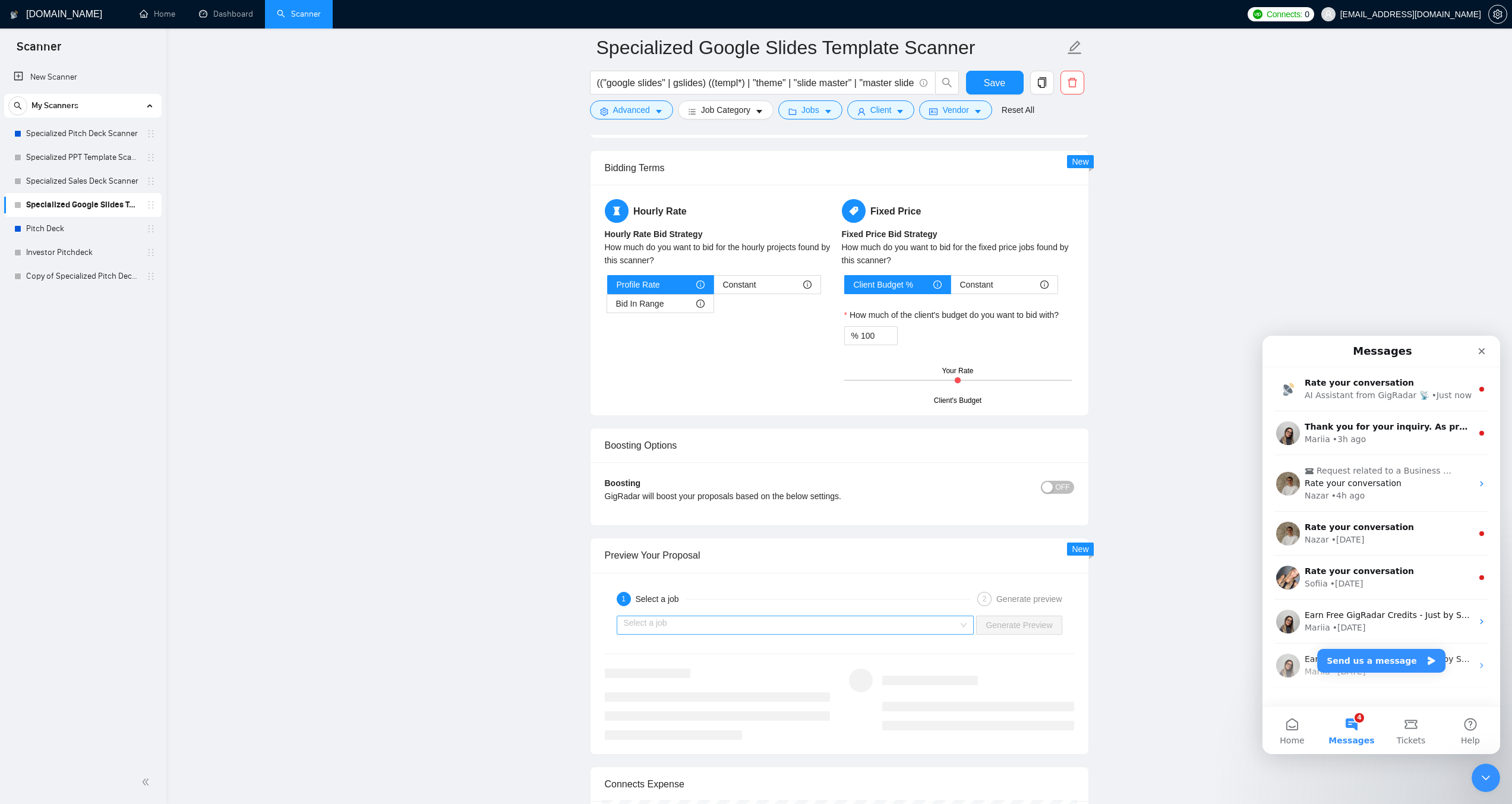
click at [745, 622] on input "search" at bounding box center [791, 625] width 335 height 18
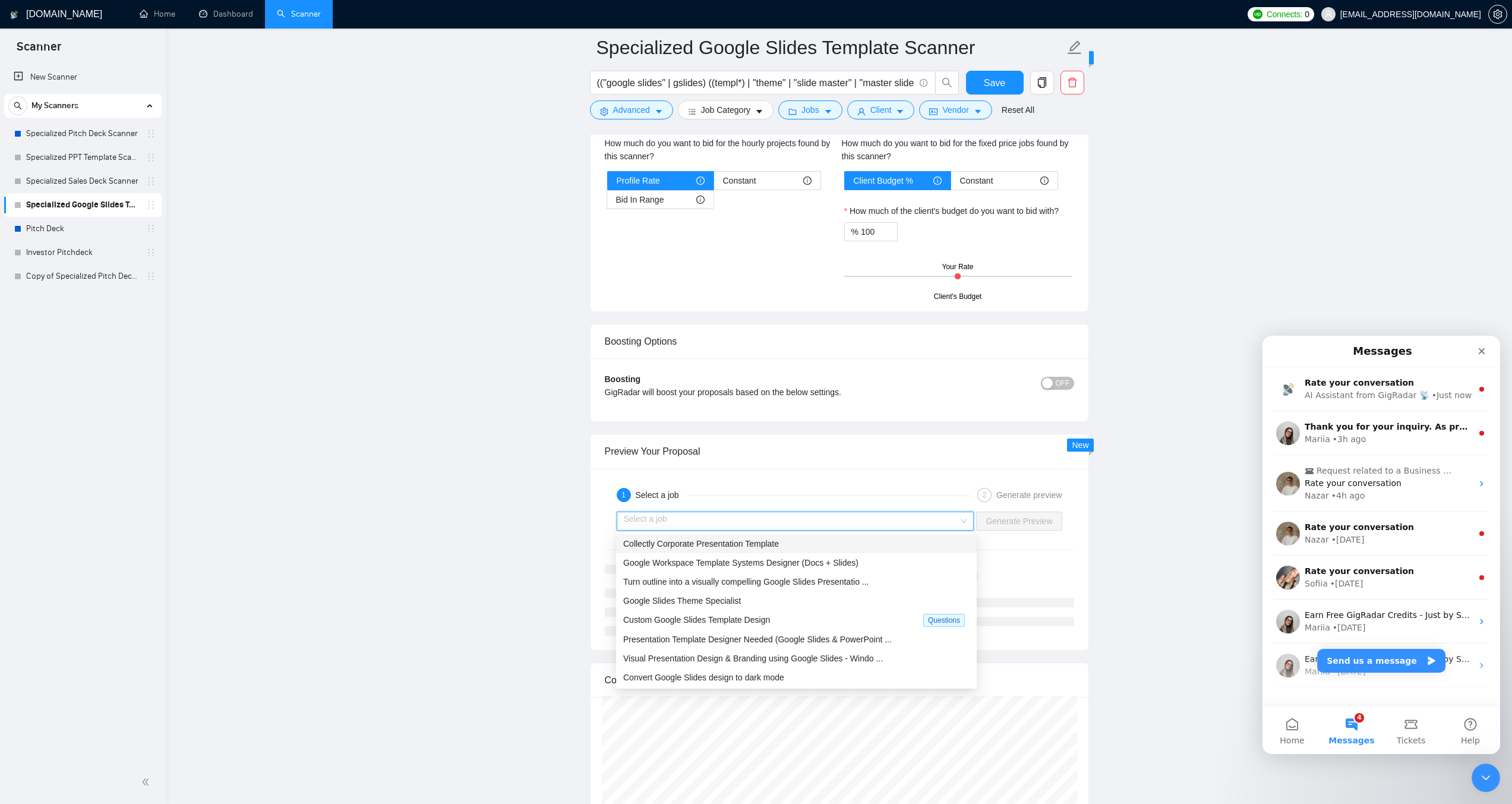
scroll to position [2032, 0]
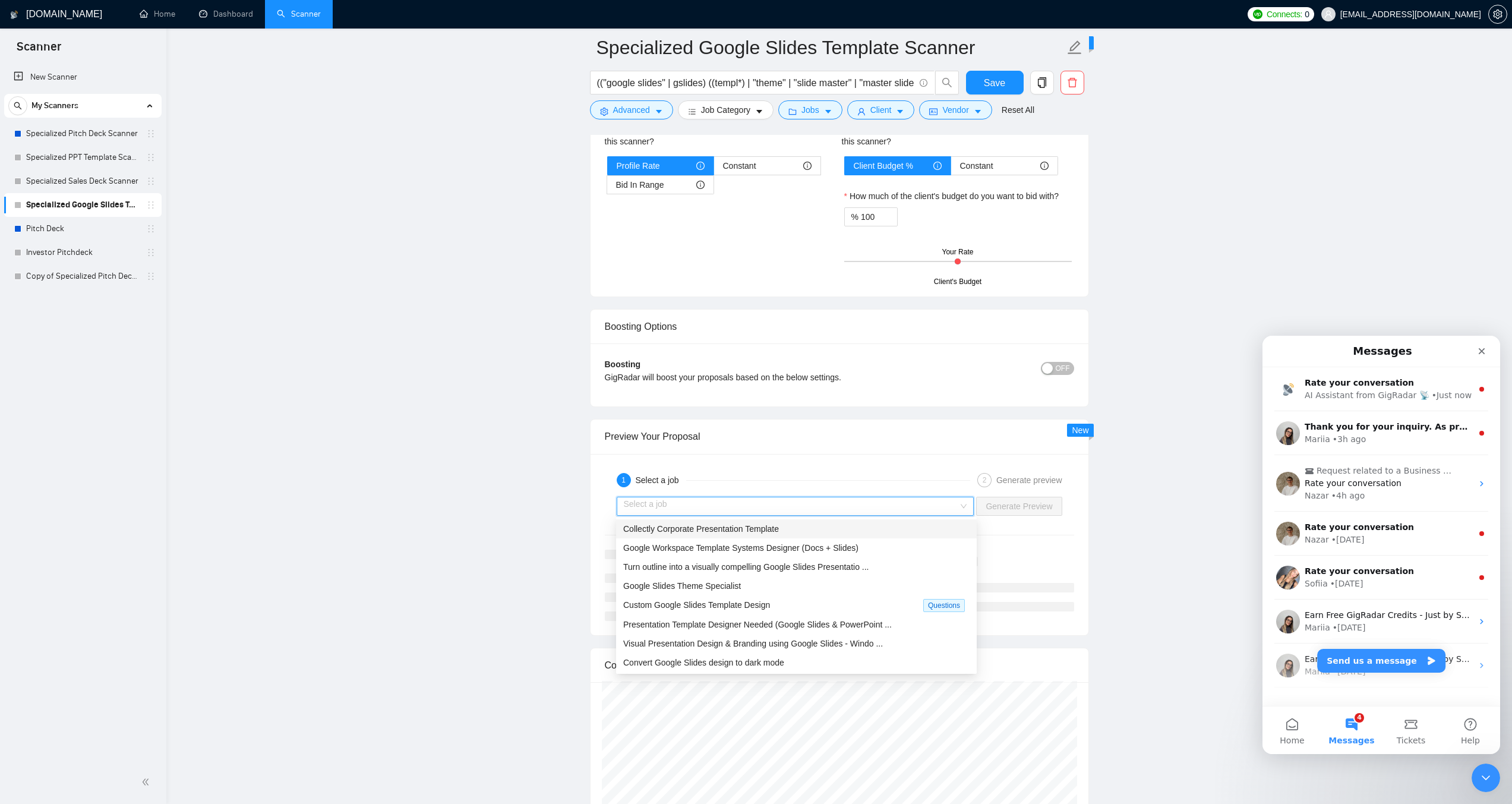
click at [680, 527] on span "Collectly Corporate Presentation Template" at bounding box center [701, 529] width 156 height 10
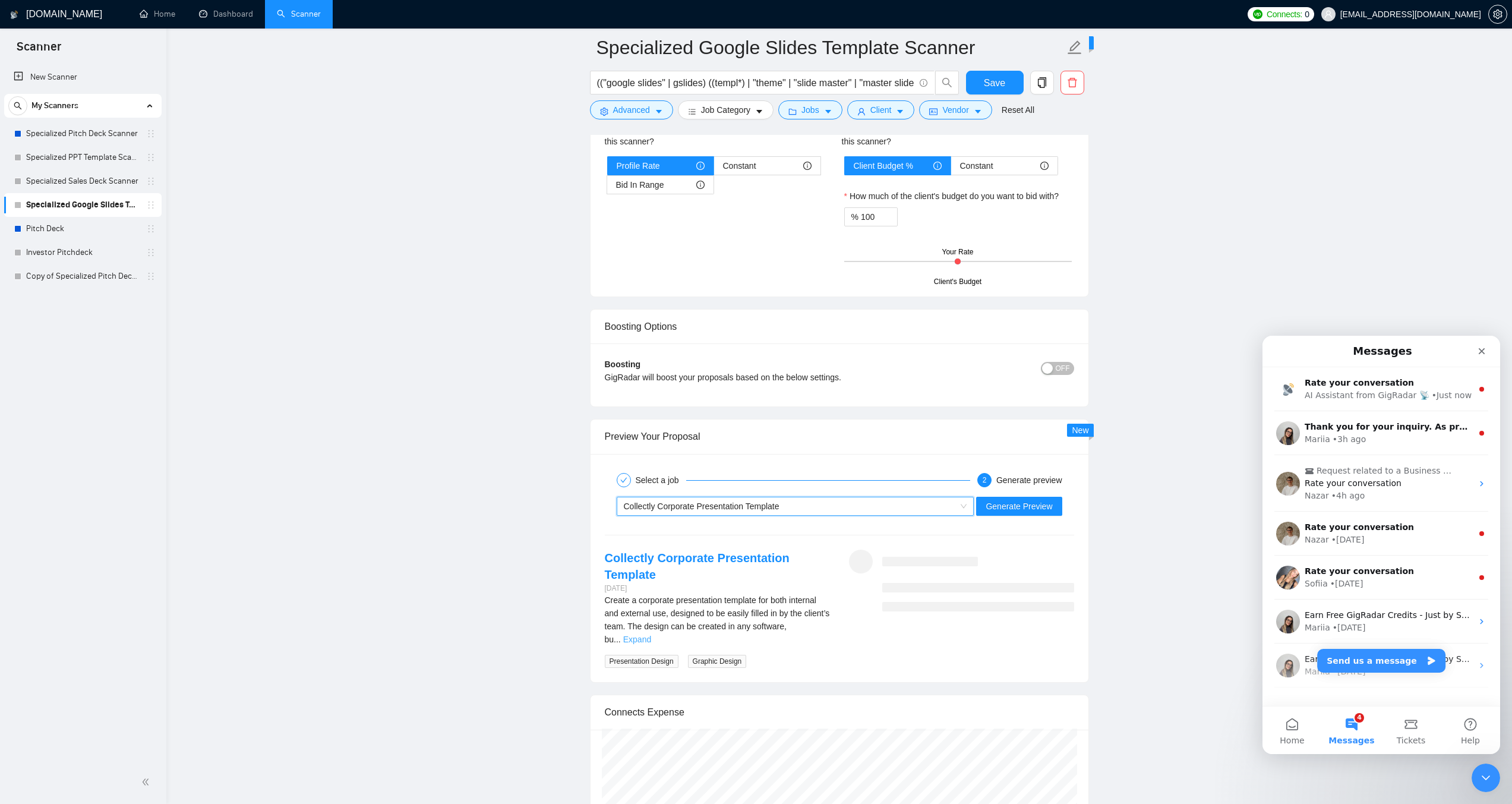
click at [651, 635] on link "Expand" at bounding box center [637, 640] width 28 height 10
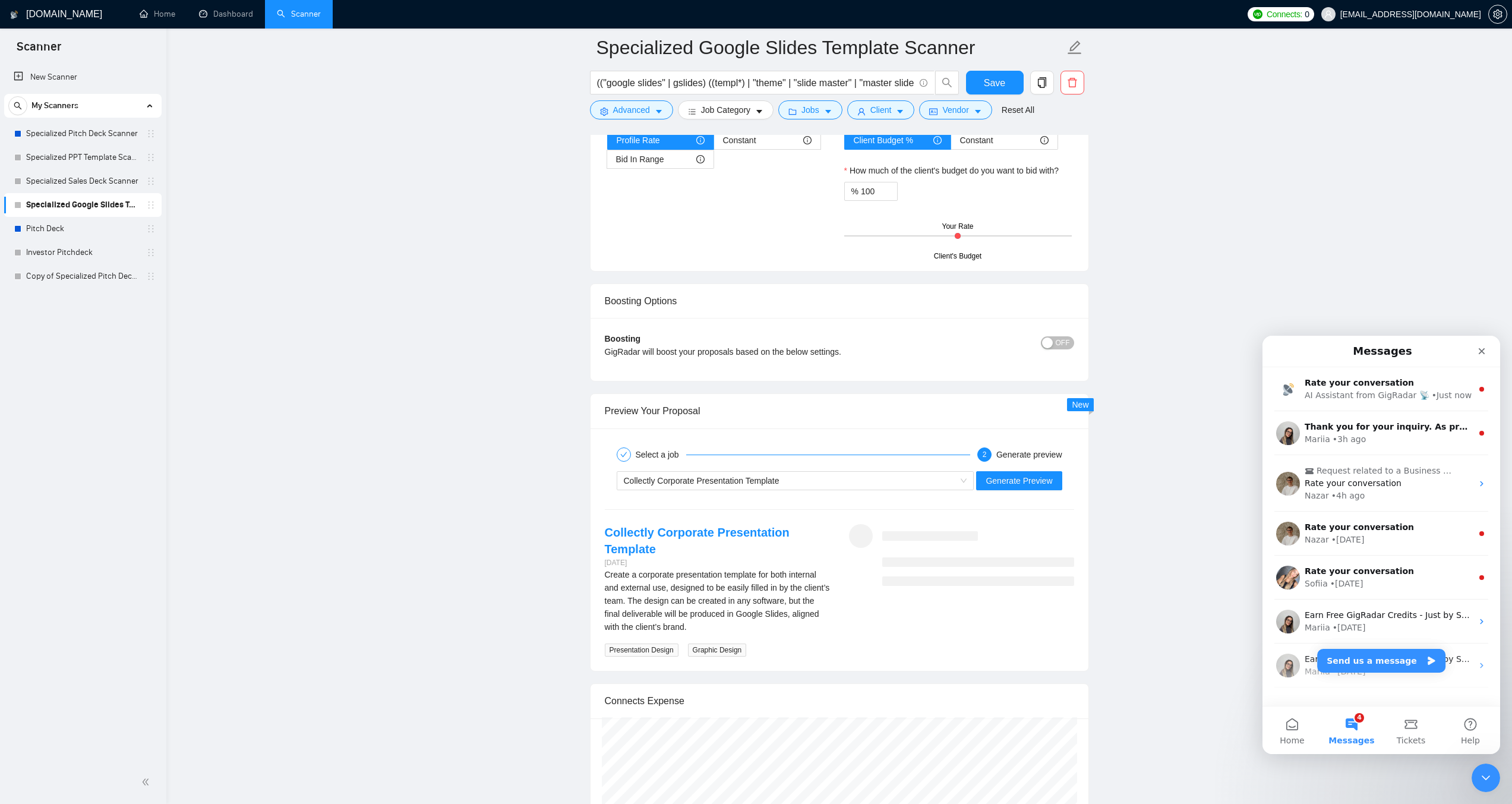
scroll to position [2092, 0]
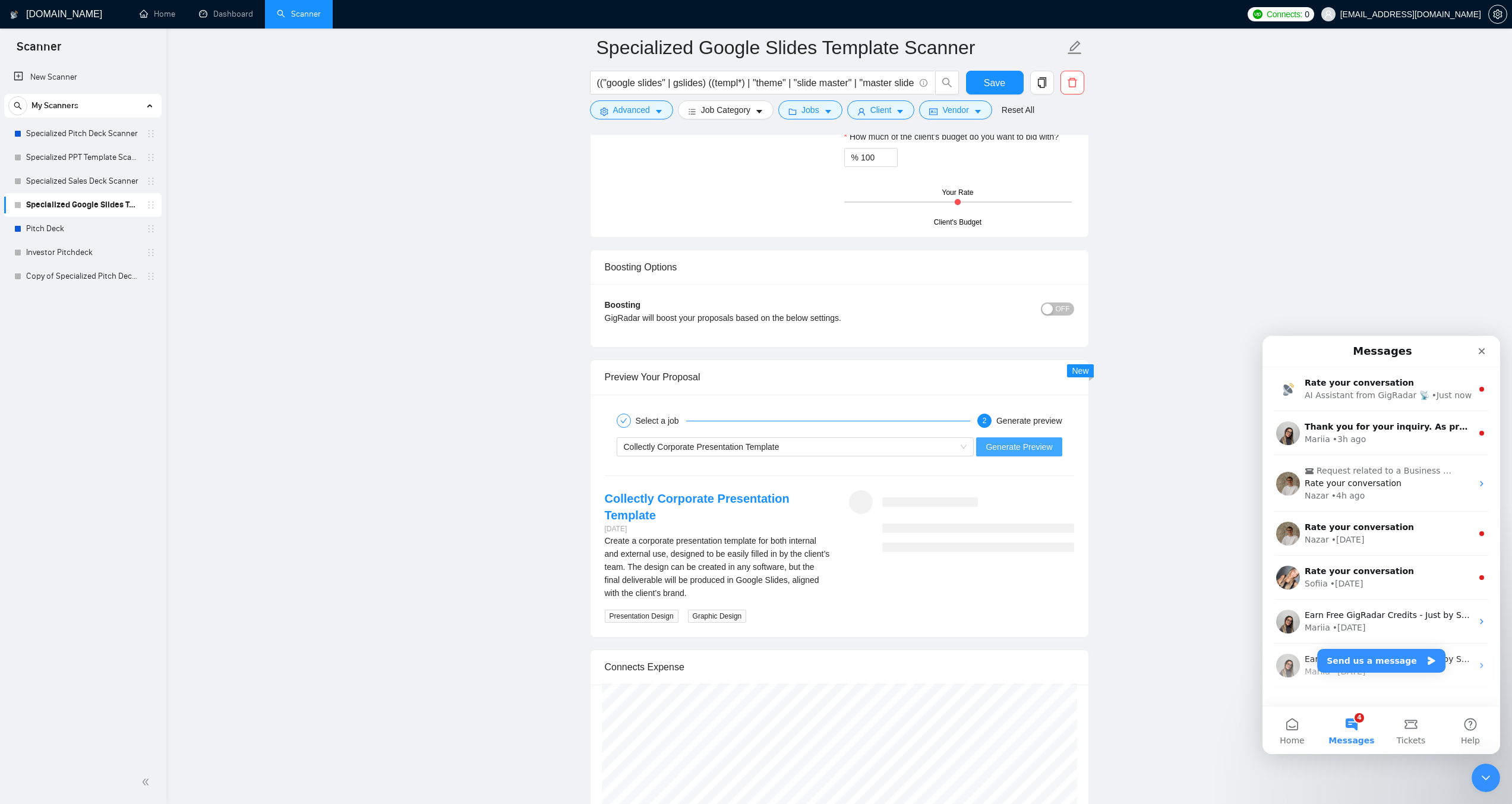
click at [1035, 447] on span "Generate Preview" at bounding box center [1018, 447] width 66 height 13
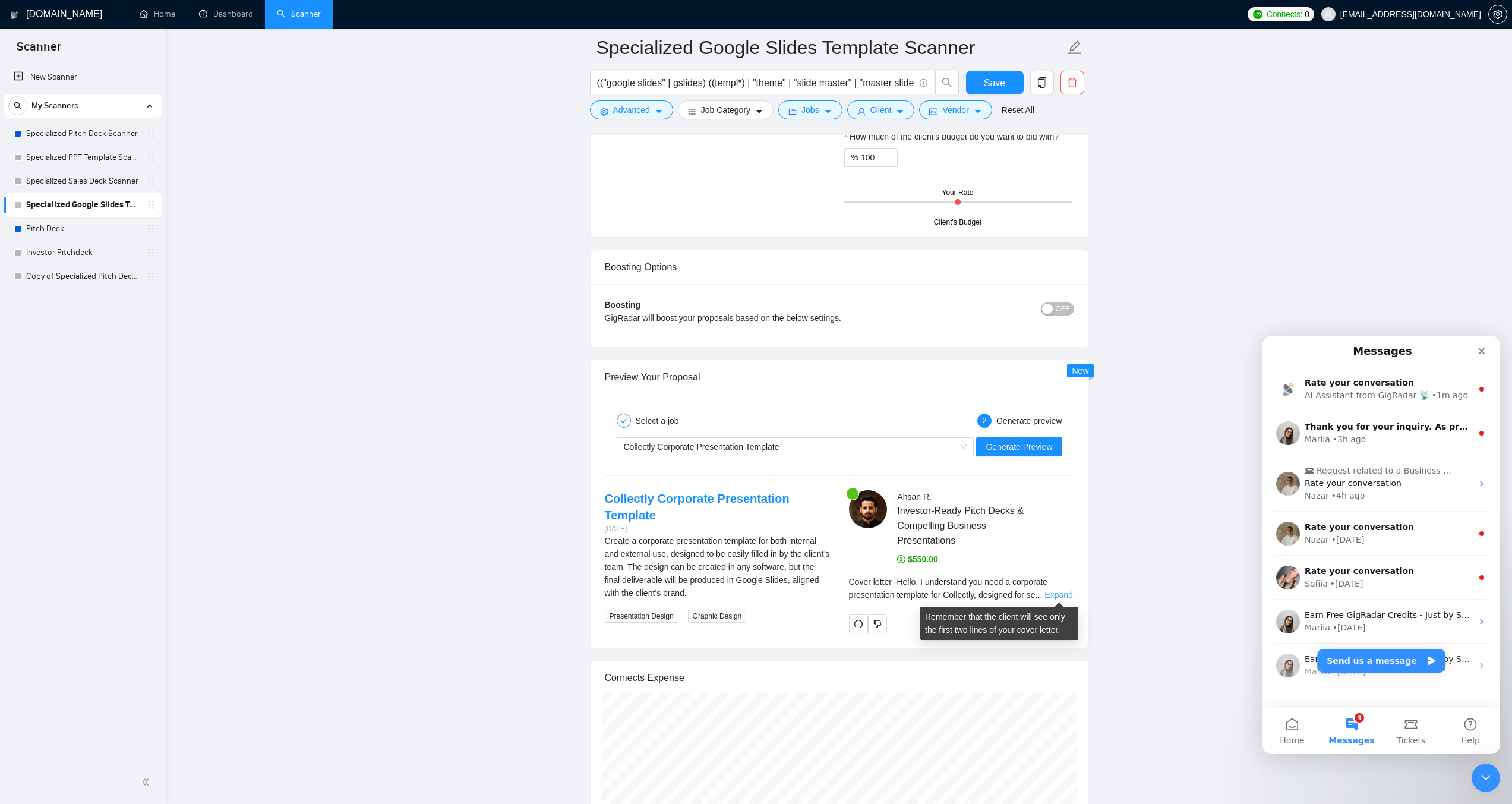
click at [1061, 591] on link "Expand" at bounding box center [1058, 595] width 28 height 10
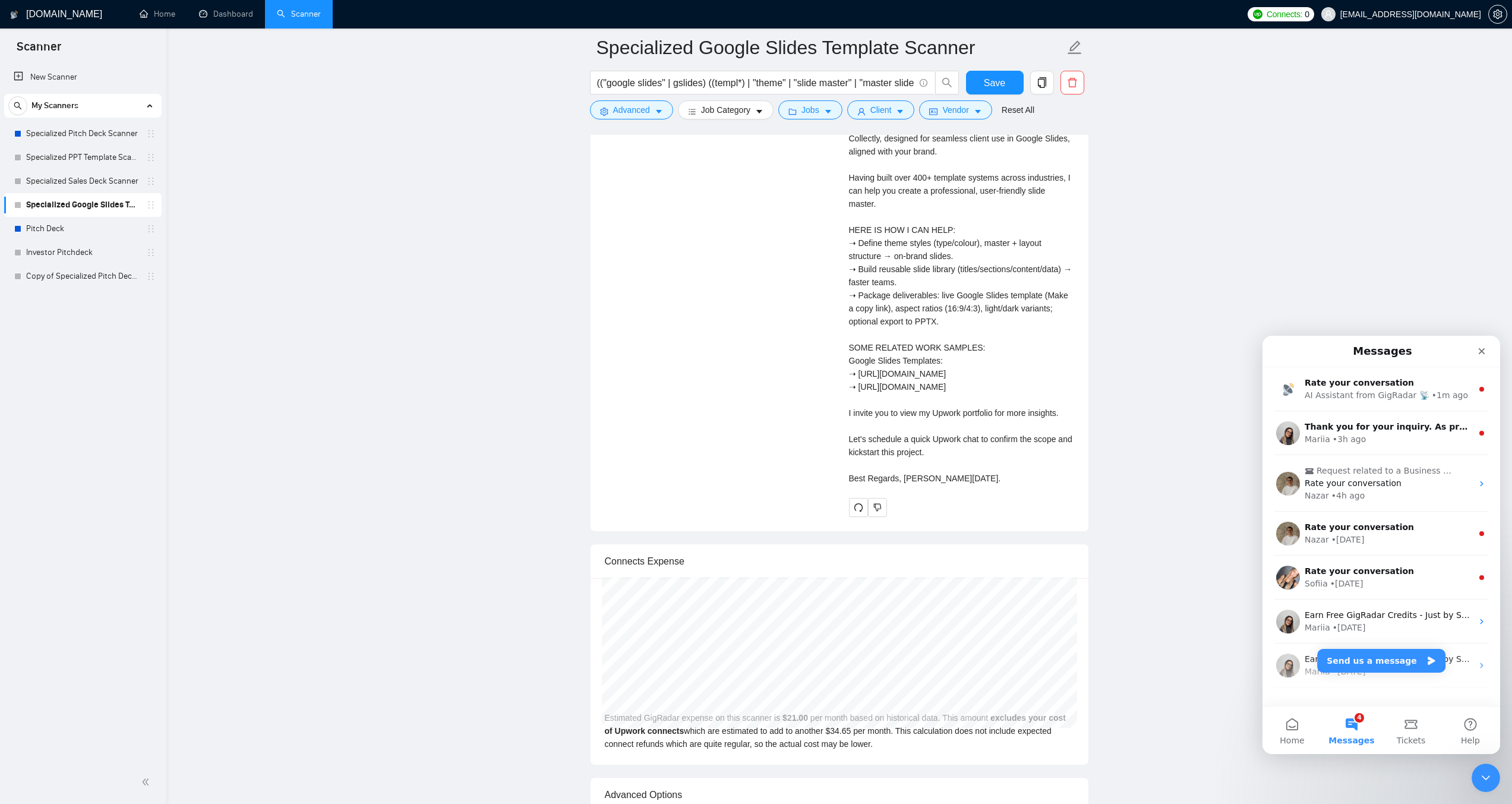
scroll to position [2627, 0]
